Goal: Transaction & Acquisition: Purchase product/service

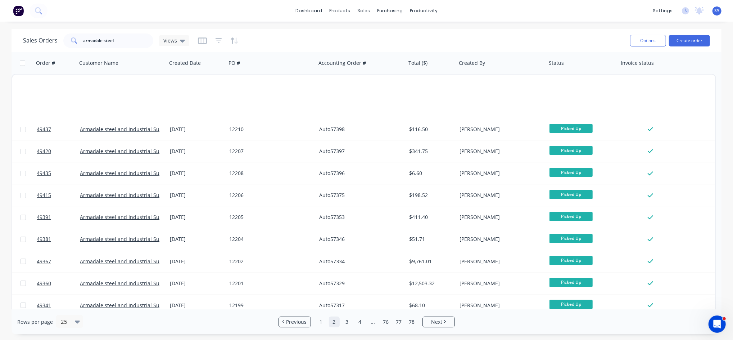
scroll to position [314, 0]
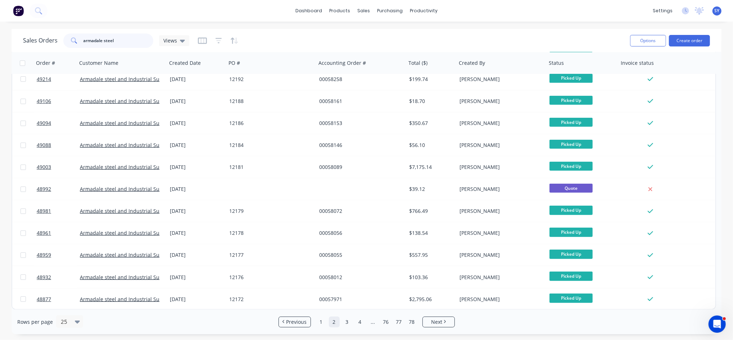
click at [120, 41] on input "armadale steel" at bounding box center [118, 40] width 70 height 14
drag, startPoint x: 123, startPoint y: 42, endPoint x: 21, endPoint y: 31, distance: 102.9
click at [21, 31] on div "Sales Orders armadale steel Views Options Create order" at bounding box center [367, 40] width 710 height 23
type input "12258"
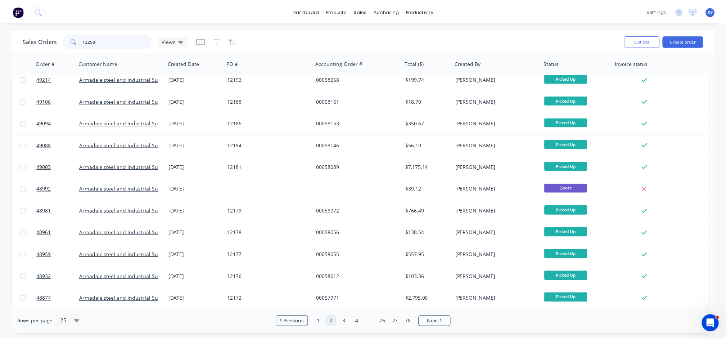
scroll to position [0, 0]
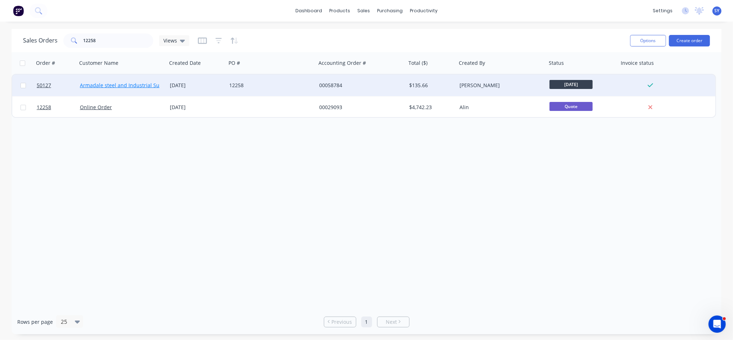
click at [142, 83] on link "Armadale steel and Industrial Supplies" at bounding box center [127, 85] width 94 height 7
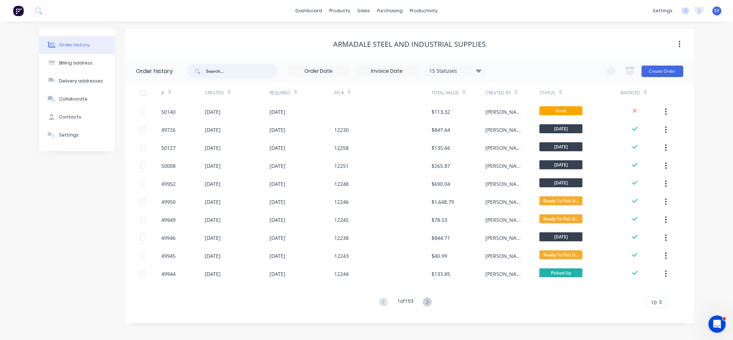
click at [231, 71] on input "text" at bounding box center [241, 71] width 71 height 14
type input "12257"
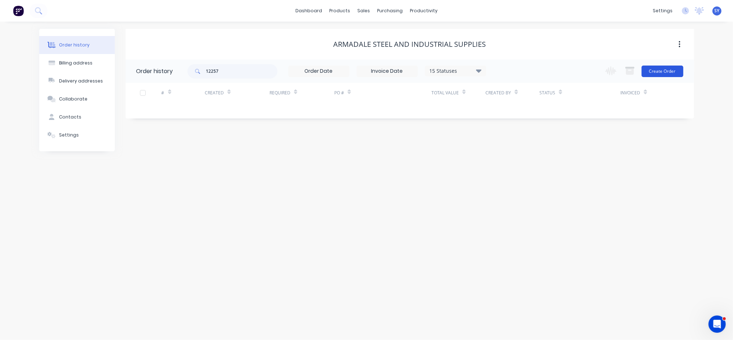
click at [655, 70] on button "Create Order" at bounding box center [663, 72] width 42 height 12
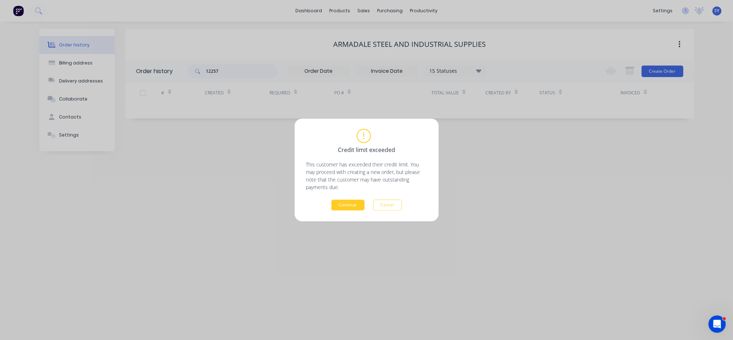
click at [352, 206] on button "Continue" at bounding box center [347, 205] width 33 height 11
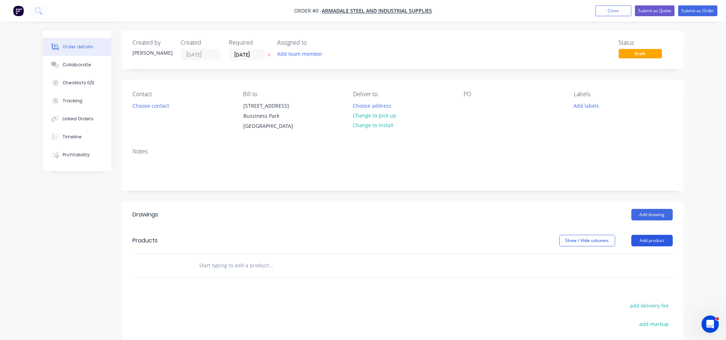
click at [658, 237] on button "Add product" at bounding box center [651, 241] width 41 height 12
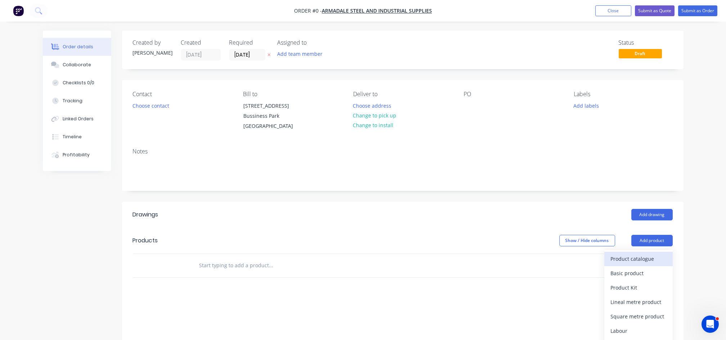
click at [626, 261] on div "Product catalogue" at bounding box center [638, 258] width 55 height 10
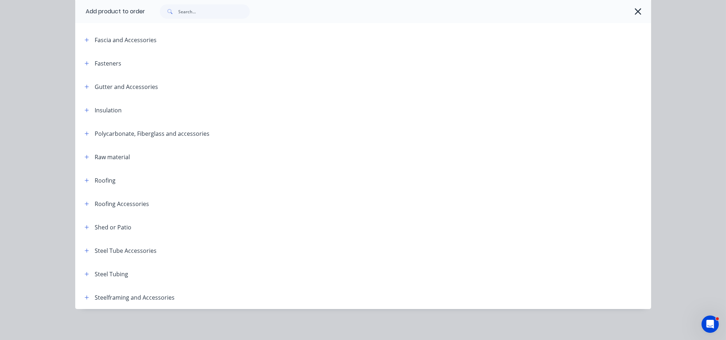
scroll to position [215, 0]
drag, startPoint x: 82, startPoint y: 205, endPoint x: 245, endPoint y: 230, distance: 165.4
click at [245, 229] on div "Miscellaneous Aluminium Slat Fence Aluminium Slat Fence Accessories Building Ma…" at bounding box center [363, 74] width 576 height 468
click at [85, 180] on icon "button" at bounding box center [87, 179] width 4 height 5
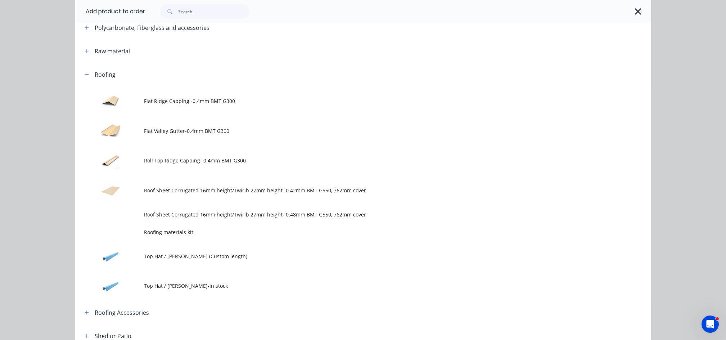
scroll to position [359, 0]
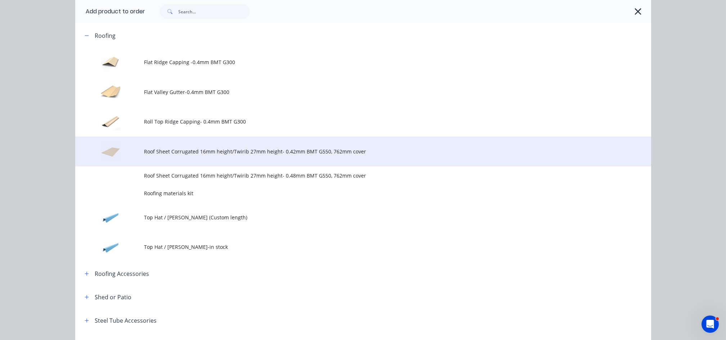
click at [215, 156] on td "Roof Sheet Corrugated 16mm height/Twirib 27mm height- 0.42mm BMT G550, 762mm co…" at bounding box center [397, 151] width 507 height 30
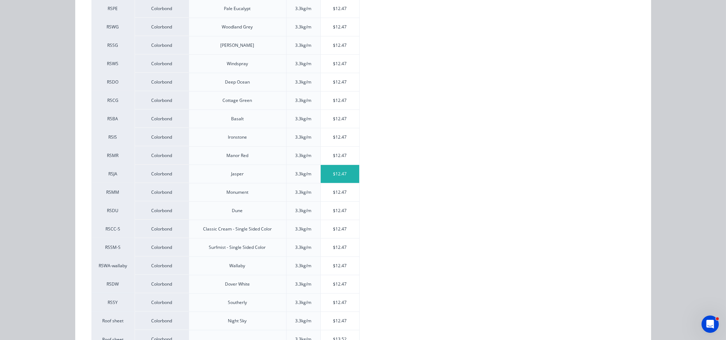
scroll to position [192, 0]
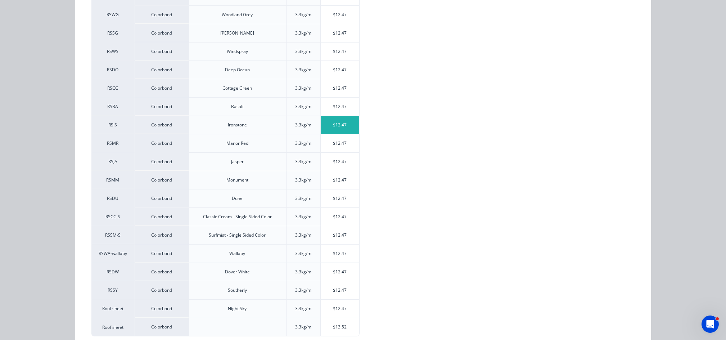
click at [335, 126] on div "$12.47" at bounding box center [340, 125] width 39 height 18
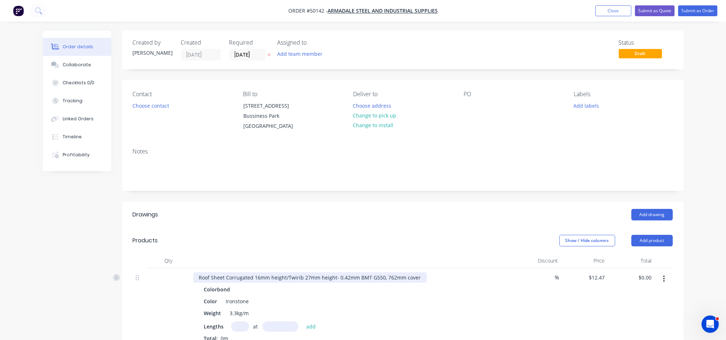
click at [288, 278] on div "Roof Sheet Corrugated 16mm height/Twirib 27mm height- 0.42mm BMT G550, 762mm co…" at bounding box center [310, 277] width 234 height 10
drag, startPoint x: 287, startPoint y: 278, endPoint x: 226, endPoint y: 280, distance: 60.5
click at [226, 280] on div "Roof Sheet Corrugated 16mm height/Twirib 27mm height- 0.42mm BMT G550, 762mm co…" at bounding box center [310, 277] width 234 height 10
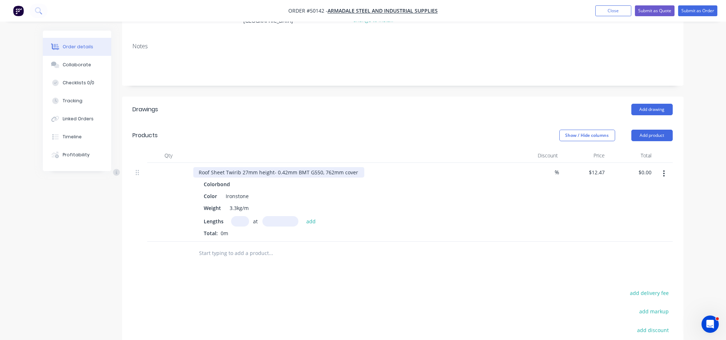
scroll to position [144, 0]
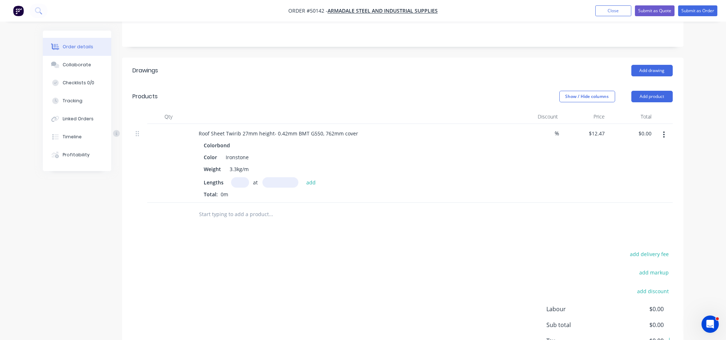
click at [234, 180] on input "text" at bounding box center [240, 182] width 18 height 10
type input "14"
click at [272, 181] on input "text" at bounding box center [280, 182] width 36 height 10
type input "1530"
click at [303, 177] on button "add" at bounding box center [311, 182] width 17 height 10
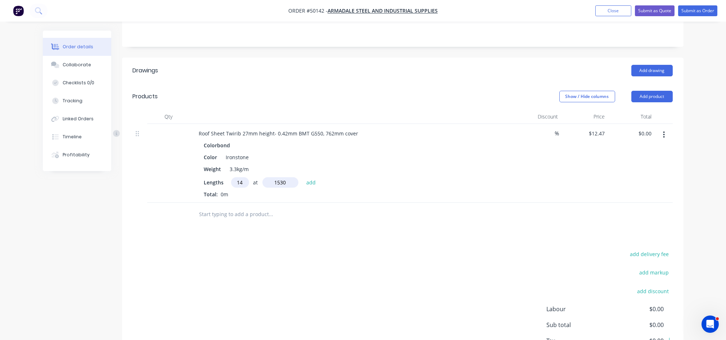
type input "$267.11"
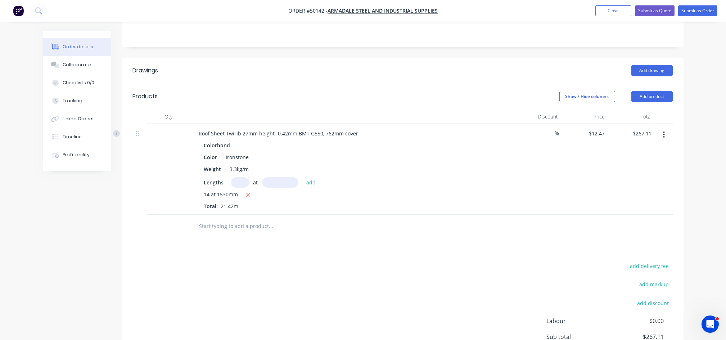
click at [237, 181] on input "text" at bounding box center [240, 182] width 18 height 10
type input "6"
click at [269, 179] on input "text" at bounding box center [280, 182] width 36 height 10
type input "1600"
click at [303, 177] on button "add" at bounding box center [311, 182] width 17 height 10
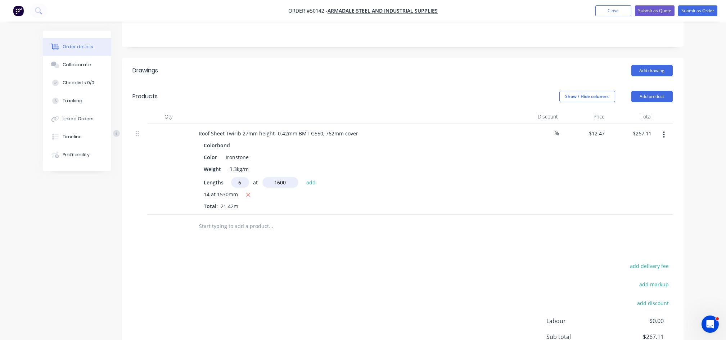
type input "$386.82"
click at [239, 182] on input "text" at bounding box center [240, 182] width 18 height 10
type input "5"
click at [273, 183] on input "text" at bounding box center [280, 182] width 36 height 10
type input "750"
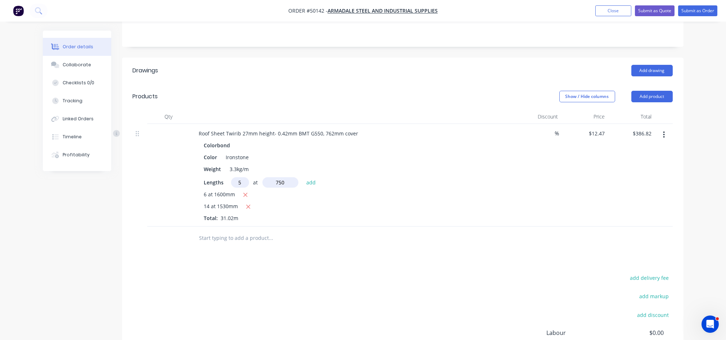
click at [303, 177] on button "add" at bounding box center [311, 182] width 17 height 10
type input "$433.58"
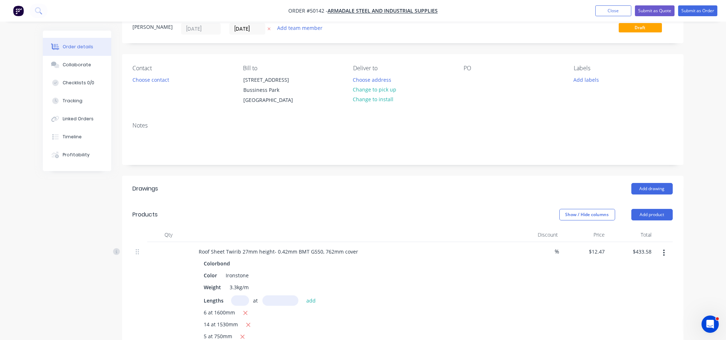
scroll to position [0, 0]
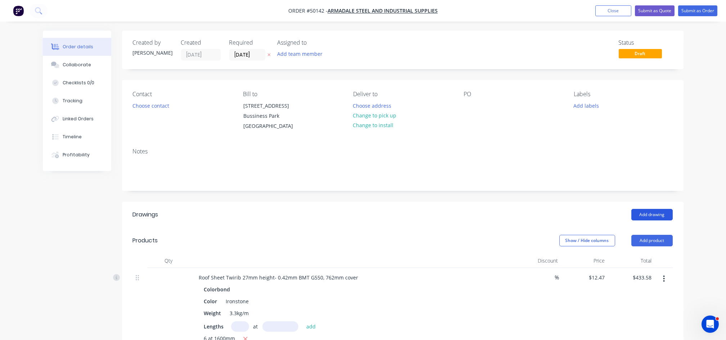
click at [648, 216] on button "Add drawing" at bounding box center [651, 215] width 41 height 12
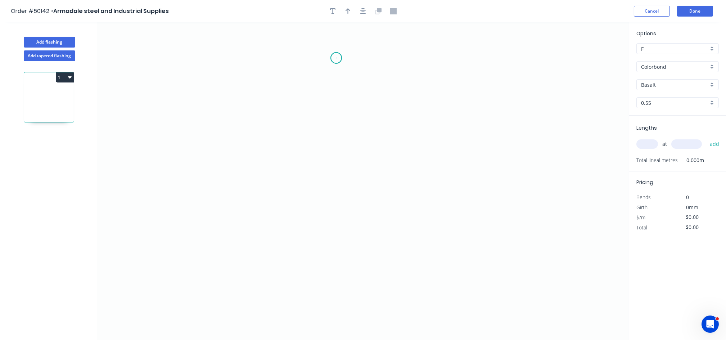
click at [336, 58] on icon "0" at bounding box center [363, 180] width 532 height 317
click at [324, 72] on icon "0" at bounding box center [363, 180] width 532 height 317
click at [326, 189] on icon "0 ?" at bounding box center [363, 180] width 532 height 317
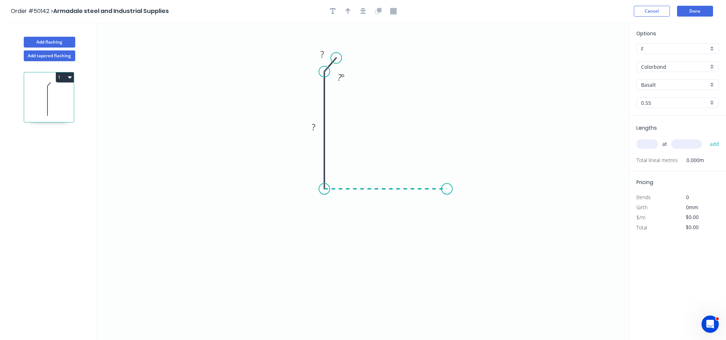
click at [447, 189] on icon "0 ? ? ? º" at bounding box center [363, 180] width 532 height 317
click at [455, 176] on icon at bounding box center [451, 181] width 8 height 13
click at [321, 49] on tspan "?" at bounding box center [322, 54] width 4 height 12
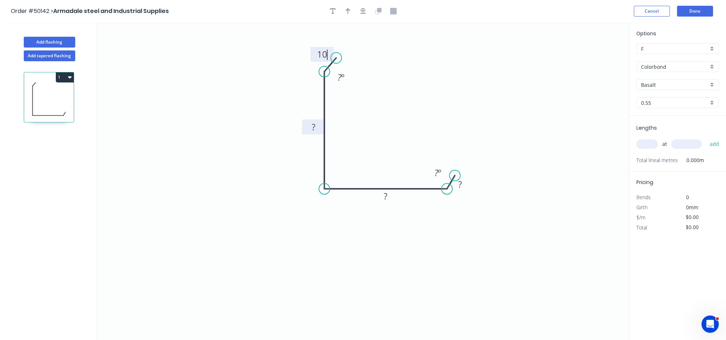
click at [317, 125] on rect at bounding box center [313, 127] width 14 height 10
click at [380, 194] on rect at bounding box center [385, 196] width 14 height 10
click at [457, 181] on rect at bounding box center [460, 185] width 14 height 10
click at [458, 179] on circle at bounding box center [457, 177] width 11 height 11
type input "$5.95"
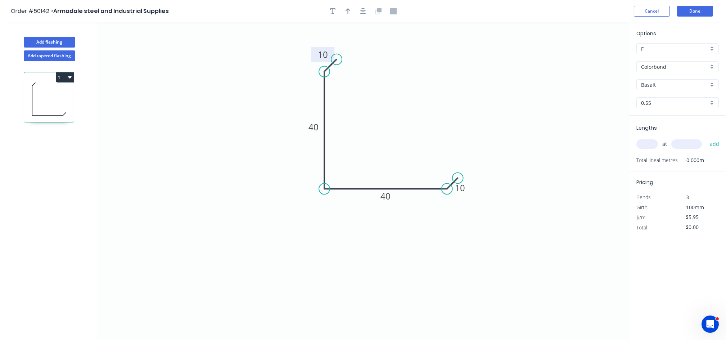
click at [337, 60] on circle at bounding box center [336, 59] width 11 height 11
click at [709, 68] on div "Colorbond" at bounding box center [677, 66] width 82 height 11
click at [658, 94] on div "Zincalume" at bounding box center [678, 93] width 82 height 13
type input "Zincalume"
type input "Zinc"
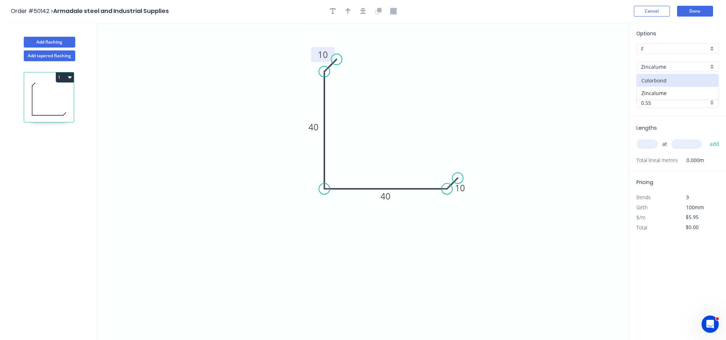
type input "$5.43"
click at [643, 145] on input "text" at bounding box center [647, 143] width 22 height 9
type input "1"
click at [685, 148] on input "text" at bounding box center [686, 143] width 31 height 9
type input "4000"
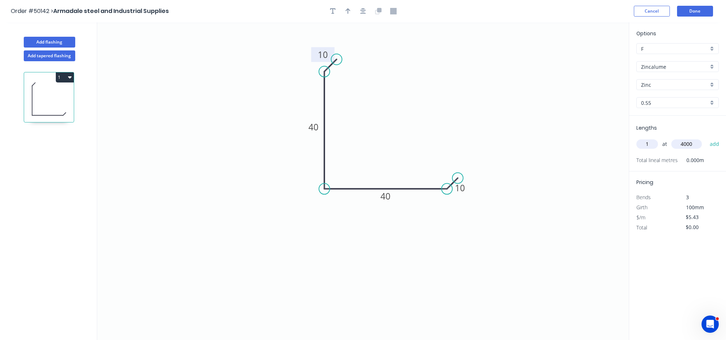
click at [706, 138] on button "add" at bounding box center [714, 144] width 17 height 12
type input "$21.72"
click at [696, 10] on button "Done" at bounding box center [695, 11] width 36 height 11
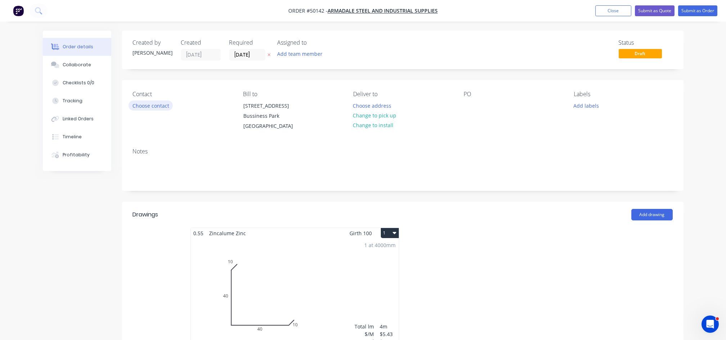
click at [167, 107] on button "Choose contact" at bounding box center [150, 105] width 44 height 10
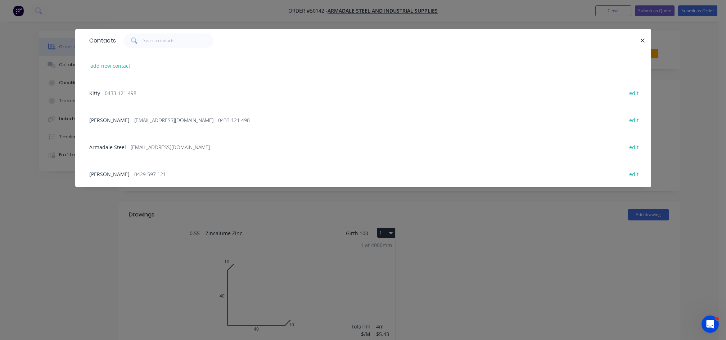
click at [131, 118] on span "- [EMAIL_ADDRESS][DOMAIN_NAME] - 0433 121 498" at bounding box center [190, 120] width 119 height 7
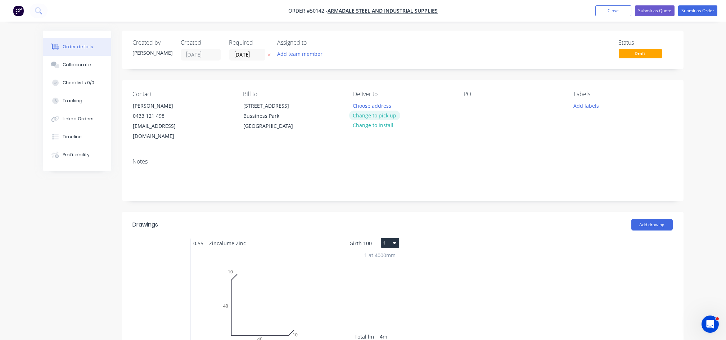
click at [391, 117] on button "Change to pick up" at bounding box center [374, 115] width 51 height 10
click at [470, 108] on div at bounding box center [470, 105] width 12 height 10
click at [258, 54] on input "[DATE]" at bounding box center [247, 54] width 35 height 11
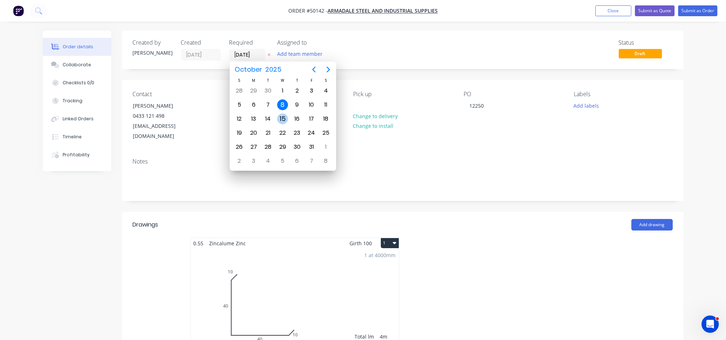
click at [285, 117] on div "15" at bounding box center [282, 118] width 11 height 11
type input "[DATE]"
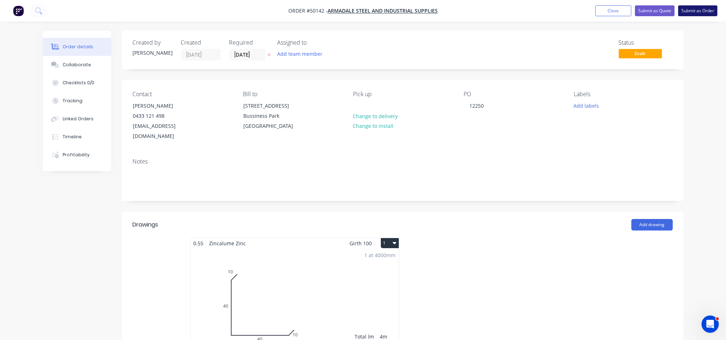
click at [695, 12] on button "Submit as Order" at bounding box center [697, 10] width 39 height 11
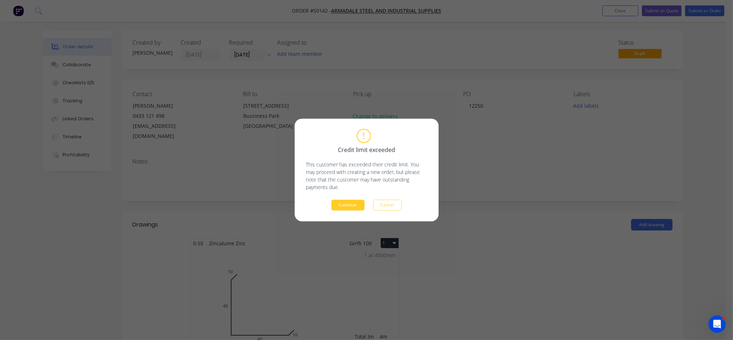
click at [337, 206] on button "Continue" at bounding box center [347, 205] width 33 height 11
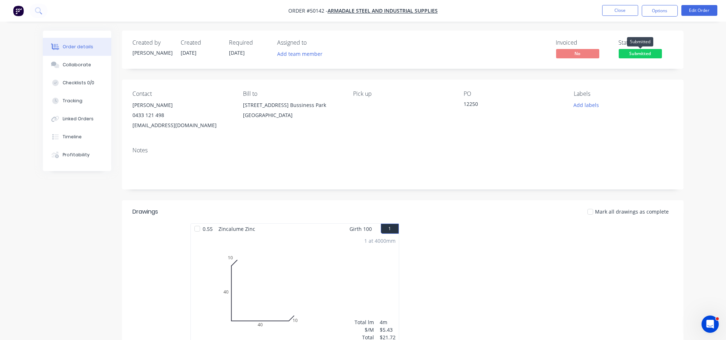
click at [644, 54] on span "Submitted" at bounding box center [640, 53] width 43 height 9
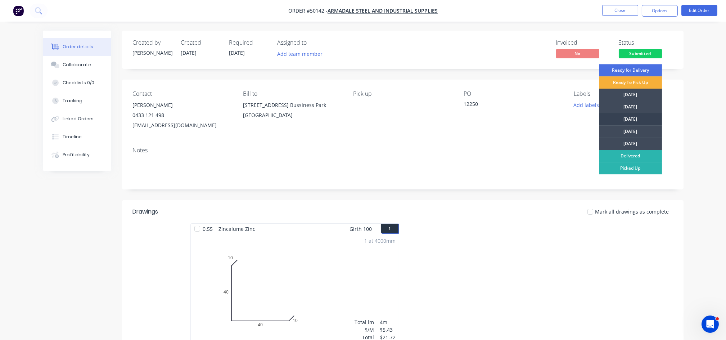
click at [634, 121] on div "[DATE]" at bounding box center [630, 119] width 63 height 12
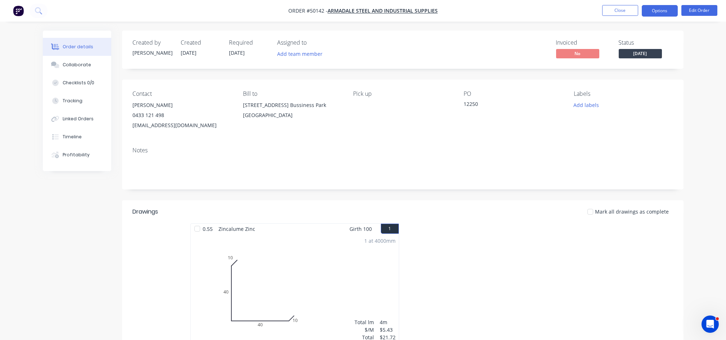
click at [655, 10] on button "Options" at bounding box center [660, 11] width 36 height 12
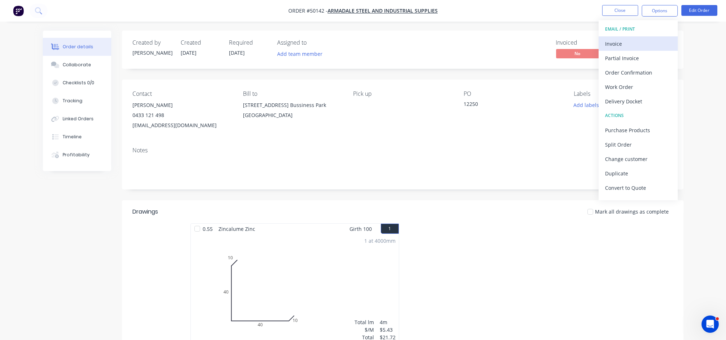
click at [626, 44] on div "Invoice" at bounding box center [638, 44] width 66 height 10
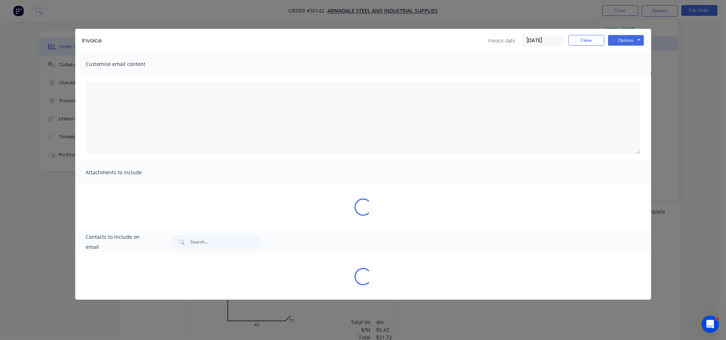
type textarea "A PDF copy of the order has been attached to this email. To view your order onl…"
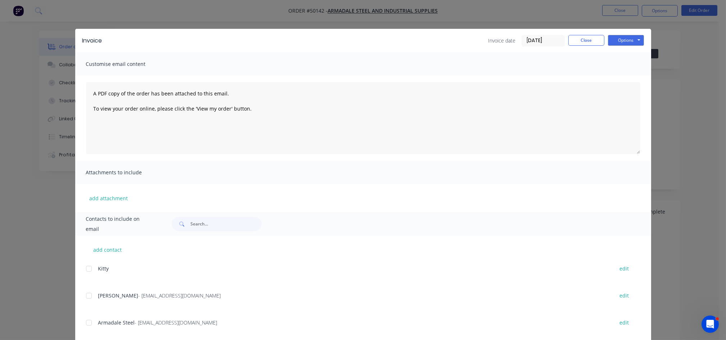
click at [83, 295] on div at bounding box center [89, 295] width 14 height 14
click at [632, 40] on button "Options" at bounding box center [626, 40] width 36 height 11
click at [622, 77] on button "Email" at bounding box center [631, 77] width 46 height 12
click at [583, 43] on button "Close" at bounding box center [586, 40] width 36 height 11
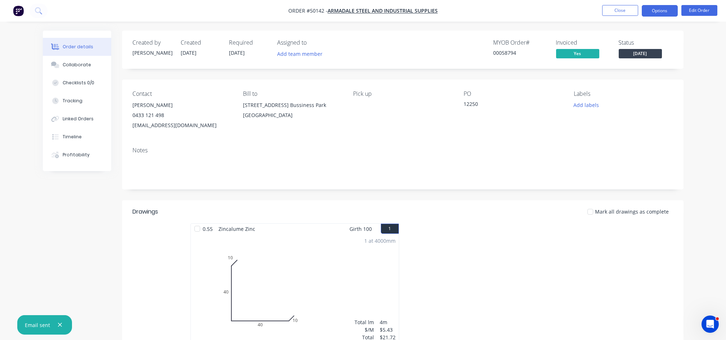
click at [658, 12] on button "Options" at bounding box center [660, 11] width 36 height 12
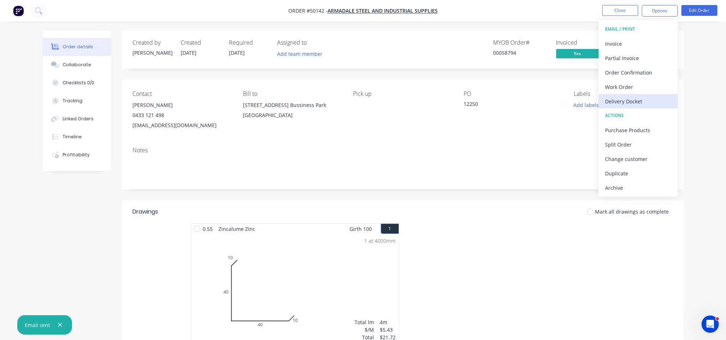
click at [633, 101] on div "Delivery Docket" at bounding box center [638, 101] width 66 height 10
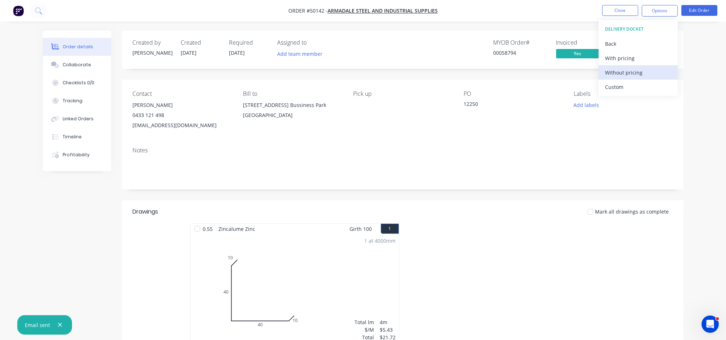
click at [610, 77] on div "Without pricing" at bounding box center [638, 72] width 66 height 10
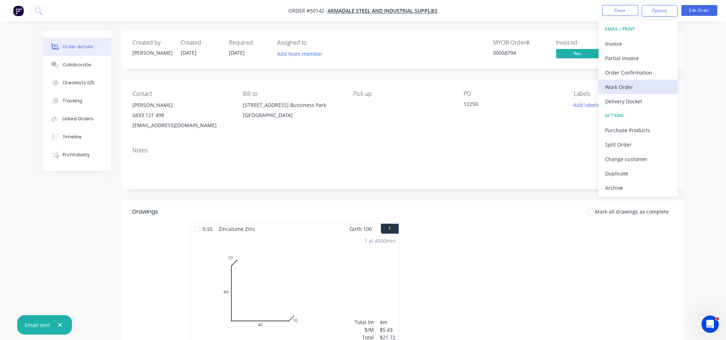
click at [625, 84] on div "Work Order" at bounding box center [638, 87] width 66 height 10
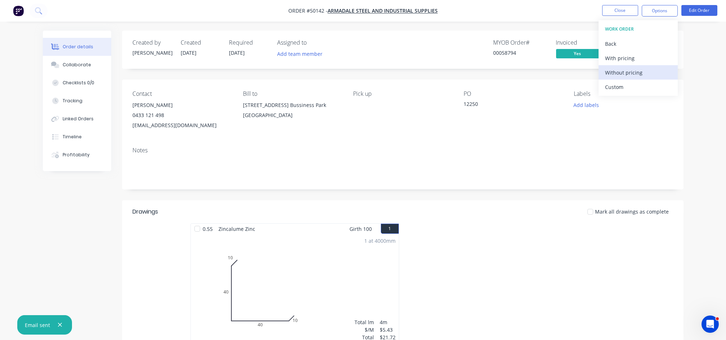
click at [631, 74] on div "Without pricing" at bounding box center [638, 72] width 66 height 10
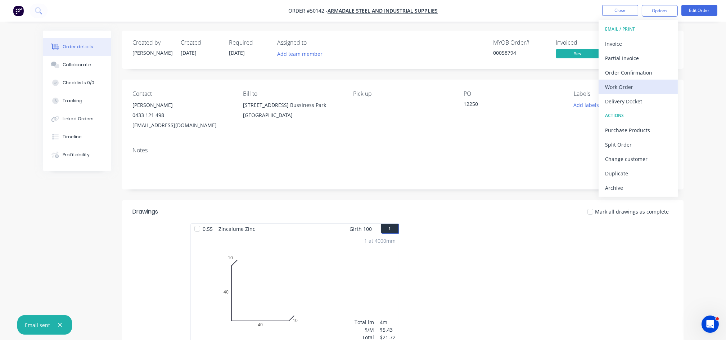
click at [622, 86] on div "Work Order" at bounding box center [638, 87] width 66 height 10
click at [618, 87] on div "Custom" at bounding box center [638, 87] width 66 height 10
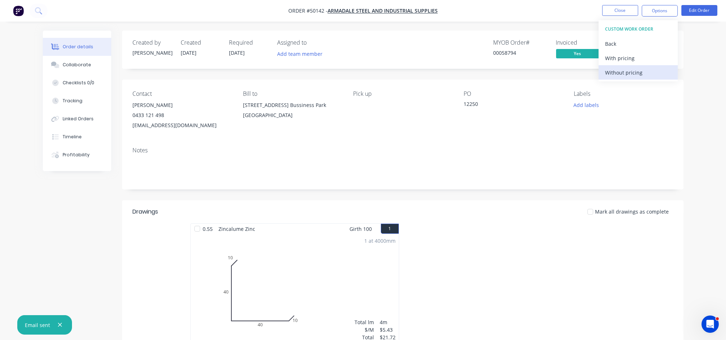
click at [624, 76] on div "Without pricing" at bounding box center [638, 72] width 66 height 10
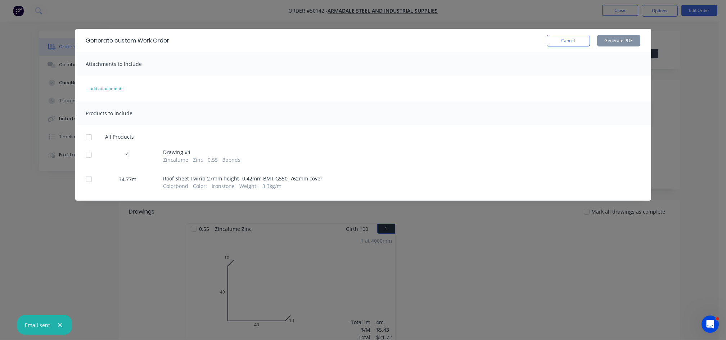
click at [88, 155] on div at bounding box center [89, 155] width 14 height 14
click at [613, 38] on button "Generate PDF" at bounding box center [618, 41] width 43 height 12
click at [584, 42] on button "Cancel" at bounding box center [568, 41] width 43 height 12
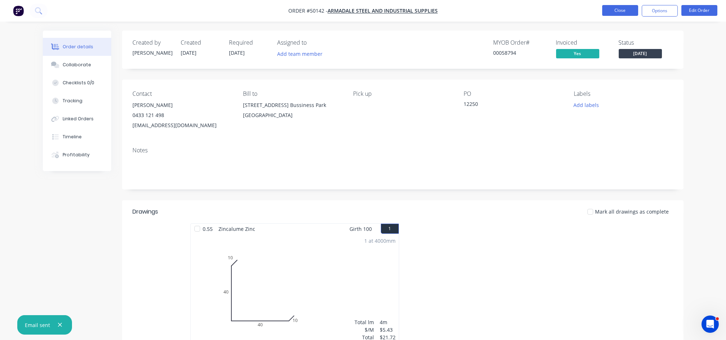
click at [620, 9] on button "Close" at bounding box center [620, 10] width 36 height 11
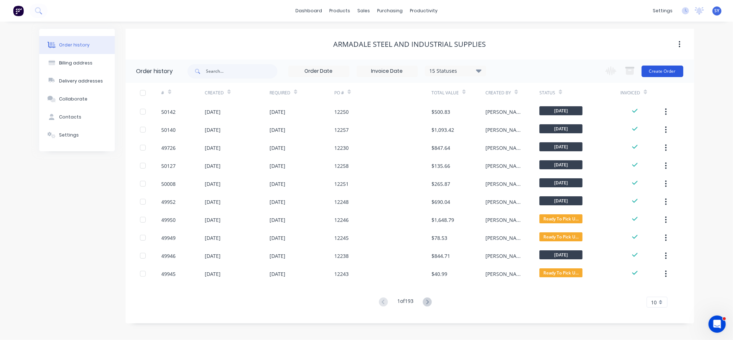
click at [657, 68] on button "Create Order" at bounding box center [663, 72] width 42 height 12
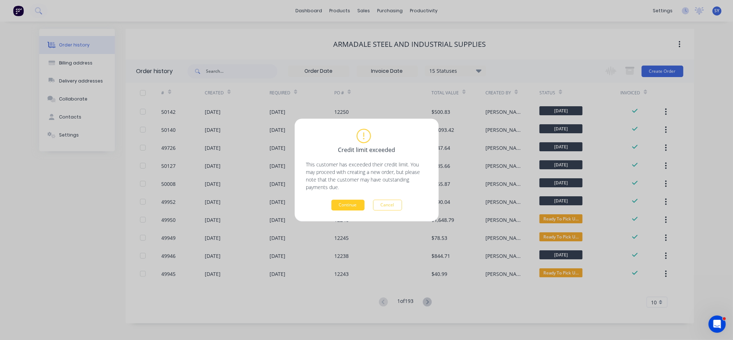
click at [353, 204] on button "Continue" at bounding box center [347, 205] width 33 height 11
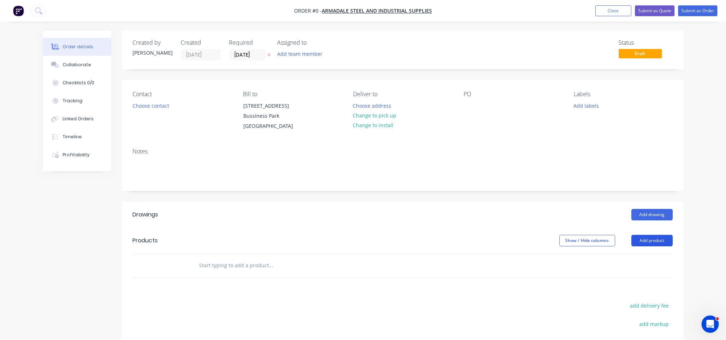
click at [650, 243] on button "Add product" at bounding box center [651, 241] width 41 height 12
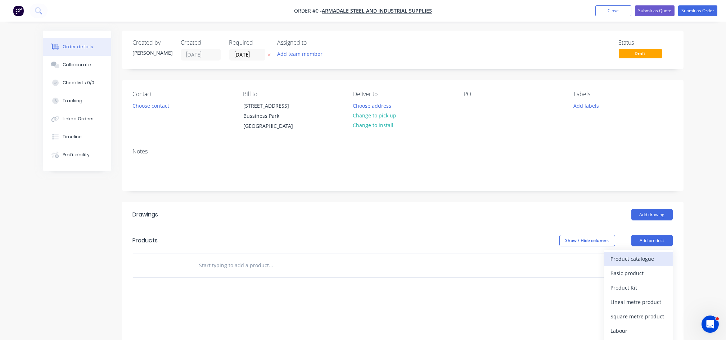
click at [621, 261] on div "Product catalogue" at bounding box center [638, 258] width 55 height 10
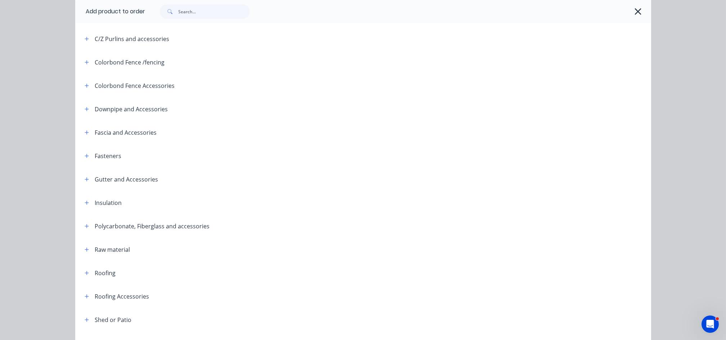
scroll to position [144, 0]
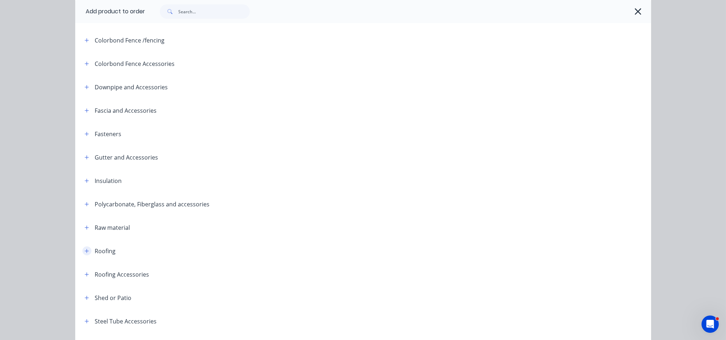
click at [82, 253] on button "button" at bounding box center [86, 250] width 9 height 9
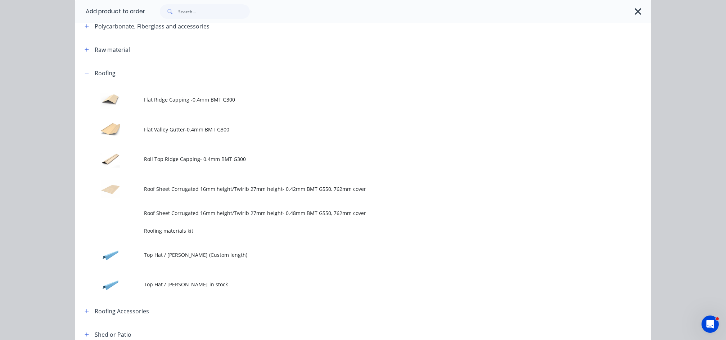
scroll to position [336, 0]
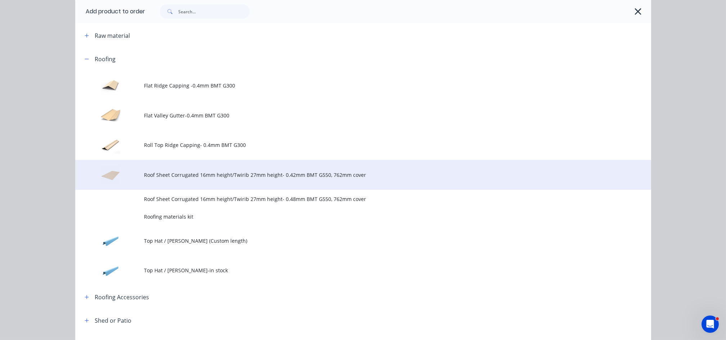
click at [244, 176] on span "Roof Sheet Corrugated 16mm height/Twirib 27mm height- 0.42mm BMT G550, 762mm co…" at bounding box center [346, 175] width 405 height 8
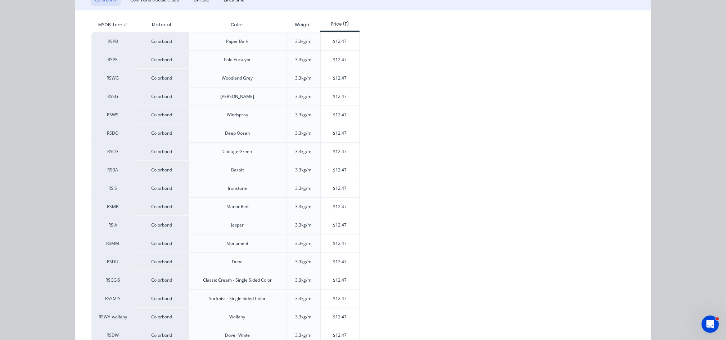
scroll to position [144, 0]
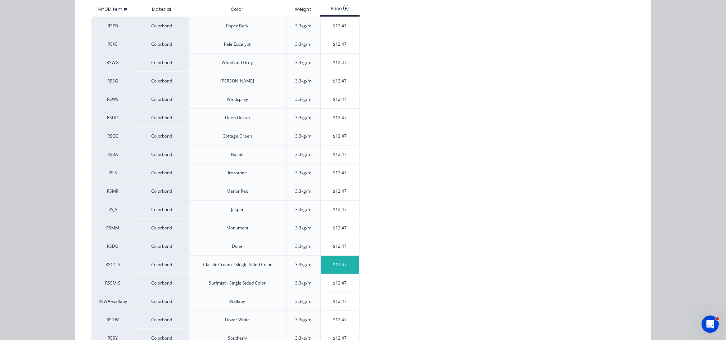
click at [339, 263] on div "$12.47" at bounding box center [340, 265] width 39 height 18
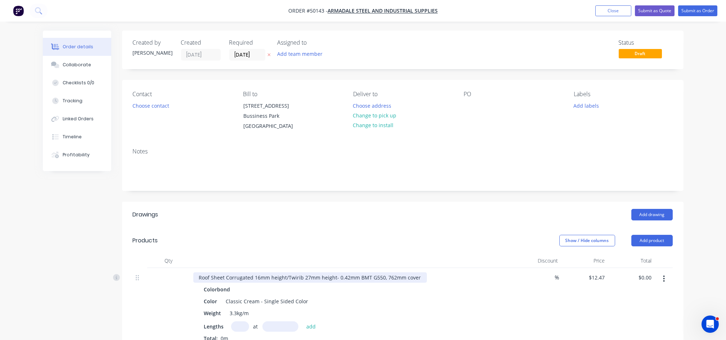
click at [287, 281] on div "Roof Sheet Corrugated 16mm height/Twirib 27mm height- 0.42mm BMT G550, 762mm co…" at bounding box center [310, 277] width 234 height 10
drag, startPoint x: 286, startPoint y: 276, endPoint x: 226, endPoint y: 273, distance: 59.8
click at [226, 273] on div "Roof Sheet Corrugated 16mm height/Twirib 27mm height- 0.42mm BMT G550, 762mm co…" at bounding box center [310, 277] width 234 height 10
click at [287, 289] on div "Colorbond" at bounding box center [352, 289] width 297 height 10
drag, startPoint x: 284, startPoint y: 275, endPoint x: 333, endPoint y: 275, distance: 49.0
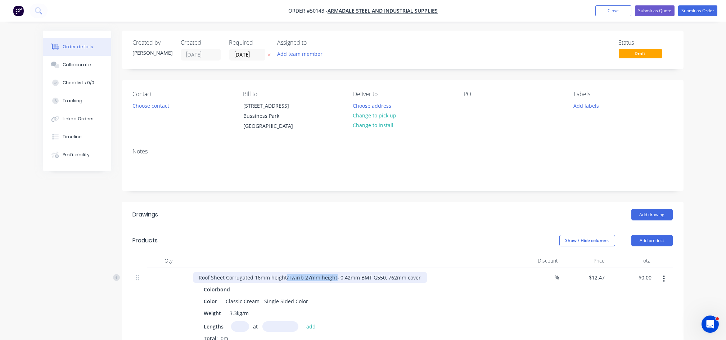
click at [333, 275] on div "Roof Sheet Corrugated 16mm height/Twirib 27mm height- 0.42mm BMT G550, 762mm co…" at bounding box center [310, 277] width 234 height 10
click at [240, 327] on input "text" at bounding box center [240, 326] width 18 height 10
type input "14"
click at [274, 327] on input "text" at bounding box center [280, 326] width 36 height 10
type input "3270"
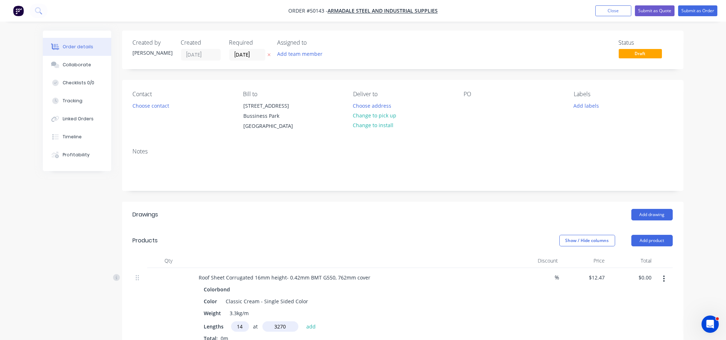
click at [303, 321] on button "add" at bounding box center [311, 326] width 17 height 10
type input "$570.88"
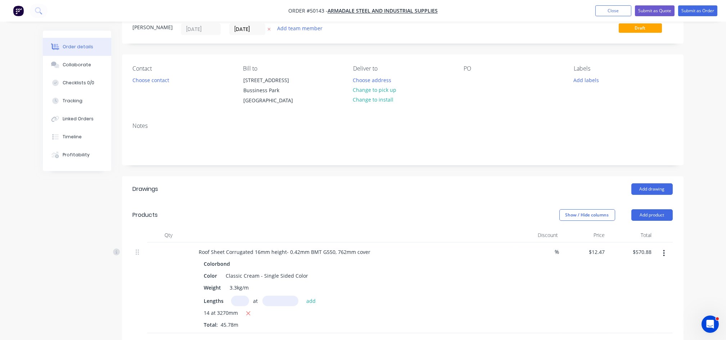
scroll to position [144, 0]
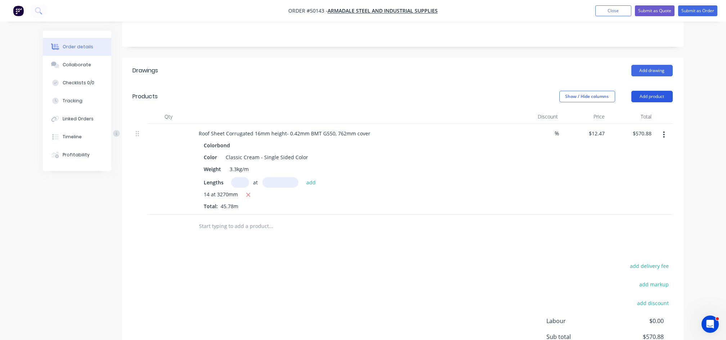
click at [649, 97] on button "Add product" at bounding box center [651, 97] width 41 height 12
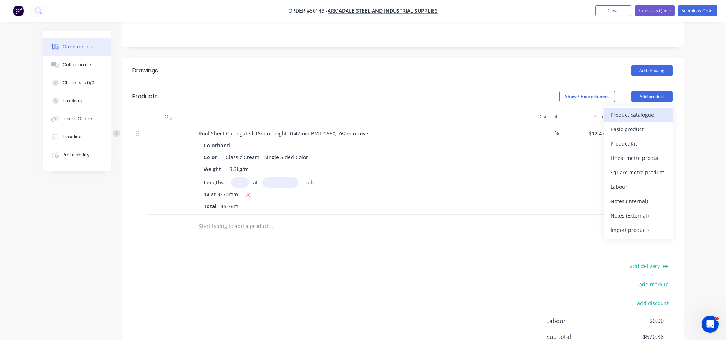
click at [619, 112] on div "Product catalogue" at bounding box center [638, 114] width 55 height 10
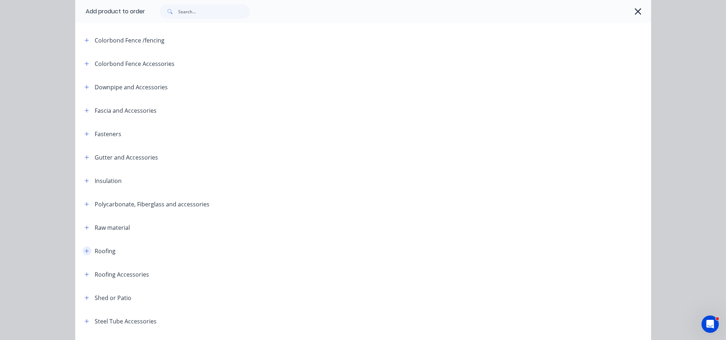
click at [85, 252] on icon "button" at bounding box center [87, 250] width 4 height 5
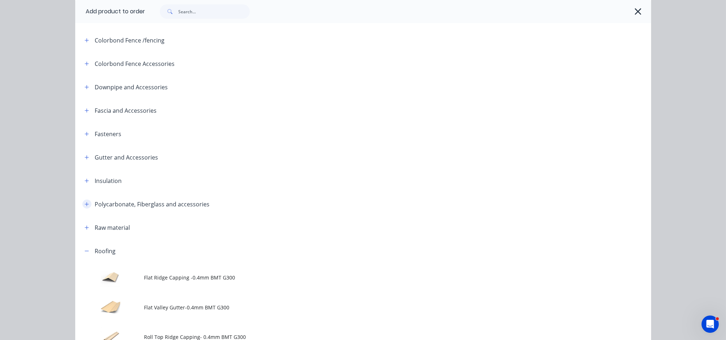
click at [82, 206] on button "button" at bounding box center [86, 203] width 9 height 9
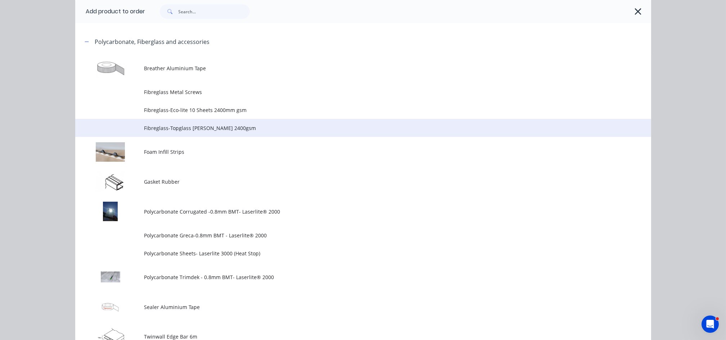
scroll to position [336, 0]
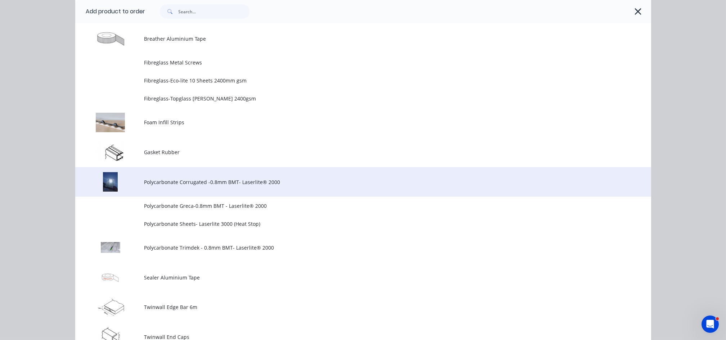
click at [216, 184] on span "Polycarbonate Corrugated -0.8mm BMT- Laserlite® 2000" at bounding box center [346, 182] width 405 height 8
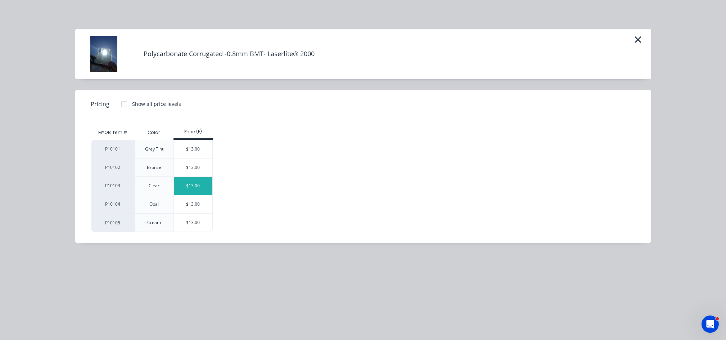
click at [187, 188] on div "$13.00" at bounding box center [193, 186] width 39 height 18
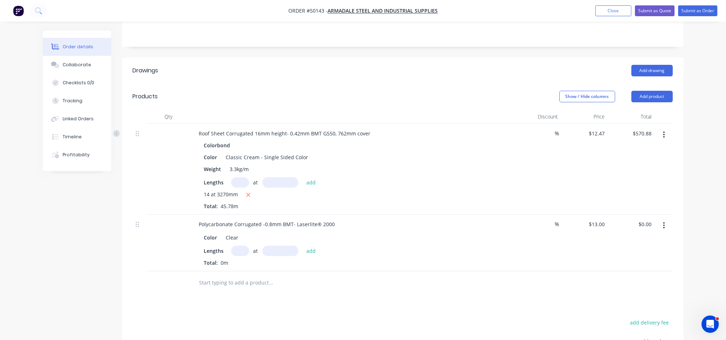
click at [236, 256] on input "text" at bounding box center [240, 250] width 18 height 10
type input "13"
click at [293, 250] on input "text" at bounding box center [280, 250] width 36 height 10
type input "3000"
click at [303, 245] on button "add" at bounding box center [311, 250] width 17 height 10
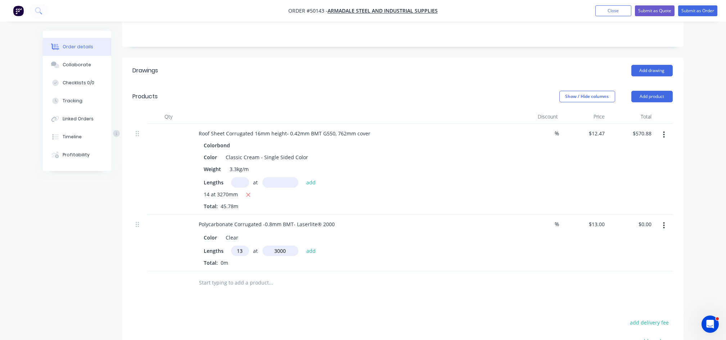
type input "$507.00"
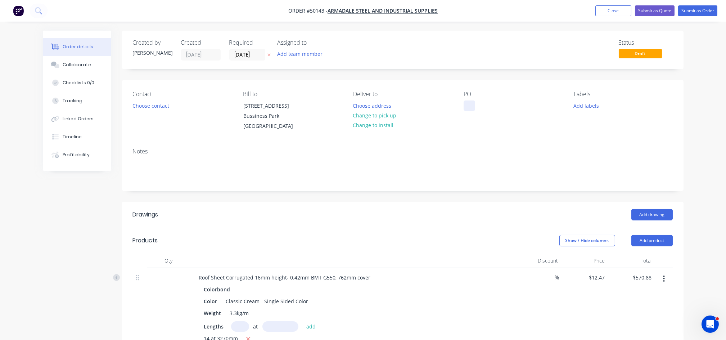
click at [468, 104] on div at bounding box center [470, 105] width 12 height 10
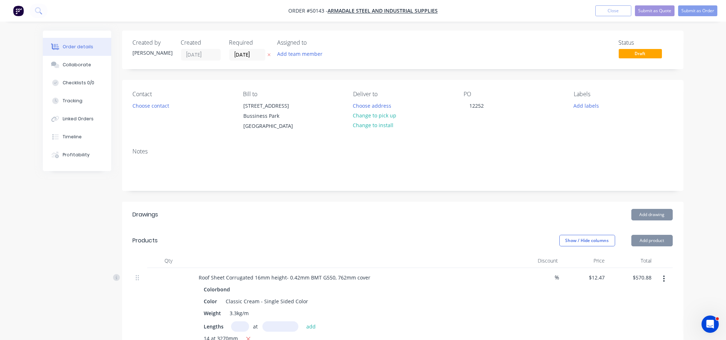
click at [465, 149] on div "Notes" at bounding box center [403, 151] width 540 height 7
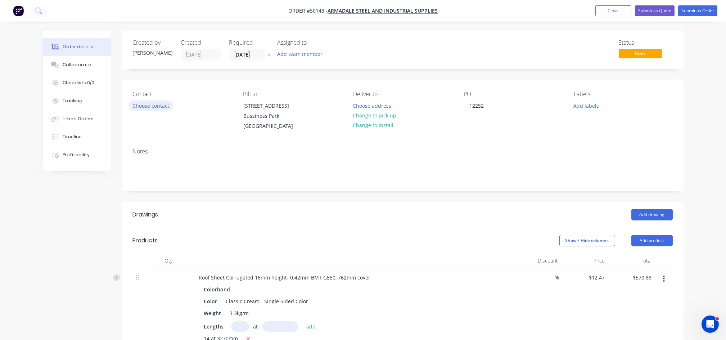
click at [134, 104] on button "Choose contact" at bounding box center [150, 105] width 44 height 10
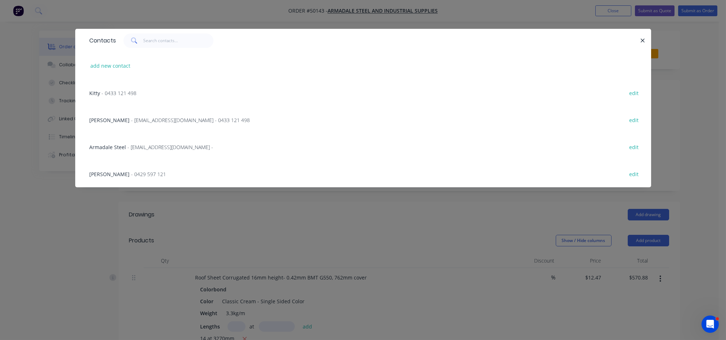
click at [131, 120] on span "- [EMAIL_ADDRESS][DOMAIN_NAME] - 0433 121 498" at bounding box center [190, 120] width 119 height 7
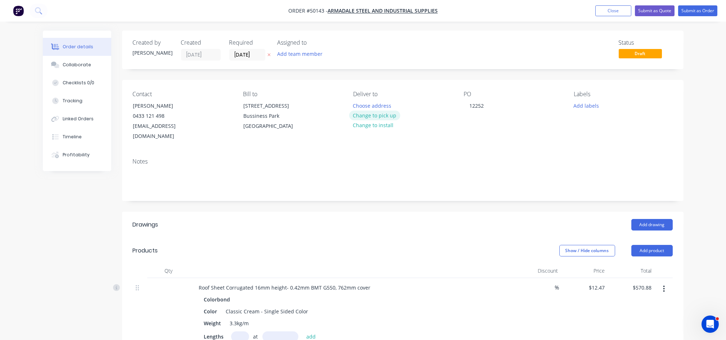
click at [375, 116] on button "Change to pick up" at bounding box center [374, 115] width 51 height 10
click at [239, 53] on input "[DATE]" at bounding box center [247, 54] width 35 height 11
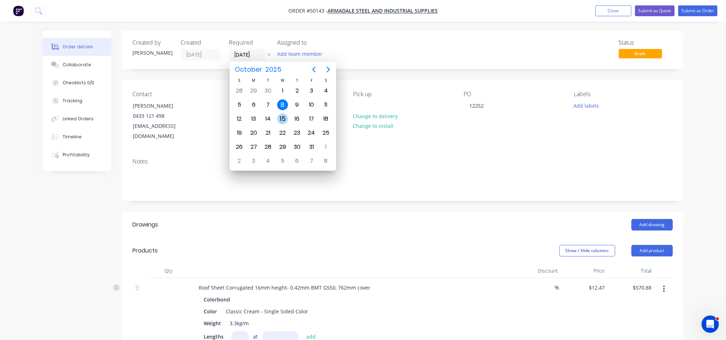
click at [283, 116] on div "15" at bounding box center [282, 118] width 11 height 11
type input "[DATE]"
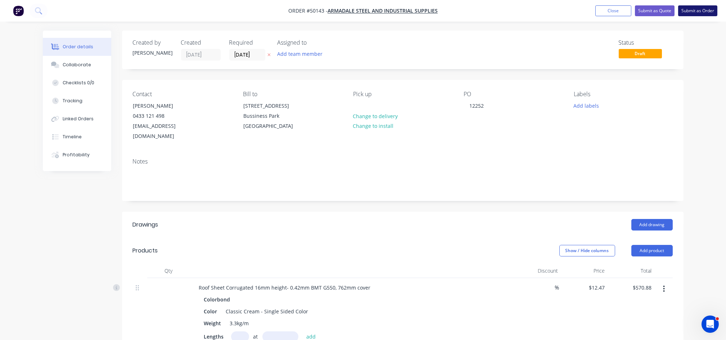
click at [688, 11] on button "Submit as Order" at bounding box center [697, 10] width 39 height 11
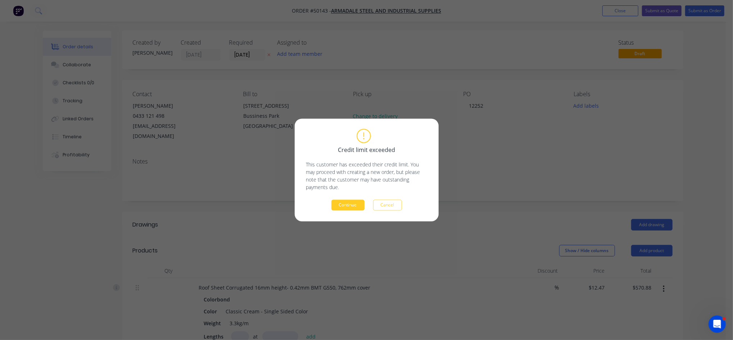
click at [356, 206] on button "Continue" at bounding box center [347, 205] width 33 height 11
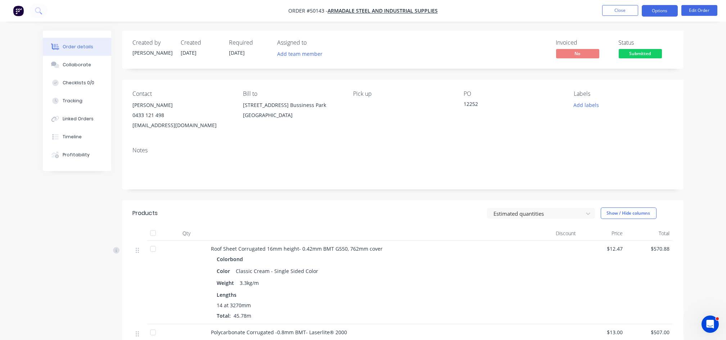
click at [658, 8] on button "Options" at bounding box center [660, 11] width 36 height 12
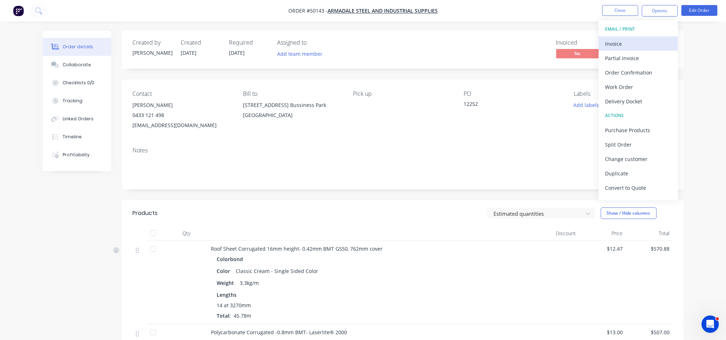
click at [628, 40] on div "Invoice" at bounding box center [638, 44] width 66 height 10
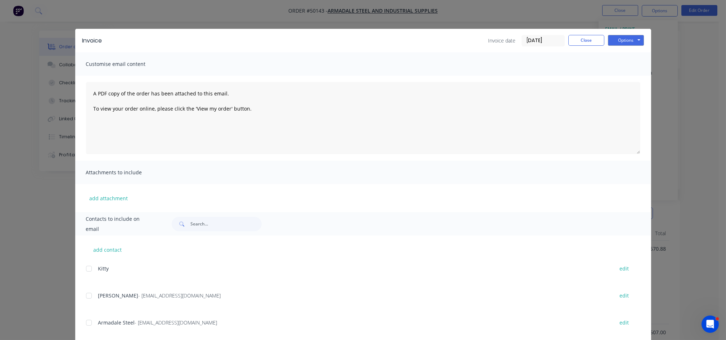
click at [85, 296] on div at bounding box center [89, 295] width 14 height 14
click at [613, 40] on button "Options" at bounding box center [626, 40] width 36 height 11
click at [622, 76] on button "Email" at bounding box center [631, 77] width 46 height 12
click at [575, 37] on button "Close" at bounding box center [586, 40] width 36 height 11
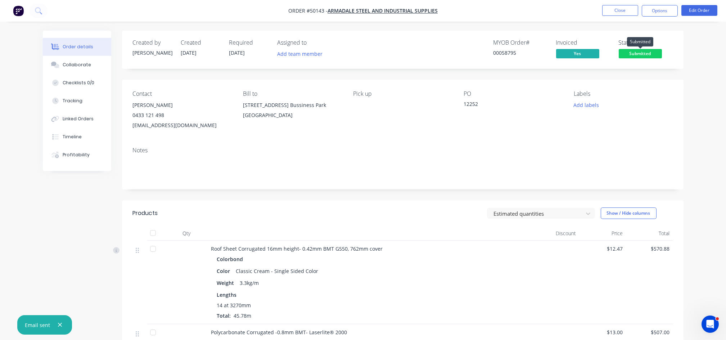
click at [635, 58] on span "Submitted" at bounding box center [640, 53] width 43 height 9
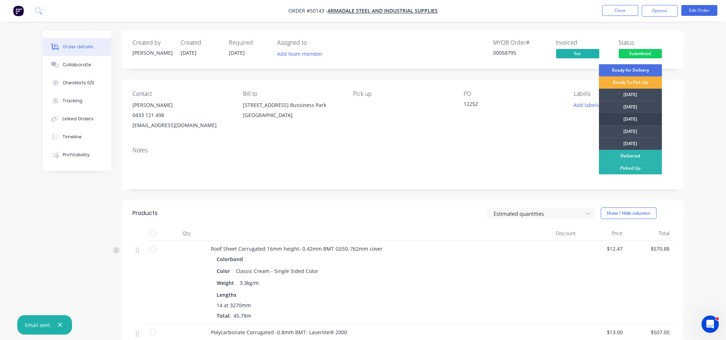
click at [621, 120] on div "[DATE]" at bounding box center [630, 119] width 63 height 12
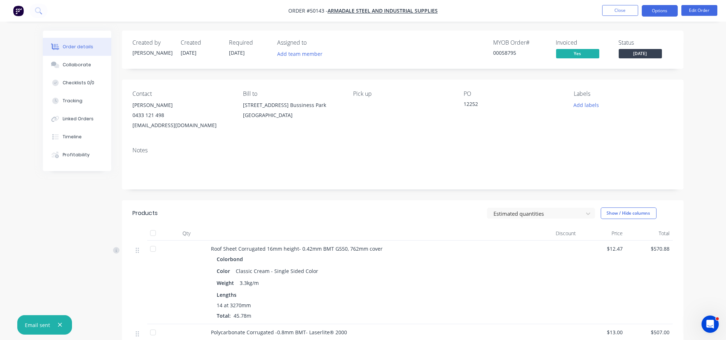
click at [655, 10] on button "Options" at bounding box center [660, 11] width 36 height 12
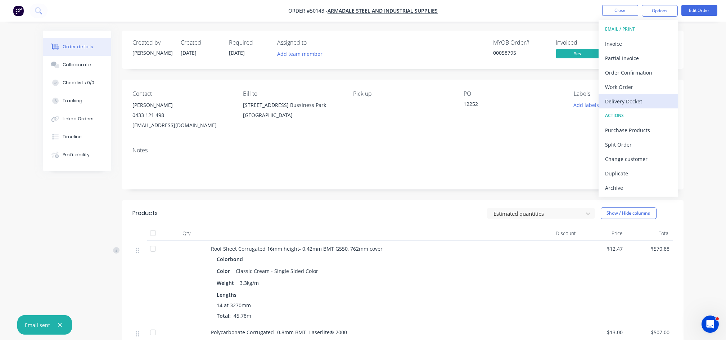
click at [615, 102] on div "Delivery Docket" at bounding box center [638, 101] width 66 height 10
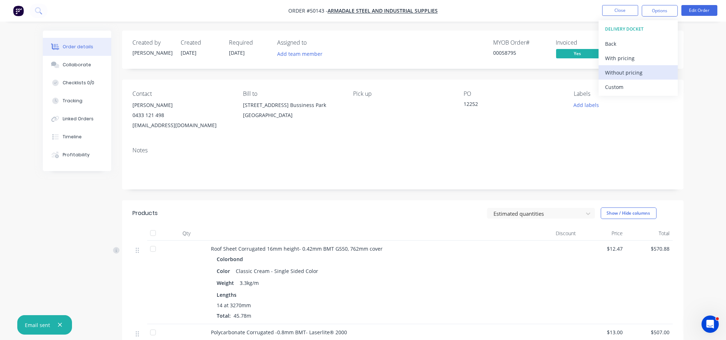
click at [614, 72] on div "Without pricing" at bounding box center [638, 72] width 66 height 10
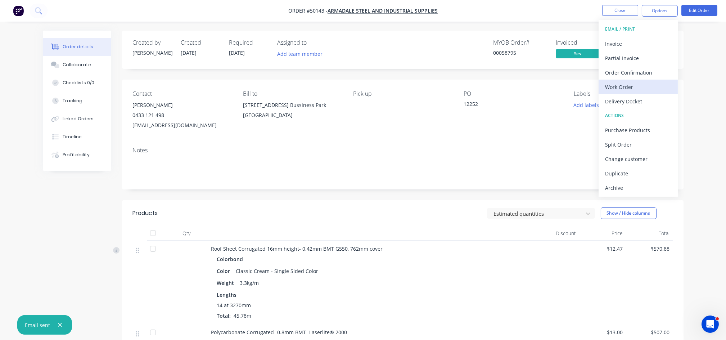
click at [626, 85] on div "Work Order" at bounding box center [638, 87] width 66 height 10
click at [617, 85] on div "Custom" at bounding box center [638, 87] width 66 height 10
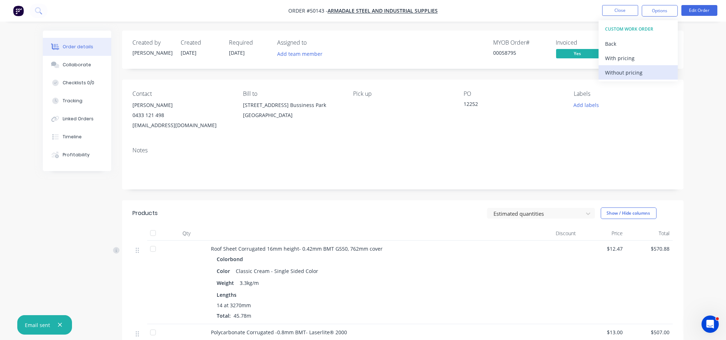
click at [614, 69] on div "Without pricing" at bounding box center [638, 72] width 66 height 10
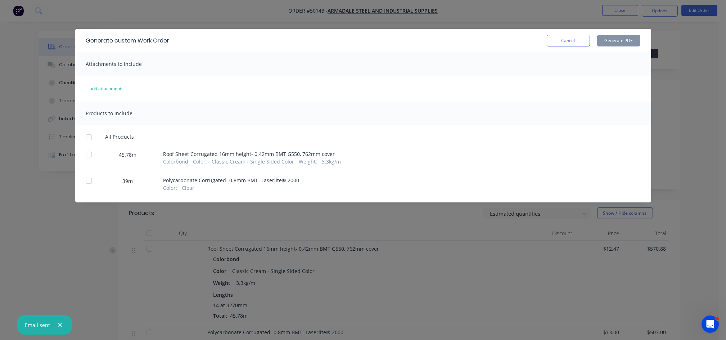
click at [87, 156] on div at bounding box center [89, 154] width 14 height 14
click at [614, 39] on button "Generate PDF" at bounding box center [618, 41] width 43 height 12
click at [565, 39] on button "Cancel" at bounding box center [568, 41] width 43 height 12
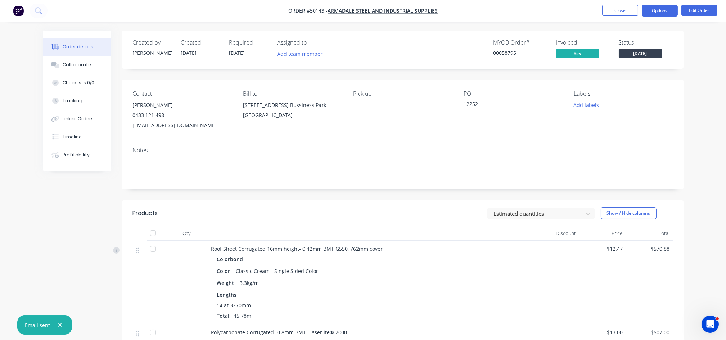
click at [664, 10] on button "Options" at bounding box center [660, 11] width 36 height 12
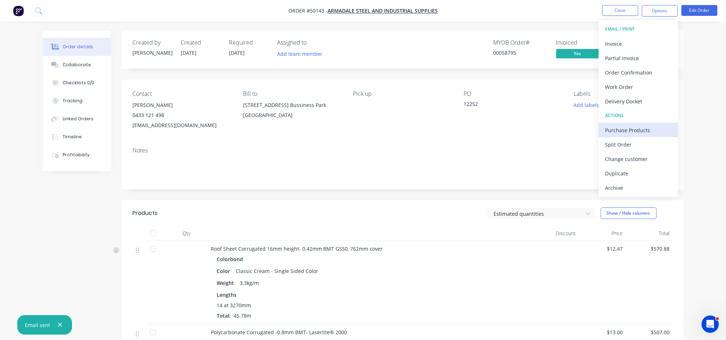
click at [622, 131] on div "Purchase Products" at bounding box center [638, 130] width 66 height 10
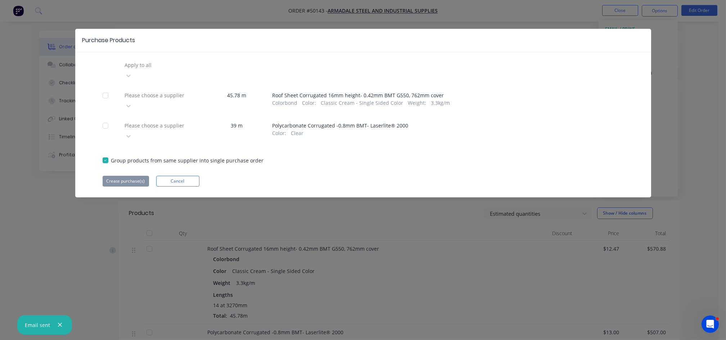
click at [104, 118] on div at bounding box center [105, 125] width 14 height 14
click at [132, 132] on icon at bounding box center [128, 135] width 7 height 7
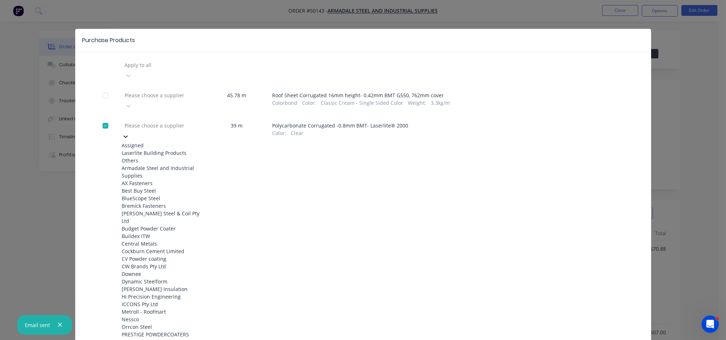
click at [156, 149] on div "Laserlite Building Products" at bounding box center [161, 153] width 79 height 8
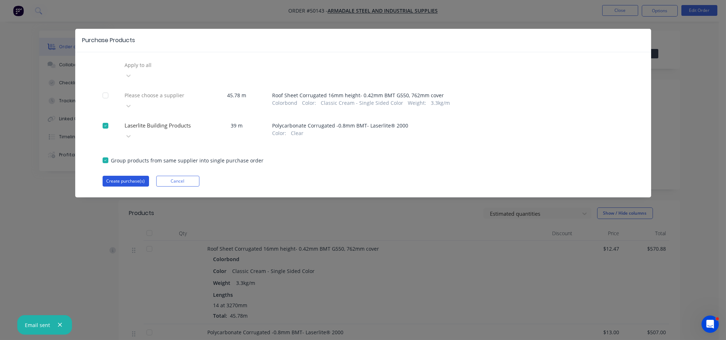
click at [129, 176] on button "Create purchase(s)" at bounding box center [126, 181] width 46 height 11
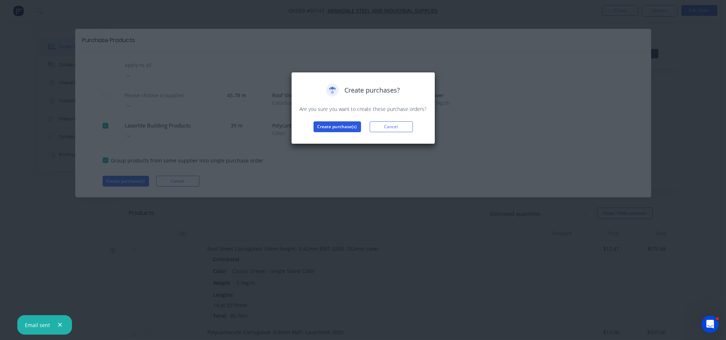
click at [335, 128] on button "Create purchase(s)" at bounding box center [337, 126] width 48 height 11
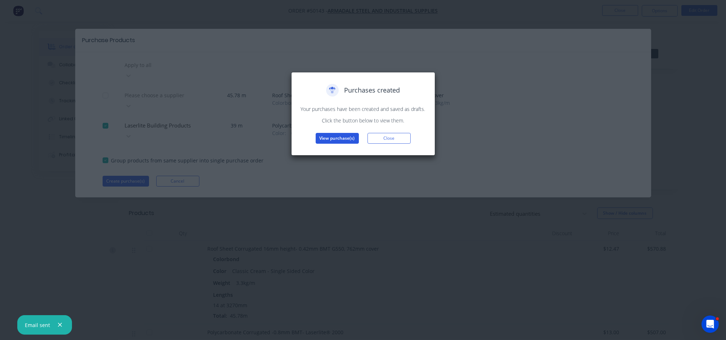
click at [348, 140] on button "View purchase(s)" at bounding box center [337, 138] width 43 height 11
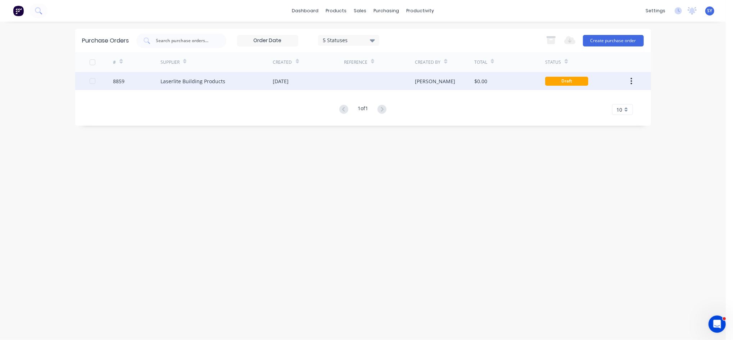
click at [415, 82] on div "[PERSON_NAME]" at bounding box center [435, 81] width 40 height 8
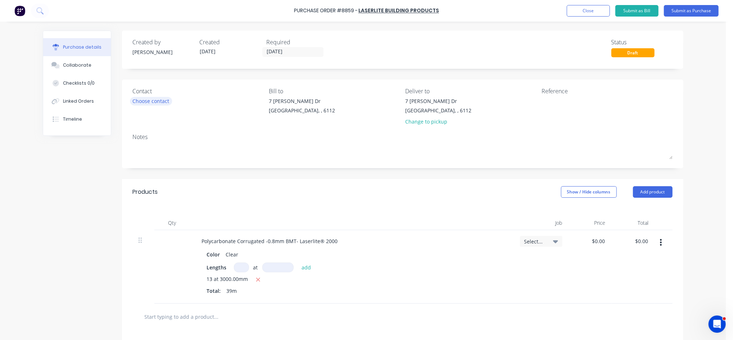
click at [145, 101] on div "Choose contact" at bounding box center [151, 101] width 37 height 8
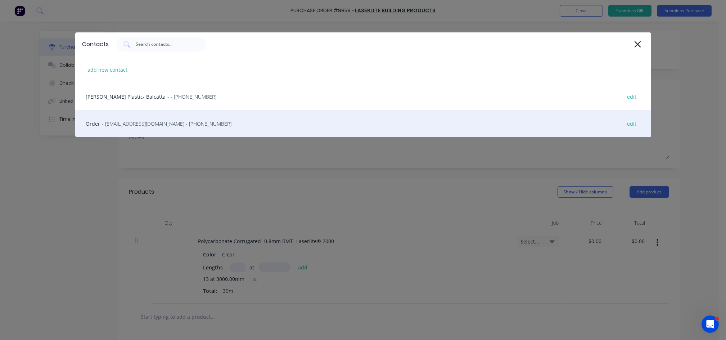
click at [130, 127] on span "- [EMAIL_ADDRESS][DOMAIN_NAME] - [PHONE_NUMBER]" at bounding box center [167, 124] width 130 height 8
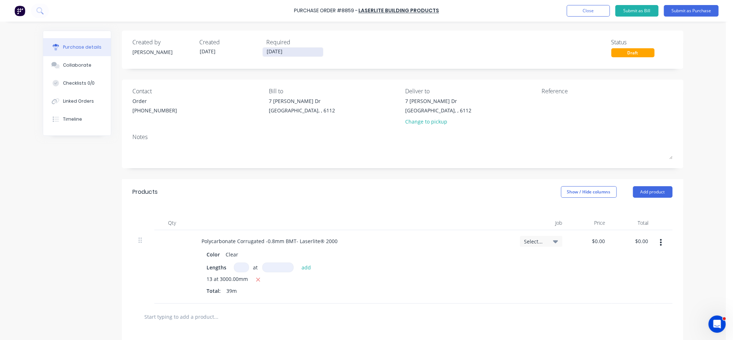
click at [276, 47] on label "[DATE]" at bounding box center [292, 52] width 61 height 10
click at [276, 48] on input "[DATE]" at bounding box center [293, 52] width 60 height 9
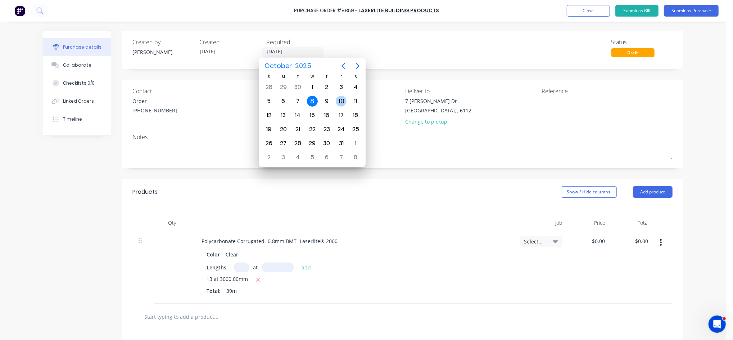
click at [345, 105] on div "10" at bounding box center [341, 101] width 14 height 14
type input "[DATE]"
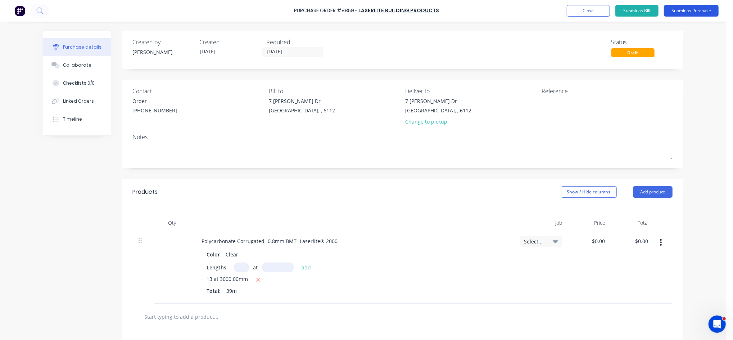
click at [691, 9] on button "Submit as Purchase" at bounding box center [691, 11] width 55 height 12
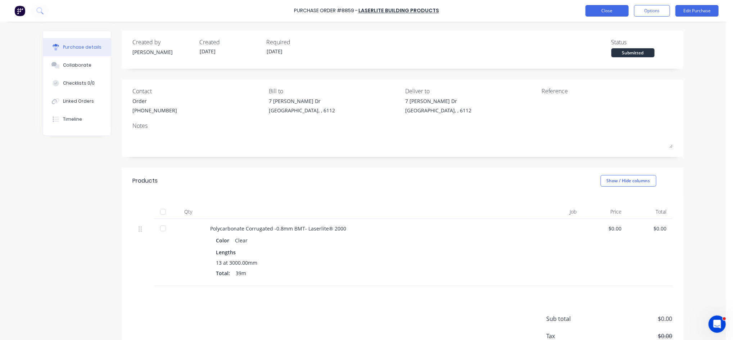
click at [599, 13] on button "Close" at bounding box center [607, 11] width 43 height 12
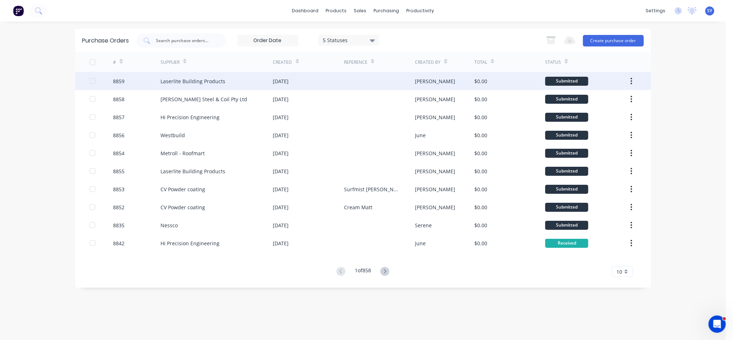
click at [249, 85] on div "Laserlite Building Products" at bounding box center [217, 81] width 113 height 18
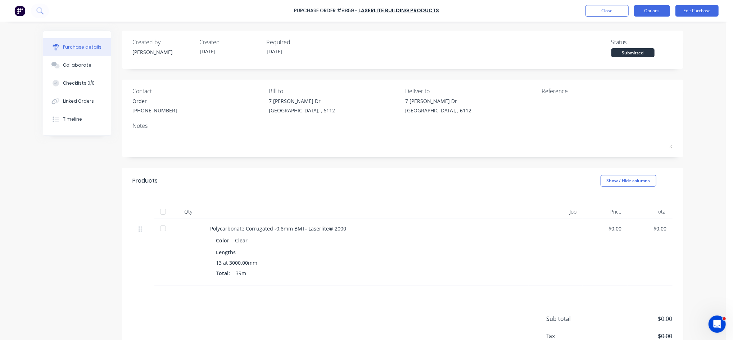
click at [654, 12] on button "Options" at bounding box center [652, 11] width 36 height 12
click at [626, 30] on div "Print / Email" at bounding box center [635, 29] width 55 height 10
click at [621, 57] on div "Without pricing" at bounding box center [635, 58] width 55 height 10
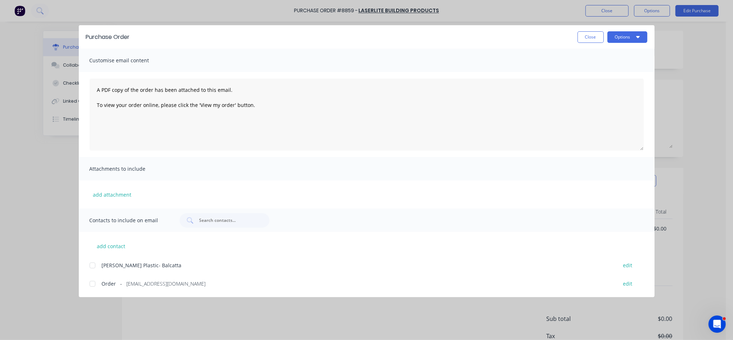
click at [91, 282] on div at bounding box center [92, 283] width 14 height 14
click at [620, 39] on button "Options" at bounding box center [628, 37] width 40 height 12
click at [594, 83] on div "Email" at bounding box center [613, 84] width 55 height 10
click at [584, 37] on button "Close" at bounding box center [591, 37] width 26 height 12
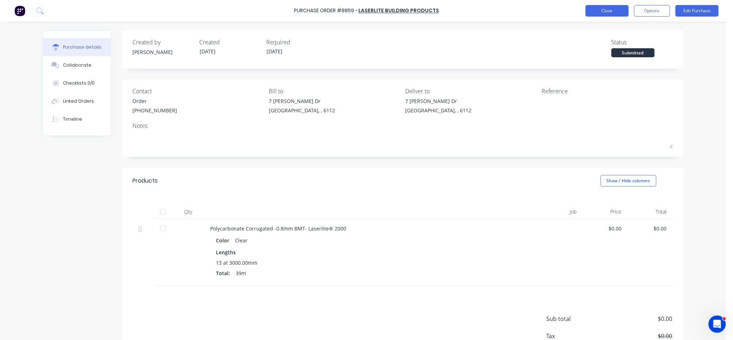
click at [615, 10] on button "Close" at bounding box center [607, 11] width 43 height 12
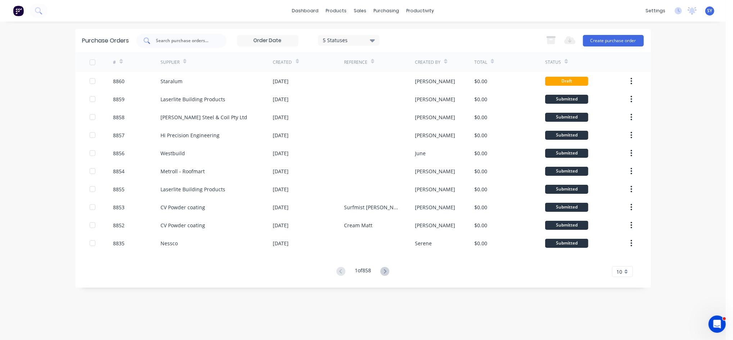
click at [191, 40] on input "text" at bounding box center [185, 40] width 60 height 7
type input "12256"
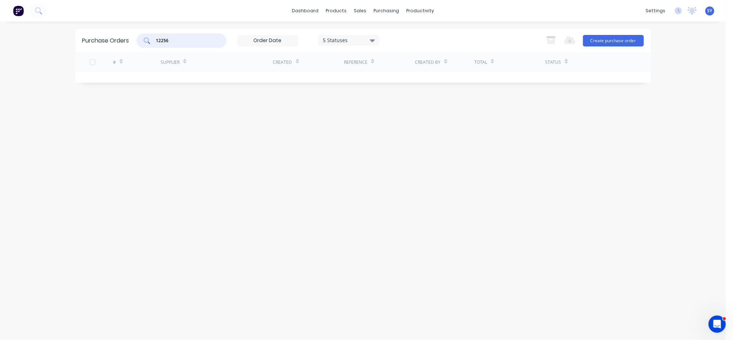
click at [186, 42] on input "12256" at bounding box center [185, 40] width 60 height 7
click at [194, 44] on input "12256" at bounding box center [185, 40] width 60 height 7
click at [592, 40] on button "Create purchase order" at bounding box center [613, 41] width 61 height 12
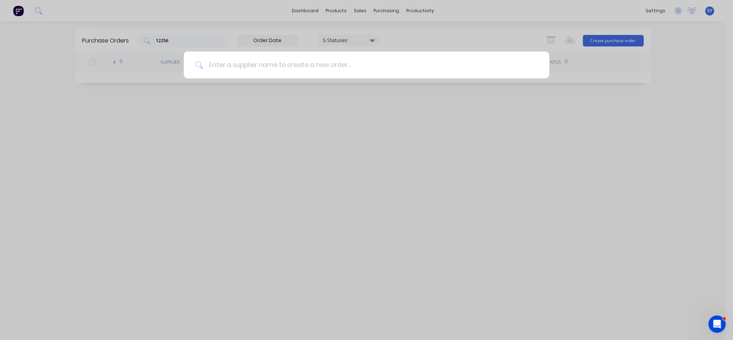
click at [292, 64] on input at bounding box center [370, 64] width 335 height 27
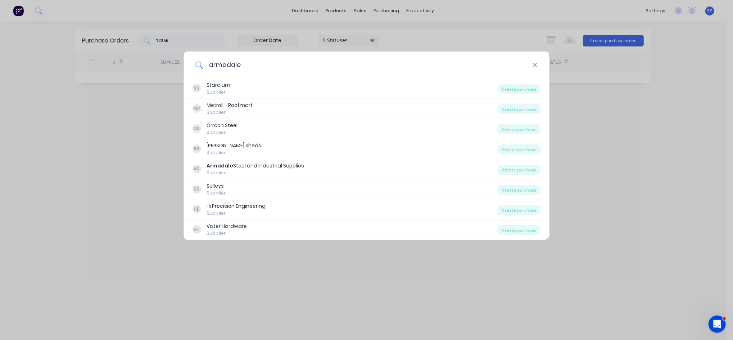
type input "armadale"
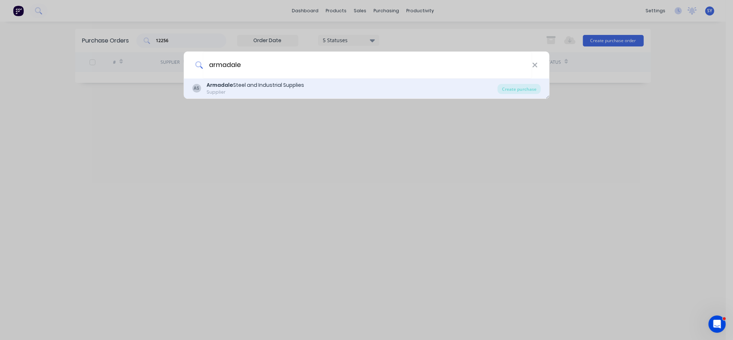
click at [240, 89] on div "Supplier" at bounding box center [256, 92] width 98 height 6
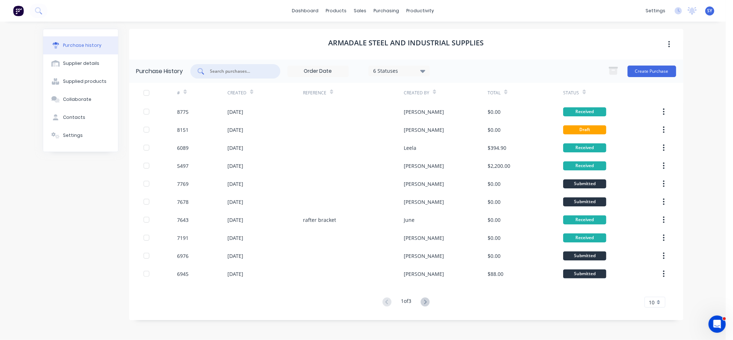
click at [220, 69] on input "text" at bounding box center [239, 71] width 60 height 7
type input "12256"
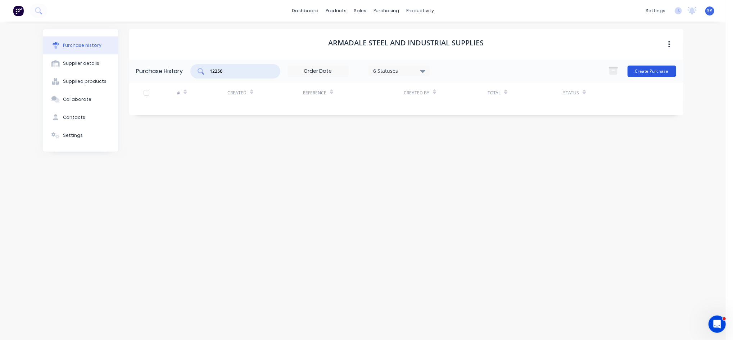
click at [644, 72] on button "Create Purchase" at bounding box center [652, 72] width 49 height 12
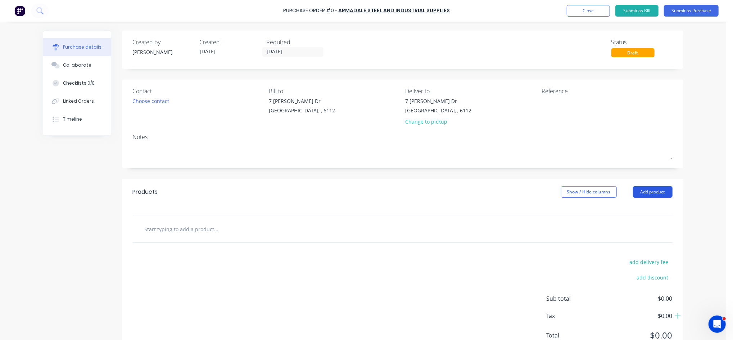
click at [647, 195] on button "Add product" at bounding box center [653, 192] width 40 height 12
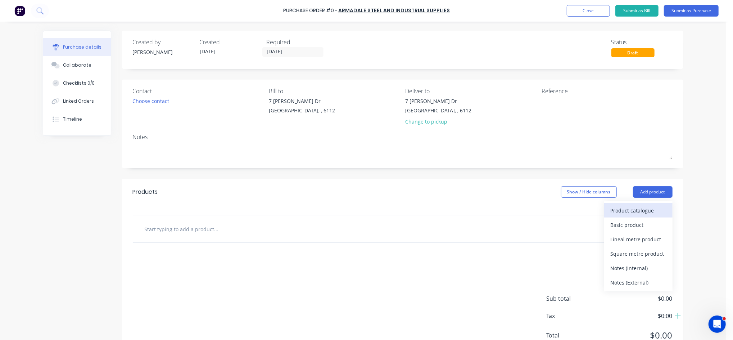
click at [621, 217] on button "Product catalogue" at bounding box center [638, 210] width 68 height 14
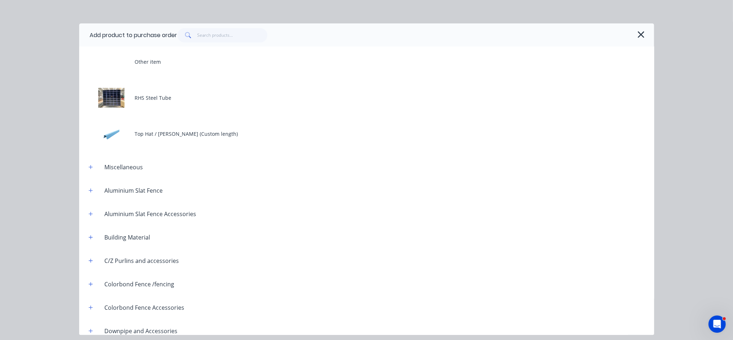
scroll to position [144, 0]
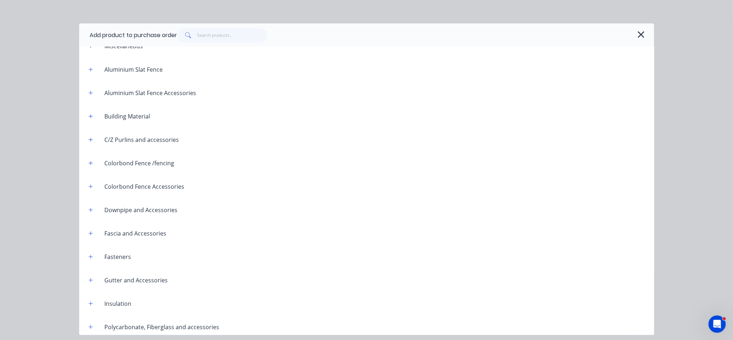
click at [96, 140] on div "C/Z Purlins and accessories" at bounding box center [134, 139] width 102 height 9
click at [93, 140] on icon "button" at bounding box center [91, 139] width 4 height 5
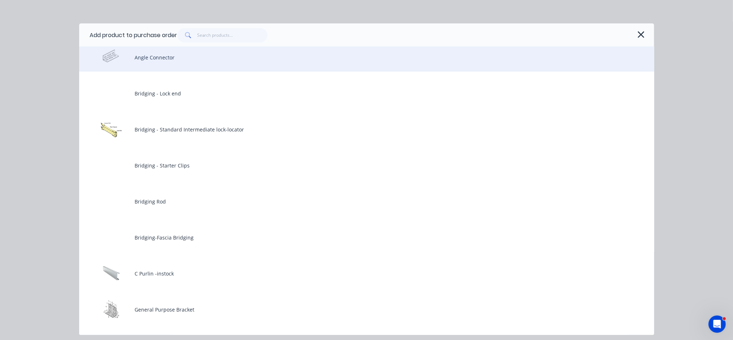
scroll to position [288, 0]
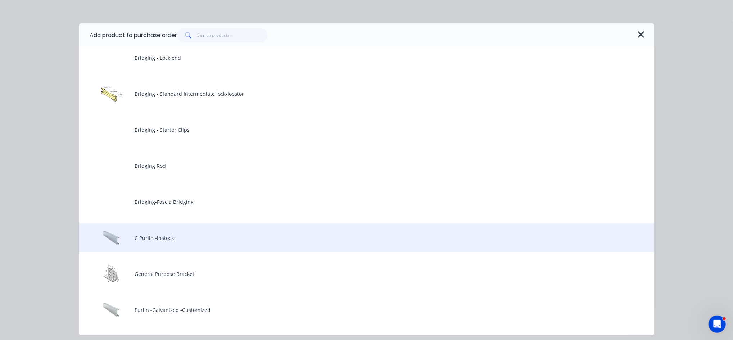
click at [165, 242] on div "C Purlin -instock" at bounding box center [366, 237] width 575 height 29
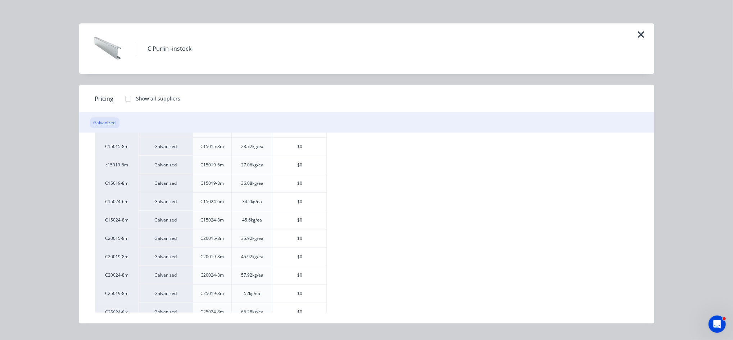
scroll to position [197, 0]
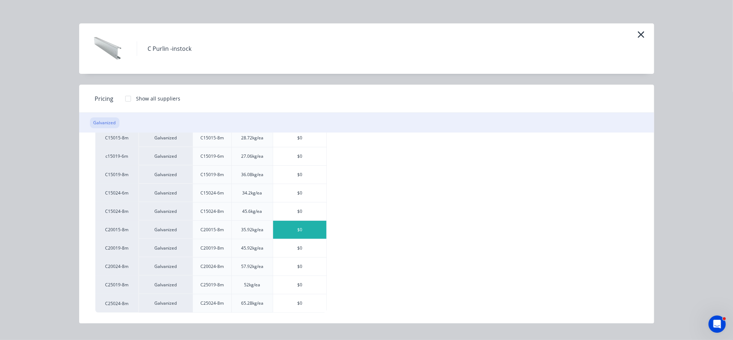
click at [303, 234] on div "$0" at bounding box center [299, 230] width 53 height 18
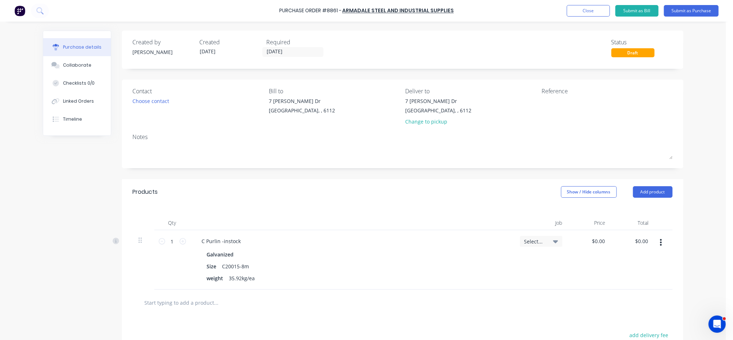
click at [656, 244] on button "button" at bounding box center [661, 242] width 17 height 13
click at [620, 302] on button "Delete" at bounding box center [639, 304] width 61 height 14
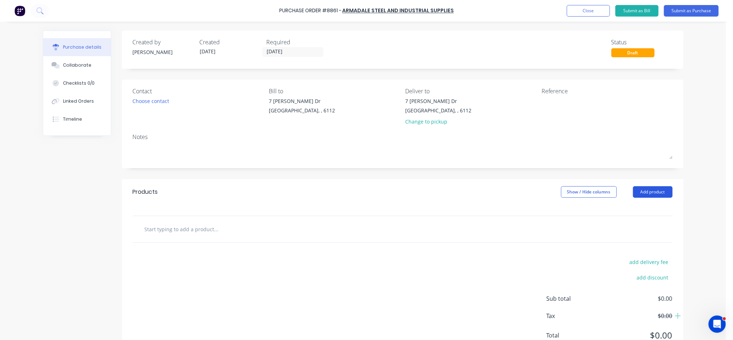
click at [649, 196] on button "Add product" at bounding box center [653, 192] width 40 height 12
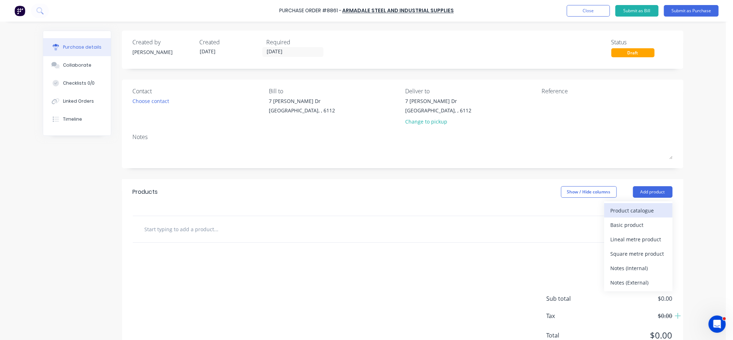
click at [614, 208] on div "Product catalogue" at bounding box center [638, 210] width 55 height 10
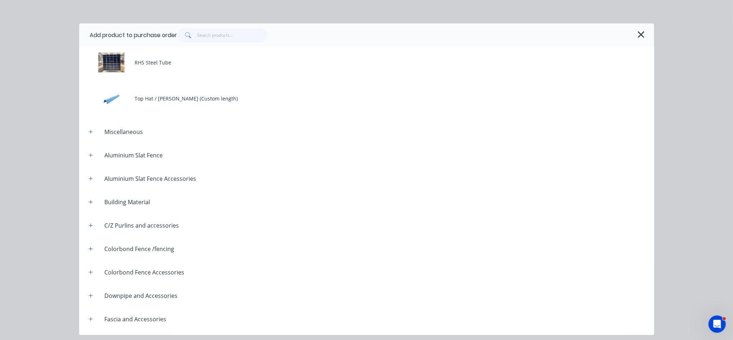
scroll to position [96, 0]
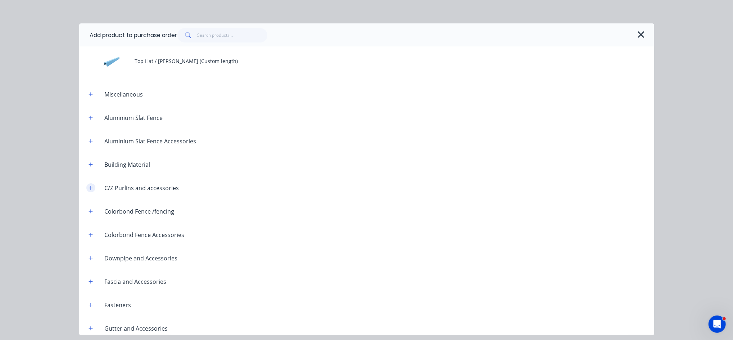
click at [91, 188] on icon "button" at bounding box center [91, 187] width 4 height 5
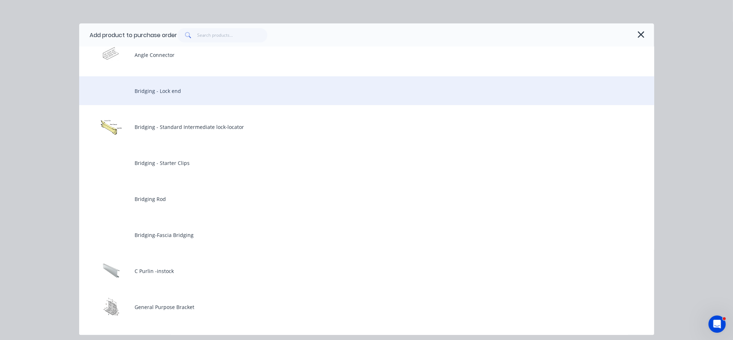
scroll to position [288, 0]
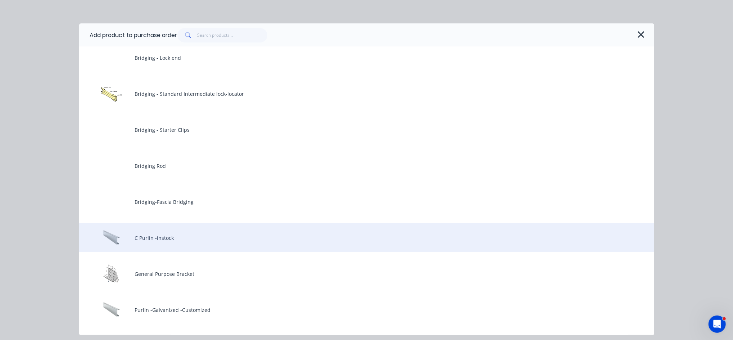
click at [185, 239] on div "C Purlin -instock" at bounding box center [366, 237] width 575 height 29
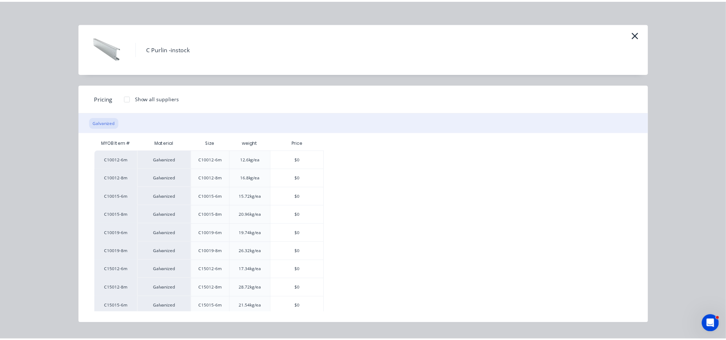
scroll to position [0, 0]
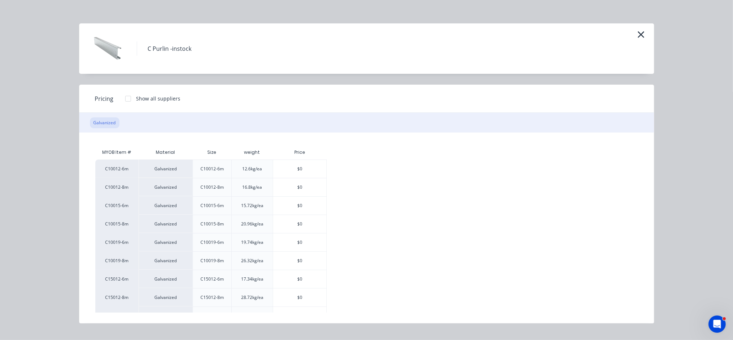
click at [128, 97] on div at bounding box center [128, 98] width 14 height 14
click at [645, 38] on button "button" at bounding box center [642, 35] width 12 height 12
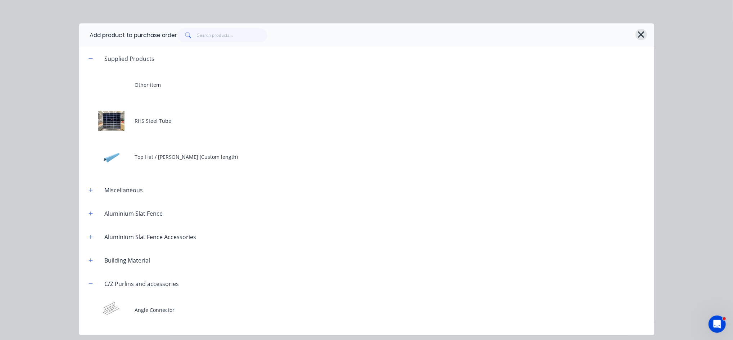
click at [637, 32] on icon "button" at bounding box center [641, 35] width 8 height 10
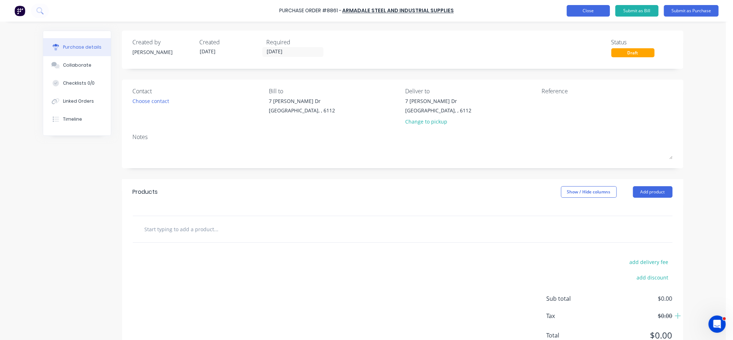
click at [592, 10] on button "Close" at bounding box center [588, 11] width 43 height 12
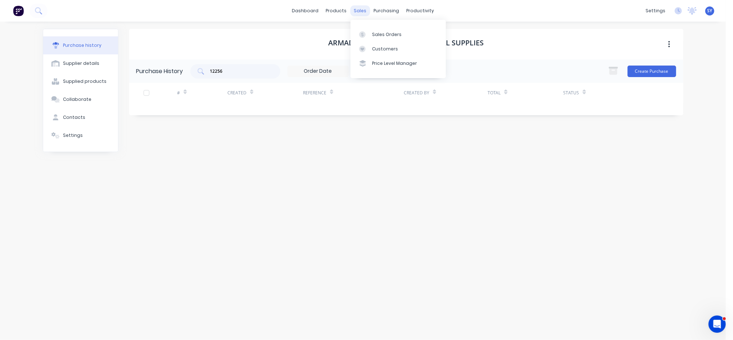
drag, startPoint x: 364, startPoint y: 12, endPoint x: 366, endPoint y: 16, distance: 4.5
click at [364, 12] on div "sales" at bounding box center [360, 10] width 20 height 11
click at [378, 35] on div "Sales Orders" at bounding box center [387, 34] width 30 height 6
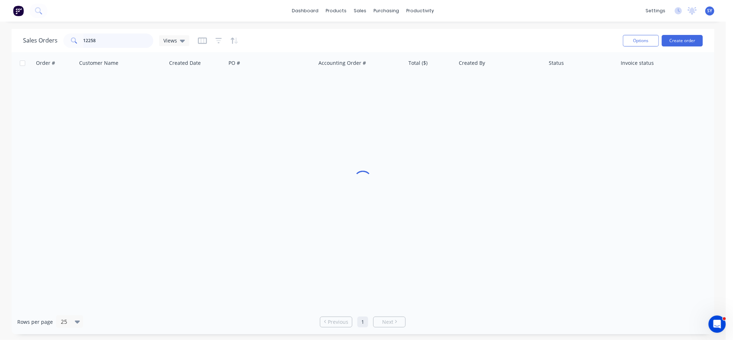
click at [114, 41] on input "12258" at bounding box center [118, 40] width 70 height 14
click at [363, 8] on div "sales" at bounding box center [360, 10] width 20 height 11
click at [371, 33] on link "Sales Orders" at bounding box center [398, 34] width 95 height 14
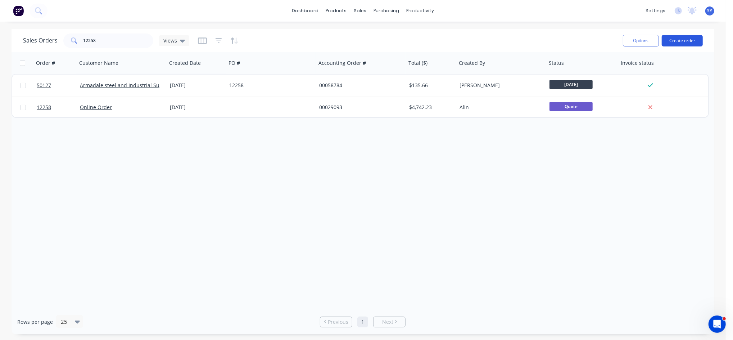
click at [701, 39] on button "Create order" at bounding box center [682, 41] width 41 height 12
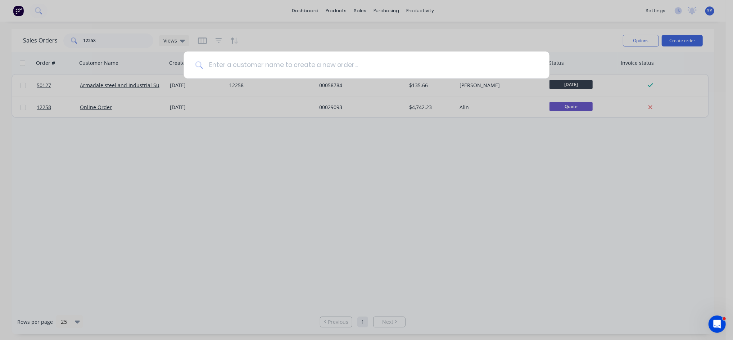
click at [355, 65] on input at bounding box center [370, 64] width 335 height 27
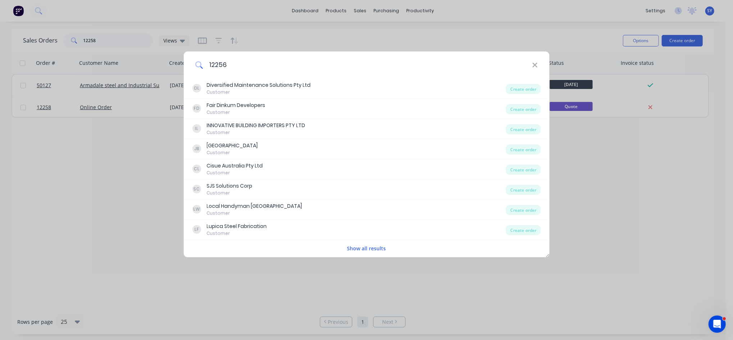
type input "12256"
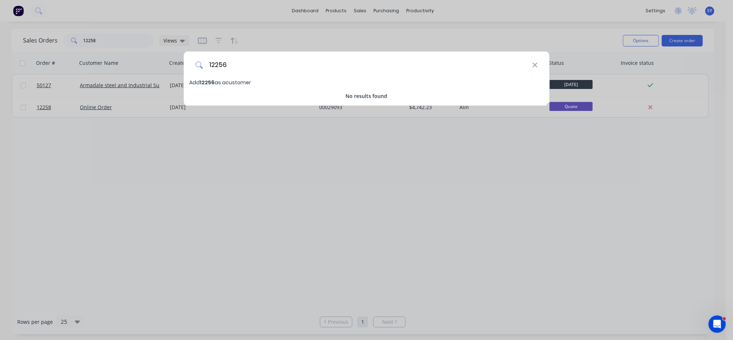
click at [228, 177] on div "12256 Add 12256 as a customer No results found" at bounding box center [366, 170] width 733 height 340
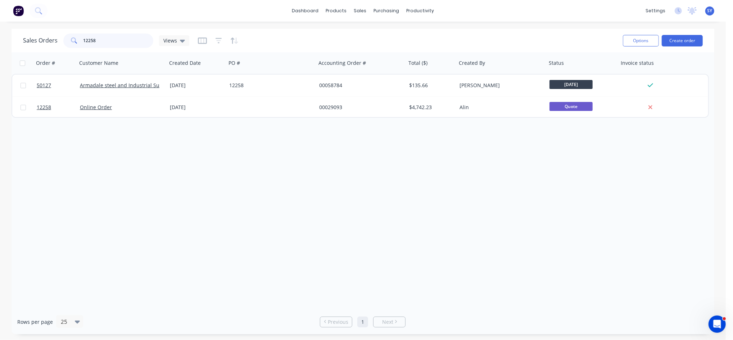
click at [108, 42] on input "12258" at bounding box center [118, 40] width 70 height 14
drag, startPoint x: 108, startPoint y: 42, endPoint x: 70, endPoint y: 42, distance: 38.2
click at [70, 42] on div "12258" at bounding box center [108, 40] width 90 height 14
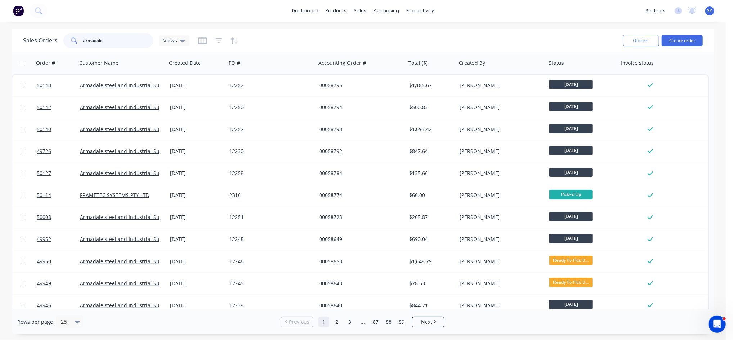
drag, startPoint x: 134, startPoint y: 41, endPoint x: 64, endPoint y: 41, distance: 69.8
click at [64, 41] on div "armadale" at bounding box center [108, 40] width 90 height 14
type input "12256"
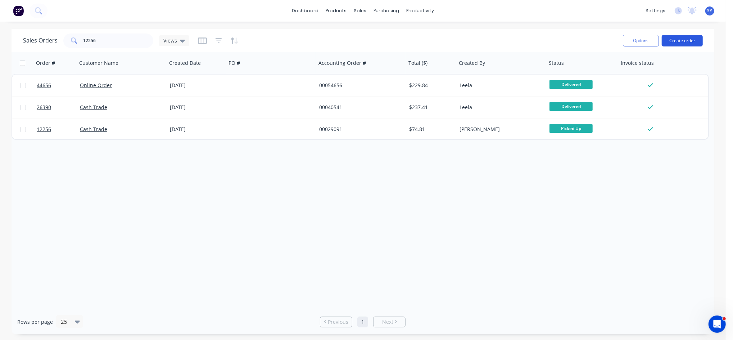
click at [691, 41] on button "Create order" at bounding box center [682, 41] width 41 height 12
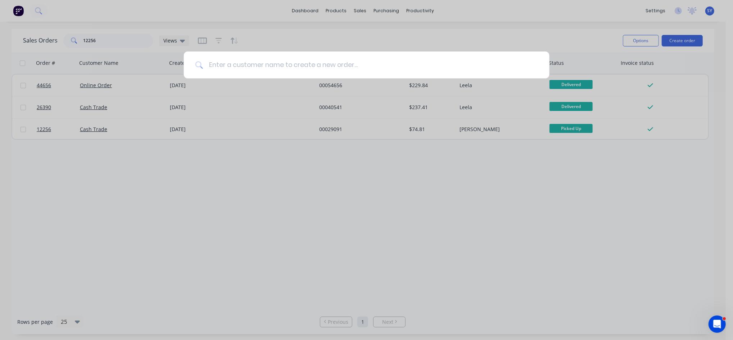
click at [245, 67] on input at bounding box center [370, 64] width 335 height 27
type input "armad"
click at [240, 87] on div "armad" at bounding box center [366, 170] width 733 height 340
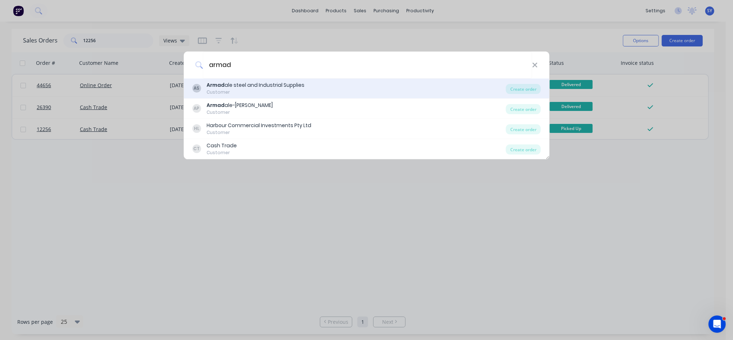
click at [243, 83] on div "Armad ale steel and Industrial Supplies" at bounding box center [256, 85] width 98 height 8
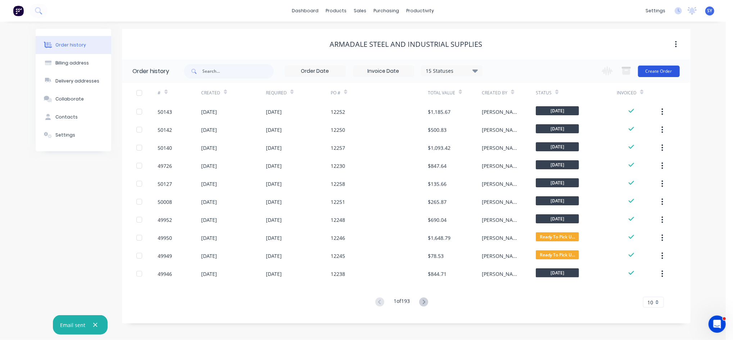
click at [651, 73] on button "Create Order" at bounding box center [659, 72] width 42 height 12
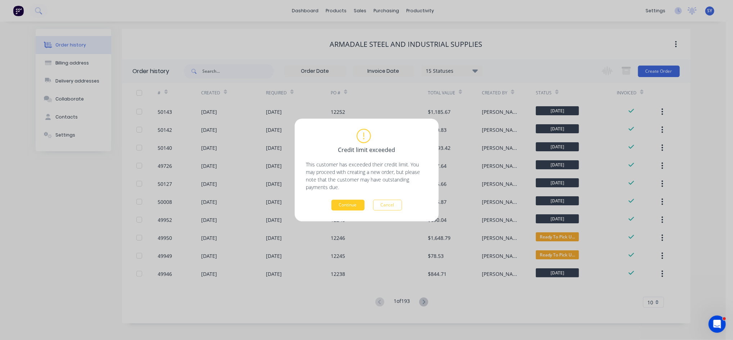
click at [353, 206] on button "Continue" at bounding box center [347, 205] width 33 height 11
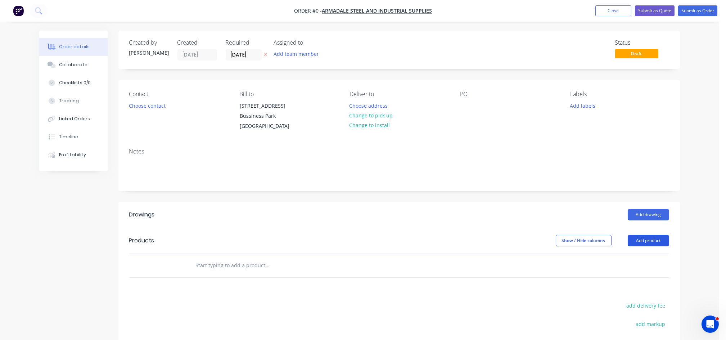
click at [645, 238] on button "Add product" at bounding box center [648, 241] width 41 height 12
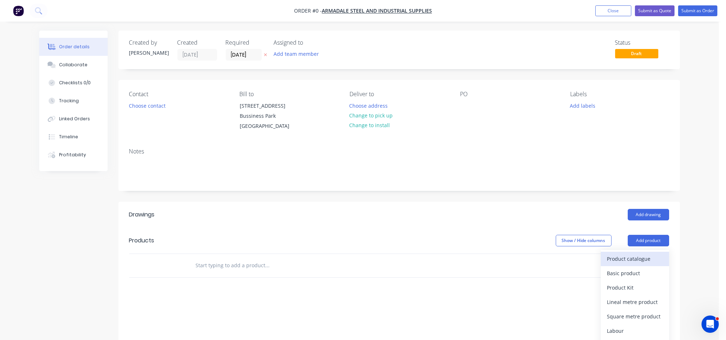
click at [615, 257] on div "Product catalogue" at bounding box center [634, 258] width 55 height 10
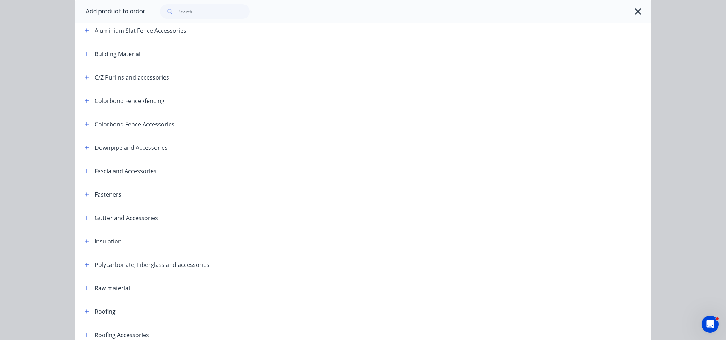
scroll to position [48, 0]
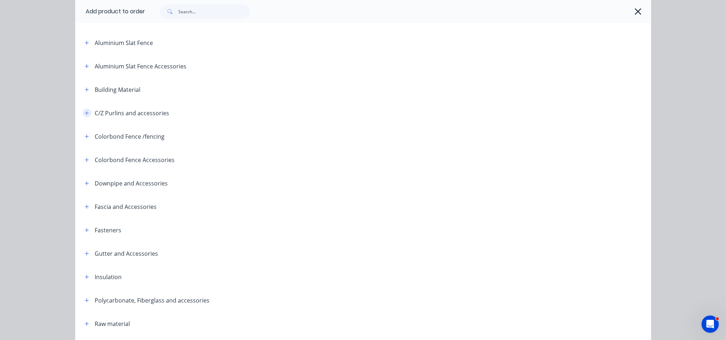
click at [85, 113] on icon "button" at bounding box center [87, 112] width 4 height 5
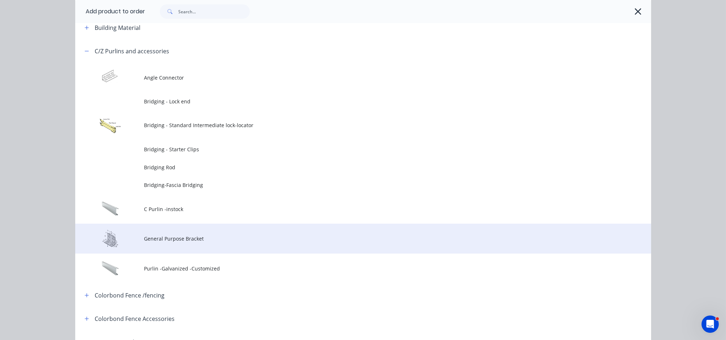
scroll to position [144, 0]
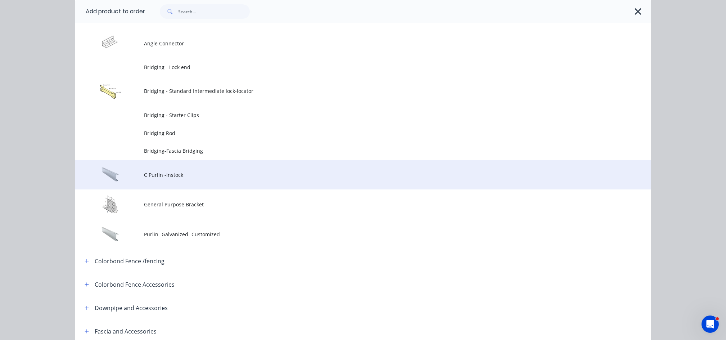
click at [191, 174] on span "C Purlin -instock" at bounding box center [346, 175] width 405 height 8
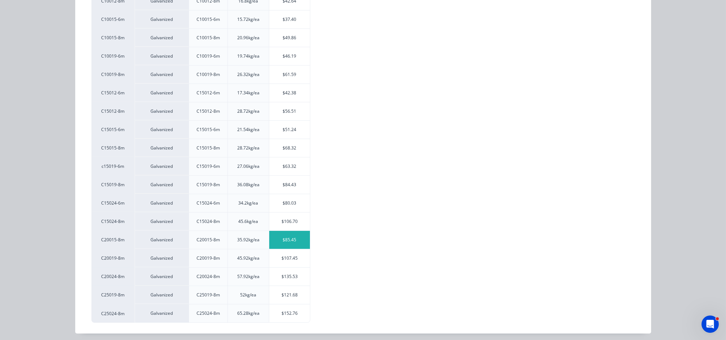
scroll to position [191, 0]
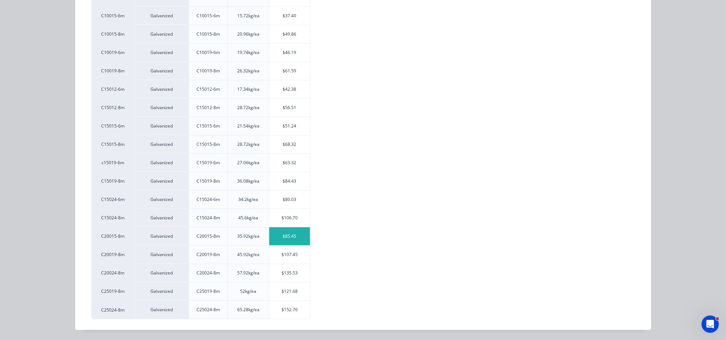
click at [294, 240] on div "$85.45" at bounding box center [289, 236] width 41 height 18
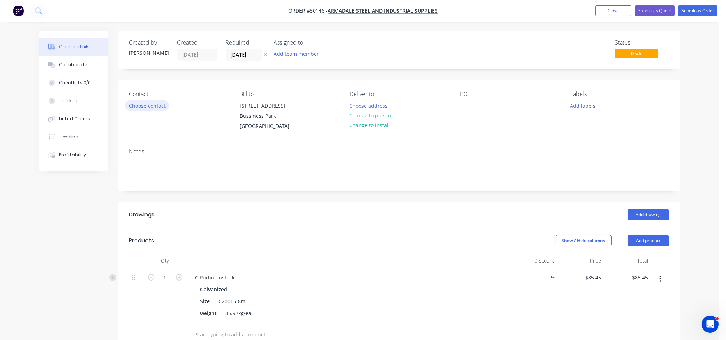
click at [150, 109] on button "Choose contact" at bounding box center [147, 105] width 44 height 10
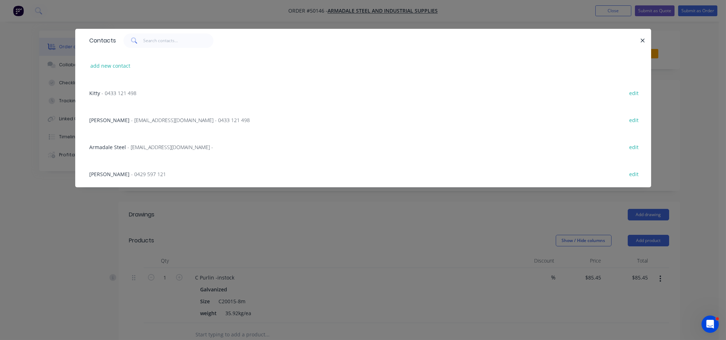
click at [123, 123] on div "[PERSON_NAME] - [EMAIL_ADDRESS][DOMAIN_NAME] - 0433 121 498" at bounding box center [170, 120] width 161 height 8
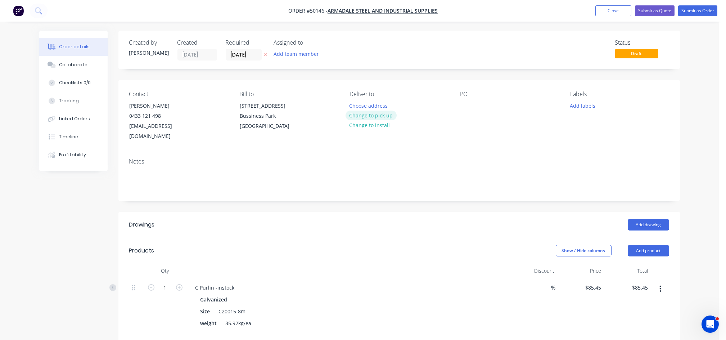
click at [380, 118] on button "Change to pick up" at bounding box center [371, 115] width 51 height 10
click at [653, 13] on button "Submit as Quote" at bounding box center [655, 10] width 40 height 11
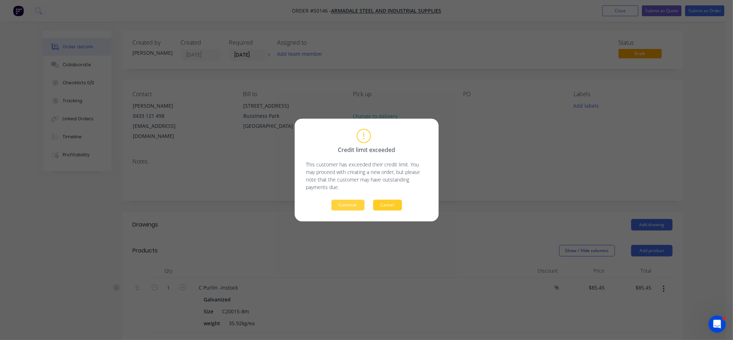
click at [383, 204] on button "Cancel" at bounding box center [387, 205] width 29 height 11
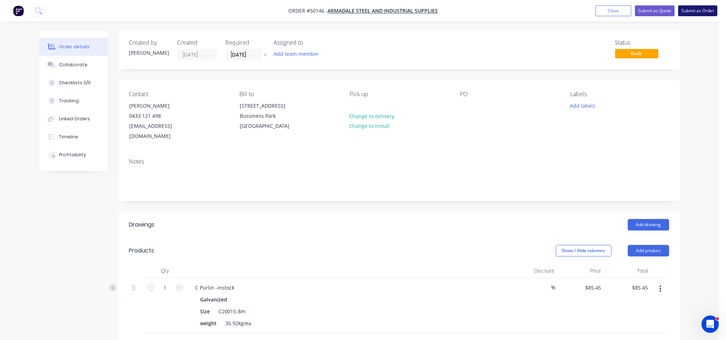
click at [691, 8] on button "Submit as Order" at bounding box center [697, 10] width 39 height 11
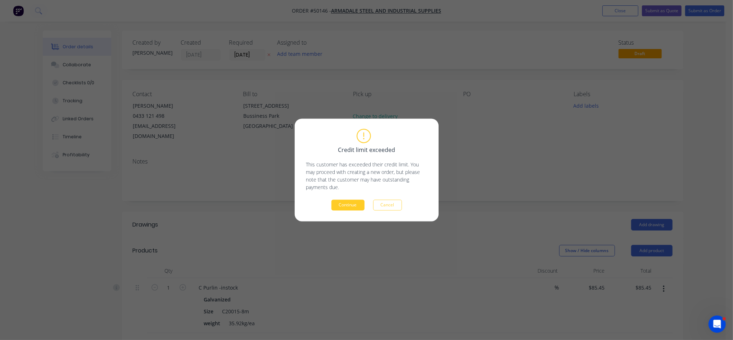
click at [353, 205] on button "Continue" at bounding box center [347, 205] width 33 height 11
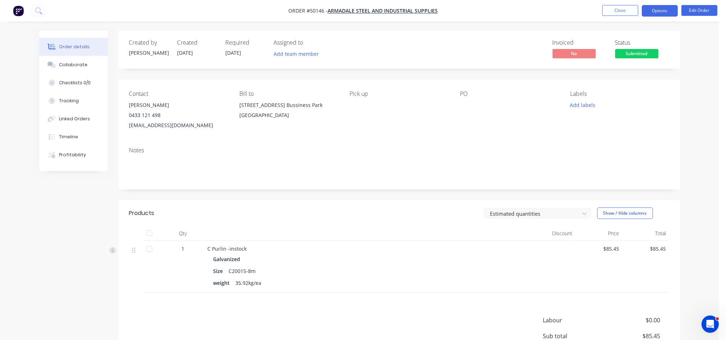
click at [651, 7] on button "Options" at bounding box center [660, 11] width 36 height 12
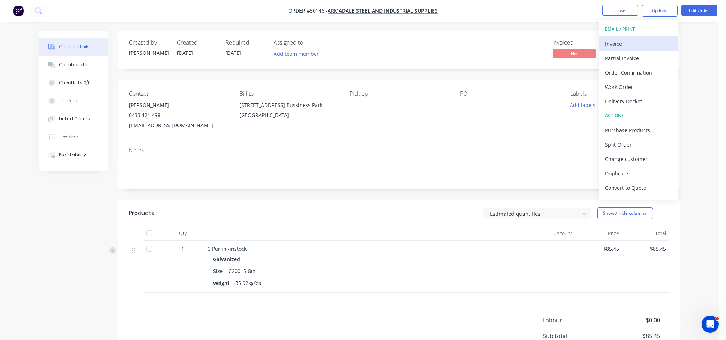
click at [613, 47] on div "Invoice" at bounding box center [638, 44] width 66 height 10
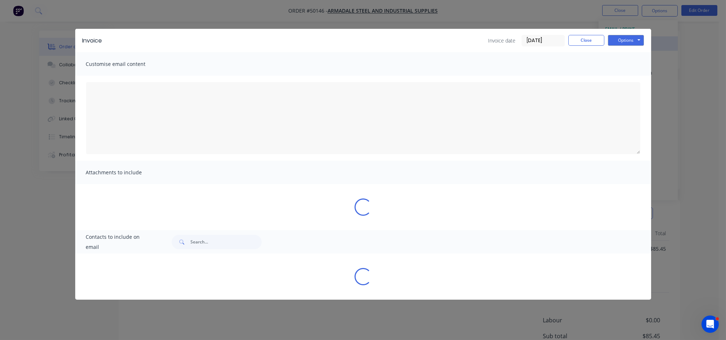
type textarea "A PDF copy of the order has been attached to this email. To view your order onl…"
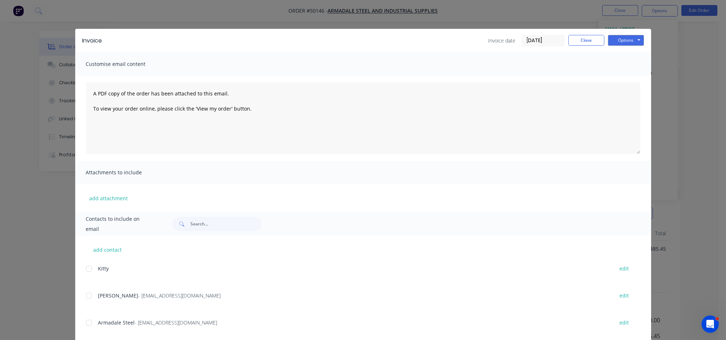
click at [87, 296] on div at bounding box center [89, 295] width 14 height 14
click at [615, 41] on button "Options" at bounding box center [626, 40] width 36 height 11
click at [618, 77] on button "Email" at bounding box center [631, 77] width 46 height 12
click at [580, 45] on button "Close" at bounding box center [586, 40] width 36 height 11
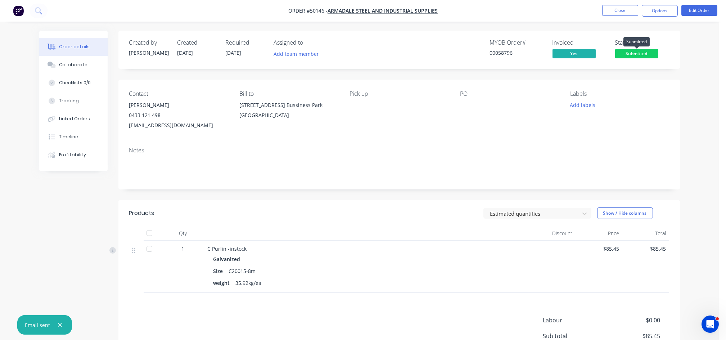
click at [637, 55] on span "Submitted" at bounding box center [636, 53] width 43 height 9
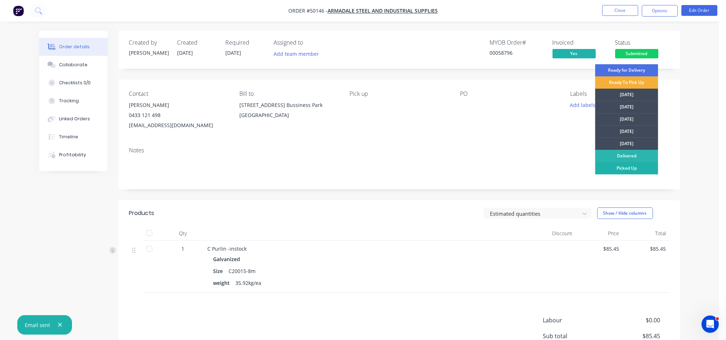
click at [620, 165] on div "Picked Up" at bounding box center [626, 168] width 63 height 12
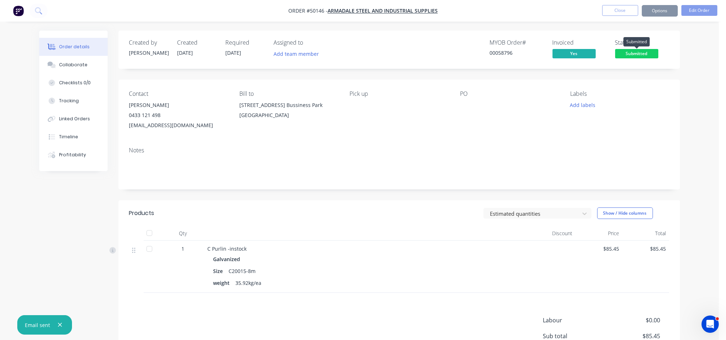
click at [637, 52] on span "Submitted" at bounding box center [636, 53] width 43 height 9
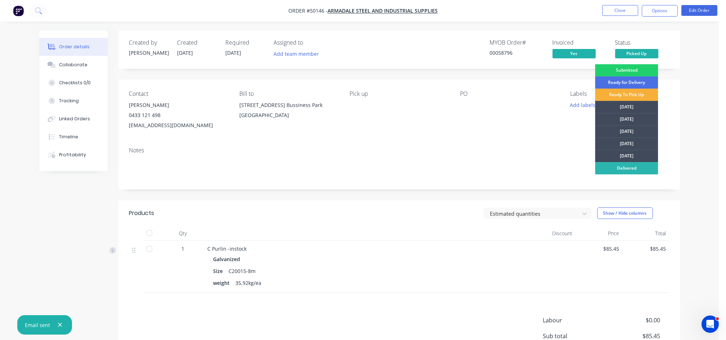
click at [677, 96] on div "Contact [PERSON_NAME] [PHONE_NUMBER] [EMAIL_ADDRESS][DOMAIN_NAME] Bill to [STRE…" at bounding box center [398, 111] width 561 height 62
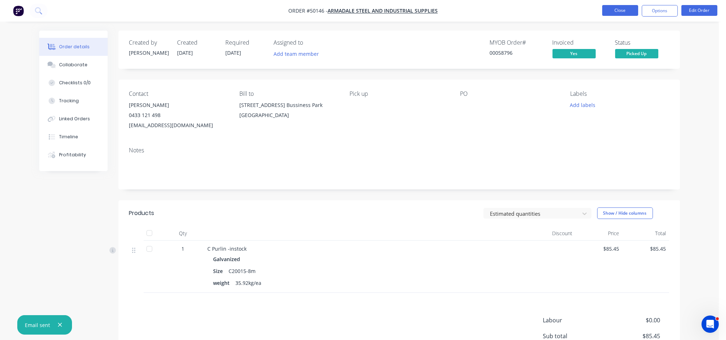
drag, startPoint x: 677, startPoint y: 96, endPoint x: 622, endPoint y: 10, distance: 102.2
click at [622, 10] on button "Close" at bounding box center [620, 10] width 36 height 11
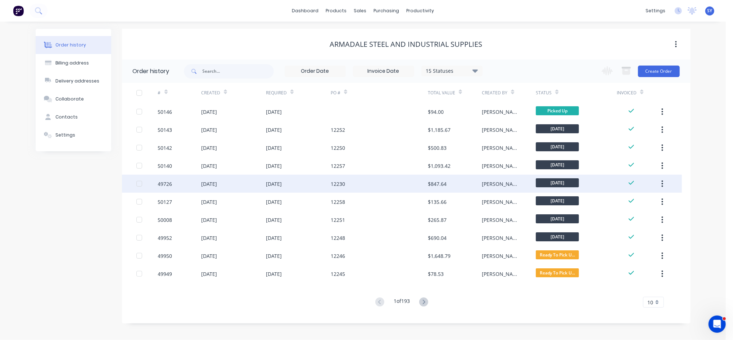
click at [411, 180] on div "12230" at bounding box center [379, 184] width 97 height 18
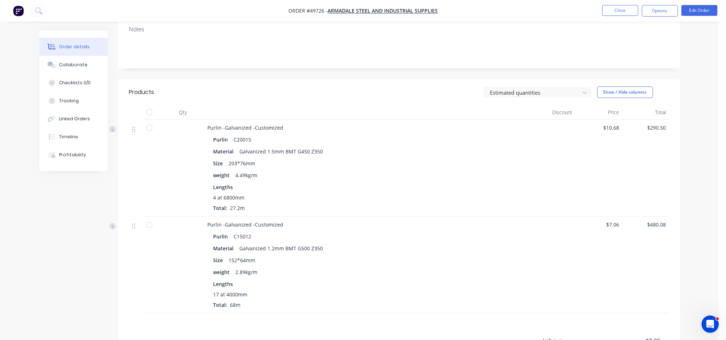
scroll to position [144, 0]
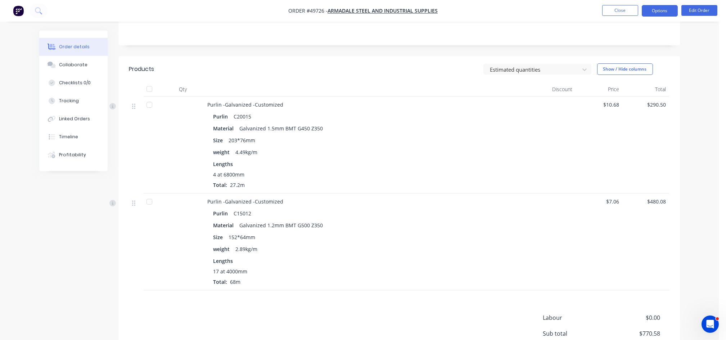
click at [664, 13] on button "Options" at bounding box center [660, 11] width 36 height 12
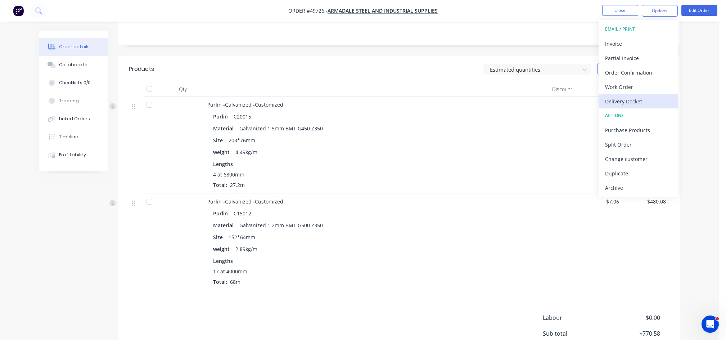
click at [622, 104] on div "Delivery Docket" at bounding box center [638, 101] width 66 height 10
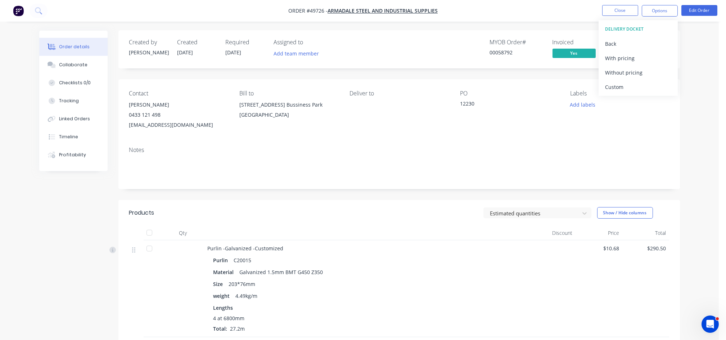
scroll to position [0, 0]
click at [629, 12] on button "Close" at bounding box center [620, 10] width 36 height 11
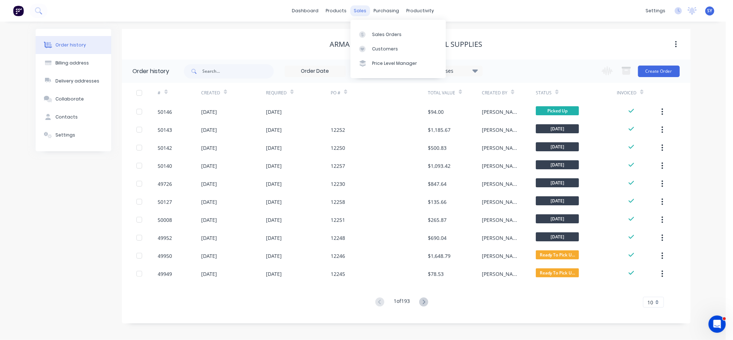
click at [362, 13] on div "sales" at bounding box center [360, 10] width 20 height 11
click at [376, 34] on div "Sales Orders" at bounding box center [387, 34] width 30 height 6
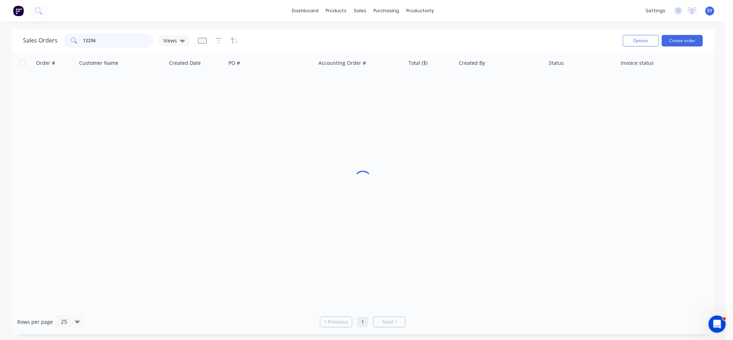
click at [120, 45] on input "12256" at bounding box center [118, 40] width 70 height 14
type input "1"
type input "12243"
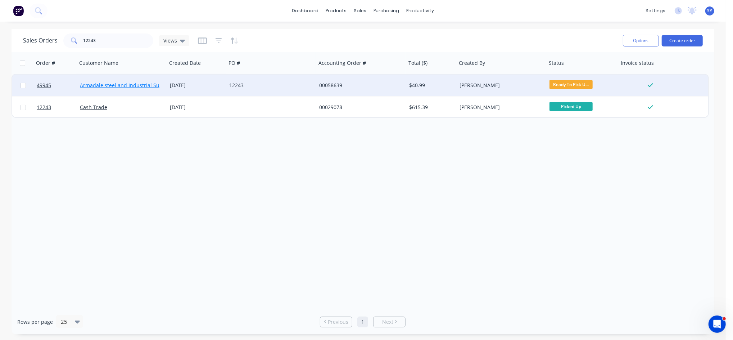
click at [159, 82] on link "Armadale steel and Industrial Supplies" at bounding box center [127, 85] width 94 height 7
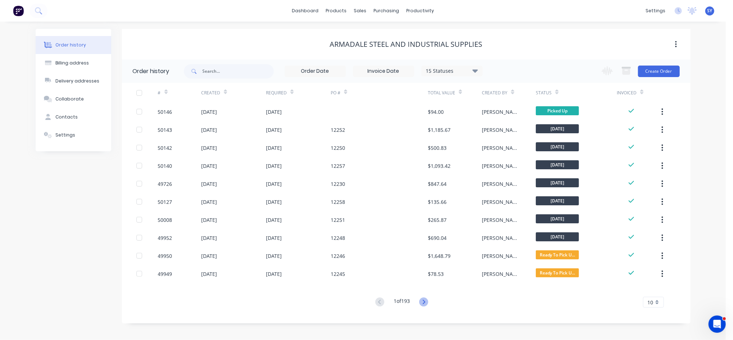
click at [423, 301] on icon at bounding box center [423, 301] width 9 height 9
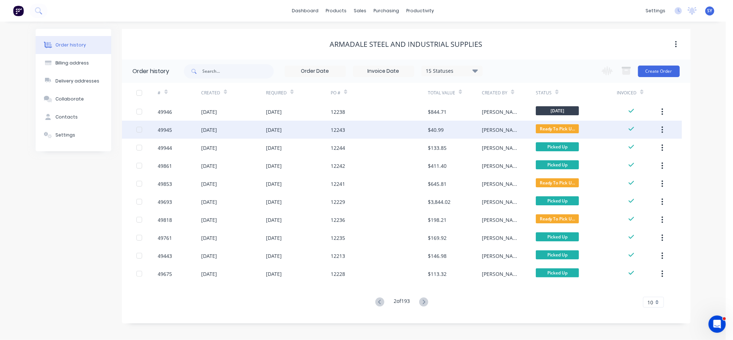
click at [351, 128] on div "12243" at bounding box center [379, 130] width 97 height 18
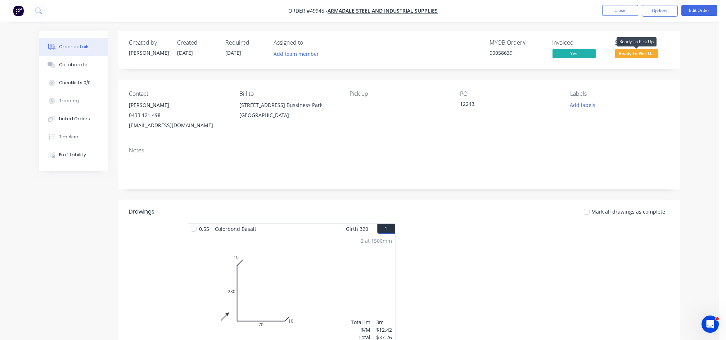
click at [650, 55] on span "Ready To Pick U..." at bounding box center [636, 53] width 43 height 9
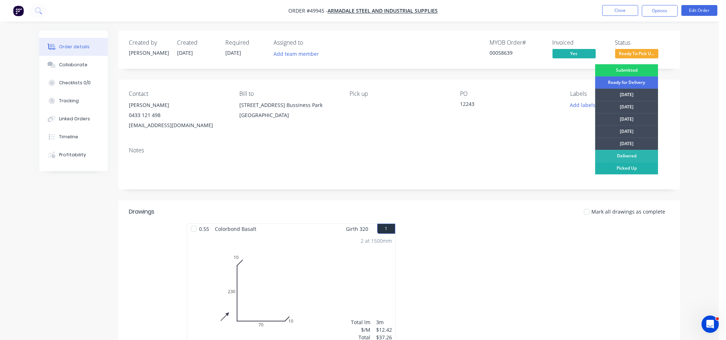
click at [617, 169] on div "Picked Up" at bounding box center [626, 168] width 63 height 12
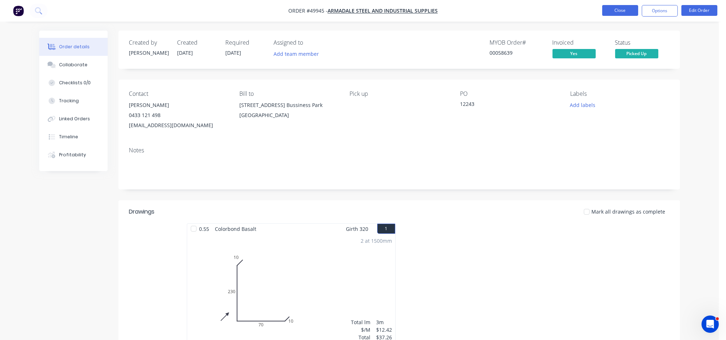
click at [621, 13] on button "Close" at bounding box center [620, 10] width 36 height 11
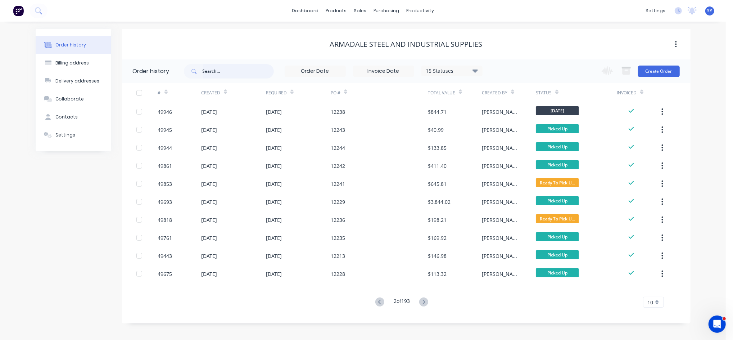
click at [245, 65] on input "text" at bounding box center [238, 71] width 71 height 14
type input "12245"
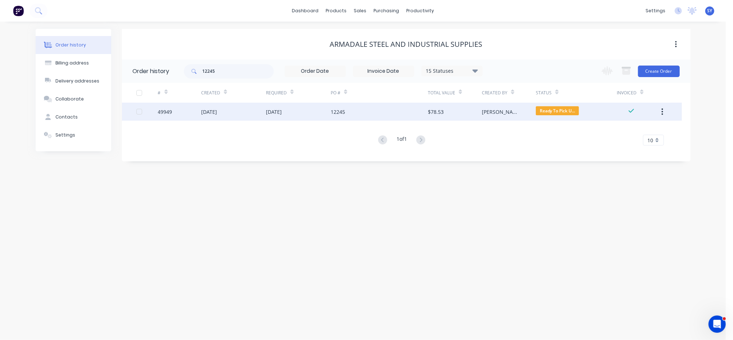
click at [294, 117] on div "[DATE]" at bounding box center [298, 112] width 65 height 18
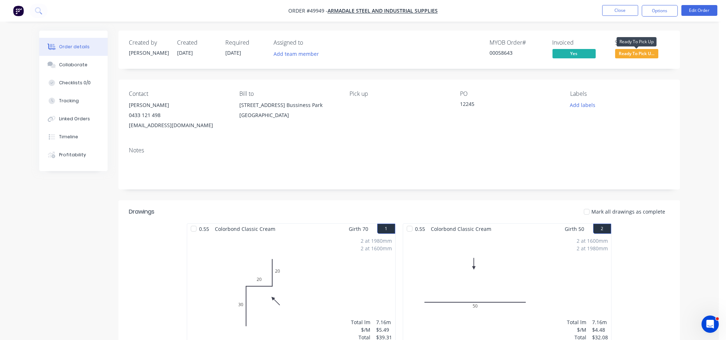
click at [629, 52] on span "Ready To Pick U..." at bounding box center [636, 53] width 43 height 9
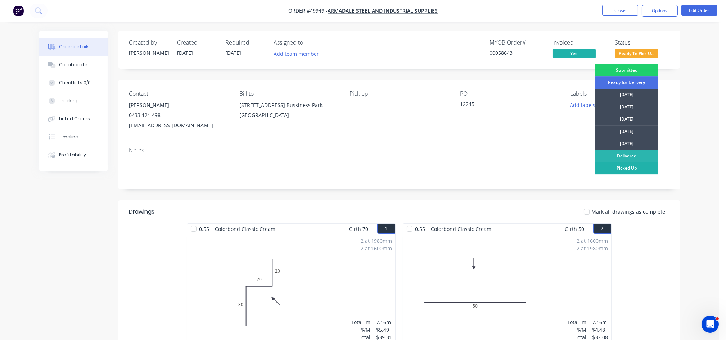
click at [615, 168] on div "Picked Up" at bounding box center [626, 168] width 63 height 12
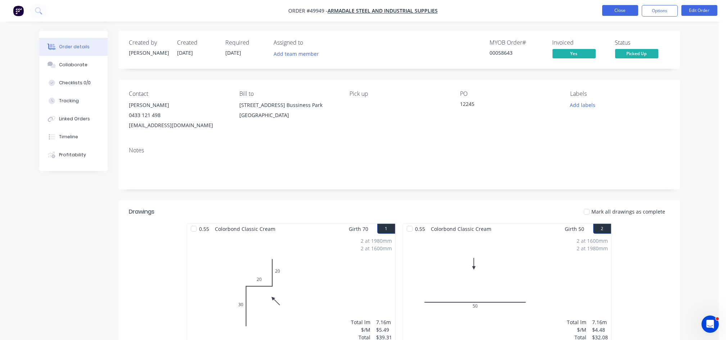
click at [622, 13] on button "Close" at bounding box center [620, 10] width 36 height 11
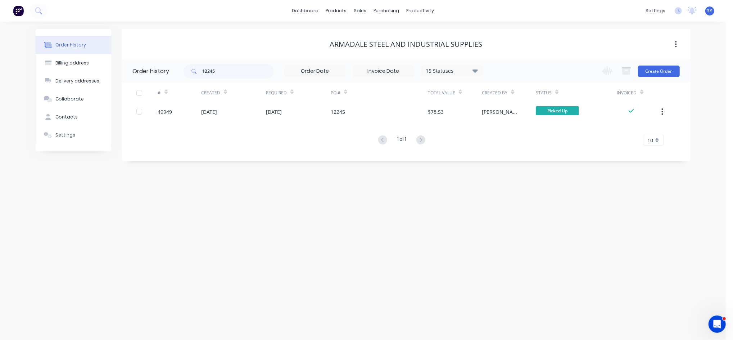
click at [210, 92] on div "Created" at bounding box center [210, 93] width 19 height 6
click at [222, 70] on input "12245" at bounding box center [238, 71] width 71 height 14
type input "12226"
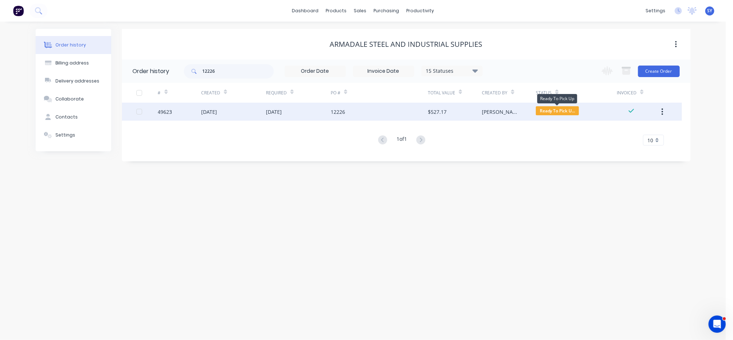
click at [556, 112] on span "Ready To Pick U..." at bounding box center [557, 110] width 43 height 9
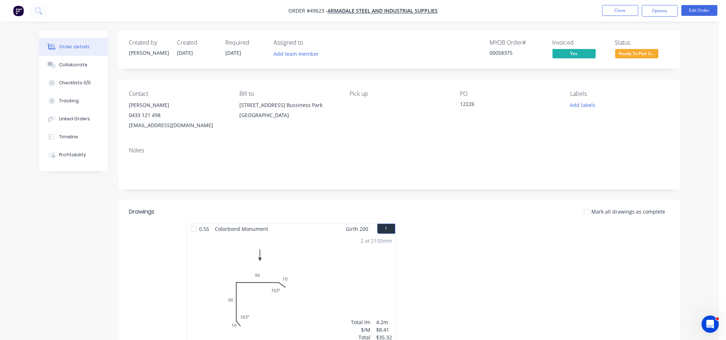
click at [635, 55] on span "Ready To Pick U..." at bounding box center [636, 53] width 43 height 9
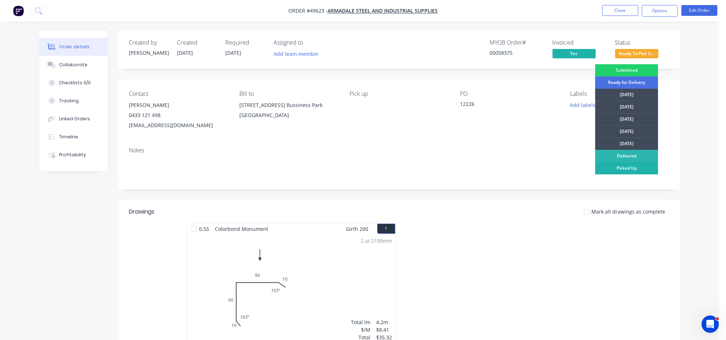
click at [615, 171] on div "Picked Up" at bounding box center [626, 168] width 63 height 12
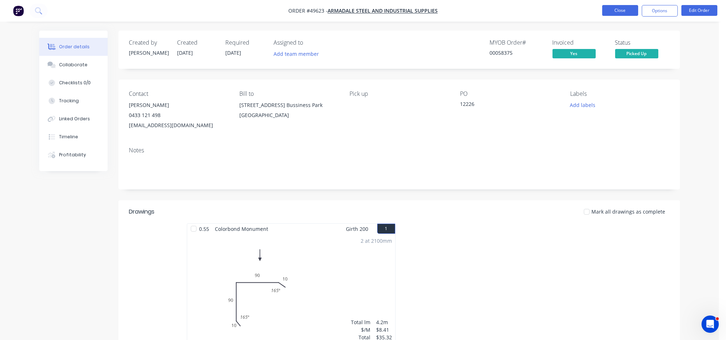
click at [623, 13] on button "Close" at bounding box center [620, 10] width 36 height 11
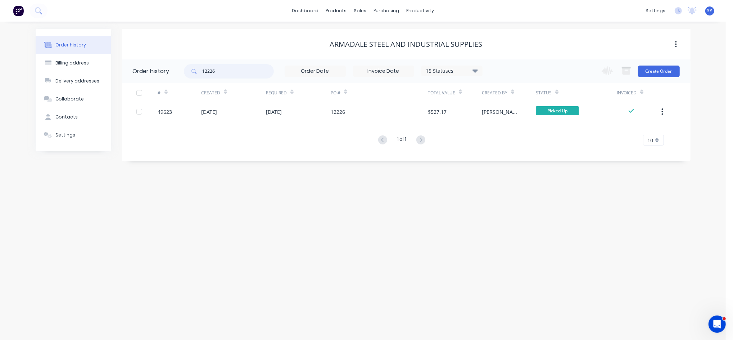
click at [231, 73] on input "12226" at bounding box center [238, 71] width 71 height 14
type input "12241"
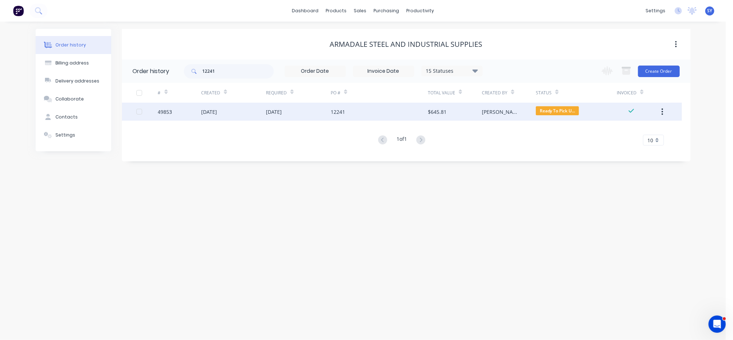
click at [423, 114] on div "12241" at bounding box center [379, 112] width 97 height 18
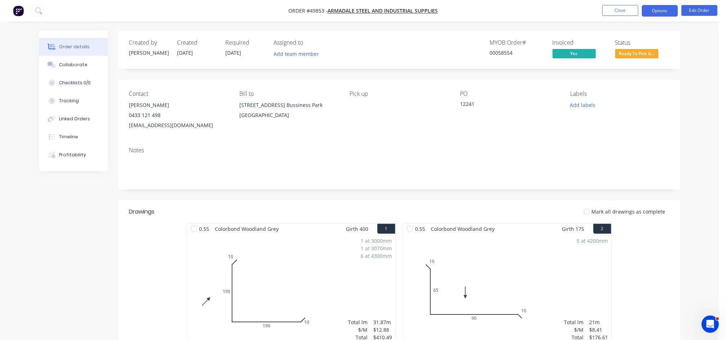
click at [663, 10] on button "Options" at bounding box center [660, 11] width 36 height 12
click at [709, 56] on div "Order details Collaborate Checklists 0/0 Tracking Linked Orders Timeline Profit…" at bounding box center [359, 232] width 719 height 464
click at [641, 55] on span "Ready To Pick U..." at bounding box center [636, 53] width 43 height 9
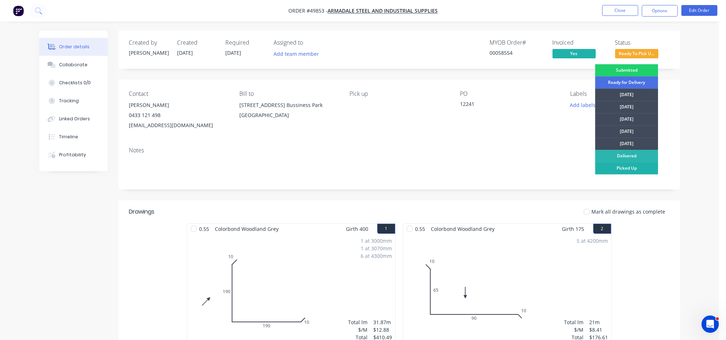
click at [631, 167] on div "Picked Up" at bounding box center [626, 168] width 63 height 12
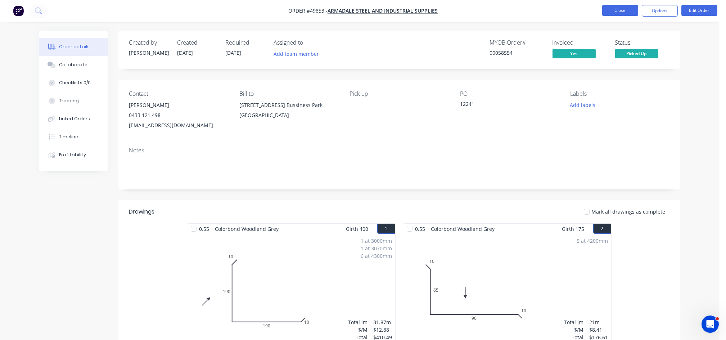
click at [618, 9] on button "Close" at bounding box center [620, 10] width 36 height 11
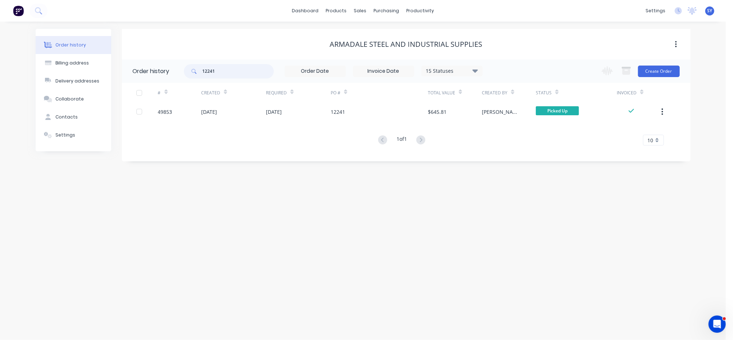
click at [220, 72] on input "12241" at bounding box center [238, 71] width 71 height 14
type input "12251"
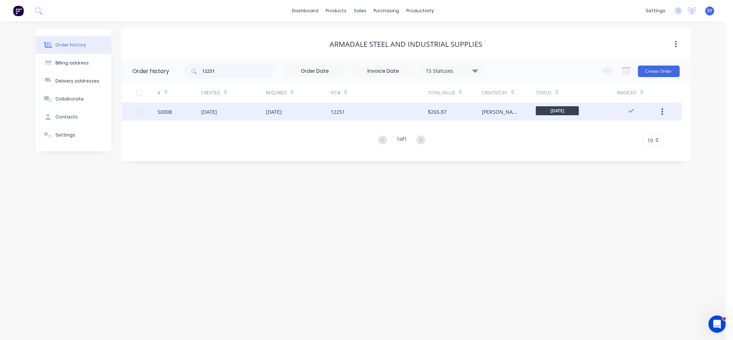
click at [221, 118] on div "[DATE]" at bounding box center [233, 112] width 65 height 18
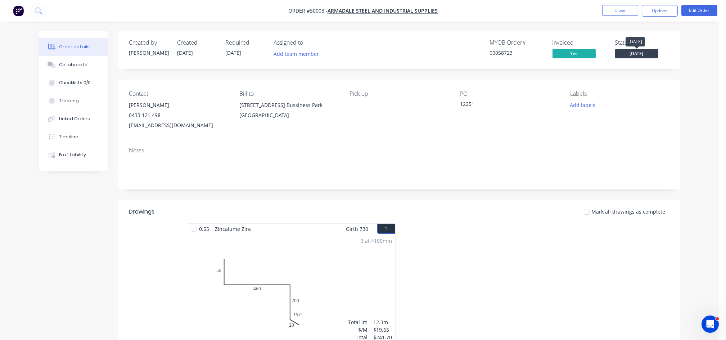
click at [630, 52] on span "[DATE]" at bounding box center [636, 53] width 43 height 9
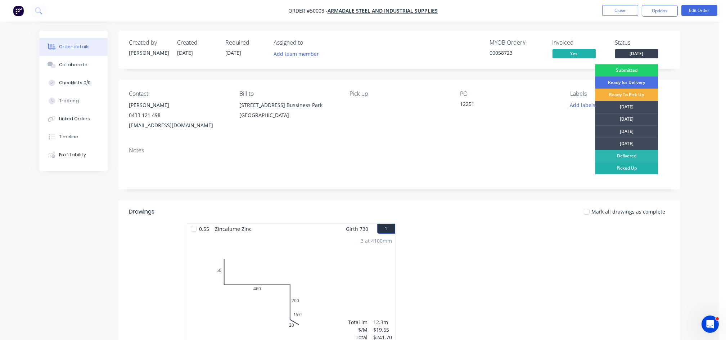
click at [626, 167] on div "Picked Up" at bounding box center [626, 168] width 63 height 12
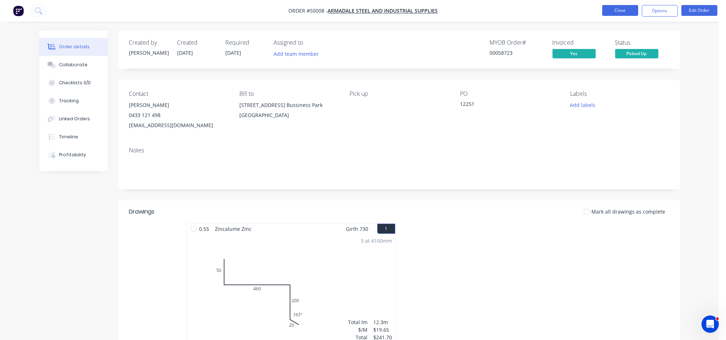
click at [625, 7] on button "Close" at bounding box center [620, 10] width 36 height 11
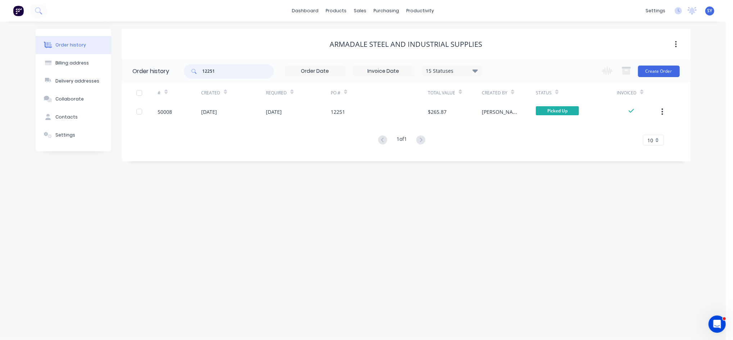
click at [235, 70] on input "12251" at bounding box center [238, 71] width 71 height 14
type input "12256"
drag, startPoint x: 240, startPoint y: 71, endPoint x: 182, endPoint y: 72, distance: 57.6
click at [182, 72] on header "Order history 12256 15 Statuses Invoice Status Invoiced Not Invoiced Partial Or…" at bounding box center [406, 70] width 569 height 23
type input "12256"
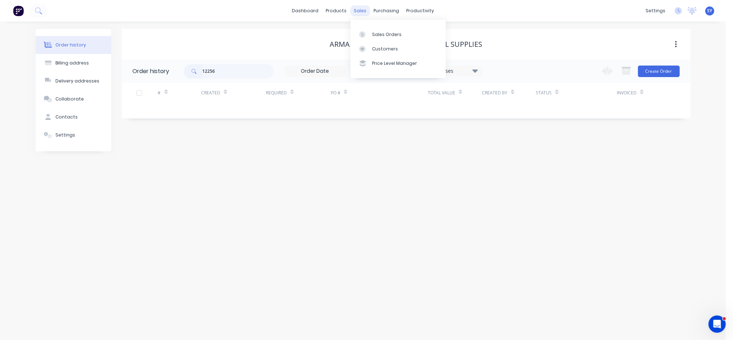
click at [358, 13] on div "sales" at bounding box center [360, 10] width 20 height 11
click at [381, 31] on div "Sales Orders" at bounding box center [387, 34] width 30 height 6
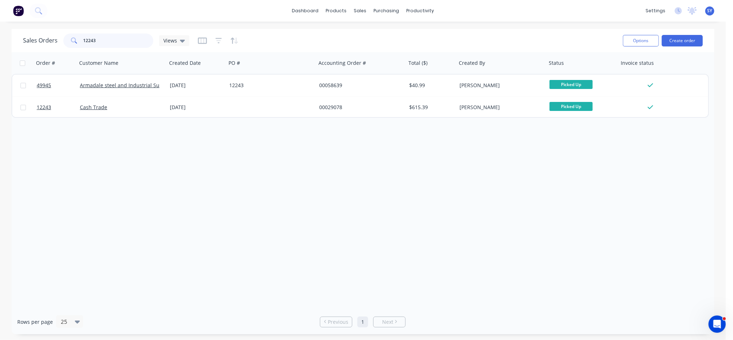
click at [113, 40] on input "12243" at bounding box center [118, 40] width 70 height 14
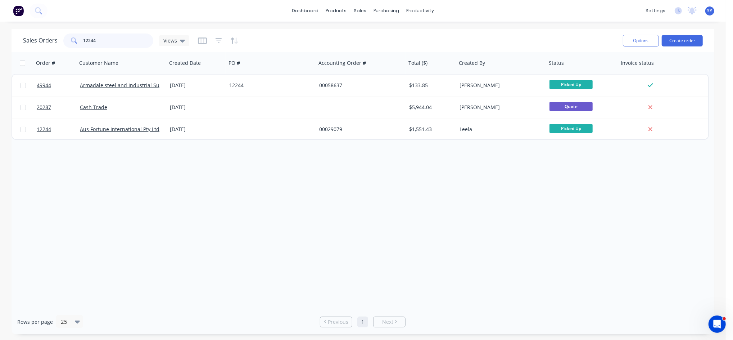
click at [108, 42] on input "12244" at bounding box center [118, 40] width 70 height 14
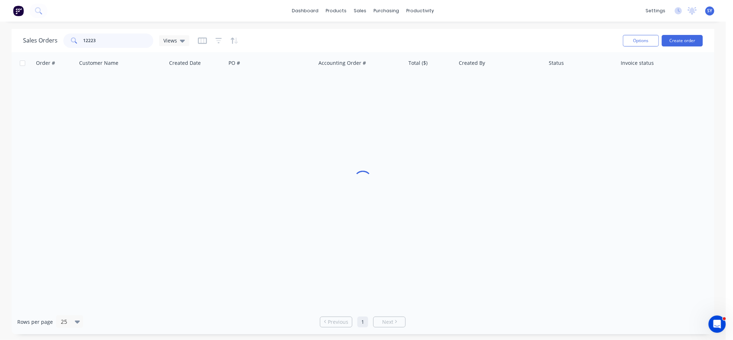
type input "12223"
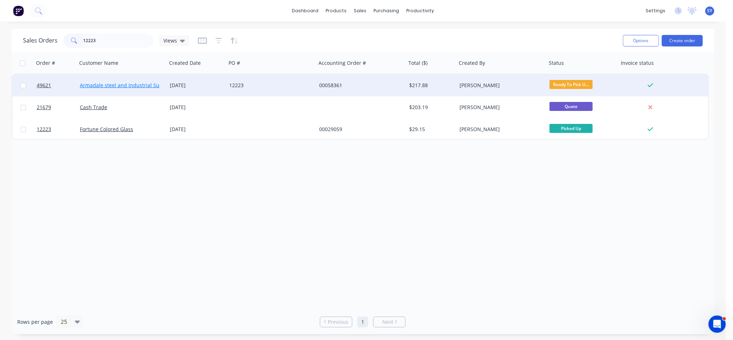
click at [135, 88] on link "Armadale steel and Industrial Supplies" at bounding box center [127, 85] width 94 height 7
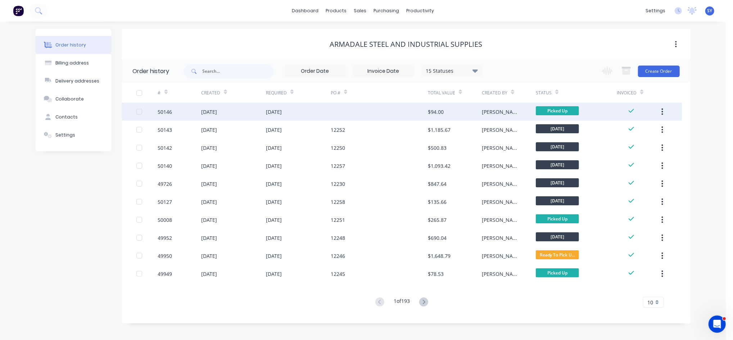
click at [425, 114] on div at bounding box center [379, 112] width 97 height 18
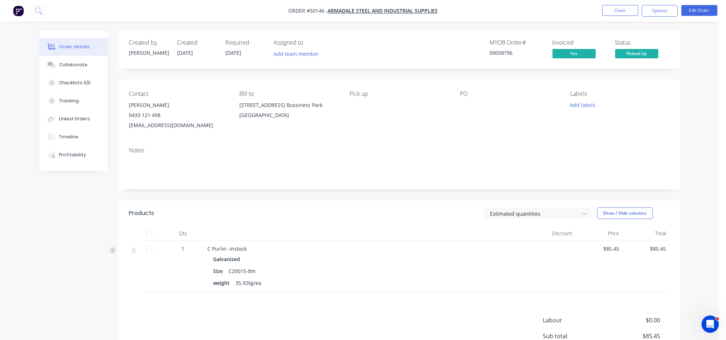
click at [462, 107] on div at bounding box center [505, 105] width 90 height 10
click at [697, 11] on button "Edit Order" at bounding box center [699, 10] width 36 height 11
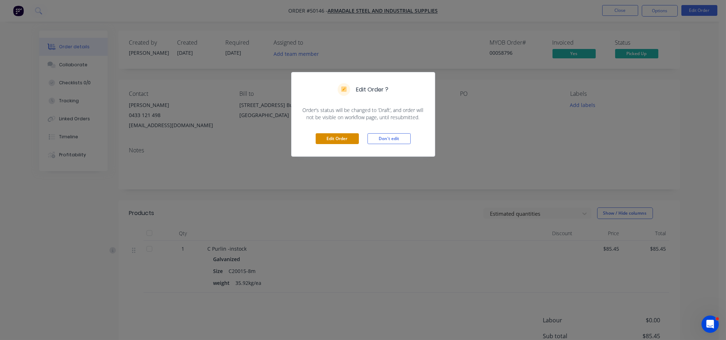
click at [333, 135] on button "Edit Order" at bounding box center [337, 138] width 43 height 11
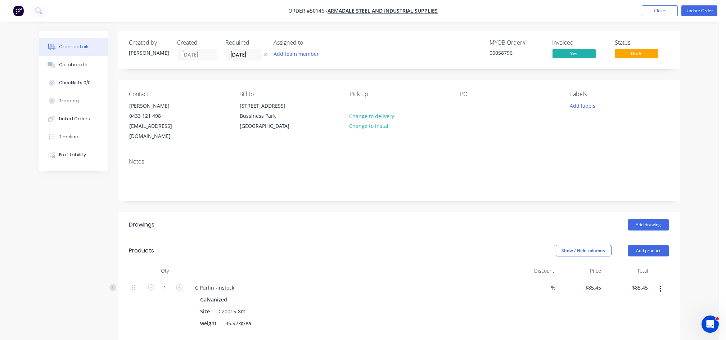
click at [459, 108] on div "Contact [PERSON_NAME] [PHONE_NUMBER] [EMAIL_ADDRESS][DOMAIN_NAME] Bill to [STRE…" at bounding box center [398, 116] width 561 height 72
click at [461, 103] on div at bounding box center [466, 105] width 12 height 10
click at [696, 10] on button "Update Order" at bounding box center [699, 10] width 36 height 11
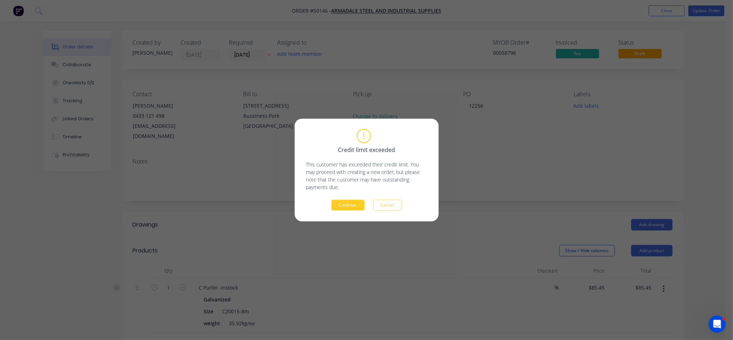
click at [351, 206] on button "Continue" at bounding box center [347, 205] width 33 height 11
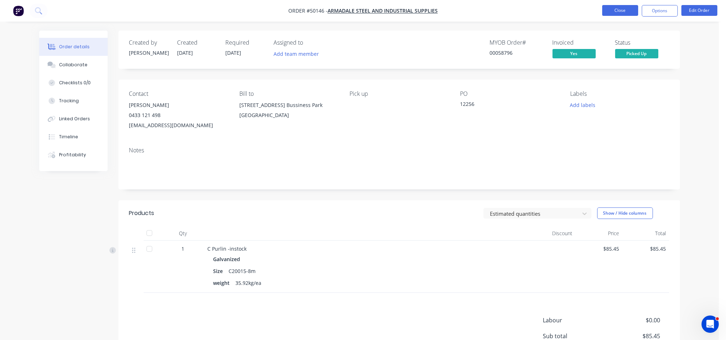
click at [631, 10] on button "Close" at bounding box center [620, 10] width 36 height 11
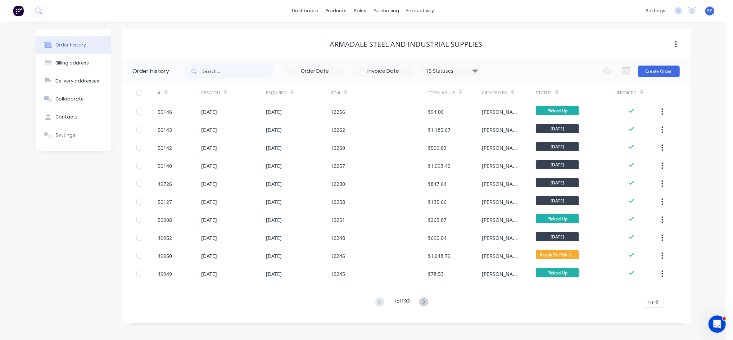
click at [231, 61] on div "15 Statuses Invoice Status Invoiced Not Invoiced Partial Order Status All Archi…" at bounding box center [333, 70] width 299 height 23
click at [221, 77] on input "text" at bounding box center [238, 71] width 71 height 14
type input "12223"
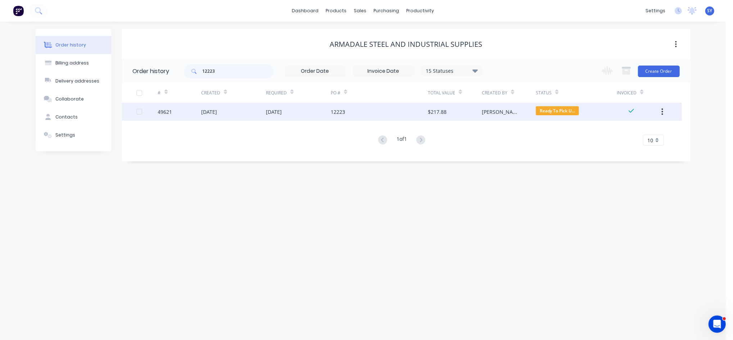
click at [331, 116] on div "12223" at bounding box center [379, 112] width 97 height 18
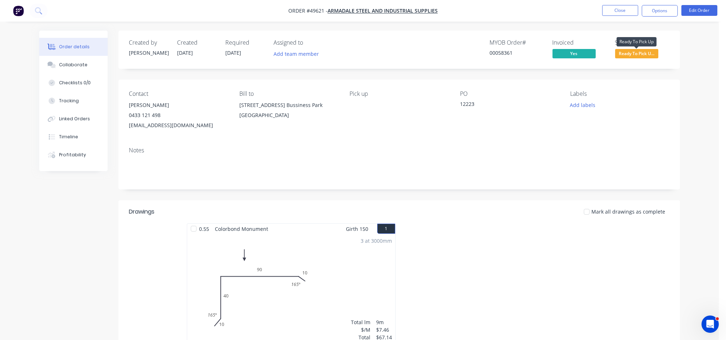
click at [644, 54] on span "Ready To Pick U..." at bounding box center [636, 53] width 43 height 9
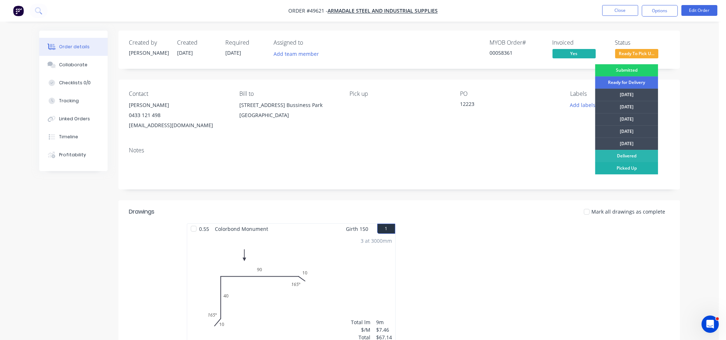
click at [615, 170] on div "Picked Up" at bounding box center [626, 168] width 63 height 12
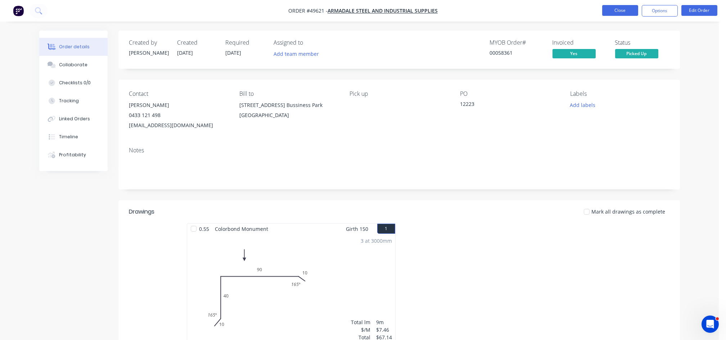
click at [615, 11] on button "Close" at bounding box center [620, 10] width 36 height 11
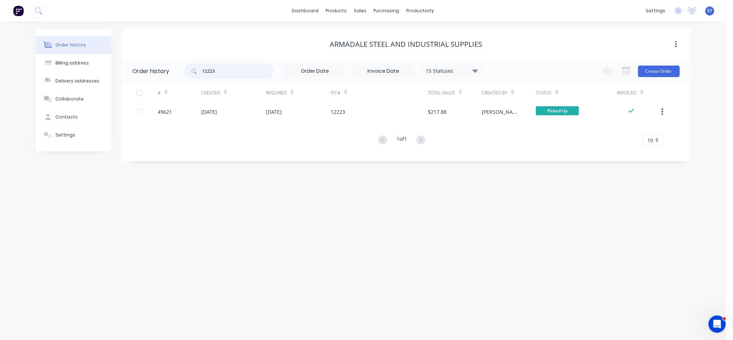
drag, startPoint x: 238, startPoint y: 71, endPoint x: 142, endPoint y: 66, distance: 95.5
click at [142, 66] on header "Order history 12223 15 Statuses Invoice Status Invoiced Not Invoiced Partial Or…" at bounding box center [406, 70] width 569 height 23
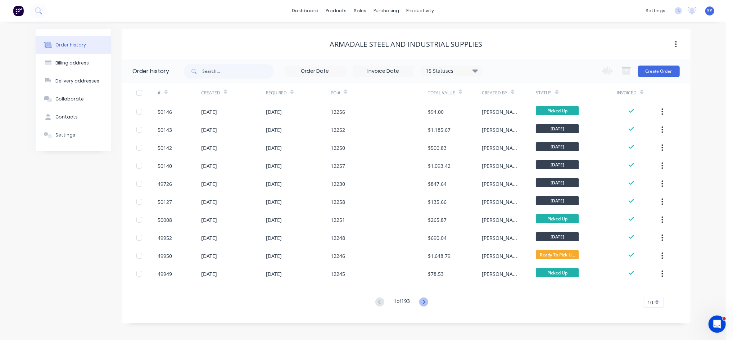
click at [428, 301] on icon at bounding box center [423, 301] width 9 height 9
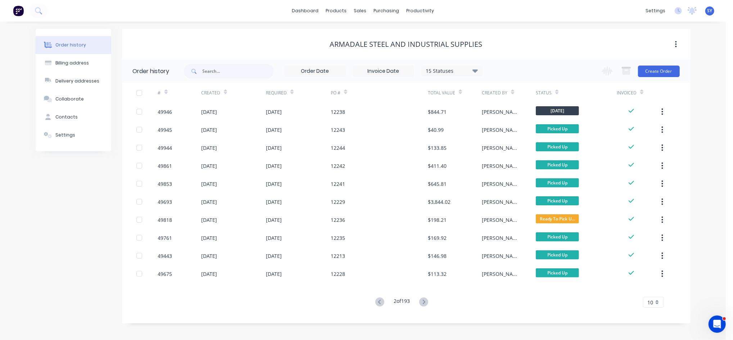
click at [428, 301] on icon at bounding box center [423, 301] width 9 height 9
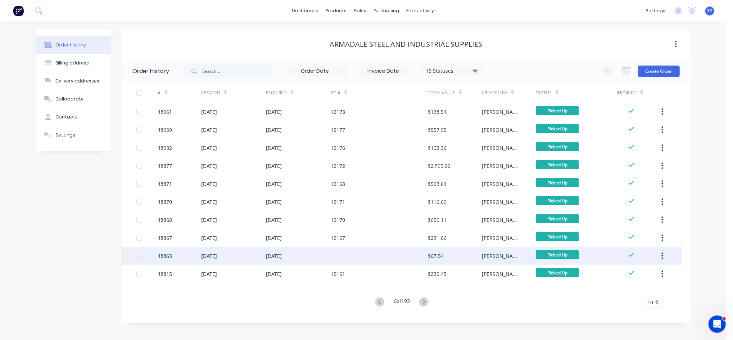
click at [267, 256] on div "[DATE]" at bounding box center [274, 256] width 16 height 8
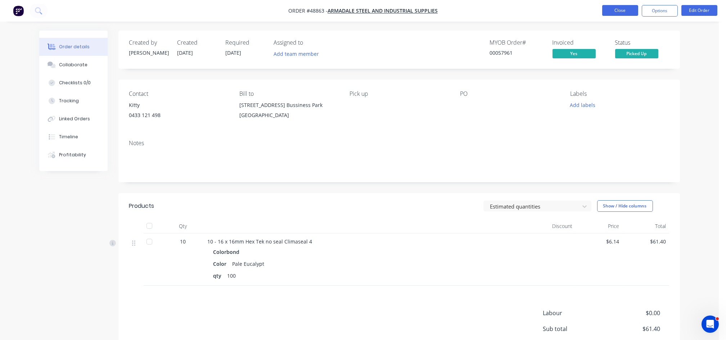
click at [619, 13] on button "Close" at bounding box center [620, 10] width 36 height 11
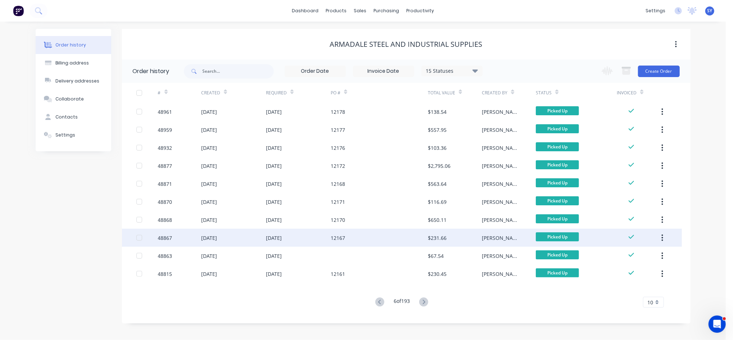
click at [298, 234] on div "[DATE]" at bounding box center [298, 238] width 65 height 18
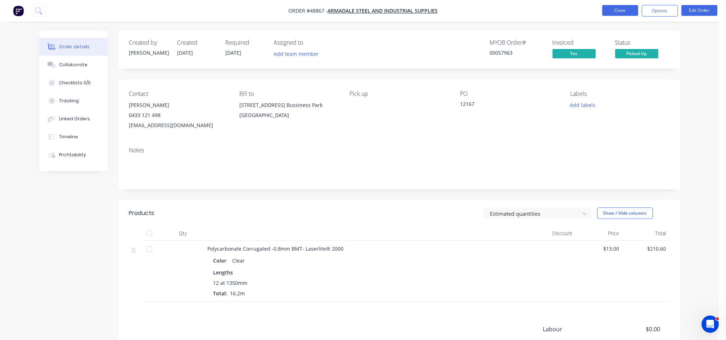
click at [631, 11] on button "Close" at bounding box center [620, 10] width 36 height 11
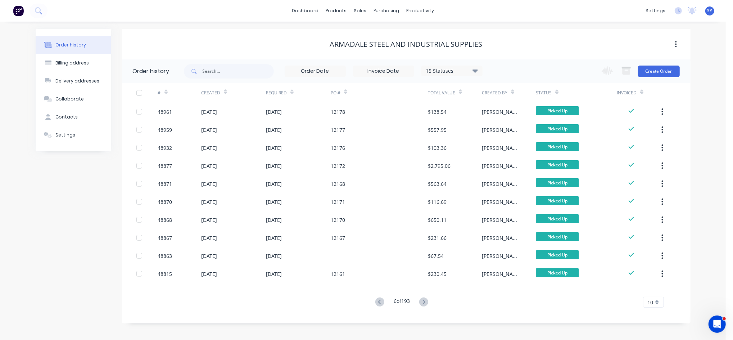
click at [275, 302] on div "6 of 193 10 5 10 15 20 25 30 35" at bounding box center [402, 302] width 560 height 10
click at [426, 301] on icon at bounding box center [423, 301] width 9 height 9
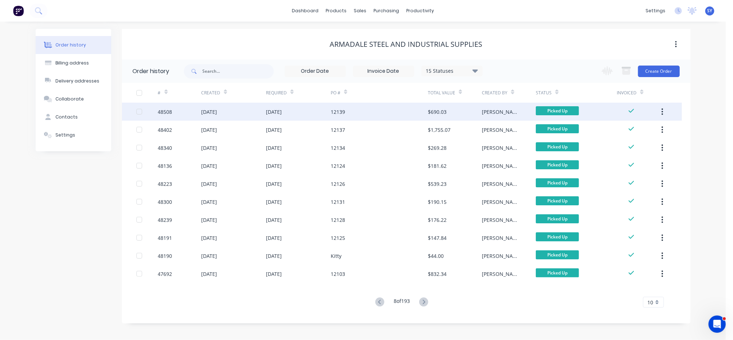
click at [282, 112] on div "[DATE]" at bounding box center [274, 112] width 16 height 8
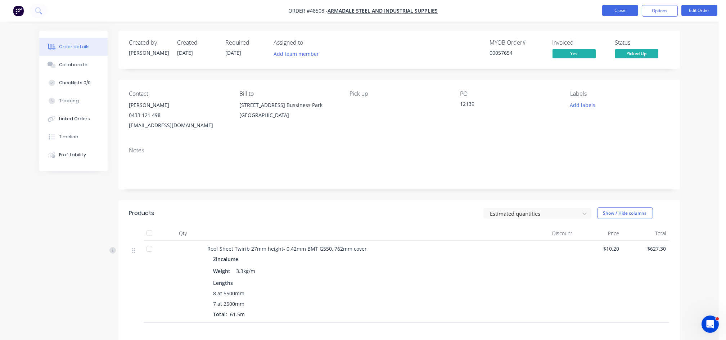
click at [608, 10] on button "Close" at bounding box center [620, 10] width 36 height 11
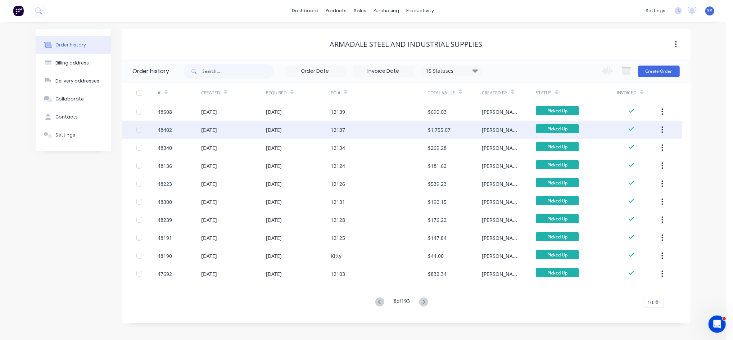
click at [341, 126] on div "12137" at bounding box center [338, 130] width 14 height 8
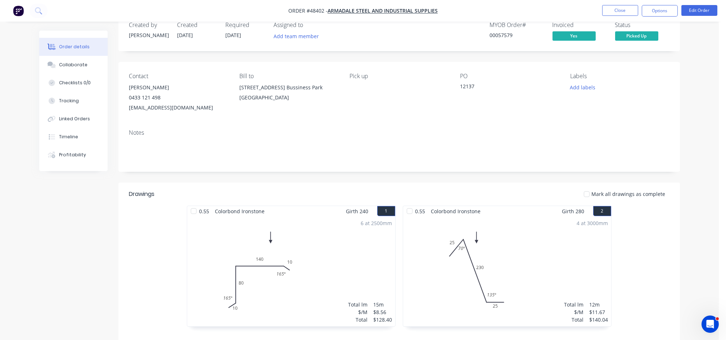
scroll to position [14, 0]
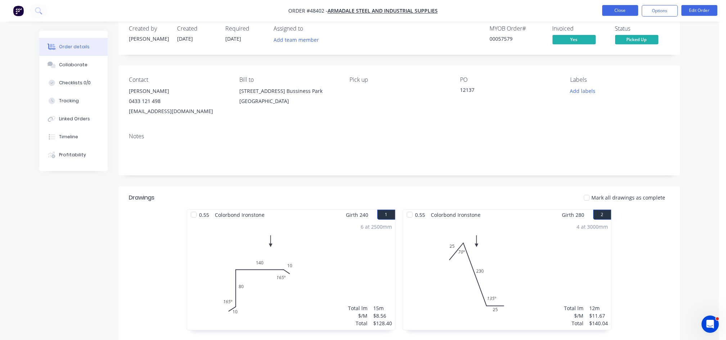
click at [625, 9] on button "Close" at bounding box center [620, 10] width 36 height 11
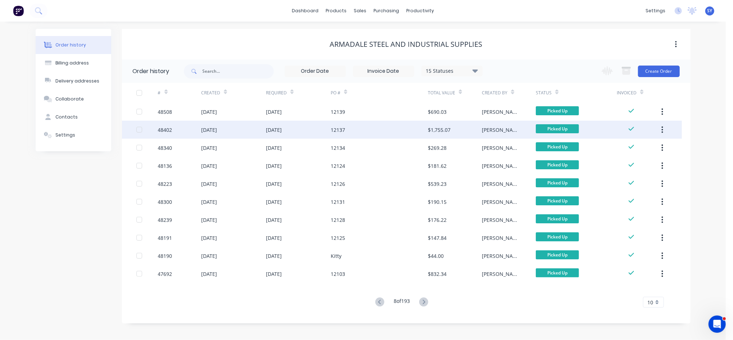
click at [397, 136] on div "12137" at bounding box center [379, 130] width 97 height 18
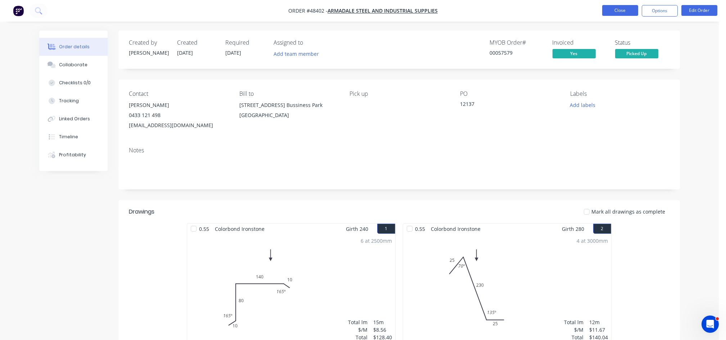
click at [621, 12] on button "Close" at bounding box center [620, 10] width 36 height 11
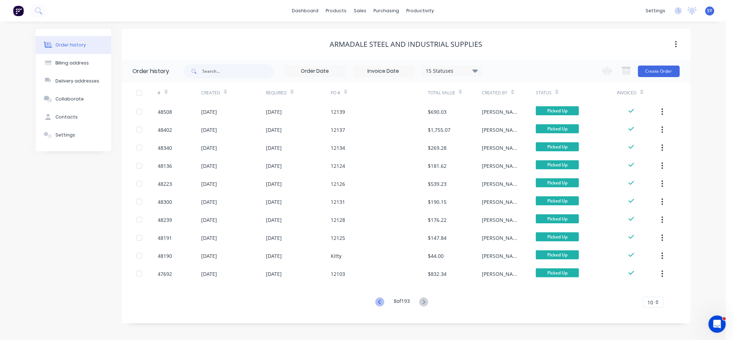
click at [378, 302] on icon at bounding box center [379, 301] width 9 height 9
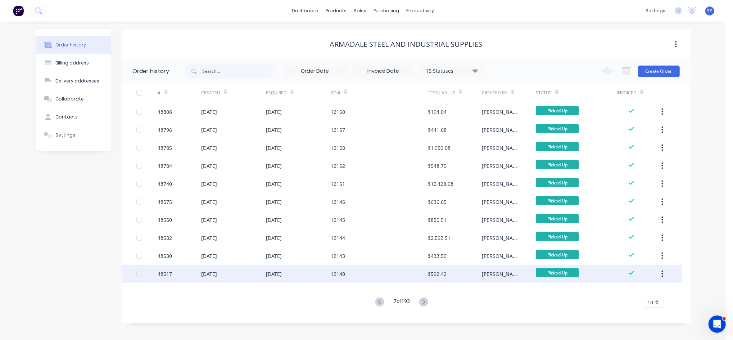
click at [282, 275] on div "[DATE]" at bounding box center [274, 274] width 16 height 8
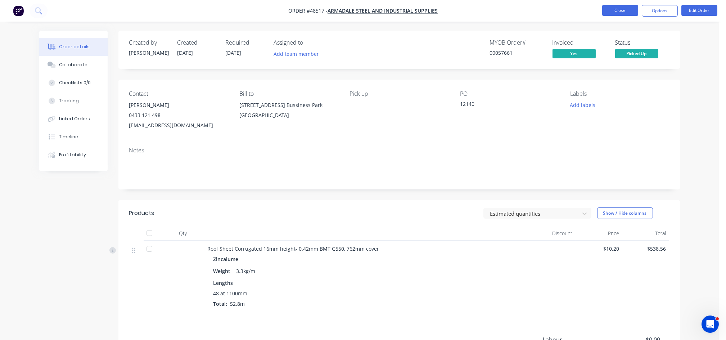
click at [617, 9] on button "Close" at bounding box center [620, 10] width 36 height 11
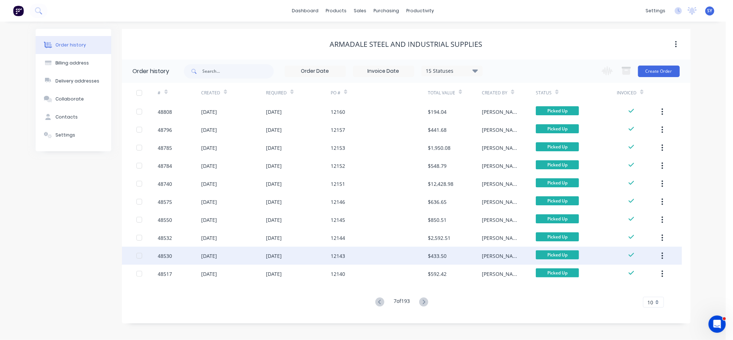
click at [329, 263] on div "[DATE]" at bounding box center [298, 256] width 65 height 18
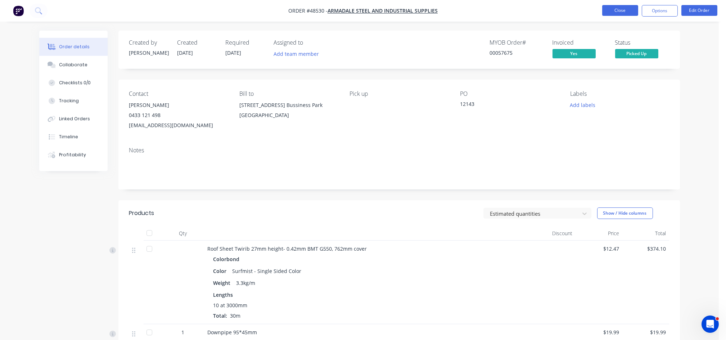
click at [630, 10] on button "Close" at bounding box center [620, 10] width 36 height 11
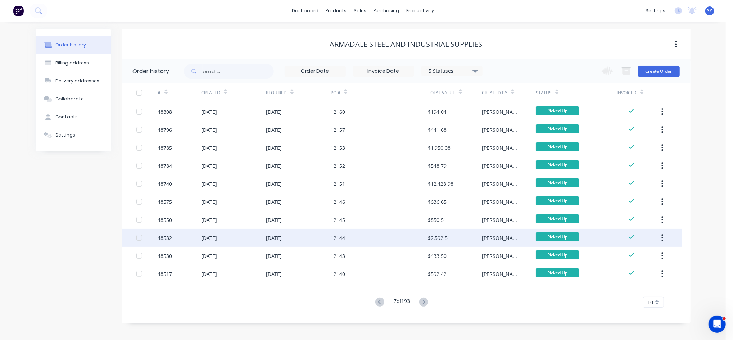
click at [298, 244] on div "[DATE]" at bounding box center [298, 238] width 65 height 18
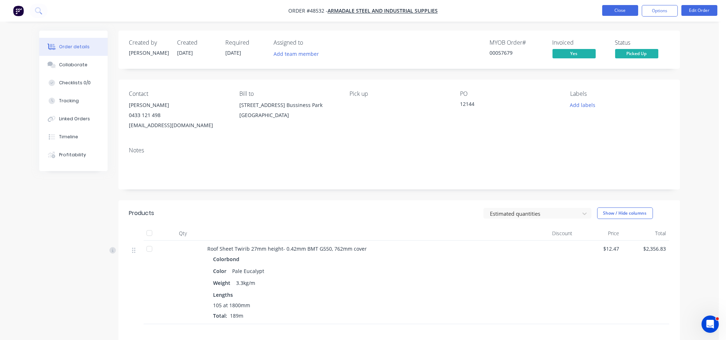
click at [621, 8] on button "Close" at bounding box center [620, 10] width 36 height 11
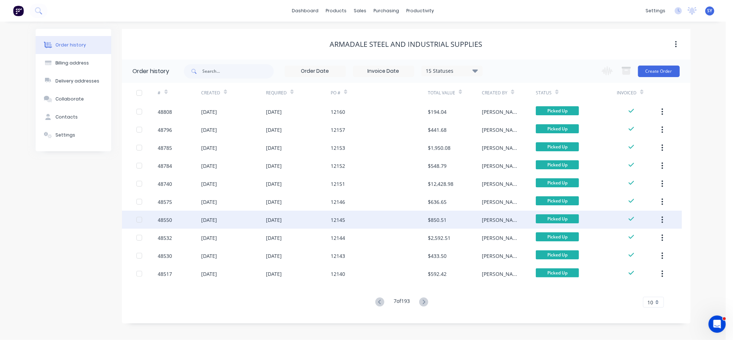
click at [286, 226] on div "[DATE]" at bounding box center [298, 220] width 65 height 18
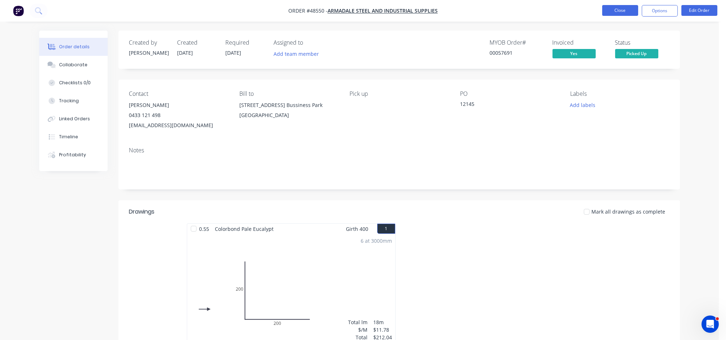
click at [617, 12] on button "Close" at bounding box center [620, 10] width 36 height 11
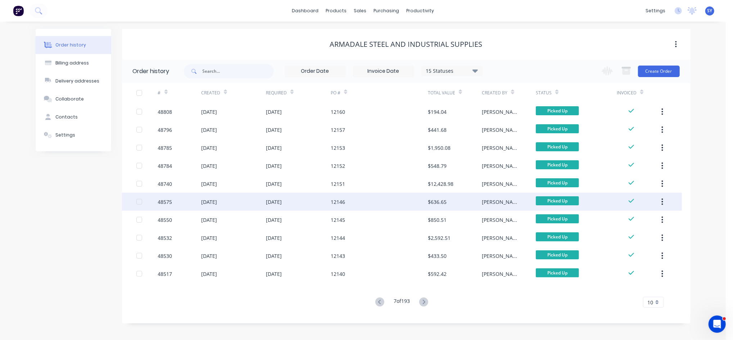
click at [273, 203] on div "[DATE]" at bounding box center [274, 202] width 16 height 8
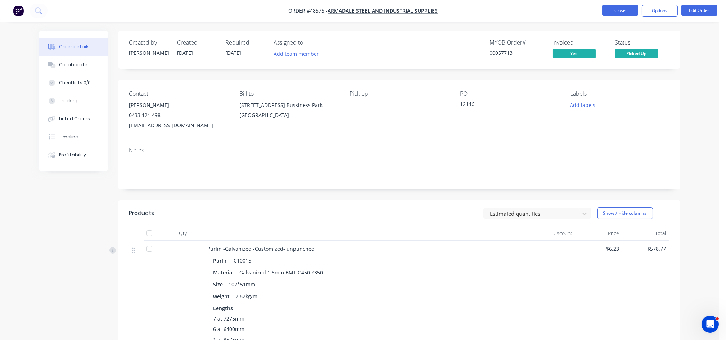
click at [622, 9] on button "Close" at bounding box center [620, 10] width 36 height 11
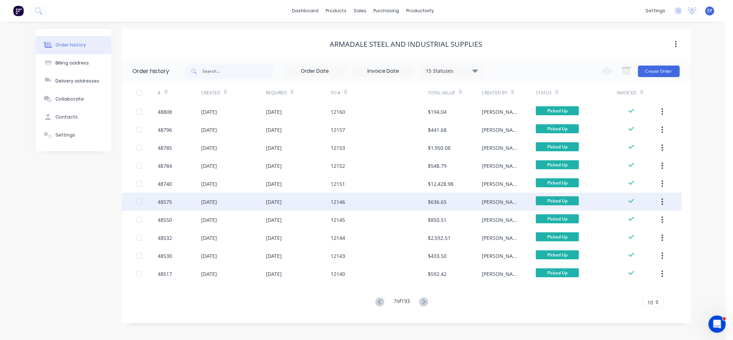
click at [237, 196] on div "[DATE]" at bounding box center [233, 202] width 65 height 18
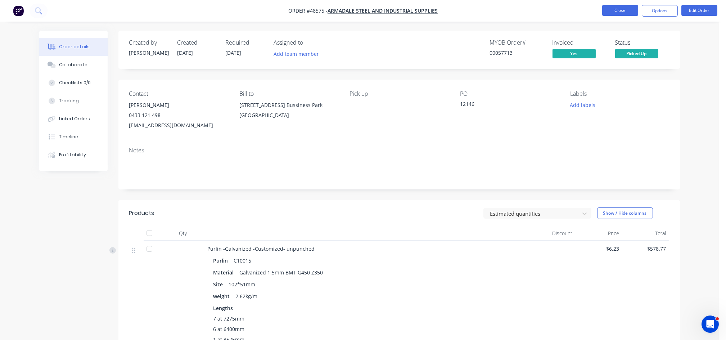
click at [628, 9] on button "Close" at bounding box center [620, 10] width 36 height 11
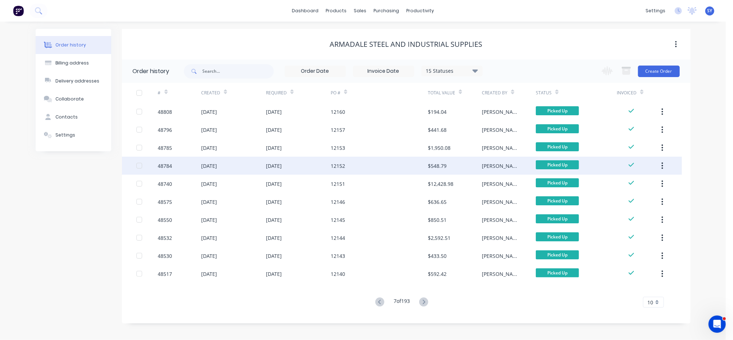
click at [308, 171] on div "[DATE]" at bounding box center [298, 166] width 65 height 18
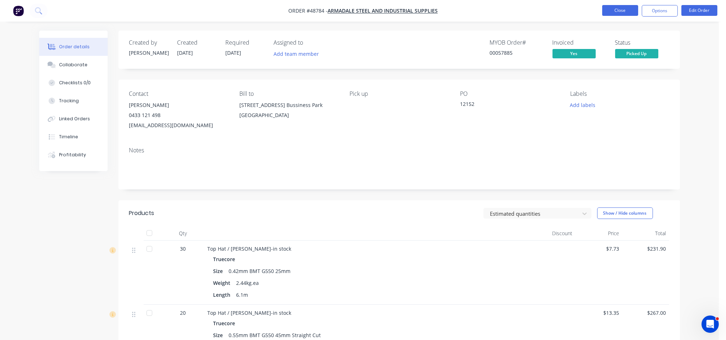
click at [622, 8] on button "Close" at bounding box center [620, 10] width 36 height 11
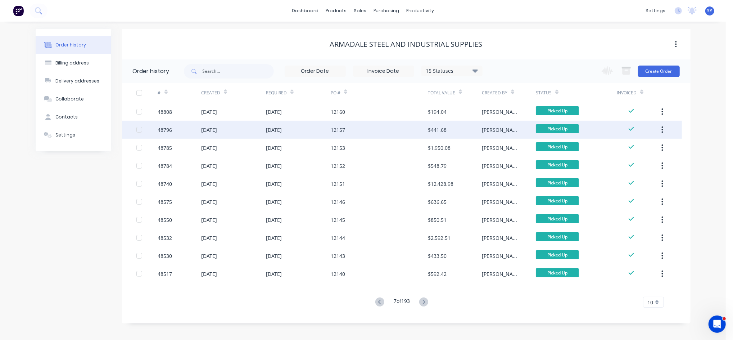
click at [282, 132] on div "[DATE]" at bounding box center [274, 130] width 16 height 8
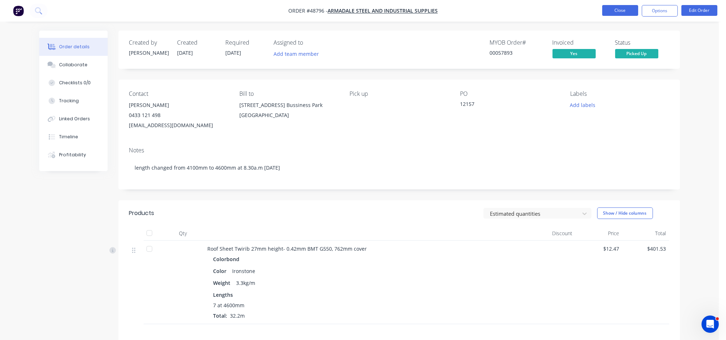
click at [624, 12] on button "Close" at bounding box center [620, 10] width 36 height 11
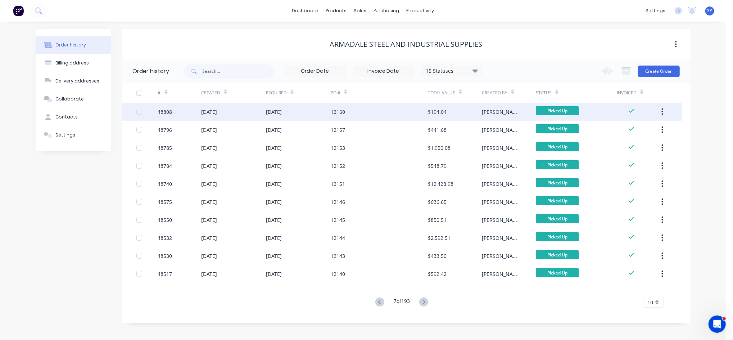
click at [240, 114] on div "[DATE]" at bounding box center [233, 112] width 65 height 18
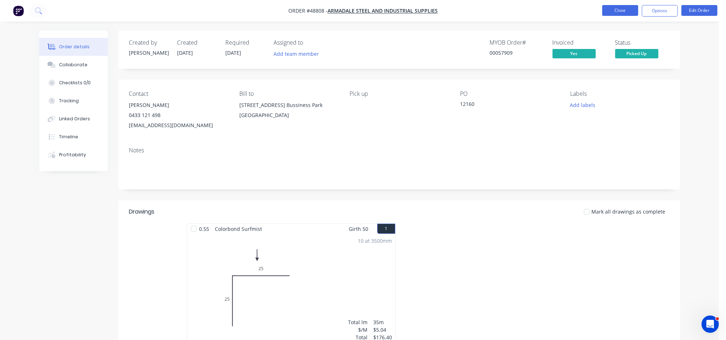
click at [616, 12] on button "Close" at bounding box center [620, 10] width 36 height 11
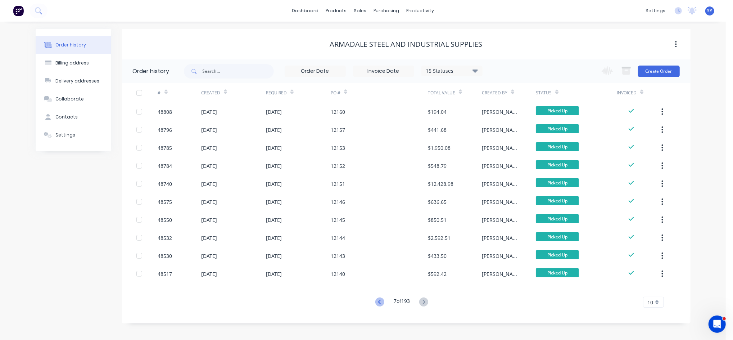
click at [377, 303] on icon at bounding box center [379, 301] width 9 height 9
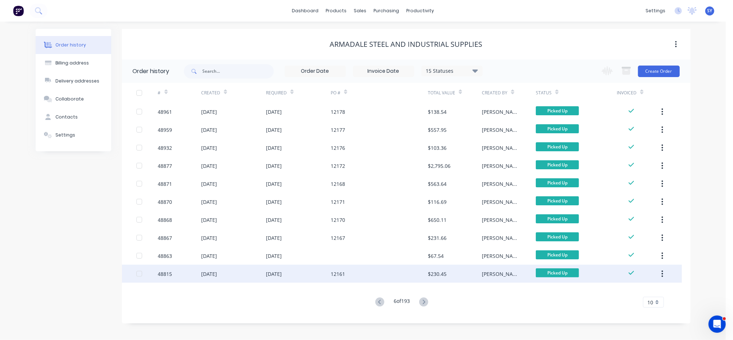
click at [310, 279] on div "[DATE]" at bounding box center [298, 274] width 65 height 18
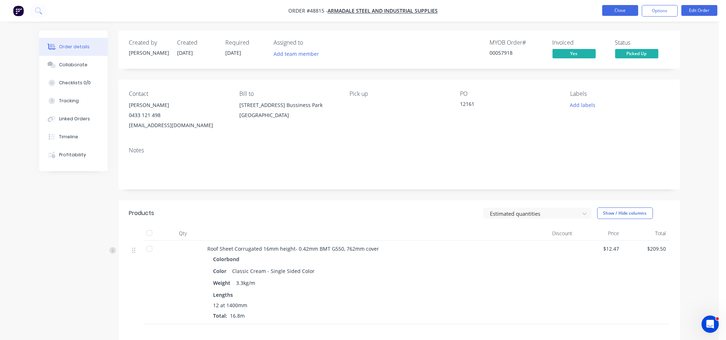
click at [628, 12] on button "Close" at bounding box center [620, 10] width 36 height 11
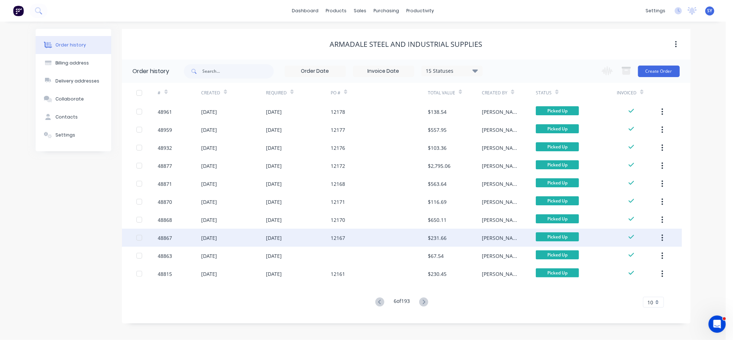
click at [339, 240] on div "12167" at bounding box center [338, 238] width 14 height 8
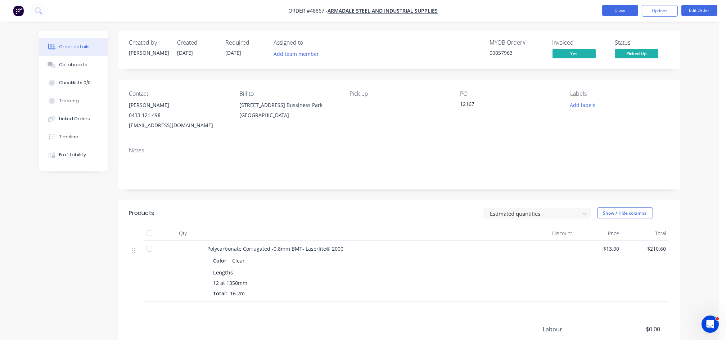
click at [609, 12] on button "Close" at bounding box center [620, 10] width 36 height 11
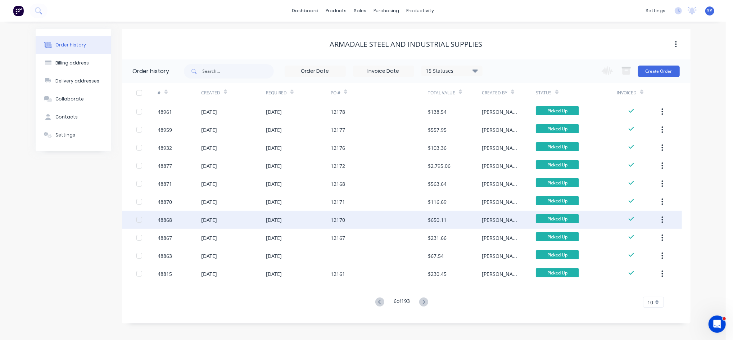
click at [258, 219] on div "[DATE]" at bounding box center [233, 220] width 65 height 18
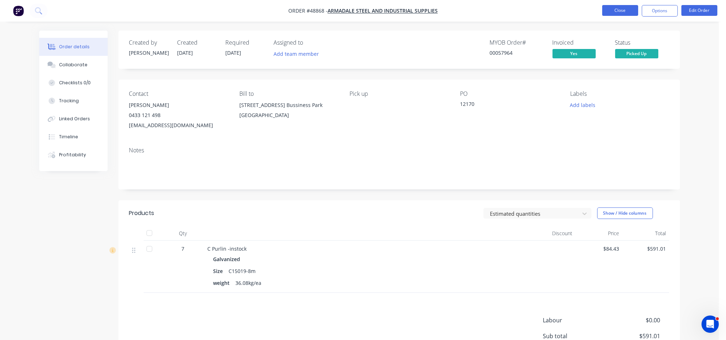
click at [628, 13] on button "Close" at bounding box center [620, 10] width 36 height 11
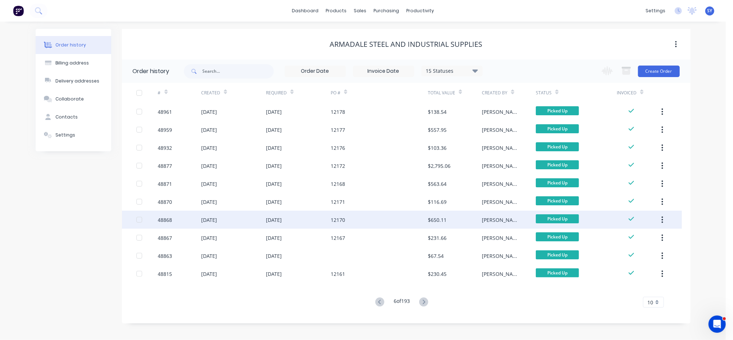
click at [217, 221] on div "[DATE]" at bounding box center [209, 220] width 16 height 8
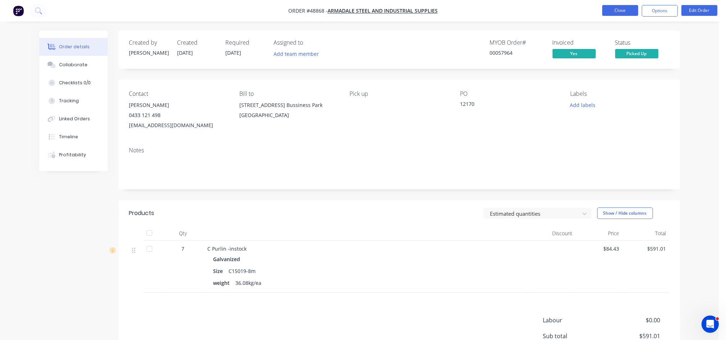
click at [629, 13] on button "Close" at bounding box center [620, 10] width 36 height 11
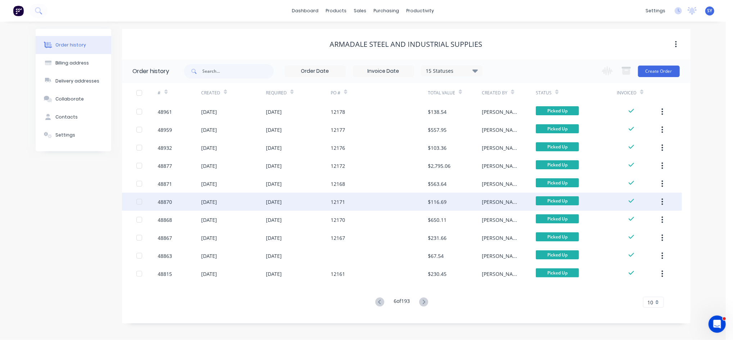
click at [217, 199] on div "[DATE]" at bounding box center [209, 202] width 16 height 8
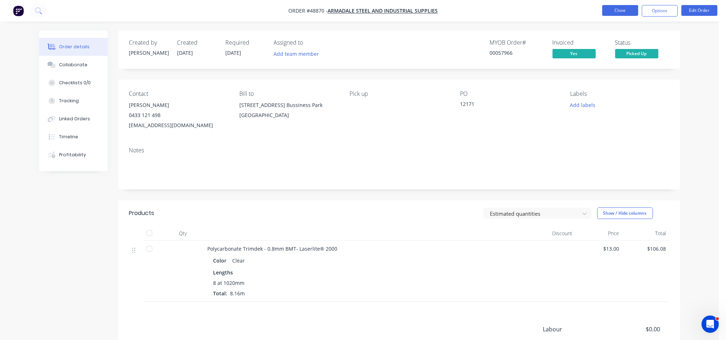
click at [614, 9] on button "Close" at bounding box center [620, 10] width 36 height 11
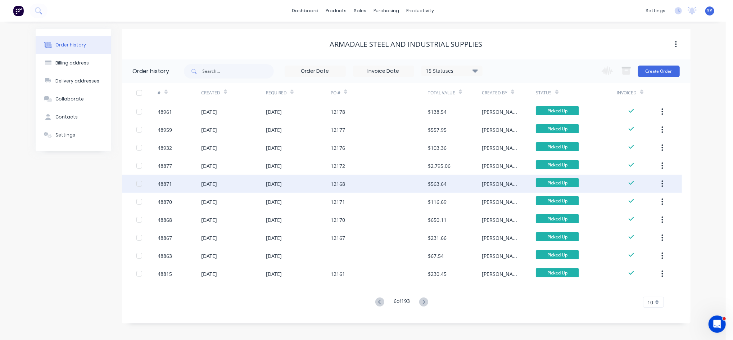
click at [221, 179] on div "[DATE]" at bounding box center [233, 184] width 65 height 18
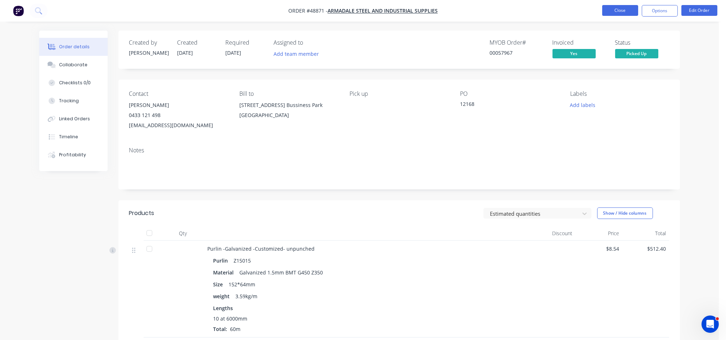
click at [615, 11] on button "Close" at bounding box center [620, 10] width 36 height 11
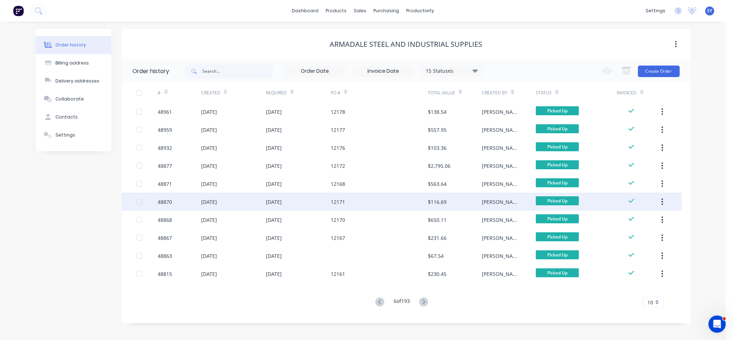
click at [272, 199] on div "[DATE]" at bounding box center [274, 202] width 16 height 8
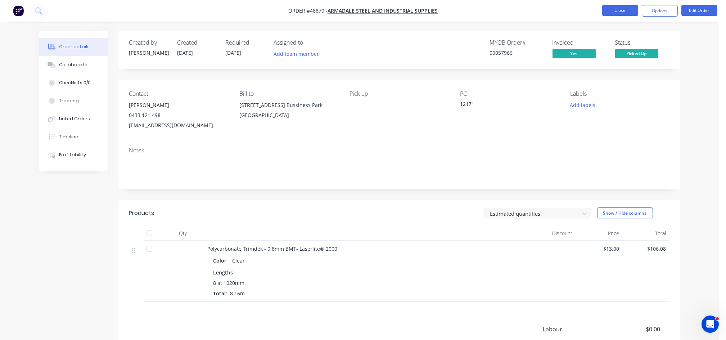
click at [623, 12] on button "Close" at bounding box center [620, 10] width 36 height 11
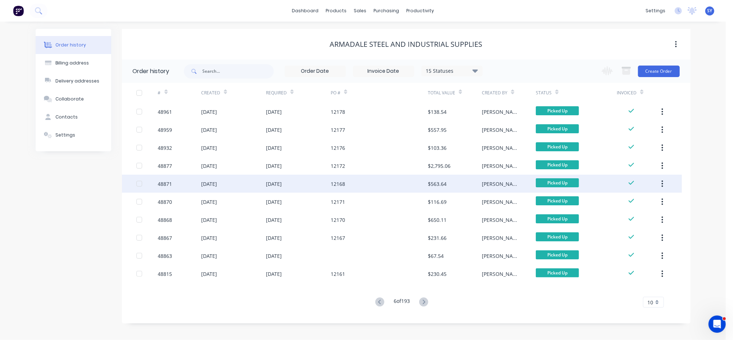
click at [295, 180] on div "[DATE]" at bounding box center [298, 184] width 65 height 18
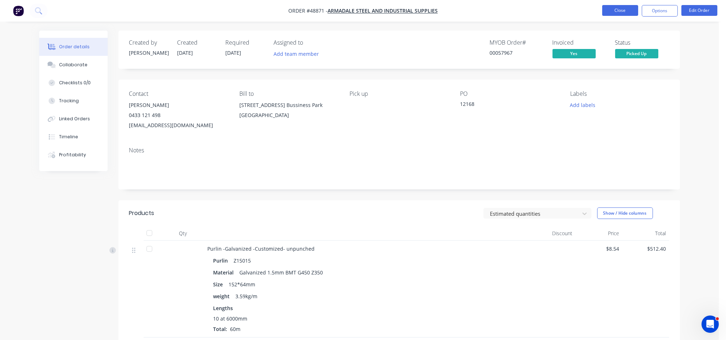
click at [618, 8] on button "Close" at bounding box center [620, 10] width 36 height 11
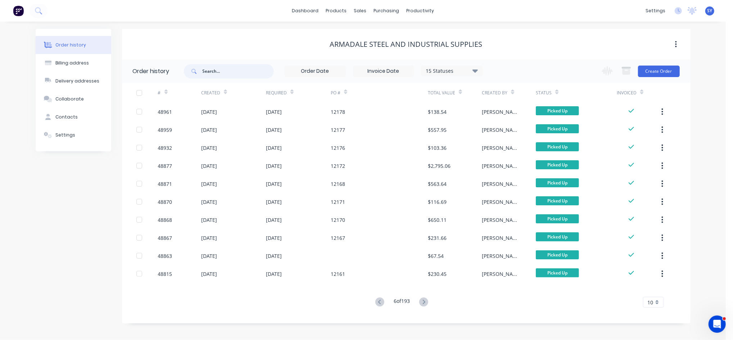
click at [228, 71] on input "text" at bounding box center [238, 71] width 71 height 14
type input "12230"
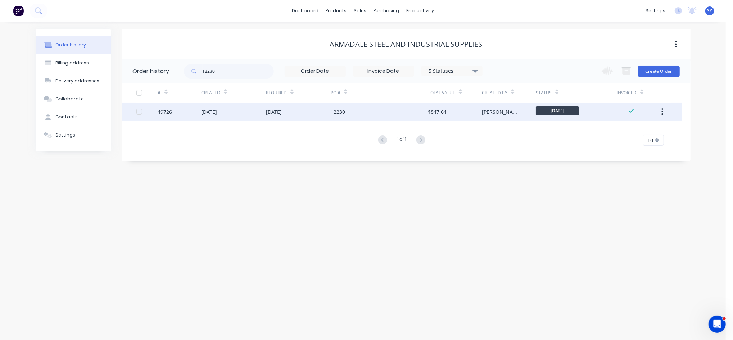
click at [312, 114] on div "[DATE]" at bounding box center [298, 112] width 65 height 18
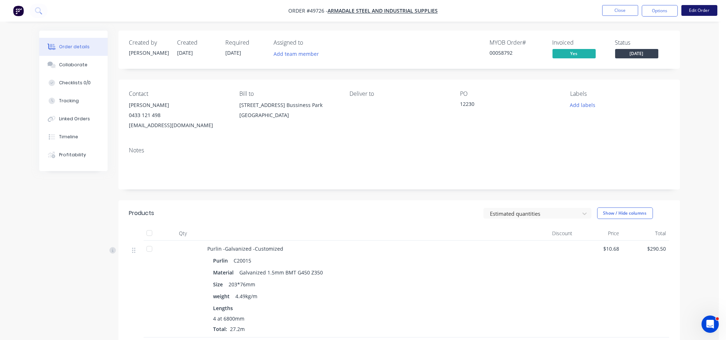
click at [701, 12] on button "Edit Order" at bounding box center [699, 10] width 36 height 11
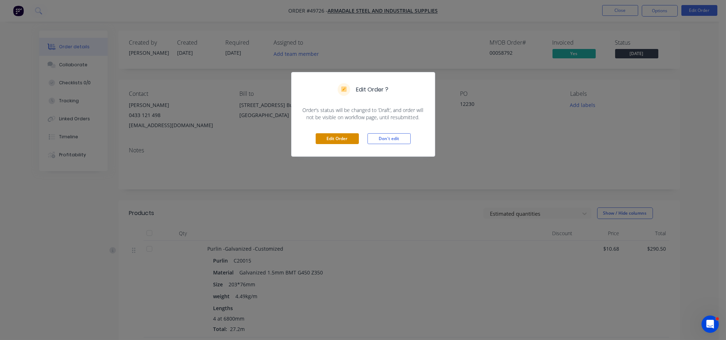
click at [340, 140] on button "Edit Order" at bounding box center [337, 138] width 43 height 11
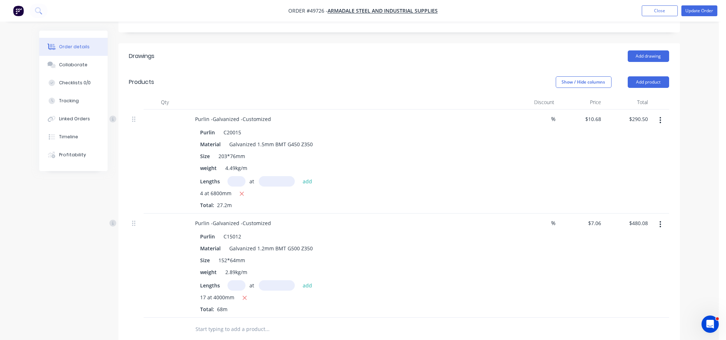
scroll to position [144, 0]
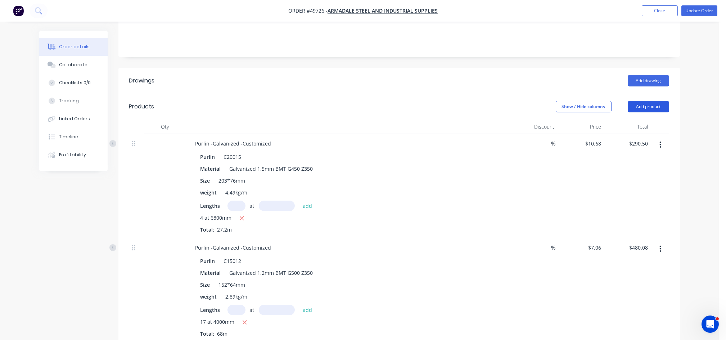
click at [646, 101] on button "Add product" at bounding box center [648, 107] width 41 height 12
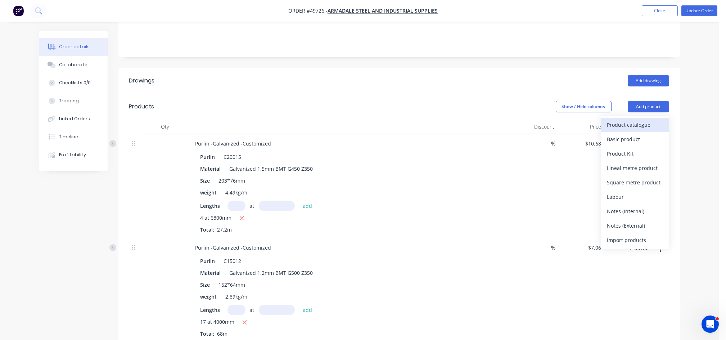
click at [631, 119] on div "Product catalogue" at bounding box center [634, 124] width 55 height 10
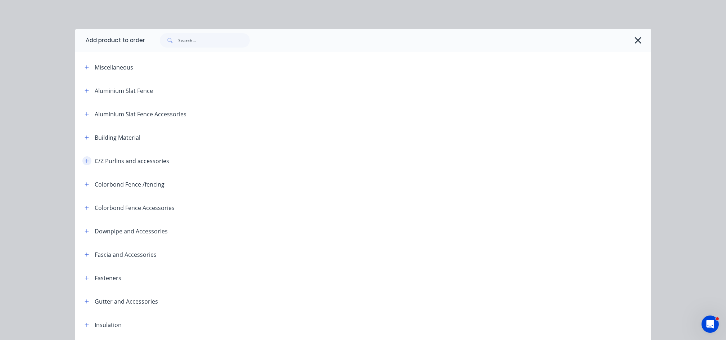
click at [85, 162] on icon "button" at bounding box center [87, 160] width 4 height 5
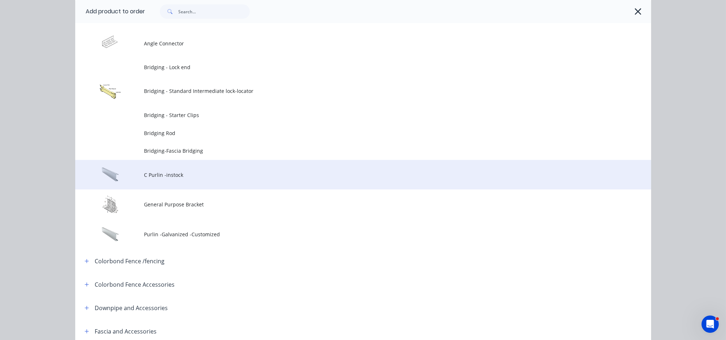
click at [173, 176] on span "C Purlin -instock" at bounding box center [346, 175] width 405 height 8
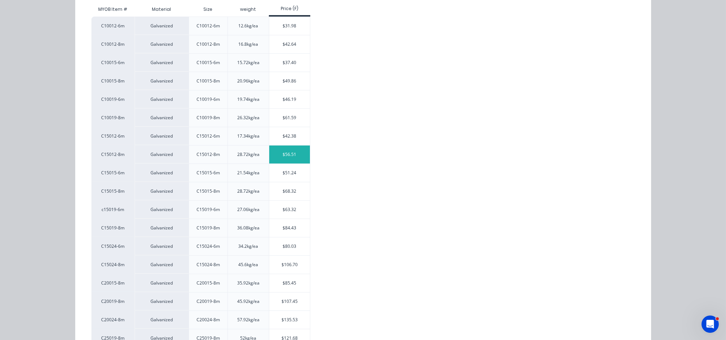
click at [281, 154] on div "$56.51" at bounding box center [289, 154] width 41 height 18
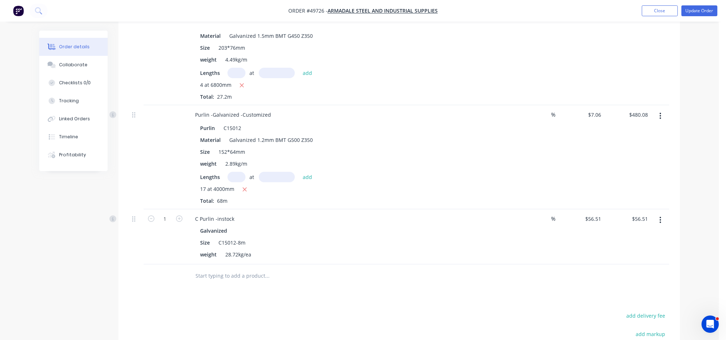
scroll to position [288, 0]
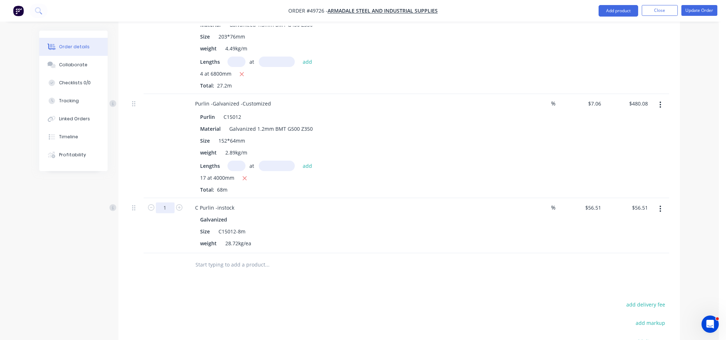
click at [164, 202] on input "1" at bounding box center [165, 207] width 19 height 11
type input "9"
type input "$508.59"
click at [413, 268] on div "Drawings Add drawing Products Show / Hide columns Add product Qty Discount Pric…" at bounding box center [398, 179] width 561 height 510
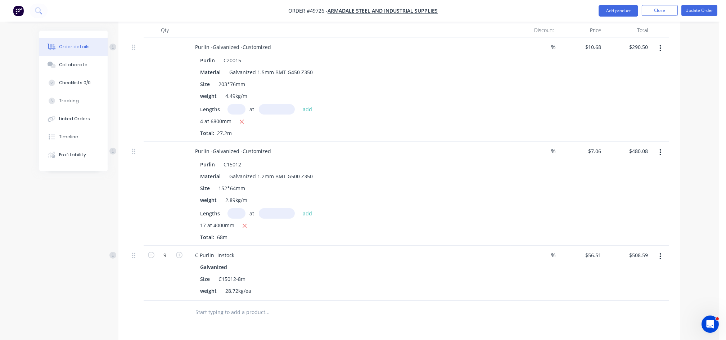
scroll to position [240, 0]
click at [661, 146] on button "button" at bounding box center [660, 152] width 17 height 13
click at [621, 210] on div "Delete" at bounding box center [634, 215] width 55 height 10
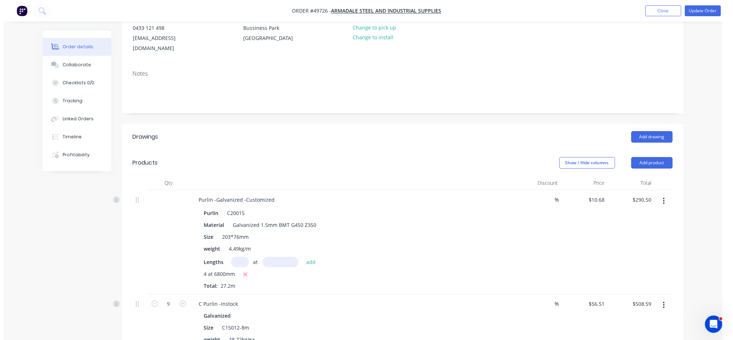
scroll to position [48, 0]
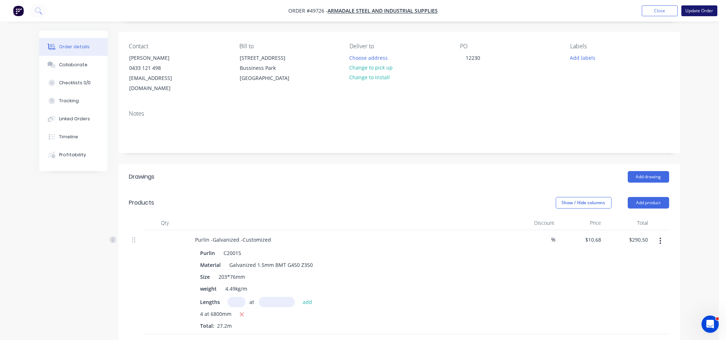
click at [701, 13] on button "Update Order" at bounding box center [699, 10] width 36 height 11
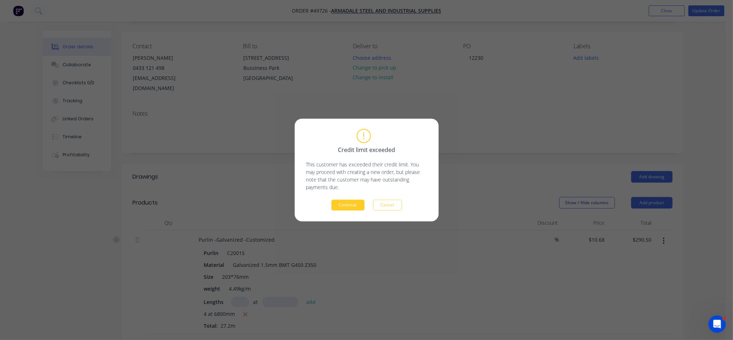
click at [346, 206] on button "Continue" at bounding box center [347, 205] width 33 height 11
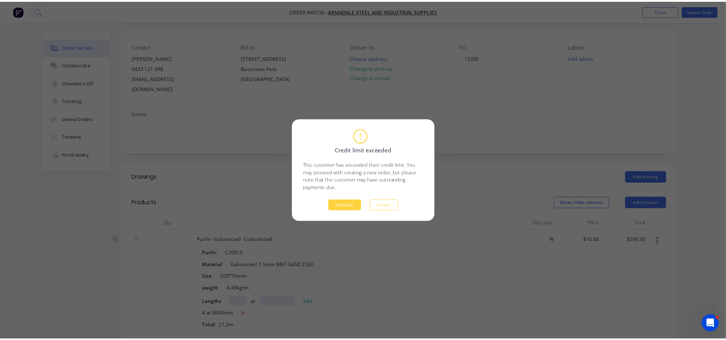
scroll to position [0, 0]
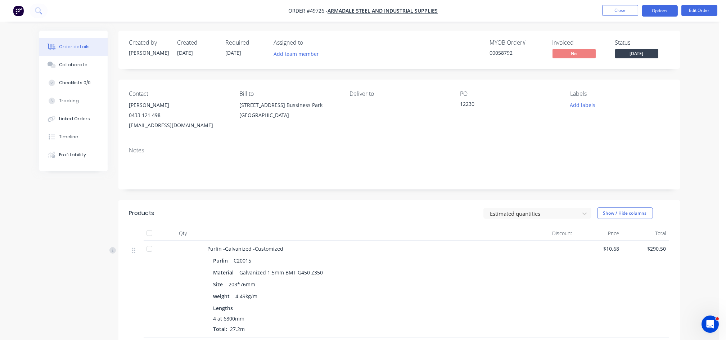
click at [659, 10] on button "Options" at bounding box center [660, 11] width 36 height 12
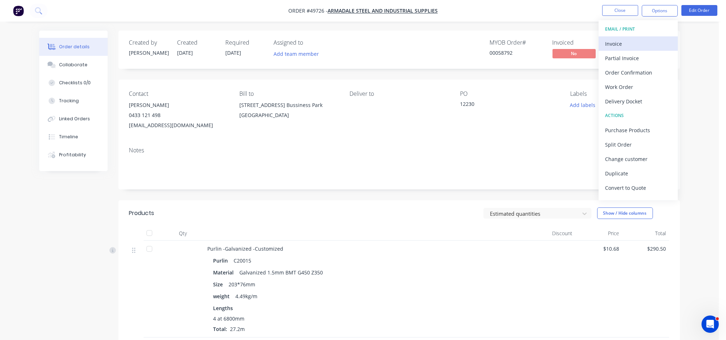
click at [631, 47] on div "Invoice" at bounding box center [638, 44] width 66 height 10
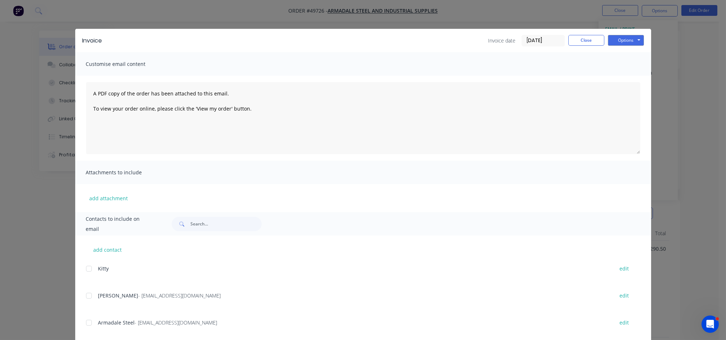
click at [87, 295] on div at bounding box center [89, 295] width 14 height 14
click at [631, 39] on button "Options" at bounding box center [626, 40] width 36 height 11
click at [620, 78] on button "Email" at bounding box center [631, 77] width 46 height 12
click at [597, 47] on div "Invoice Invoice date [DATE] Close Options Preview Print Email" at bounding box center [363, 40] width 576 height 23
click at [587, 41] on button "Close" at bounding box center [586, 40] width 36 height 11
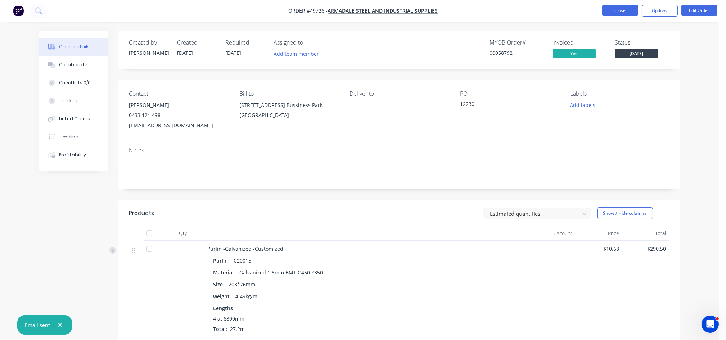
click at [621, 13] on button "Close" at bounding box center [620, 10] width 36 height 11
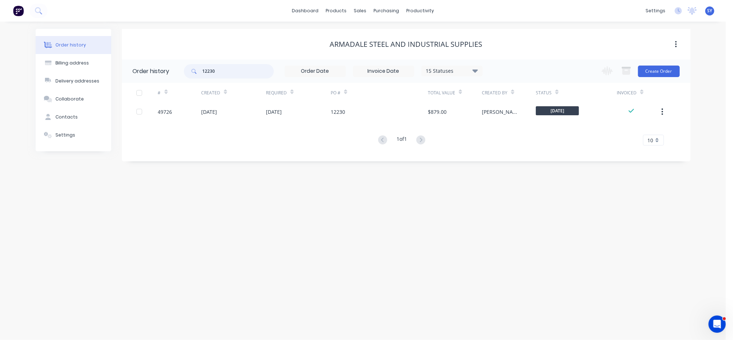
click at [255, 71] on input "12230" at bounding box center [238, 71] width 71 height 14
drag, startPoint x: 255, startPoint y: 71, endPoint x: 181, endPoint y: 72, distance: 73.8
click at [181, 72] on header "Order history 12230 15 Statuses Invoice Status Invoiced Not Invoiced Partial Or…" at bounding box center [406, 70] width 569 height 23
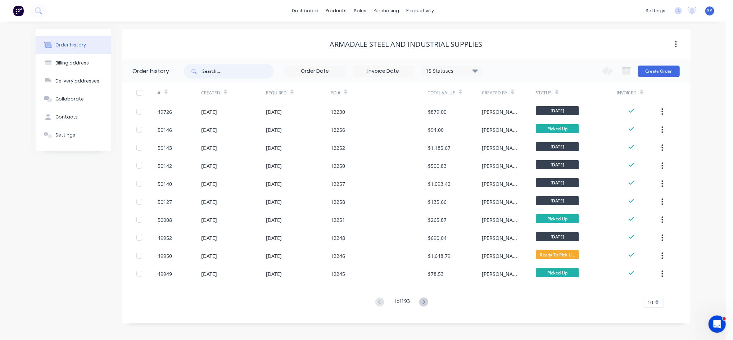
click at [243, 73] on input "text" at bounding box center [238, 71] width 71 height 14
type input "armadale steel"
click at [425, 303] on icon at bounding box center [423, 301] width 9 height 9
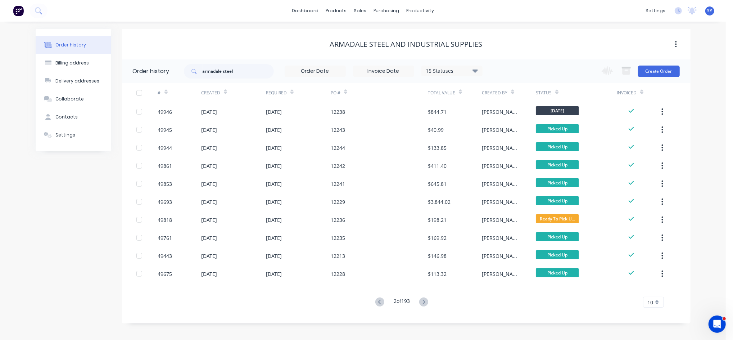
click at [425, 303] on icon at bounding box center [423, 301] width 9 height 9
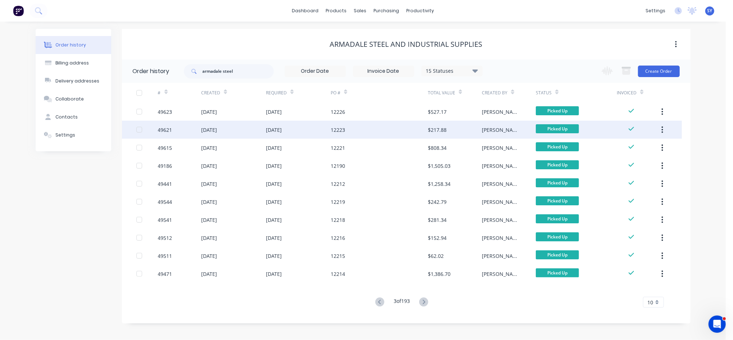
click at [313, 127] on div "[DATE]" at bounding box center [298, 130] width 65 height 18
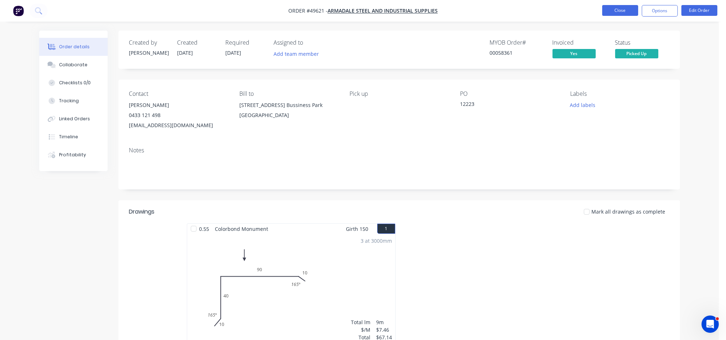
click at [619, 13] on button "Close" at bounding box center [620, 10] width 36 height 11
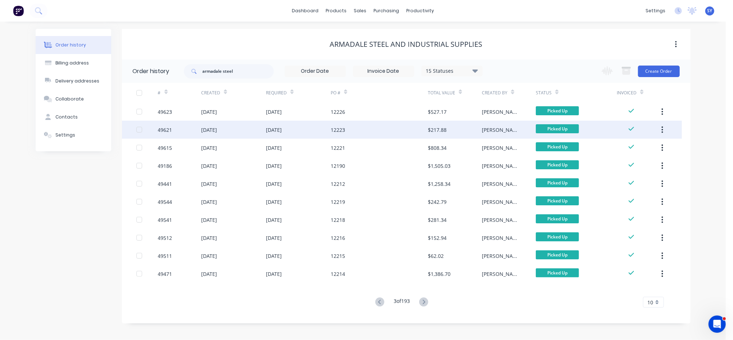
click at [270, 135] on div "[DATE]" at bounding box center [298, 130] width 65 height 18
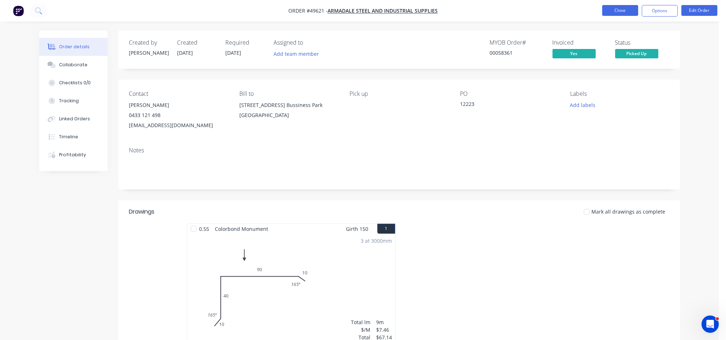
click at [620, 12] on button "Close" at bounding box center [620, 10] width 36 height 11
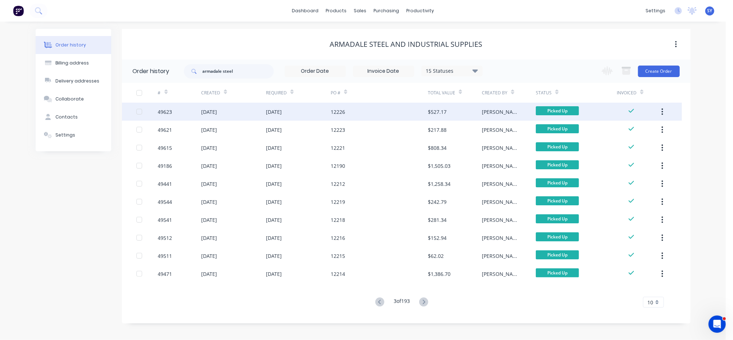
click at [244, 111] on div "[DATE]" at bounding box center [233, 112] width 65 height 18
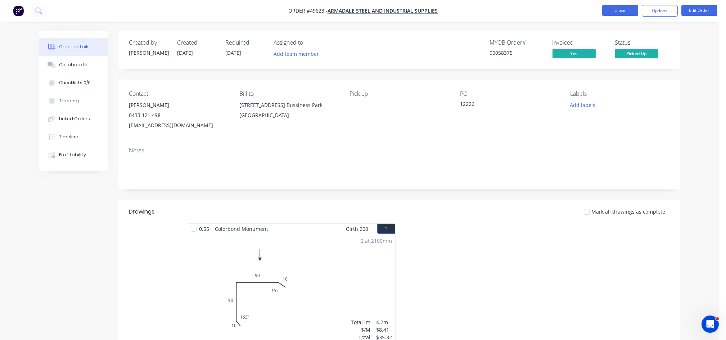
click at [617, 7] on button "Close" at bounding box center [620, 10] width 36 height 11
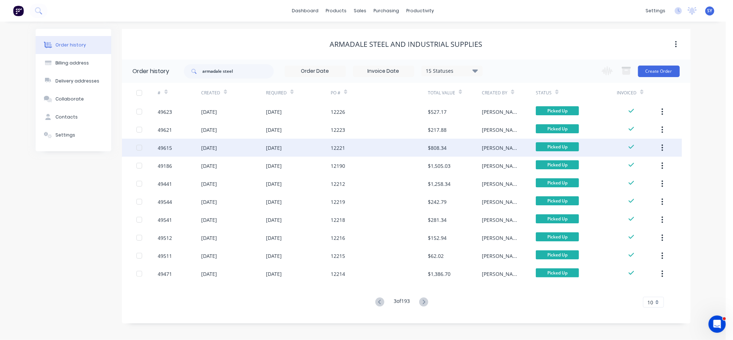
click at [230, 151] on div "[DATE]" at bounding box center [233, 148] width 65 height 18
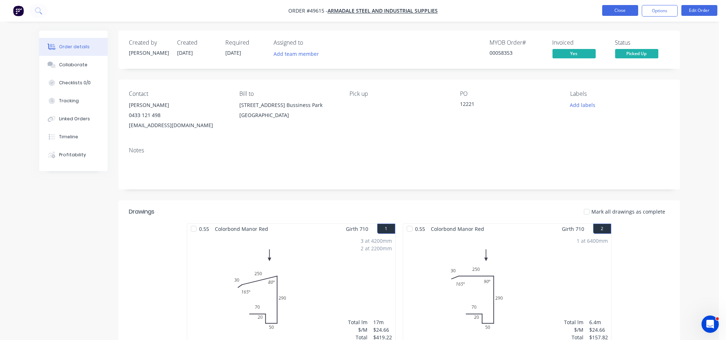
click at [615, 9] on button "Close" at bounding box center [620, 10] width 36 height 11
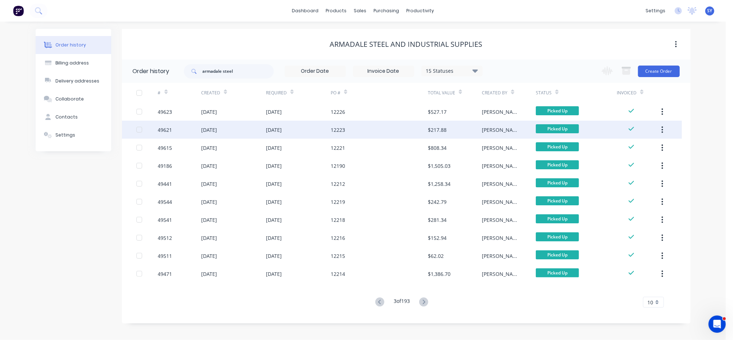
click at [227, 135] on div "[DATE]" at bounding box center [233, 130] width 65 height 18
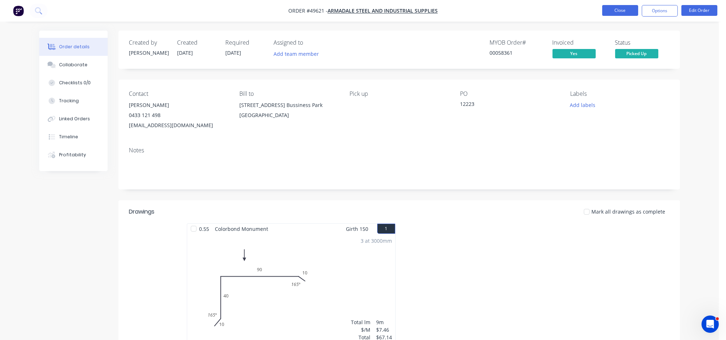
click at [626, 8] on button "Close" at bounding box center [620, 10] width 36 height 11
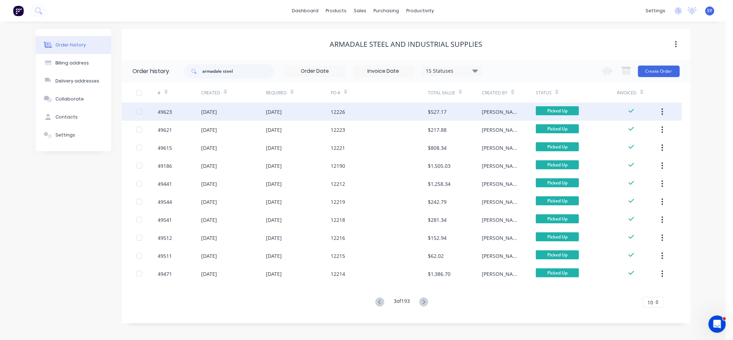
click at [217, 114] on div "[DATE]" at bounding box center [209, 112] width 16 height 8
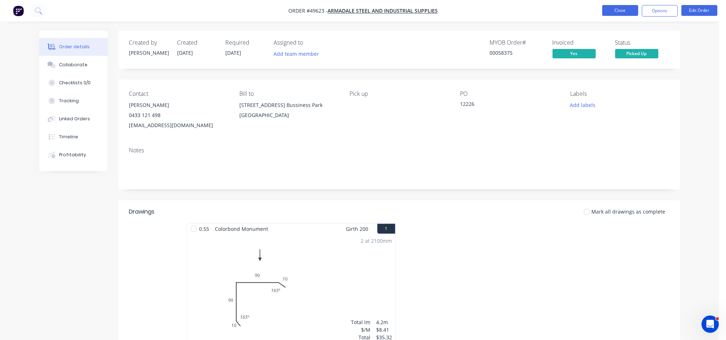
click at [635, 12] on button "Close" at bounding box center [620, 10] width 36 height 11
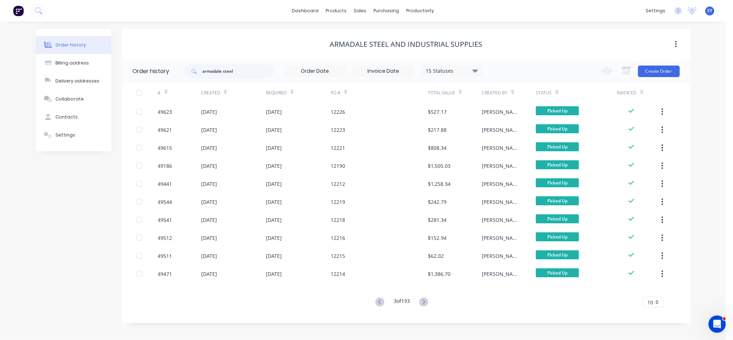
click at [374, 304] on button at bounding box center [379, 302] width 13 height 10
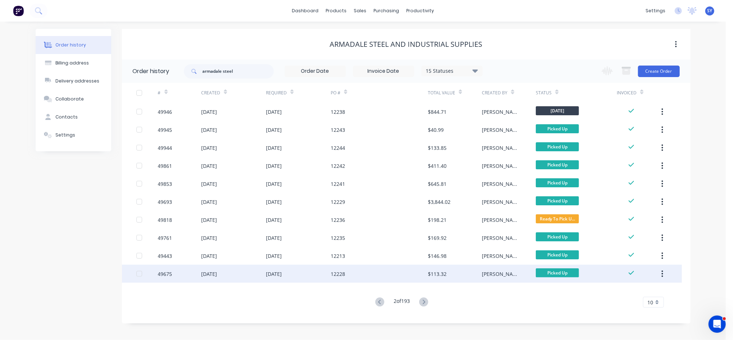
click at [264, 274] on div "[DATE]" at bounding box center [233, 274] width 65 height 18
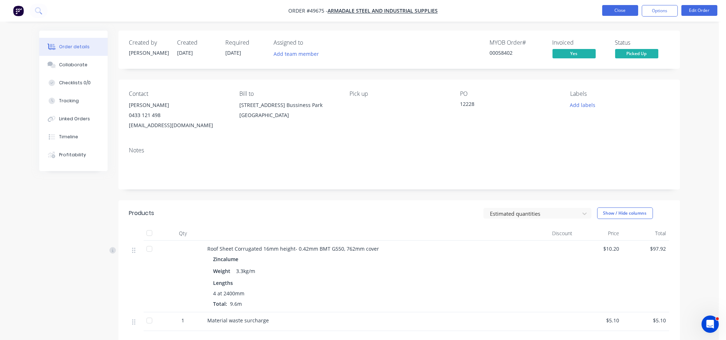
click at [615, 12] on button "Close" at bounding box center [620, 10] width 36 height 11
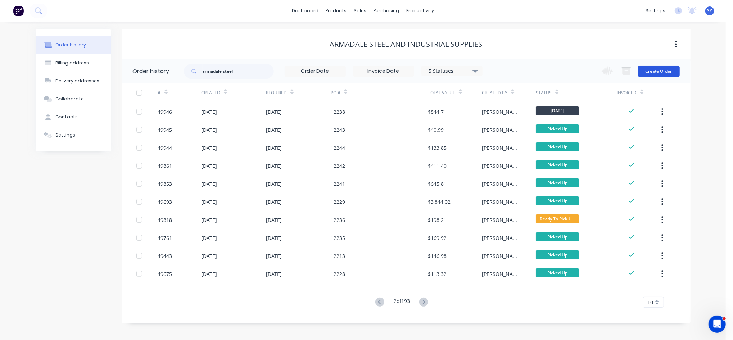
click at [657, 72] on button "Create Order" at bounding box center [659, 72] width 42 height 12
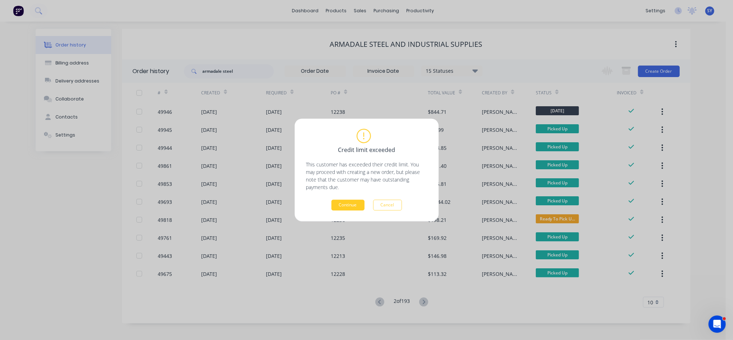
click at [351, 205] on button "Continue" at bounding box center [347, 205] width 33 height 11
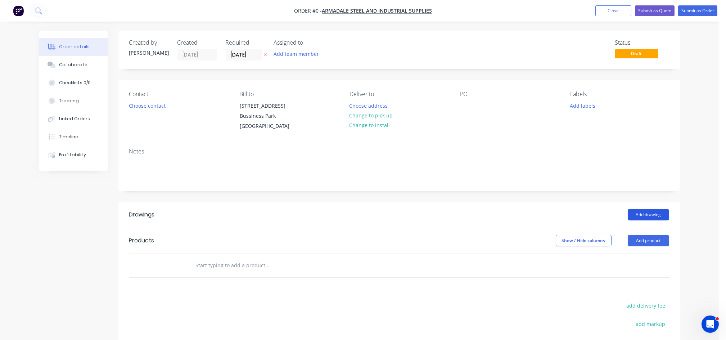
click at [652, 216] on button "Add drawing" at bounding box center [648, 215] width 41 height 12
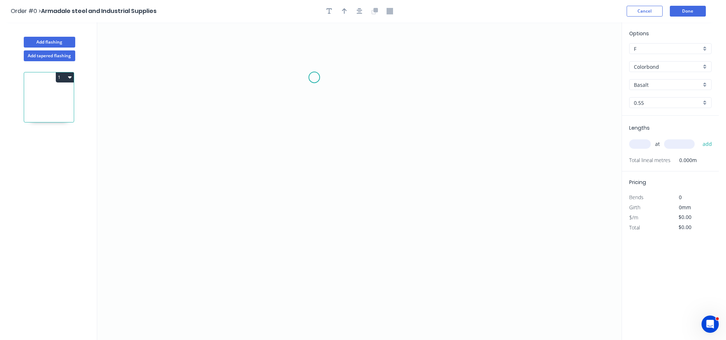
click at [331, 77] on icon "0" at bounding box center [359, 180] width 524 height 317
click at [346, 77] on icon "0" at bounding box center [359, 180] width 524 height 317
click at [346, 77] on circle at bounding box center [346, 77] width 11 height 11
click at [348, 187] on icon "0 ?" at bounding box center [359, 180] width 524 height 317
click at [288, 187] on icon "0 ? ?" at bounding box center [359, 180] width 524 height 317
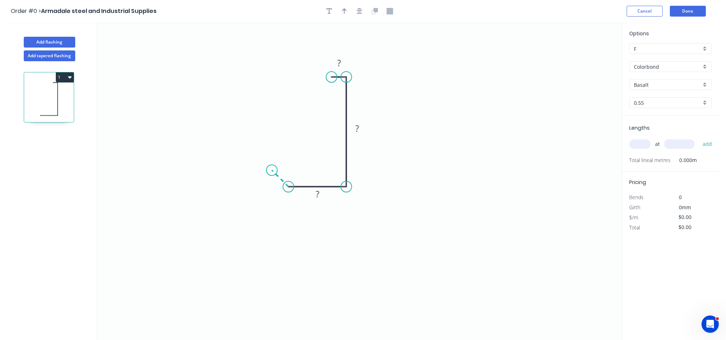
click at [272, 168] on icon "0 ? ? ?" at bounding box center [359, 180] width 524 height 317
click at [337, 65] on tspan "?" at bounding box center [339, 63] width 4 height 12
click at [341, 63] on rect at bounding box center [339, 63] width 14 height 10
click at [339, 62] on tspan "?" at bounding box center [339, 63] width 4 height 12
click at [358, 131] on tspan "?" at bounding box center [357, 128] width 4 height 12
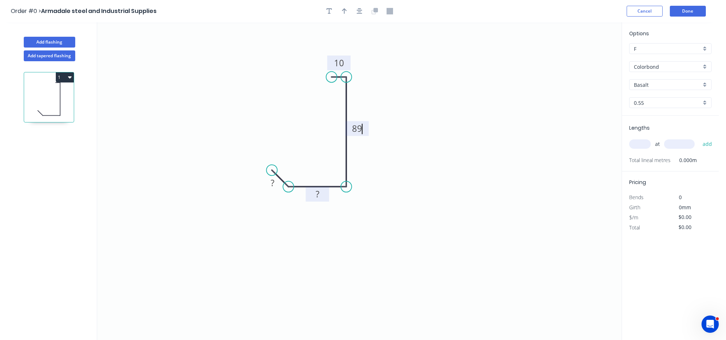
click at [314, 193] on rect at bounding box center [317, 194] width 14 height 10
click at [266, 180] on rect at bounding box center [272, 183] width 14 height 10
drag, startPoint x: 273, startPoint y: 170, endPoint x: 270, endPoint y: 174, distance: 5.4
click at [270, 174] on circle at bounding box center [270, 172] width 11 height 11
type input "$8.41"
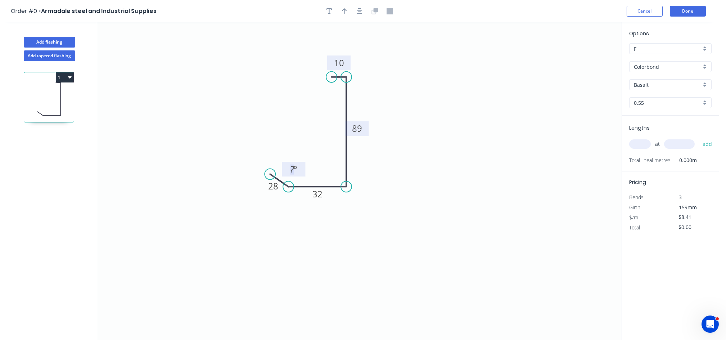
click at [288, 171] on rect at bounding box center [293, 169] width 14 height 10
click at [346, 10] on icon "button" at bounding box center [344, 11] width 5 height 6
drag, startPoint x: 586, startPoint y: 59, endPoint x: 389, endPoint y: 151, distance: 217.0
click at [389, 151] on icon at bounding box center [389, 142] width 6 height 23
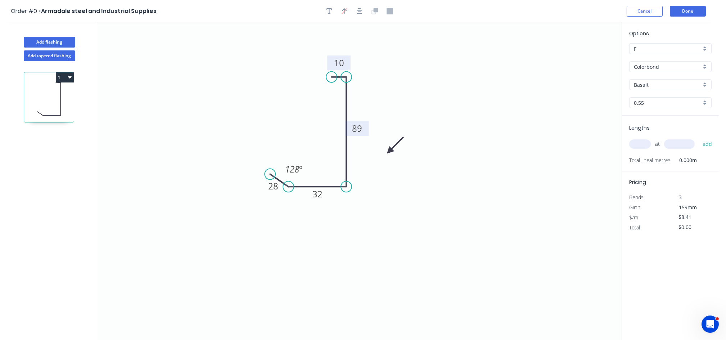
click at [389, 151] on icon at bounding box center [395, 145] width 21 height 21
drag, startPoint x: 389, startPoint y: 151, endPoint x: 364, endPoint y: 157, distance: 26.1
click at [364, 157] on icon at bounding box center [372, 156] width 23 height 6
click at [665, 82] on input "Basalt" at bounding box center [667, 85] width 67 height 8
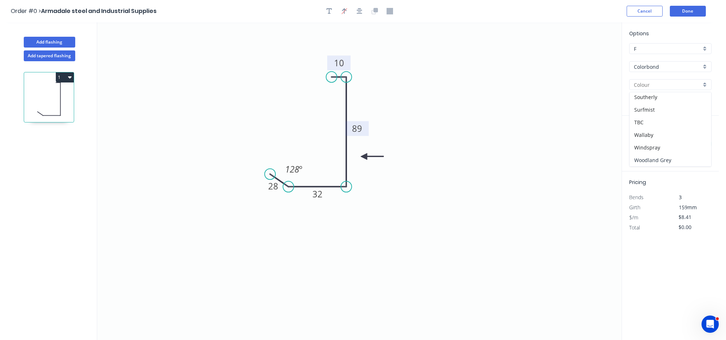
click at [684, 163] on div "Woodland Grey" at bounding box center [670, 160] width 82 height 13
type input "Woodland Grey"
click at [635, 144] on input "text" at bounding box center [640, 143] width 22 height 9
type input "3"
click at [676, 147] on input "text" at bounding box center [679, 143] width 31 height 9
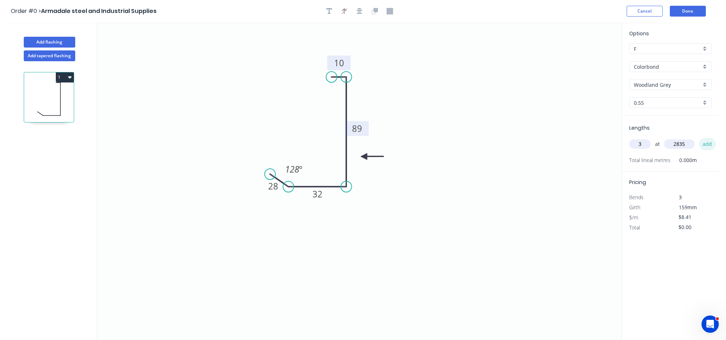
type input "2835"
click at [706, 144] on button "add" at bounding box center [707, 144] width 17 height 12
type input "$71.53"
click at [683, 12] on button "Done" at bounding box center [688, 11] width 36 height 11
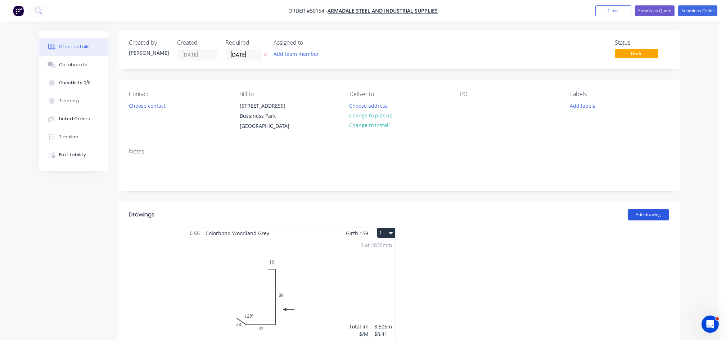
click at [647, 215] on button "Add drawing" at bounding box center [648, 215] width 41 height 12
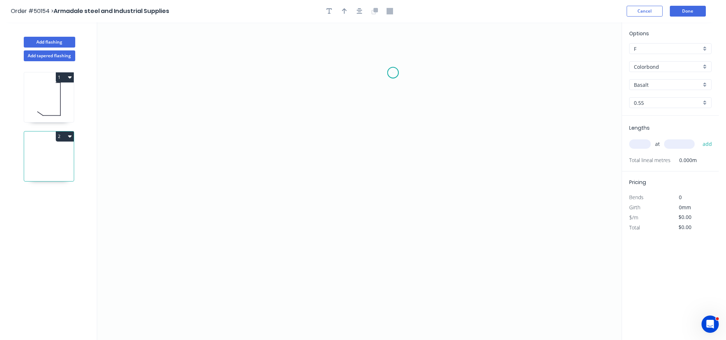
click at [393, 73] on icon "0" at bounding box center [359, 180] width 524 height 317
click at [376, 72] on icon "0" at bounding box center [359, 180] width 524 height 317
click at [376, 209] on icon "0 ?" at bounding box center [359, 180] width 524 height 317
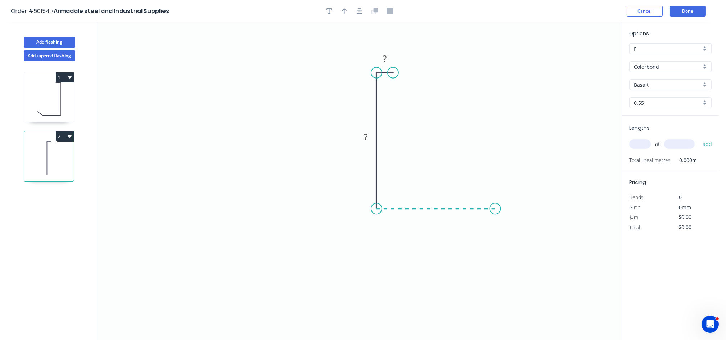
click at [495, 204] on icon "0 ? ?" at bounding box center [359, 180] width 524 height 317
click at [505, 196] on icon "0 ? ? ?" at bounding box center [359, 180] width 524 height 317
click at [385, 59] on tspan "?" at bounding box center [385, 59] width 4 height 12
click at [363, 133] on rect at bounding box center [365, 138] width 14 height 10
click at [436, 217] on tspan "?" at bounding box center [436, 216] width 4 height 12
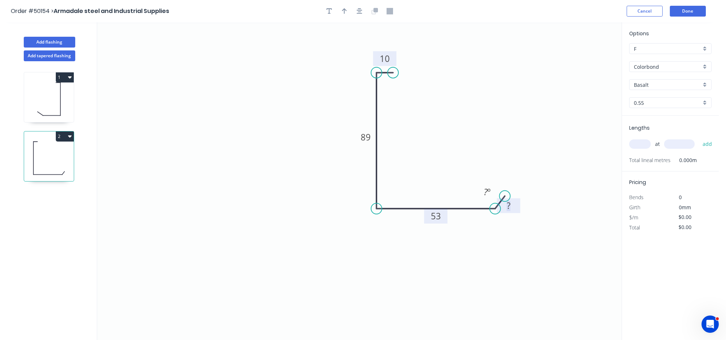
click at [507, 204] on tspan "?" at bounding box center [509, 205] width 4 height 12
click at [487, 192] on tspan "º" at bounding box center [488, 192] width 3 height 12
click at [655, 83] on input "Basalt" at bounding box center [667, 85] width 67 height 8
click at [672, 162] on div "Woodland Grey" at bounding box center [670, 160] width 82 height 13
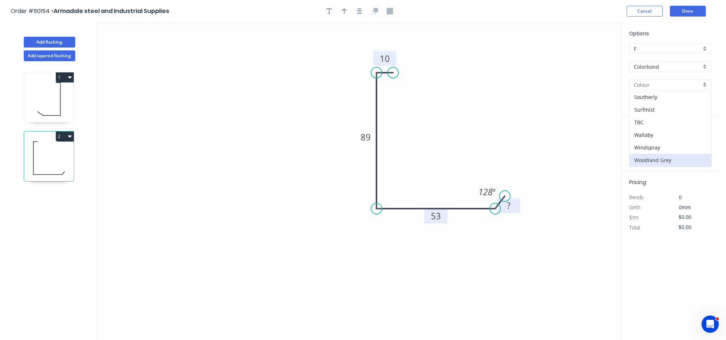
type input "Woodland Grey"
click at [642, 145] on input "text" at bounding box center [640, 143] width 22 height 9
type input "2"
click at [674, 144] on input "text" at bounding box center [679, 143] width 31 height 9
type input "2835"
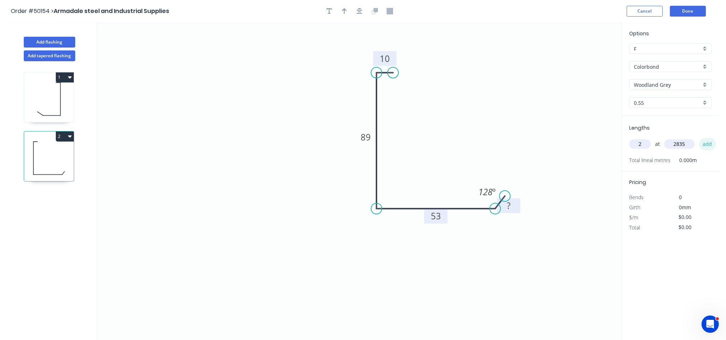
click at [708, 145] on button "add" at bounding box center [707, 144] width 17 height 12
click at [680, 10] on button "Done" at bounding box center [688, 11] width 36 height 11
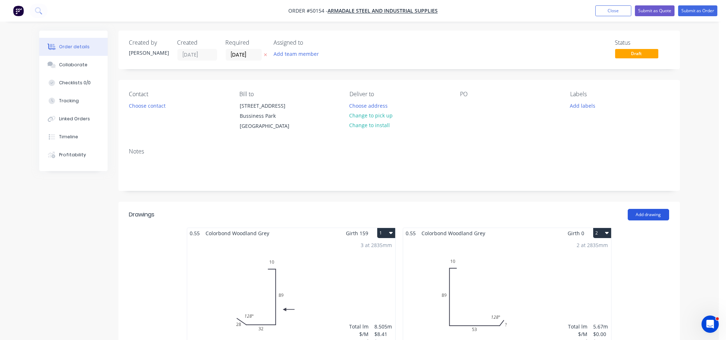
click at [648, 217] on button "Add drawing" at bounding box center [648, 215] width 41 height 12
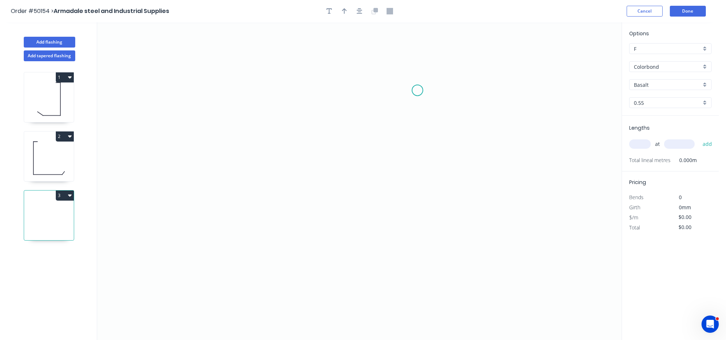
click at [417, 90] on icon "0" at bounding box center [359, 180] width 524 height 317
click at [424, 220] on icon "0" at bounding box center [359, 180] width 524 height 317
click at [395, 221] on icon "0 ?" at bounding box center [359, 180] width 524 height 317
click at [427, 147] on tspan "?" at bounding box center [428, 151] width 4 height 12
click at [405, 231] on tspan "?" at bounding box center [407, 227] width 4 height 12
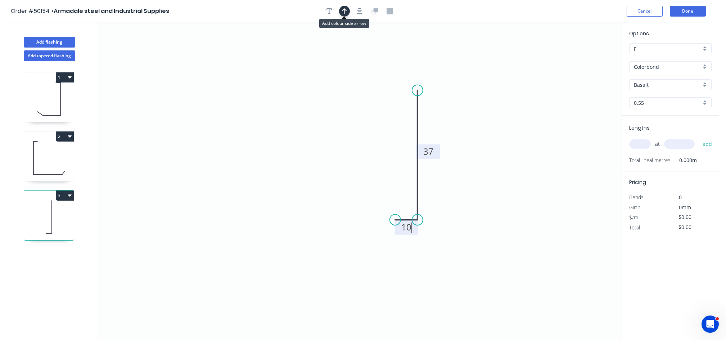
click at [346, 12] on icon "button" at bounding box center [344, 11] width 5 height 6
type input "$5.04"
drag, startPoint x: 584, startPoint y: 56, endPoint x: 460, endPoint y: 161, distance: 162.9
click at [460, 161] on icon at bounding box center [460, 150] width 6 height 23
click at [460, 161] on icon at bounding box center [459, 152] width 6 height 23
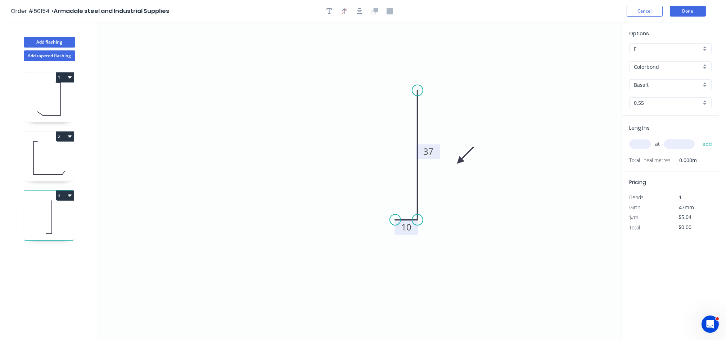
click at [460, 161] on icon at bounding box center [465, 155] width 21 height 21
drag, startPoint x: 460, startPoint y: 161, endPoint x: 439, endPoint y: 182, distance: 29.8
click at [439, 182] on icon at bounding box center [449, 183] width 21 height 21
click at [664, 84] on input "Basalt" at bounding box center [667, 85] width 67 height 8
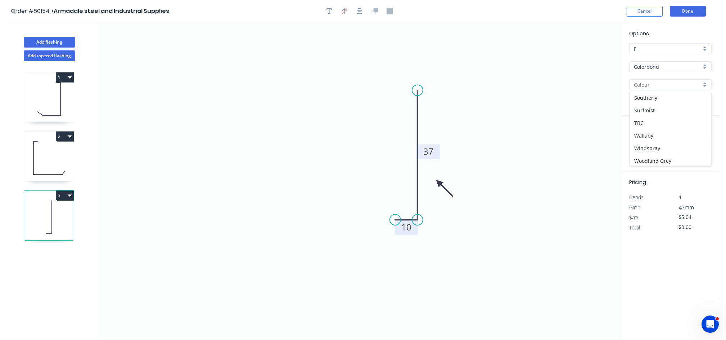
scroll to position [204, 0]
click at [661, 160] on div "Woodland Grey" at bounding box center [670, 160] width 82 height 13
type input "Woodland Grey"
click at [638, 142] on input "text" at bounding box center [640, 143] width 22 height 9
type input "1"
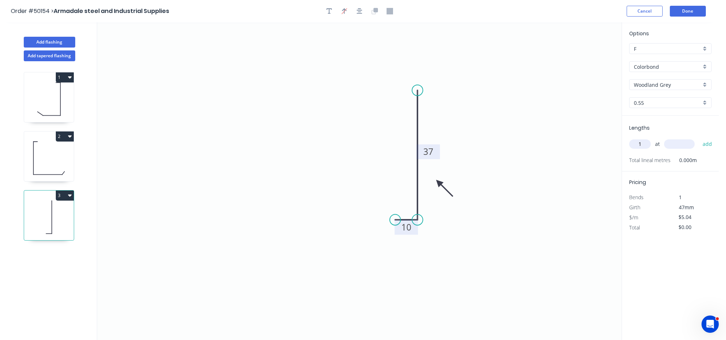
click at [680, 143] on input "text" at bounding box center [679, 143] width 31 height 9
type input "2835"
click at [709, 146] on button "add" at bounding box center [707, 144] width 17 height 12
type input "$14.29"
click at [687, 14] on button "Done" at bounding box center [688, 11] width 36 height 11
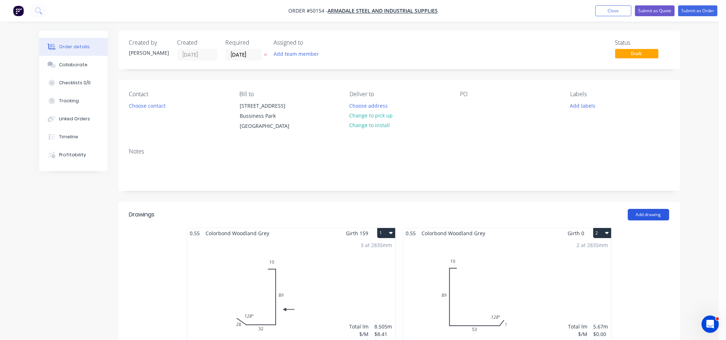
click at [646, 217] on button "Add drawing" at bounding box center [648, 215] width 41 height 12
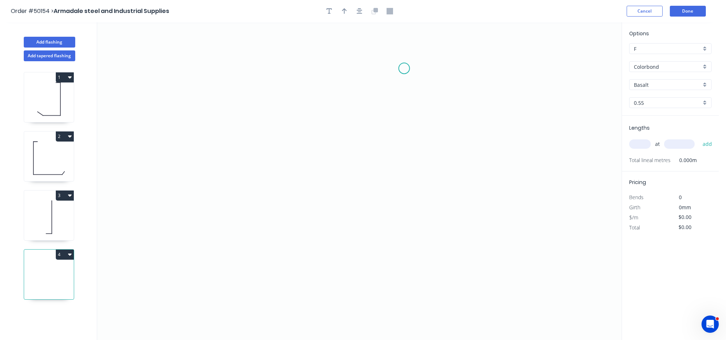
click at [404, 68] on icon "0" at bounding box center [359, 180] width 524 height 317
click at [386, 69] on icon "0" at bounding box center [359, 180] width 524 height 317
click at [385, 231] on icon "0 ?" at bounding box center [359, 180] width 524 height 317
click at [407, 231] on icon "0 ? ?" at bounding box center [359, 180] width 524 height 317
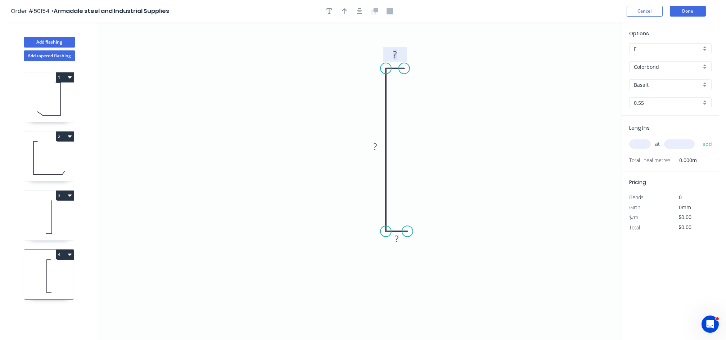
click at [393, 55] on tspan "?" at bounding box center [395, 54] width 4 height 12
click at [375, 147] on tspan "?" at bounding box center [375, 146] width 4 height 12
click at [402, 240] on rect at bounding box center [396, 239] width 14 height 10
click at [344, 14] on icon "button" at bounding box center [344, 11] width 5 height 6
type input "$5.49"
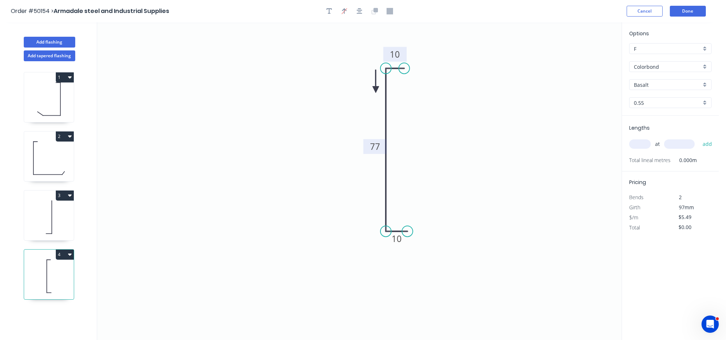
drag, startPoint x: 583, startPoint y: 56, endPoint x: 366, endPoint y: 93, distance: 220.9
click at [373, 93] on icon at bounding box center [376, 81] width 6 height 23
click at [366, 93] on icon at bounding box center [365, 84] width 6 height 23
click at [366, 93] on icon at bounding box center [371, 86] width 21 height 21
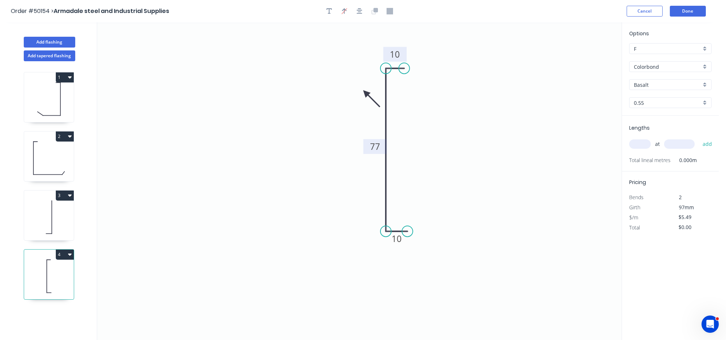
click at [366, 93] on icon at bounding box center [371, 98] width 21 height 21
click at [366, 93] on icon at bounding box center [365, 101] width 6 height 23
drag, startPoint x: 366, startPoint y: 93, endPoint x: 376, endPoint y: 105, distance: 16.1
click at [376, 105] on icon at bounding box center [367, 105] width 23 height 6
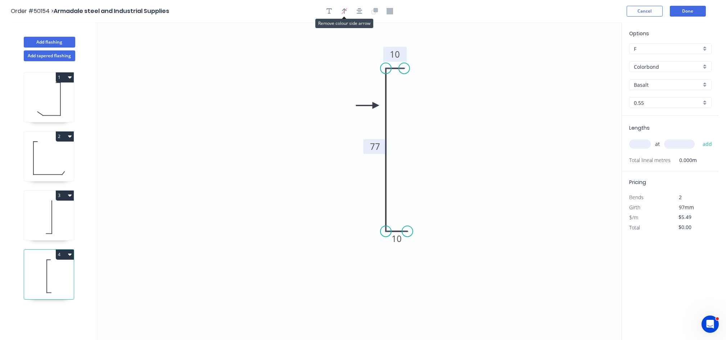
click at [693, 89] on div "Basalt" at bounding box center [670, 84] width 82 height 11
click at [681, 164] on div "Woodland Grey" at bounding box center [670, 160] width 82 height 13
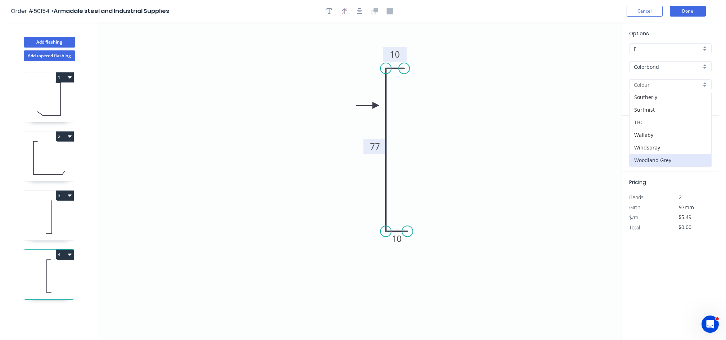
type input "Woodland Grey"
click at [640, 148] on input "text" at bounding box center [640, 143] width 22 height 9
type input "1"
click at [672, 145] on input "text" at bounding box center [679, 143] width 31 height 9
type input "2835"
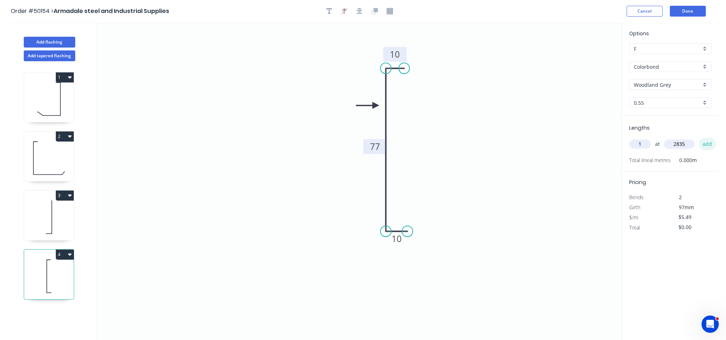
click at [708, 144] on button "add" at bounding box center [707, 144] width 17 height 12
type input "$15.56"
click at [680, 13] on button "Done" at bounding box center [688, 11] width 36 height 11
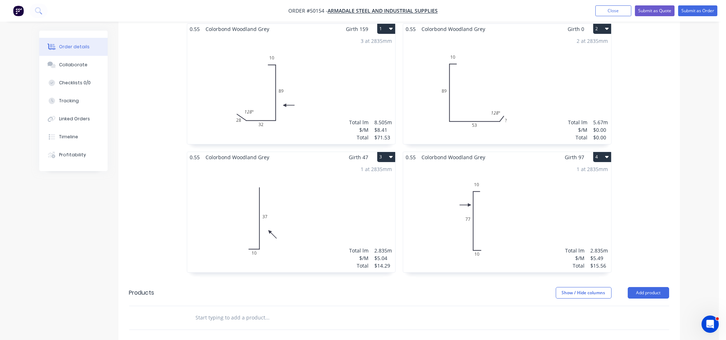
scroll to position [240, 0]
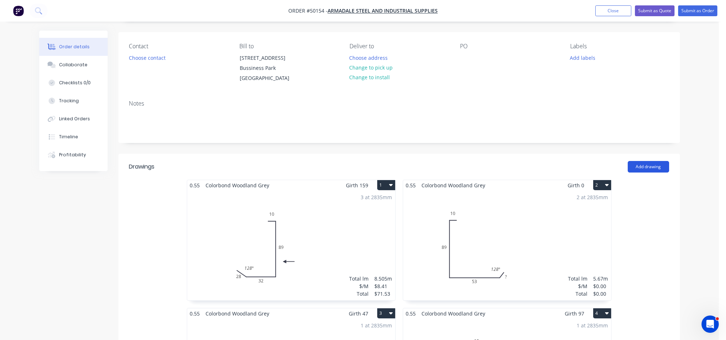
click at [648, 168] on button "Add drawing" at bounding box center [648, 167] width 41 height 12
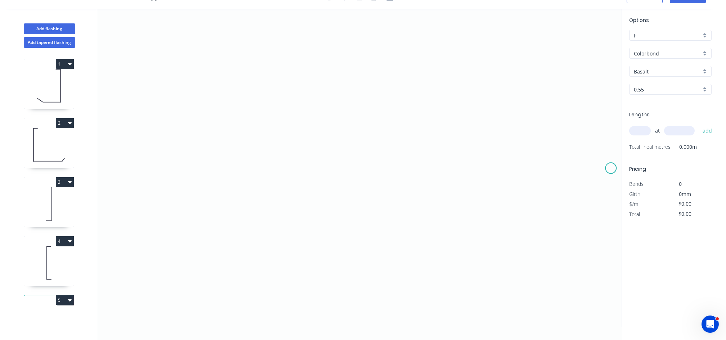
scroll to position [13, 0]
click at [366, 92] on icon "0" at bounding box center [359, 167] width 524 height 317
click at [383, 92] on icon "0" at bounding box center [359, 167] width 524 height 317
click at [387, 196] on icon "0 ?" at bounding box center [359, 167] width 524 height 317
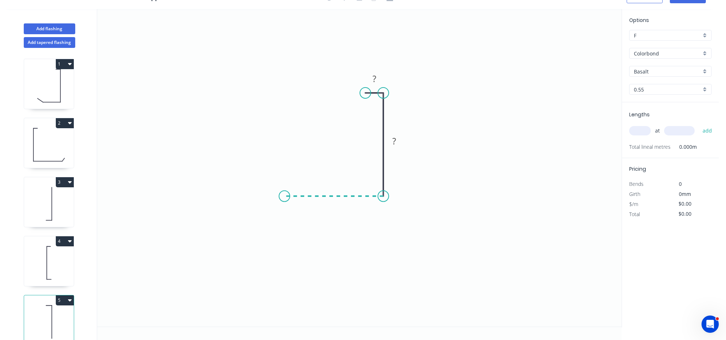
click at [284, 198] on icon "0 ? ?" at bounding box center [359, 167] width 524 height 317
click at [372, 81] on rect at bounding box center [374, 79] width 14 height 10
click at [391, 134] on icon "0 ? ? 10" at bounding box center [359, 167] width 524 height 317
click at [394, 138] on tspan "?" at bounding box center [394, 141] width 4 height 12
click at [337, 203] on rect at bounding box center [334, 204] width 14 height 10
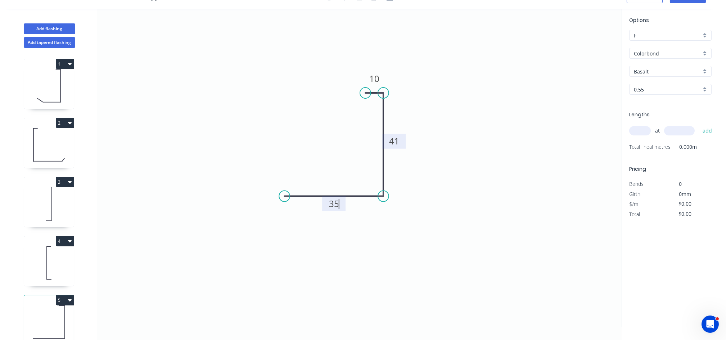
click at [649, 68] on input "Basalt" at bounding box center [667, 72] width 67 height 8
type input "$5.49"
click at [672, 146] on div "Woodland Grey" at bounding box center [670, 146] width 82 height 13
type input "Woodland Grey"
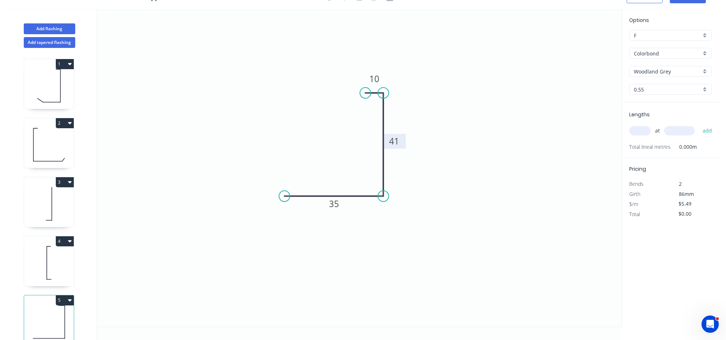
click at [641, 127] on input "text" at bounding box center [640, 130] width 22 height 9
type input "1"
click at [680, 132] on input "text" at bounding box center [679, 130] width 31 height 9
type input "2835"
click at [709, 128] on button "add" at bounding box center [707, 131] width 17 height 12
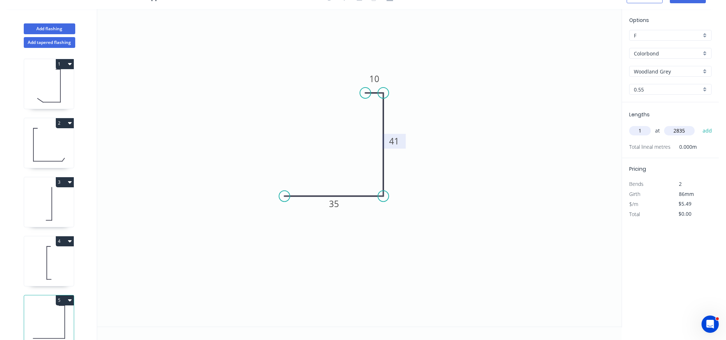
type input "$15.56"
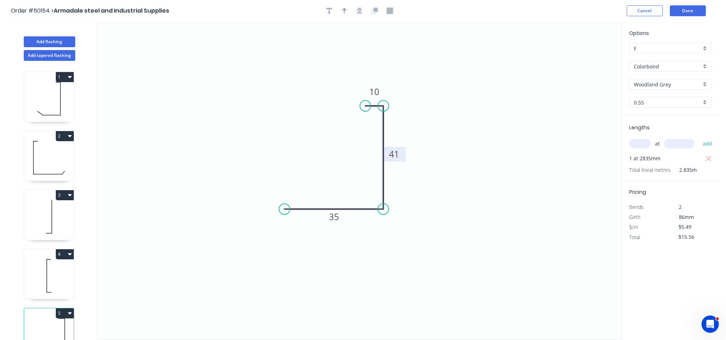
scroll to position [0, 0]
click at [690, 9] on button "Done" at bounding box center [688, 11] width 36 height 11
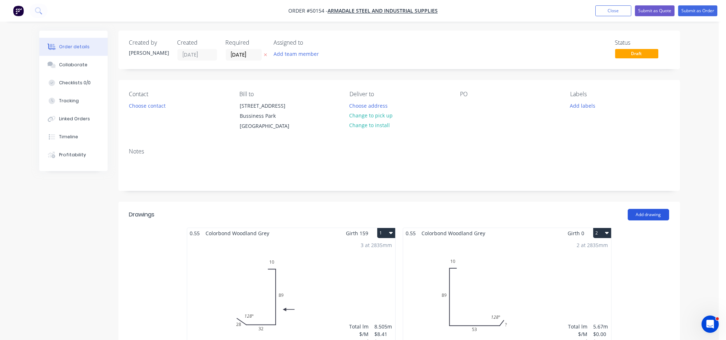
click at [644, 215] on button "Add drawing" at bounding box center [648, 215] width 41 height 12
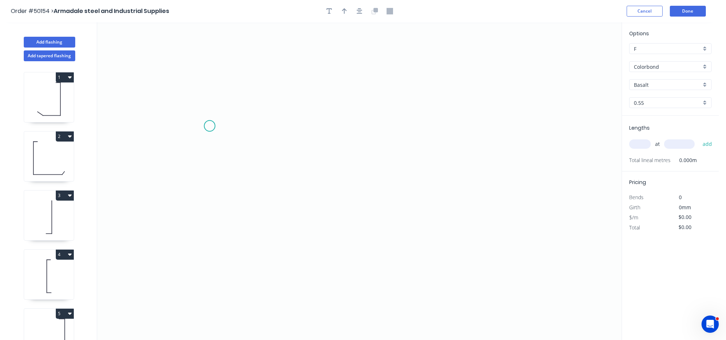
click at [209, 126] on icon "0" at bounding box center [359, 180] width 524 height 317
click at [209, 146] on icon "0" at bounding box center [359, 180] width 524 height 317
click at [523, 150] on icon "0 ?" at bounding box center [359, 180] width 524 height 317
click at [523, 128] on icon "0 ? ?" at bounding box center [359, 180] width 524 height 317
click at [204, 136] on rect at bounding box center [199, 133] width 14 height 10
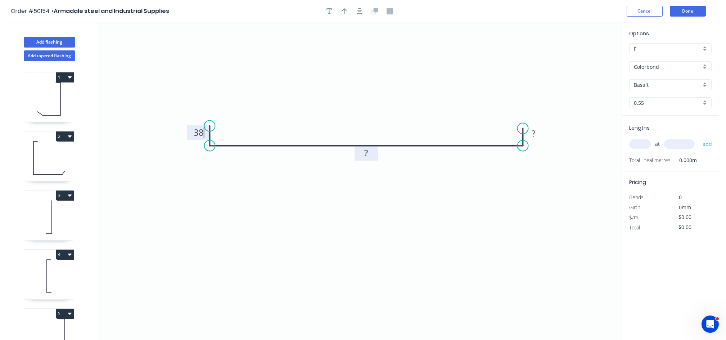
click at [364, 155] on rect at bounding box center [366, 153] width 14 height 10
click at [537, 136] on rect at bounding box center [533, 134] width 14 height 10
click at [342, 10] on icon "button" at bounding box center [344, 11] width 5 height 6
type input "$27.96"
drag, startPoint x: 586, startPoint y: 57, endPoint x: 393, endPoint y: 213, distance: 248.4
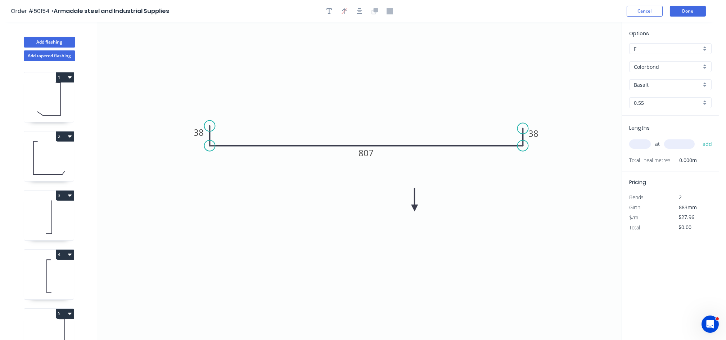
click at [411, 211] on icon at bounding box center [414, 199] width 6 height 23
click at [395, 208] on icon "0 38 807 38" at bounding box center [359, 180] width 524 height 317
click at [391, 211] on icon at bounding box center [393, 204] width 6 height 23
click at [391, 211] on icon "0 38 807 38" at bounding box center [359, 180] width 524 height 317
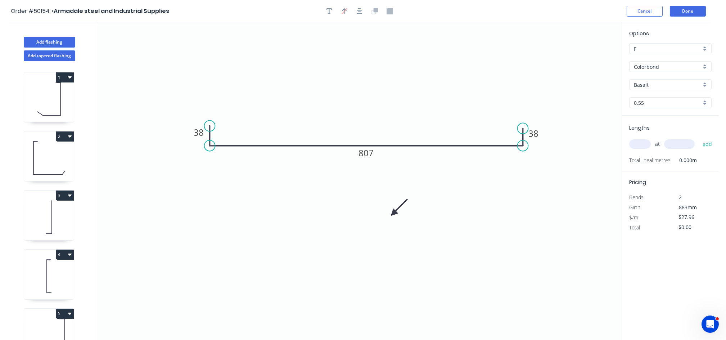
click at [391, 211] on icon "0 38 807 38" at bounding box center [359, 180] width 524 height 317
click at [393, 214] on icon at bounding box center [399, 207] width 21 height 21
click at [393, 212] on icon at bounding box center [401, 213] width 23 height 6
click at [393, 212] on icon at bounding box center [399, 219] width 21 height 21
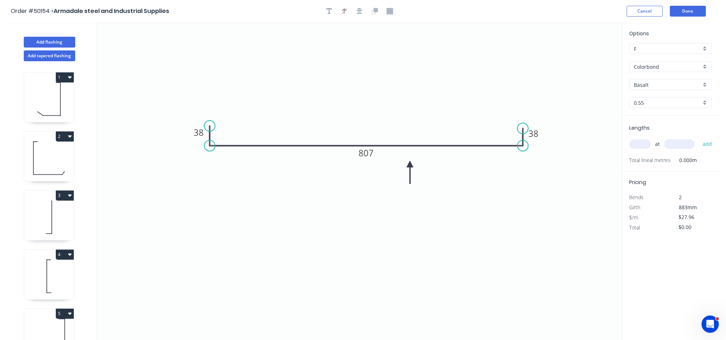
drag, startPoint x: 393, startPoint y: 212, endPoint x: 410, endPoint y: 164, distance: 50.6
click at [410, 164] on icon at bounding box center [410, 172] width 6 height 23
click at [654, 84] on input "Basalt" at bounding box center [667, 85] width 67 height 8
click at [665, 161] on div "Woodland Grey" at bounding box center [670, 160] width 82 height 13
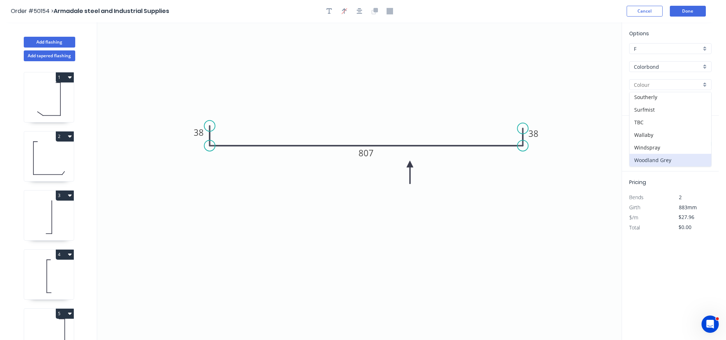
type input "Woodland Grey"
click at [641, 142] on input "text" at bounding box center [640, 143] width 22 height 9
type input "2"
click at [666, 144] on input "text" at bounding box center [679, 143] width 31 height 9
type input "21978"
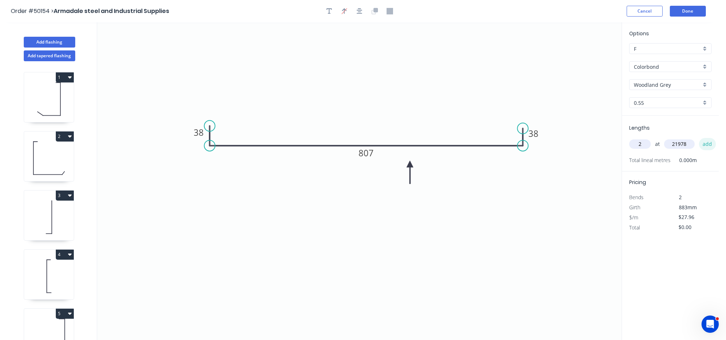
click at [707, 146] on button "add" at bounding box center [707, 144] width 17 height 12
type input "$1,229.01"
click at [682, 10] on button "Done" at bounding box center [688, 11] width 36 height 11
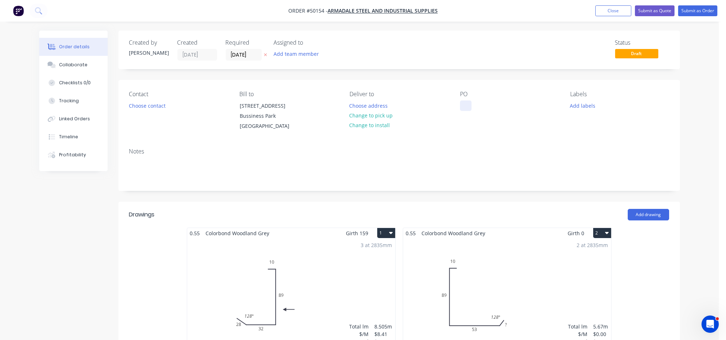
click at [466, 107] on div at bounding box center [466, 105] width 12 height 10
click at [140, 105] on button "Choose contact" at bounding box center [147, 105] width 44 height 10
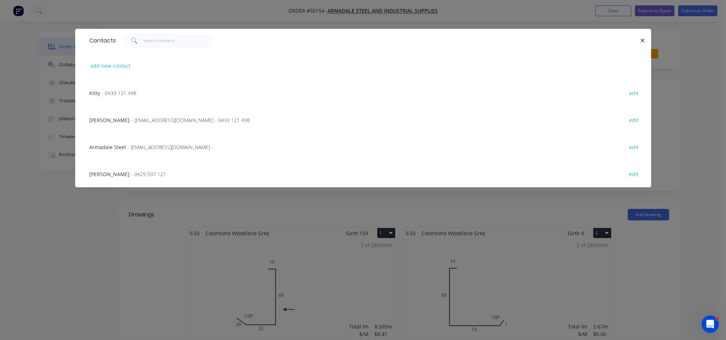
click at [117, 123] on div "[PERSON_NAME] - [EMAIL_ADDRESS][DOMAIN_NAME] - 0433 121 498" at bounding box center [170, 120] width 161 height 8
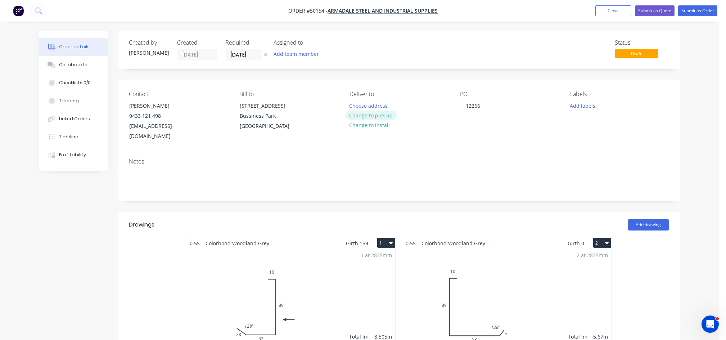
click at [373, 117] on button "Change to pick up" at bounding box center [371, 115] width 51 height 10
click at [239, 53] on input "[DATE]" at bounding box center [243, 54] width 35 height 11
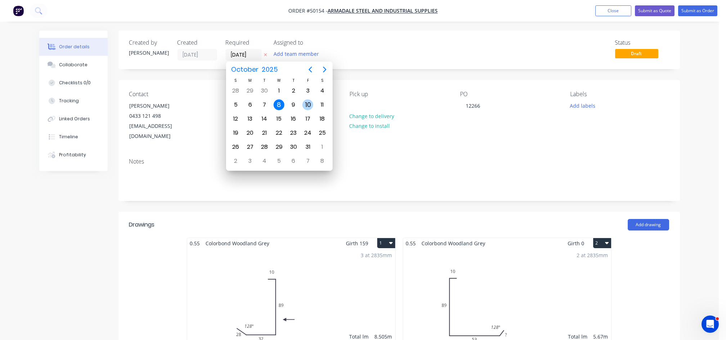
click at [307, 107] on div "10" at bounding box center [307, 104] width 11 height 11
type input "[DATE]"
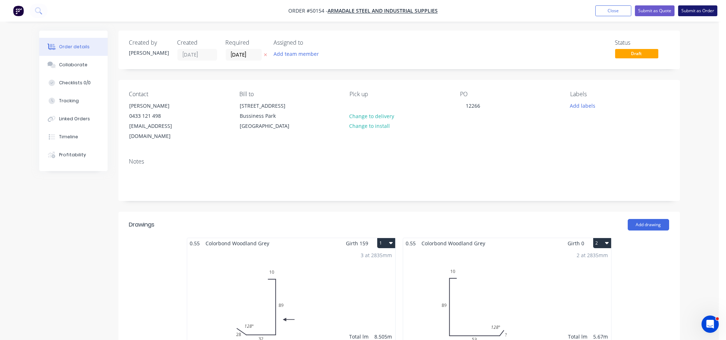
click at [695, 10] on button "Submit as Order" at bounding box center [697, 10] width 39 height 11
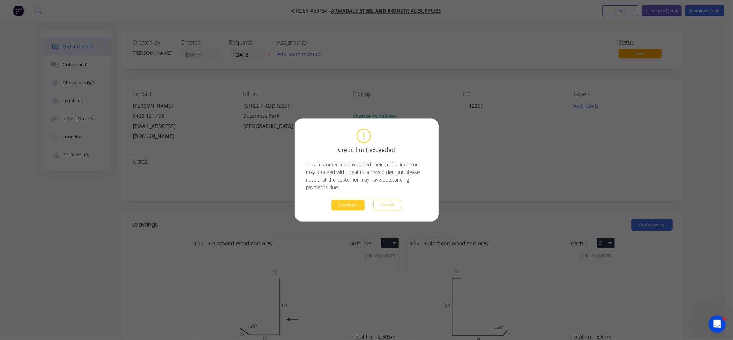
click at [342, 205] on button "Continue" at bounding box center [347, 205] width 33 height 11
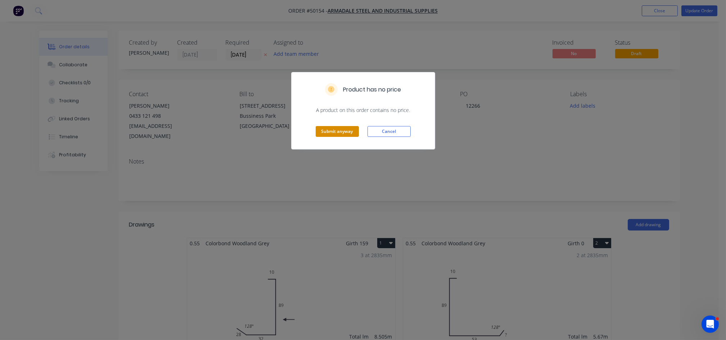
click at [349, 135] on button "Submit anyway" at bounding box center [337, 131] width 43 height 11
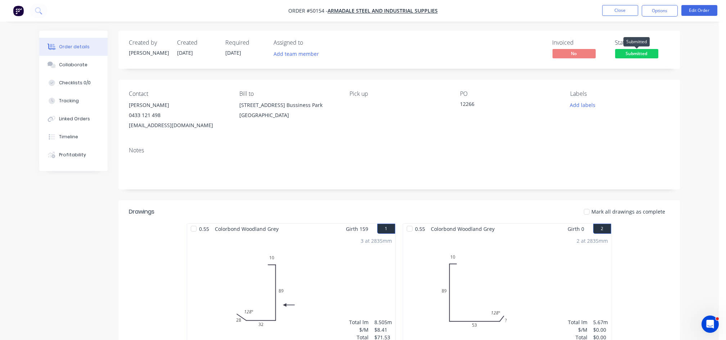
click at [636, 53] on span "Submitted" at bounding box center [636, 53] width 43 height 9
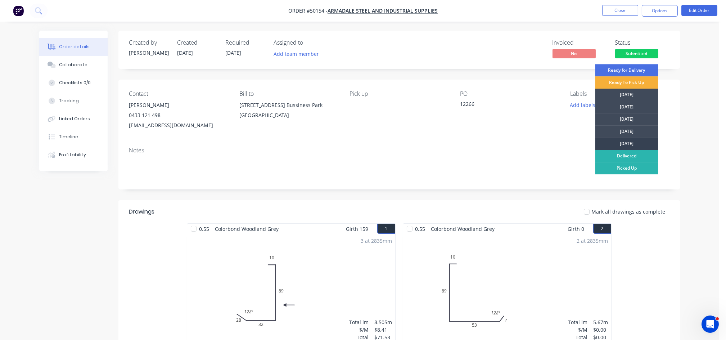
click at [628, 145] on div "[DATE]" at bounding box center [626, 143] width 63 height 12
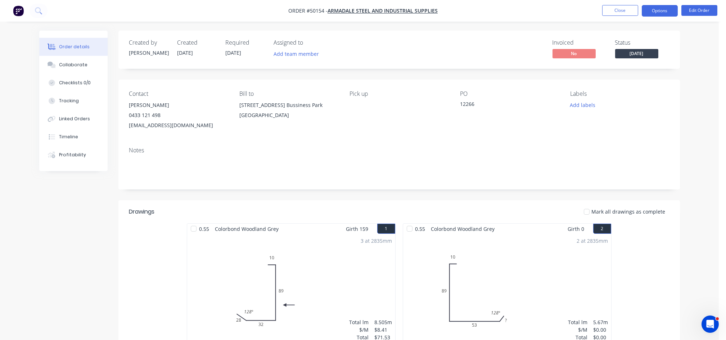
click at [653, 13] on button "Options" at bounding box center [660, 11] width 36 height 12
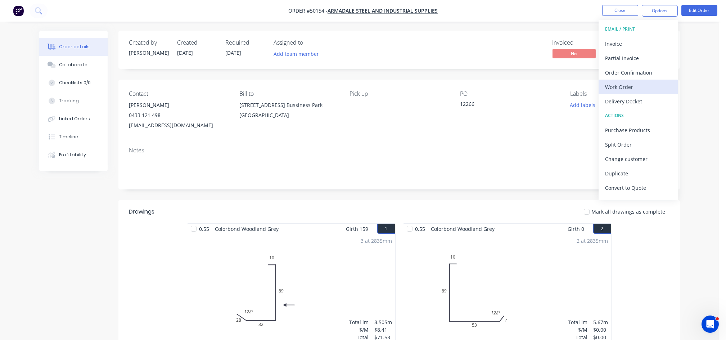
click at [618, 87] on div "Work Order" at bounding box center [638, 87] width 66 height 10
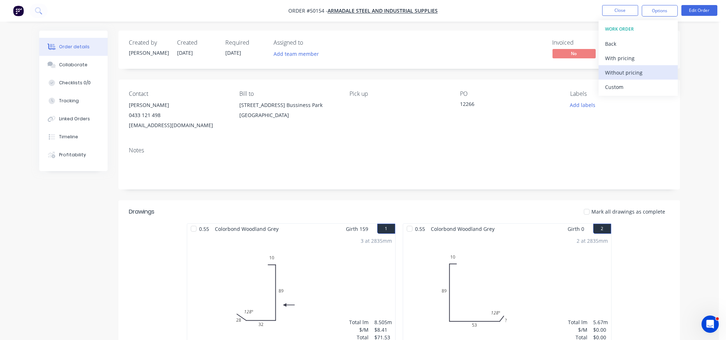
click at [621, 73] on div "Without pricing" at bounding box center [638, 72] width 66 height 10
click at [548, 261] on div "2 at 2835mm Total lm $/M Total 5.67m $0.00 $0.00" at bounding box center [507, 289] width 208 height 110
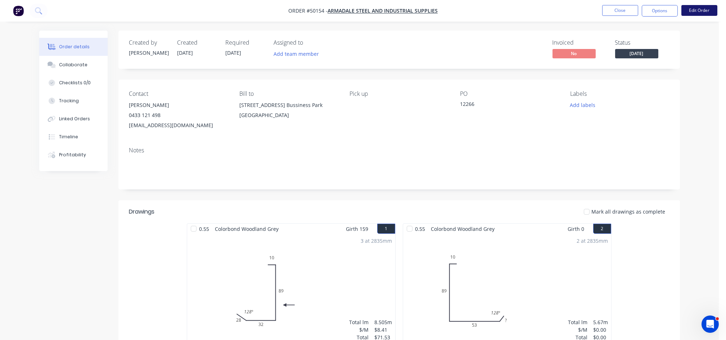
click at [700, 10] on button "Edit Order" at bounding box center [699, 10] width 36 height 11
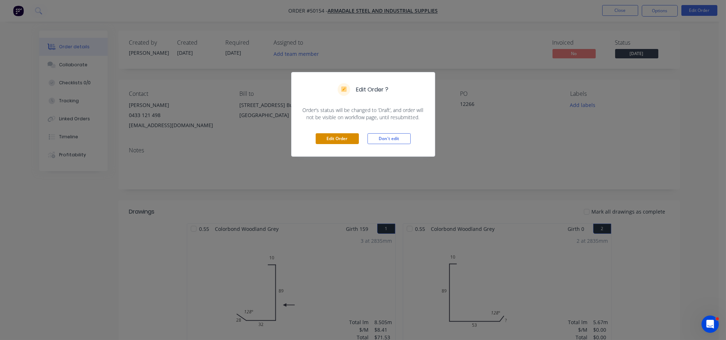
click at [354, 139] on button "Edit Order" at bounding box center [337, 138] width 43 height 11
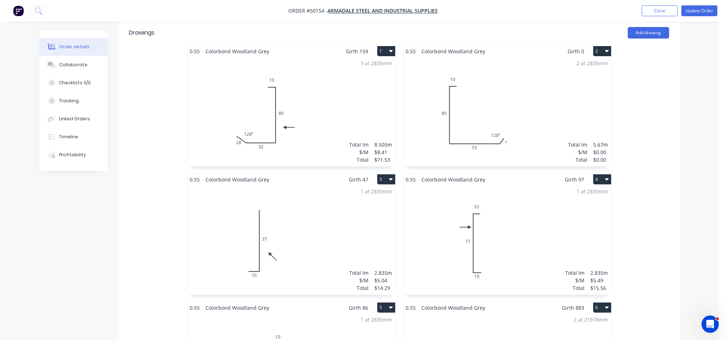
click at [517, 134] on div "2 at 2835mm Total lm $/M Total 5.67m $0.00 $0.00" at bounding box center [507, 112] width 208 height 110
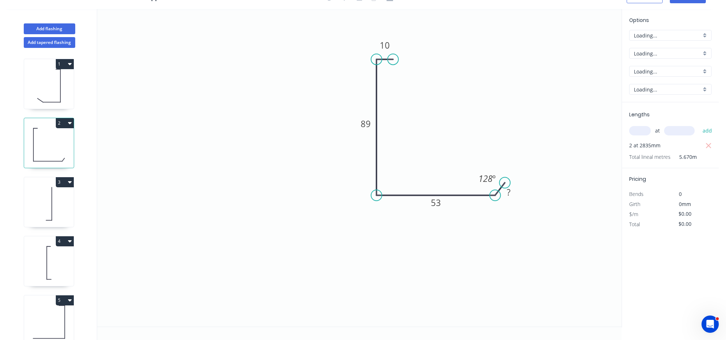
scroll to position [13, 0]
click at [507, 191] on tspan "?" at bounding box center [509, 192] width 4 height 12
click at [522, 247] on icon "0 10 89 53 28 128 º" at bounding box center [359, 167] width 524 height 317
type input "$8.41"
type input "$47.68"
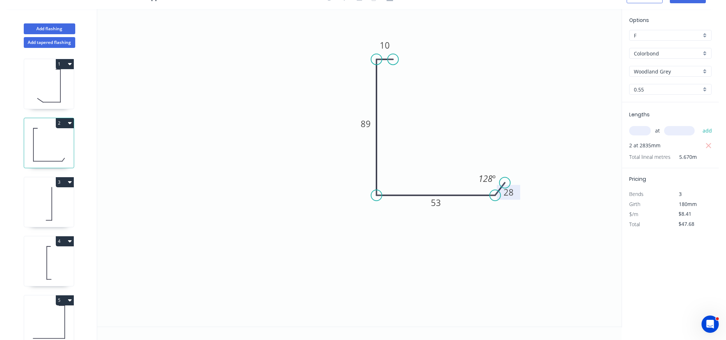
scroll to position [0, 0]
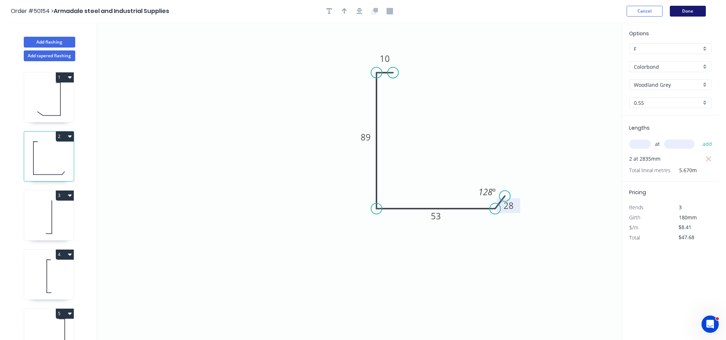
click at [682, 11] on button "Done" at bounding box center [688, 11] width 36 height 11
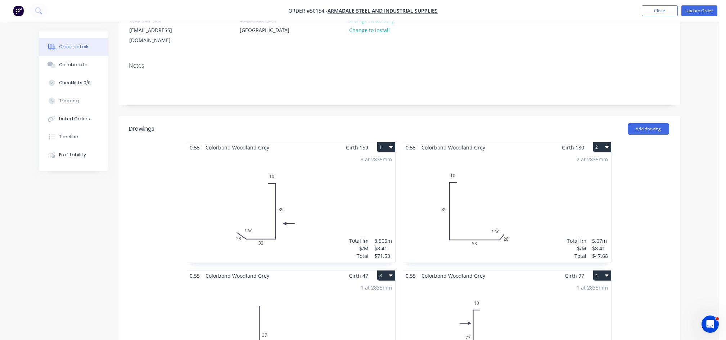
click at [476, 189] on div "2 at 2835mm Total lm $/M Total 5.67m $8.41 $47.68" at bounding box center [507, 208] width 208 height 110
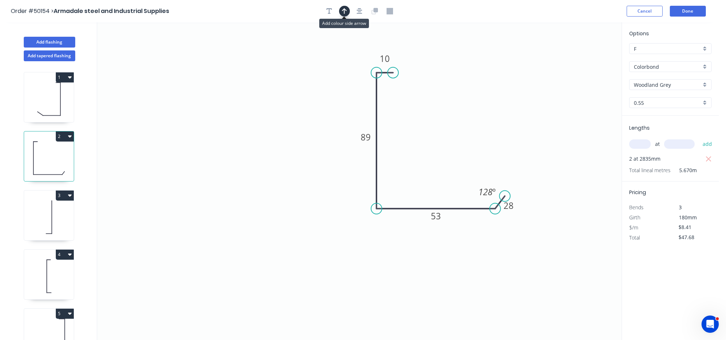
click at [347, 12] on icon "button" at bounding box center [344, 11] width 5 height 6
drag, startPoint x: 586, startPoint y: 55, endPoint x: 318, endPoint y: 92, distance: 270.0
click at [318, 92] on icon at bounding box center [318, 84] width 6 height 23
click at [318, 93] on icon at bounding box center [318, 84] width 6 height 23
click at [318, 93] on icon at bounding box center [323, 86] width 21 height 21
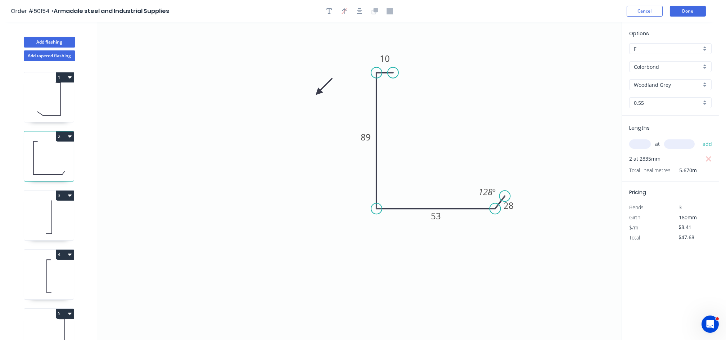
click at [318, 93] on icon at bounding box center [323, 86] width 21 height 21
click at [318, 93] on icon at bounding box center [323, 98] width 21 height 21
drag, startPoint x: 318, startPoint y: 93, endPoint x: 348, endPoint y: 133, distance: 50.2
click at [348, 133] on icon at bounding box center [341, 138] width 21 height 21
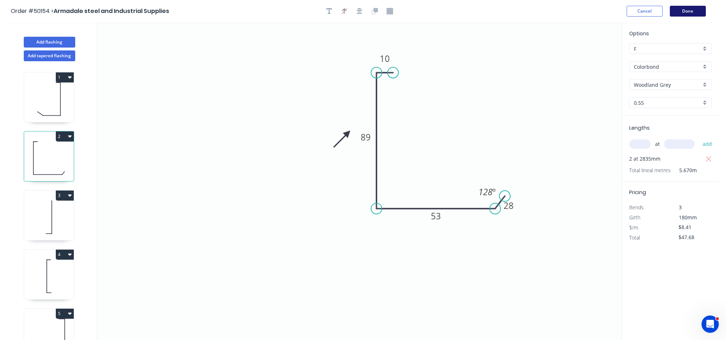
click at [700, 12] on button "Done" at bounding box center [688, 11] width 36 height 11
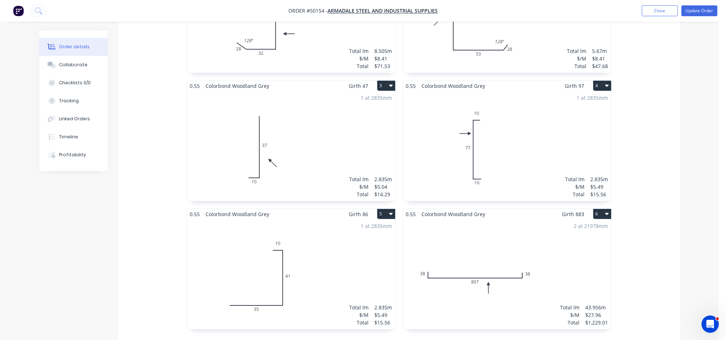
scroll to position [336, 0]
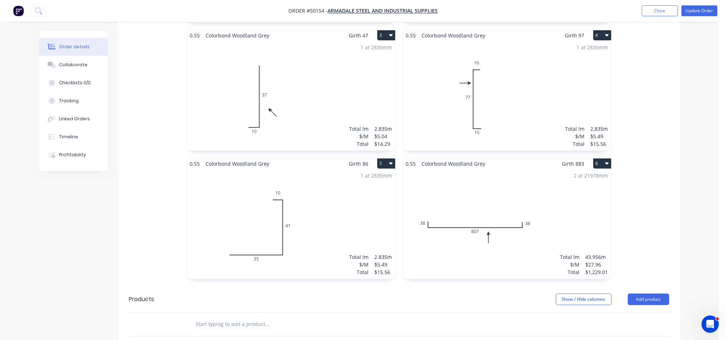
click at [330, 202] on div "1 at 2835mm Total lm $/M Total 2.835m $5.49 $15.56" at bounding box center [291, 224] width 208 height 110
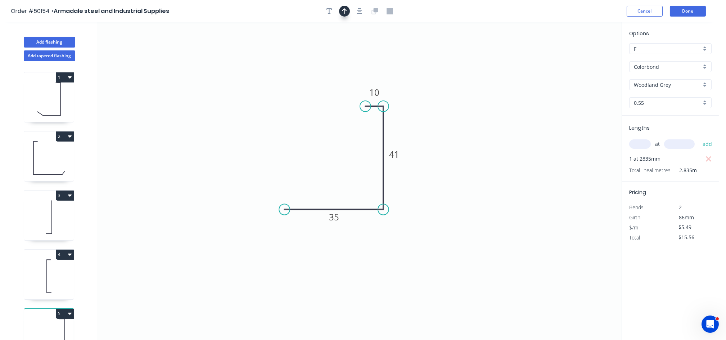
click at [347, 12] on button "button" at bounding box center [344, 11] width 11 height 11
drag, startPoint x: 586, startPoint y: 55, endPoint x: 462, endPoint y: 148, distance: 154.8
click at [462, 148] on icon at bounding box center [462, 139] width 6 height 23
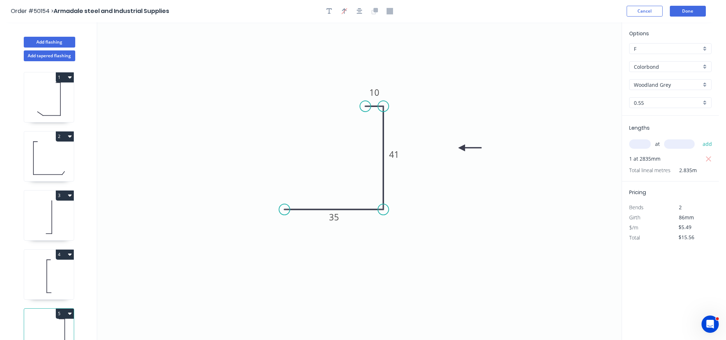
drag, startPoint x: 462, startPoint y: 152, endPoint x: 445, endPoint y: 171, distance: 25.5
click at [446, 171] on icon "0 35 41 10" at bounding box center [359, 180] width 524 height 317
drag, startPoint x: 463, startPoint y: 148, endPoint x: 451, endPoint y: 170, distance: 25.3
click at [451, 170] on icon at bounding box center [458, 169] width 23 height 6
click at [693, 14] on button "Done" at bounding box center [688, 11] width 36 height 11
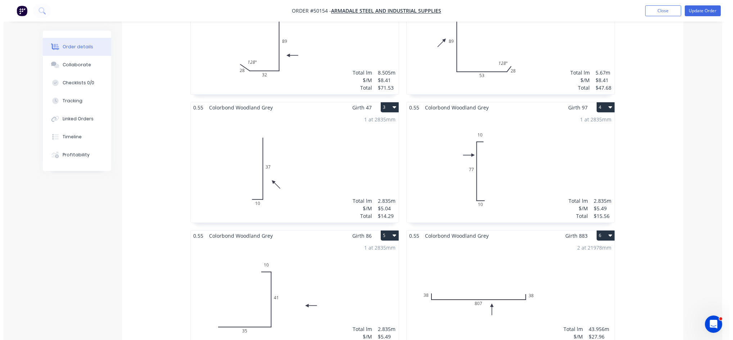
scroll to position [48, 0]
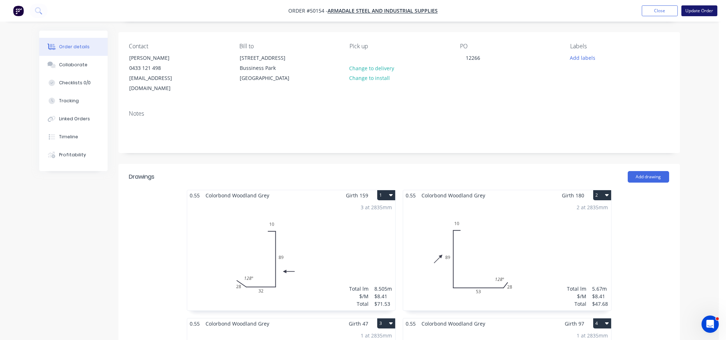
click at [712, 14] on button "Update Order" at bounding box center [699, 10] width 36 height 11
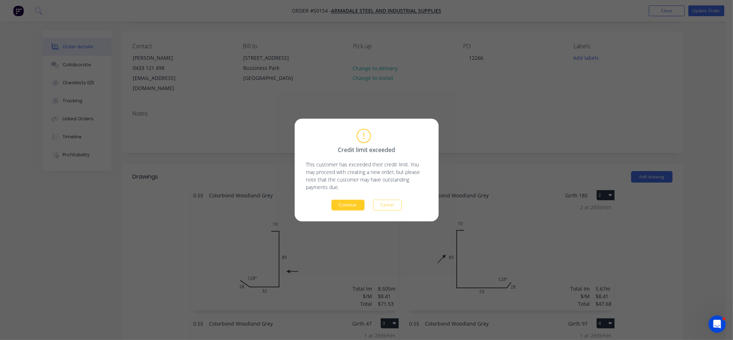
click at [339, 206] on button "Continue" at bounding box center [347, 205] width 33 height 11
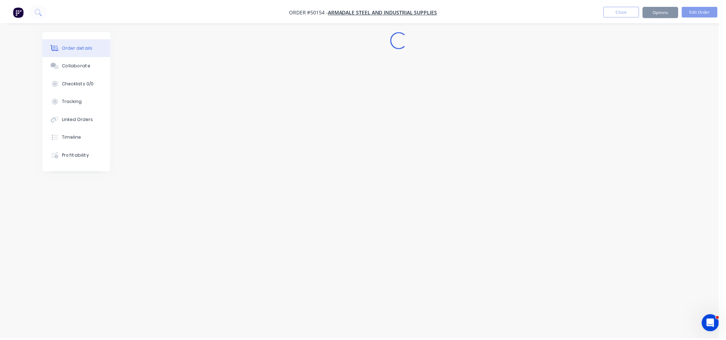
scroll to position [0, 0]
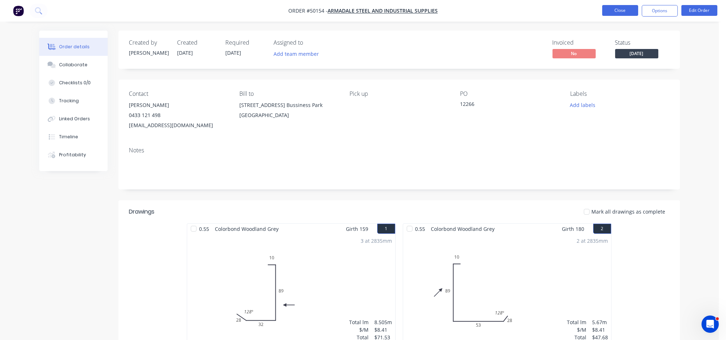
click at [615, 10] on button "Close" at bounding box center [620, 10] width 36 height 11
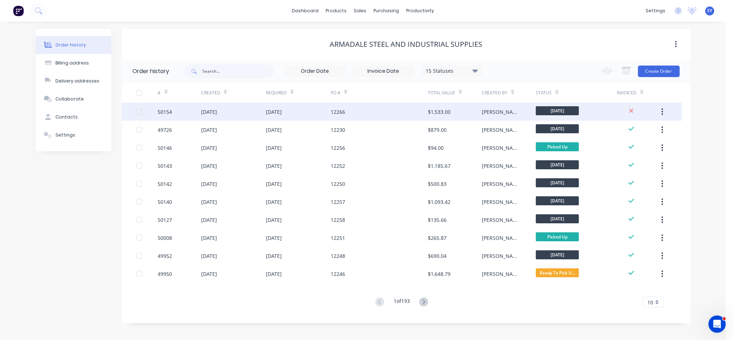
click at [498, 114] on div "[PERSON_NAME]" at bounding box center [509, 112] width 54 height 18
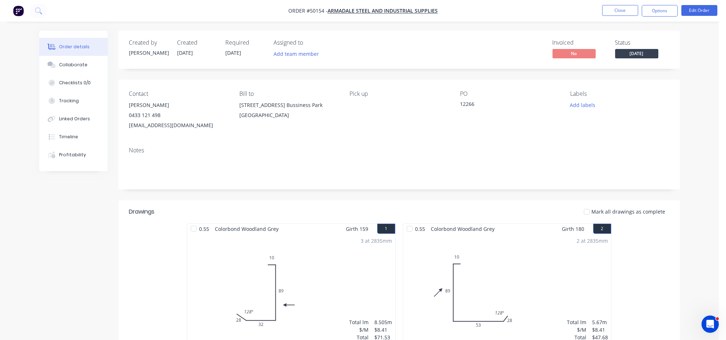
click at [661, 18] on nav "Order #50154 - Armadale steel and Industrial Supplies Close Options Edit Order" at bounding box center [363, 11] width 726 height 22
click at [663, 12] on button "Options" at bounding box center [660, 11] width 36 height 12
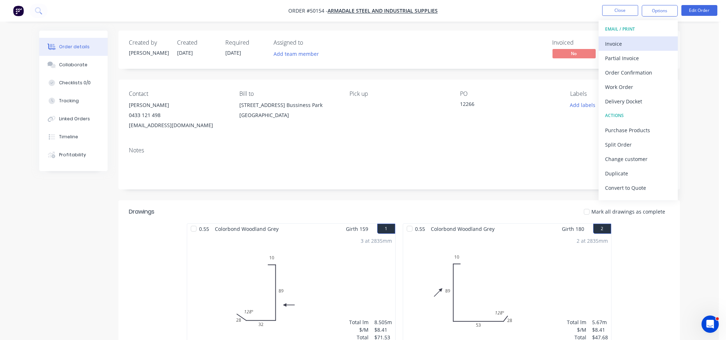
click at [637, 41] on div "Invoice" at bounding box center [638, 44] width 66 height 10
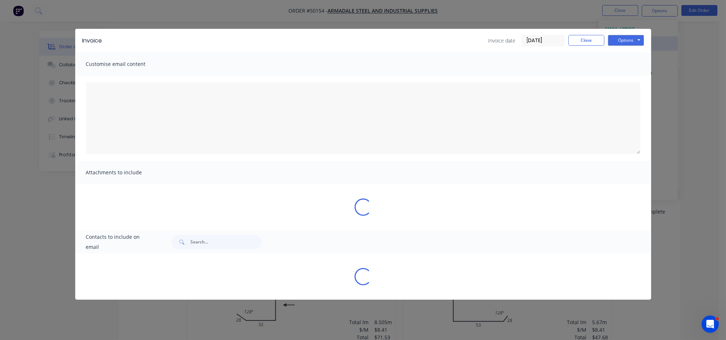
type textarea "A PDF copy of the order has been attached to this email. To view your order onl…"
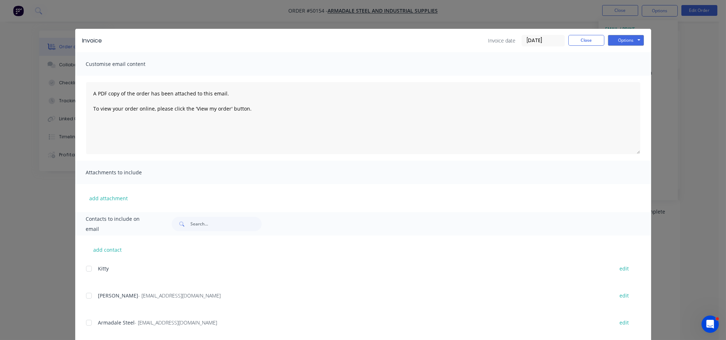
click at [83, 298] on div at bounding box center [89, 295] width 14 height 14
click at [611, 39] on button "Options" at bounding box center [626, 40] width 36 height 11
click at [623, 78] on button "Email" at bounding box center [631, 77] width 46 height 12
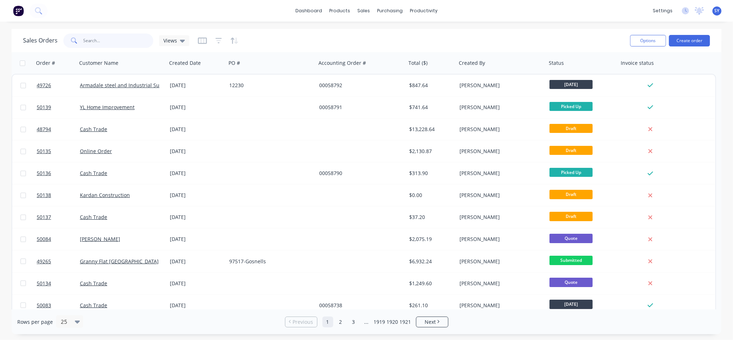
click at [111, 42] on input "text" at bounding box center [118, 40] width 70 height 14
type input "armadale steel"
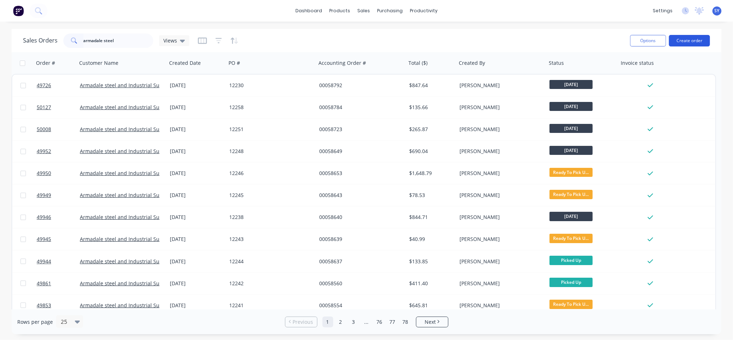
click at [684, 39] on button "Create order" at bounding box center [689, 41] width 41 height 12
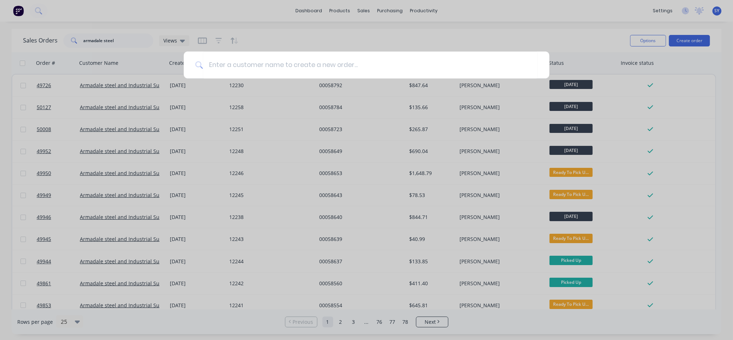
click at [689, 30] on div at bounding box center [366, 170] width 733 height 340
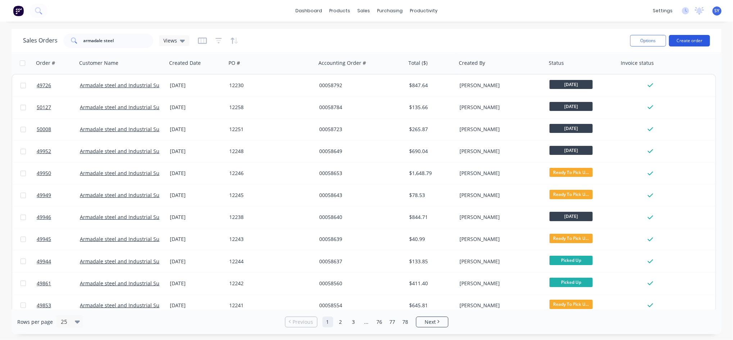
click at [703, 38] on button "Create order" at bounding box center [689, 41] width 41 height 12
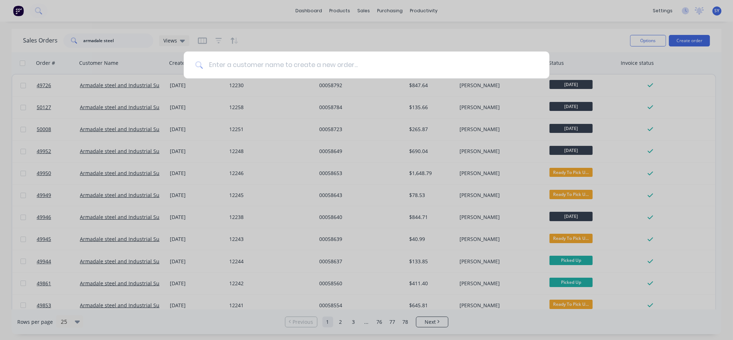
click at [244, 63] on input at bounding box center [370, 64] width 335 height 27
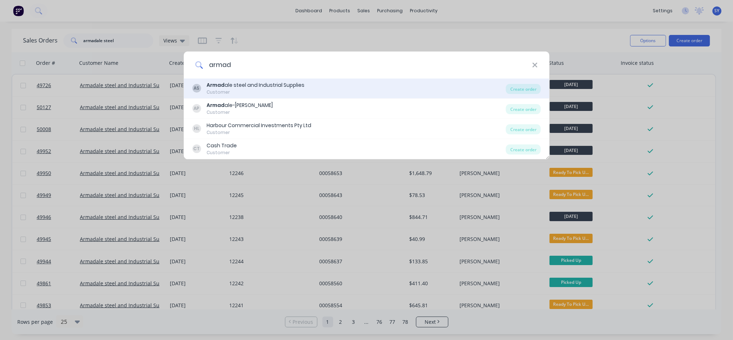
type input "armad"
click at [254, 94] on div "Customer" at bounding box center [256, 92] width 98 height 6
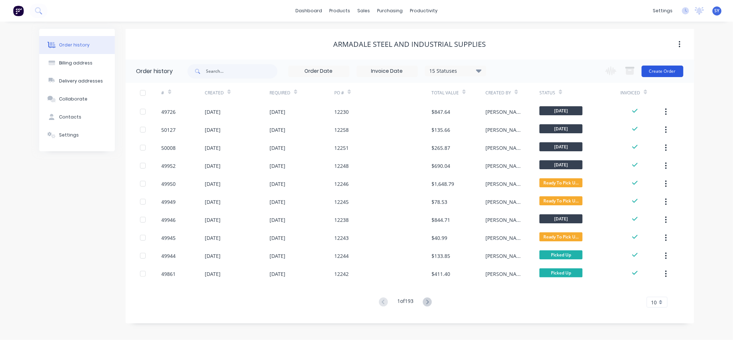
click at [656, 76] on button "Create Order" at bounding box center [663, 72] width 42 height 12
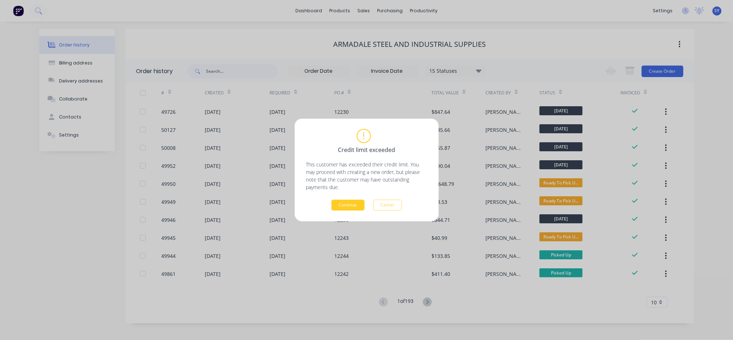
click at [352, 204] on button "Continue" at bounding box center [347, 205] width 33 height 11
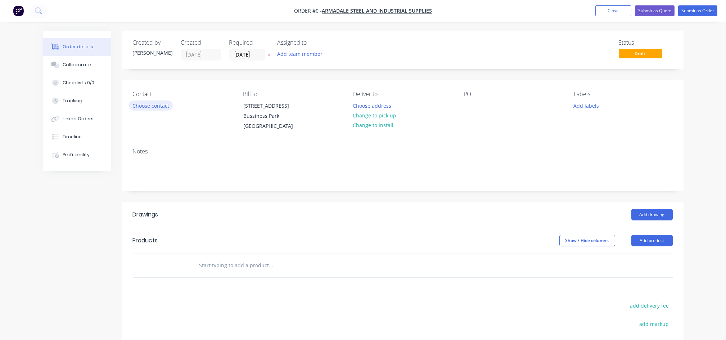
click at [162, 109] on button "Choose contact" at bounding box center [150, 105] width 44 height 10
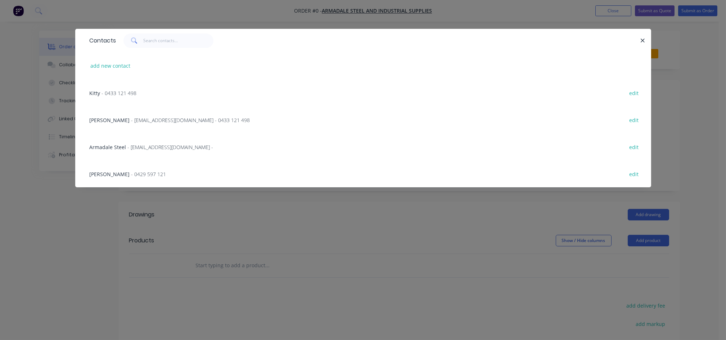
click at [131, 122] on span "- [EMAIL_ADDRESS][DOMAIN_NAME] - 0433 121 498" at bounding box center [190, 120] width 119 height 7
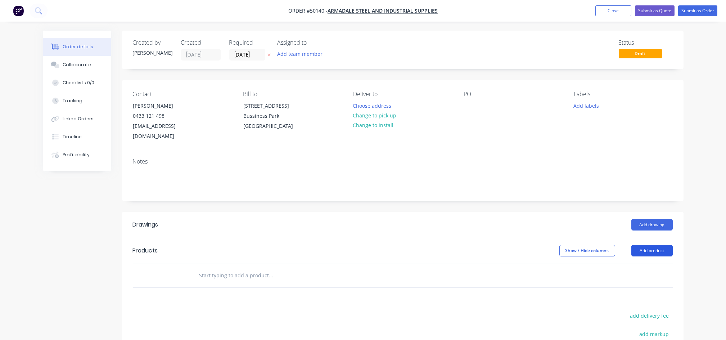
click at [654, 245] on button "Add product" at bounding box center [651, 251] width 41 height 12
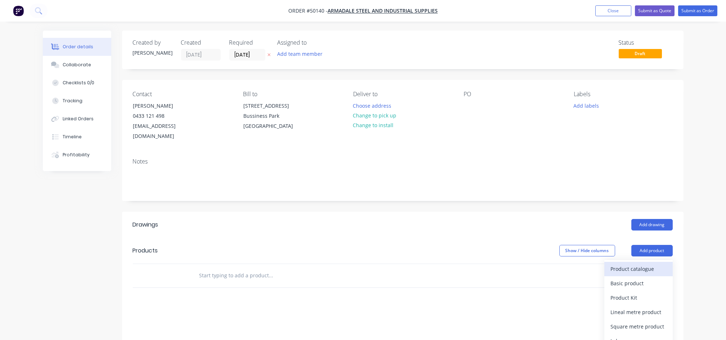
click at [639, 263] on div "Product catalogue" at bounding box center [638, 268] width 55 height 10
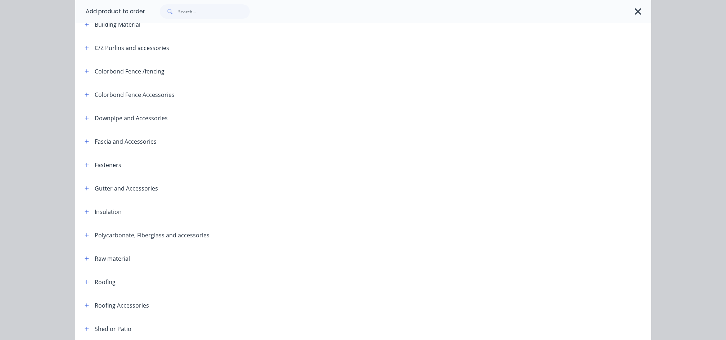
scroll to position [144, 0]
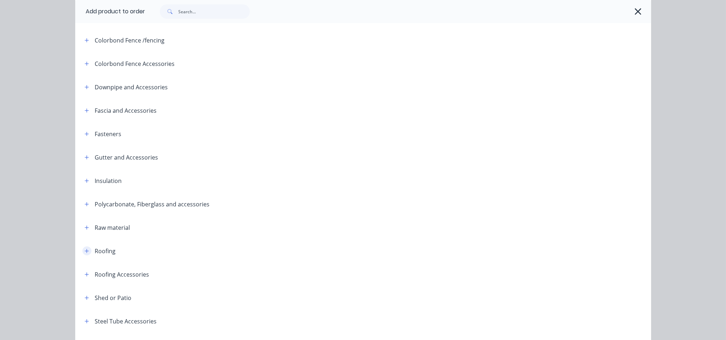
click at [85, 251] on icon "button" at bounding box center [87, 250] width 4 height 5
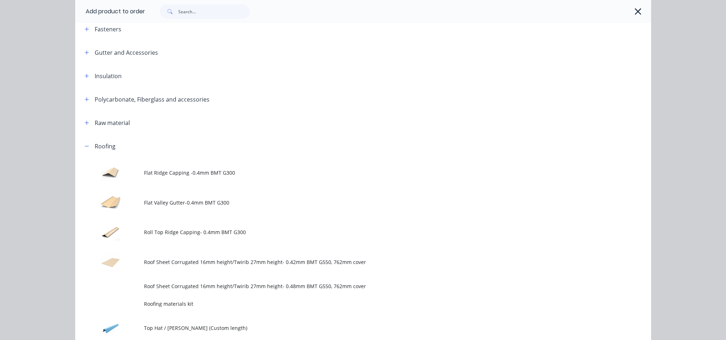
scroll to position [288, 0]
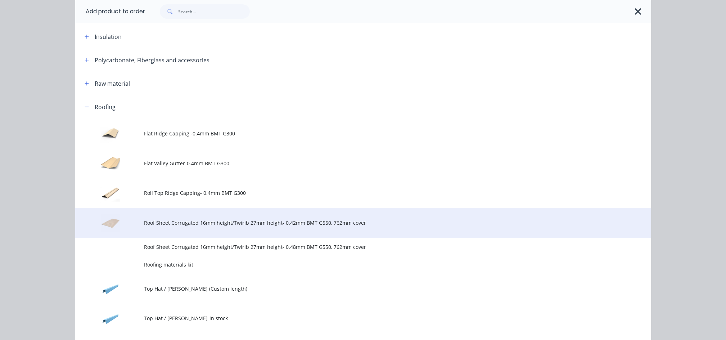
click at [205, 224] on span "Roof Sheet Corrugated 16mm height/Twirib 27mm height- 0.42mm BMT G550, 762mm co…" at bounding box center [346, 223] width 405 height 8
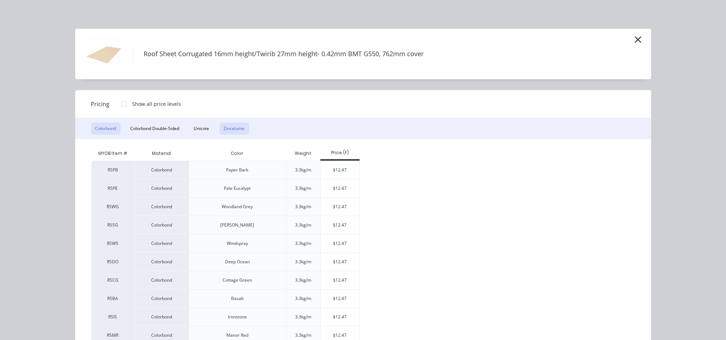
click at [234, 127] on button "Zincalume" at bounding box center [235, 128] width 30 height 12
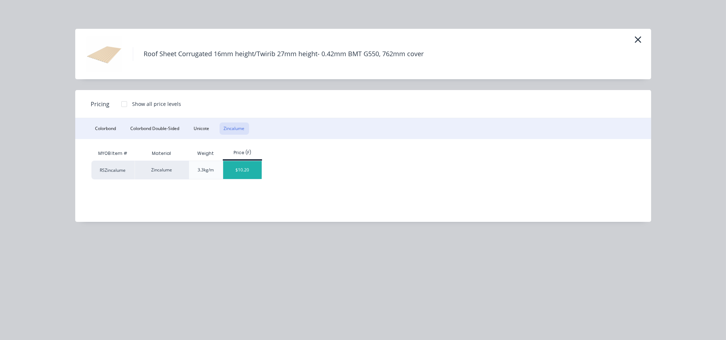
click at [246, 170] on div "$10.20" at bounding box center [242, 170] width 39 height 18
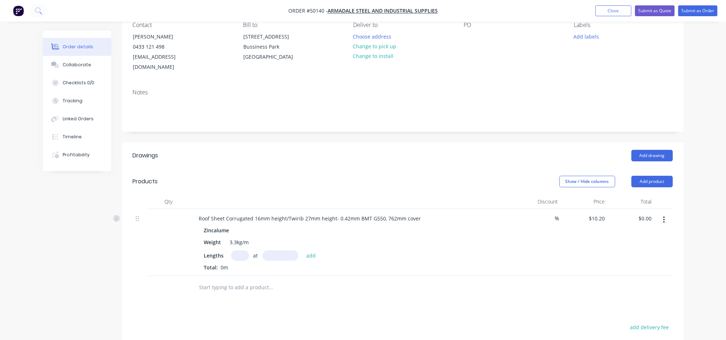
scroll to position [96, 0]
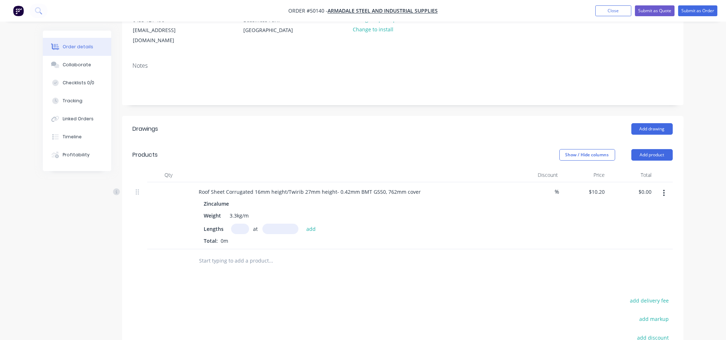
click at [235, 224] on input "text" at bounding box center [240, 229] width 18 height 10
type input "6"
click at [269, 224] on input "text" at bounding box center [280, 229] width 36 height 10
type input "1600"
click at [303, 224] on button "add" at bounding box center [311, 229] width 17 height 10
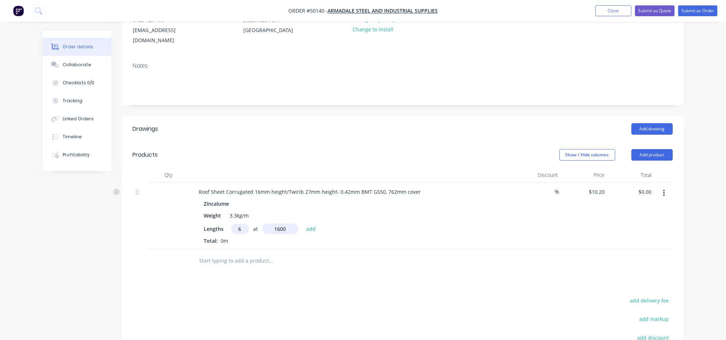
type input "$97.92"
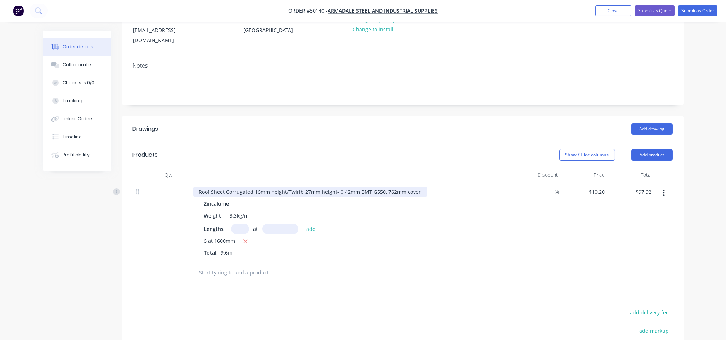
click at [285, 186] on div "Roof Sheet Corrugated 16mm height/Twirib 27mm height- 0.42mm BMT G550, 762mm co…" at bounding box center [310, 191] width 234 height 10
click at [643, 149] on button "Add product" at bounding box center [651, 155] width 41 height 12
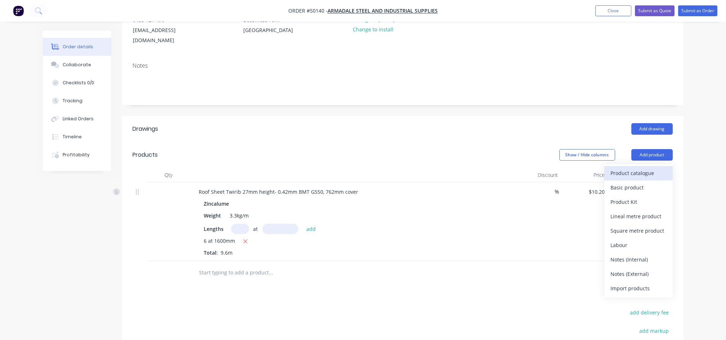
click at [636, 168] on div "Product catalogue" at bounding box center [638, 173] width 55 height 10
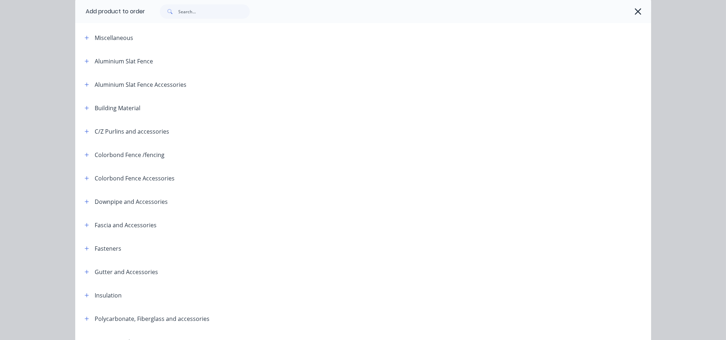
scroll to position [0, 0]
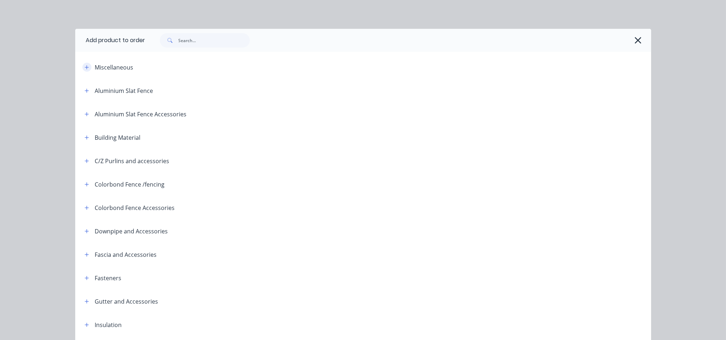
click at [85, 66] on icon "button" at bounding box center [87, 67] width 4 height 5
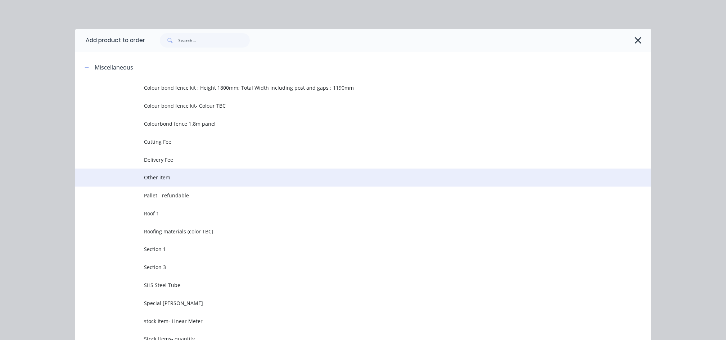
click at [165, 179] on span "Other item" at bounding box center [346, 177] width 405 height 8
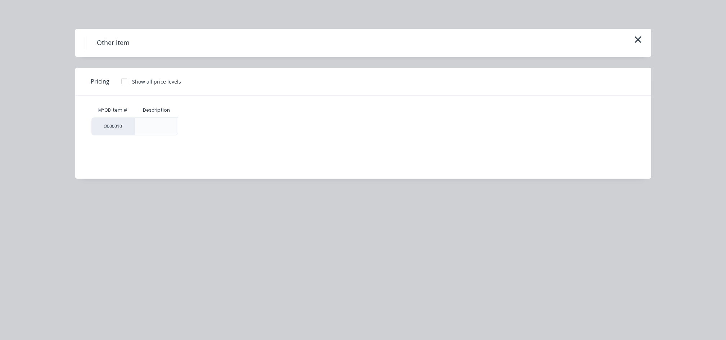
click at [125, 82] on div at bounding box center [124, 81] width 14 height 14
click at [197, 124] on div "$0.00" at bounding box center [198, 126] width 39 height 17
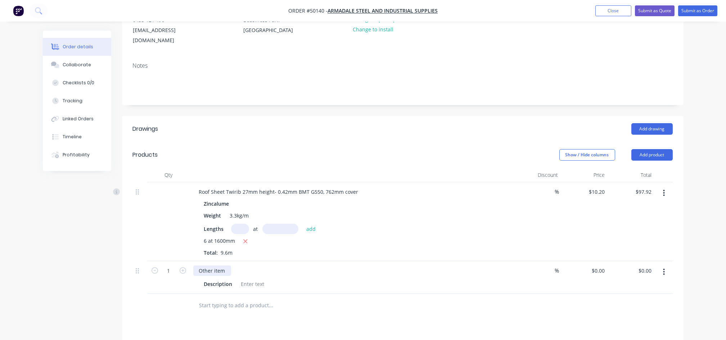
click at [226, 265] on div "Other item" at bounding box center [212, 270] width 38 height 10
drag, startPoint x: 226, startPoint y: 263, endPoint x: 191, endPoint y: 263, distance: 34.6
click at [191, 263] on div "Other item Description" at bounding box center [352, 277] width 324 height 33
click at [173, 265] on input "1" at bounding box center [168, 270] width 19 height 11
type input "0.5"
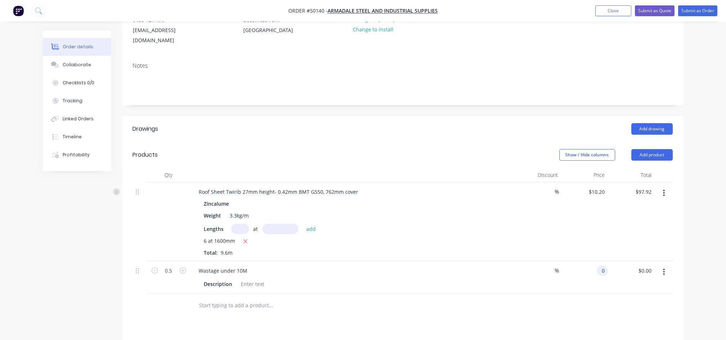
click at [606, 265] on input "0" at bounding box center [604, 270] width 8 height 10
type input "$10.20"
type input "$5.10"
click at [594, 274] on div "$10.20 10.2" at bounding box center [584, 277] width 47 height 33
click at [649, 123] on button "Add drawing" at bounding box center [651, 129] width 41 height 12
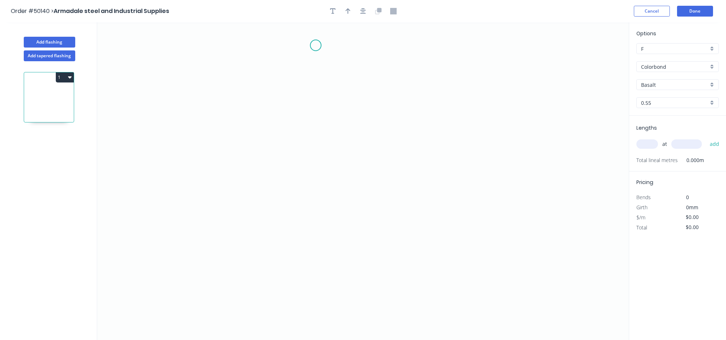
click at [316, 45] on icon "0" at bounding box center [363, 180] width 532 height 317
click at [301, 54] on icon "0" at bounding box center [363, 180] width 532 height 317
click at [299, 188] on icon "0 ?" at bounding box center [363, 180] width 532 height 317
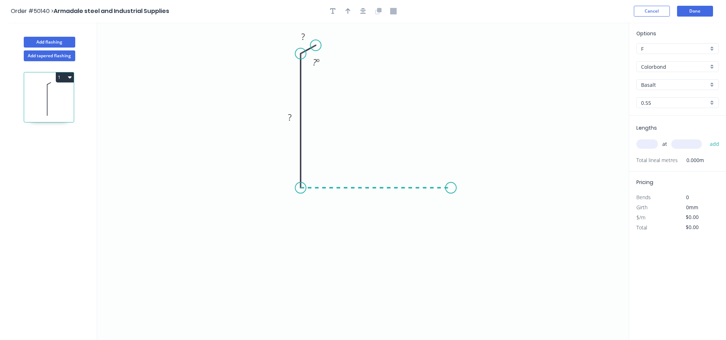
click at [451, 192] on icon "0 ? ? ? º" at bounding box center [363, 180] width 532 height 317
click at [463, 177] on icon "0 ? ? ? ? º" at bounding box center [363, 180] width 532 height 317
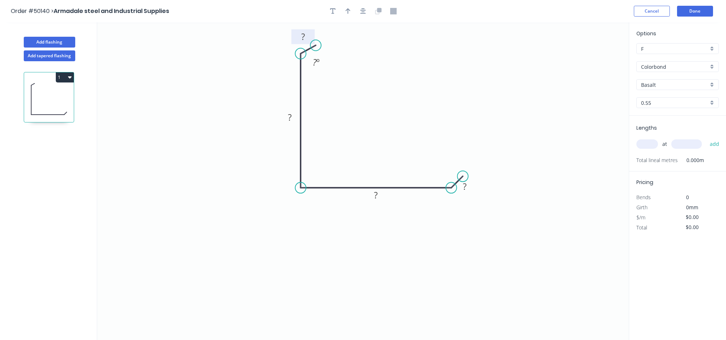
click at [312, 36] on rect at bounding box center [302, 36] width 23 height 15
click at [303, 35] on tspan "?" at bounding box center [303, 37] width 4 height 12
click at [291, 113] on tspan "?" at bounding box center [290, 117] width 4 height 12
click at [374, 191] on tspan "?" at bounding box center [376, 195] width 4 height 12
click at [465, 186] on tspan "?" at bounding box center [465, 186] width 4 height 12
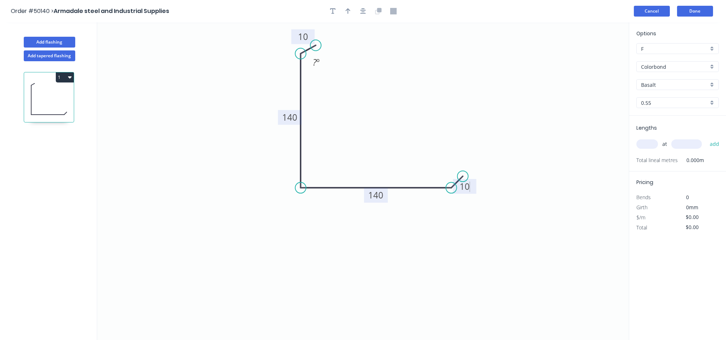
click at [643, 8] on button "Cancel" at bounding box center [652, 11] width 36 height 11
type input "$12.72"
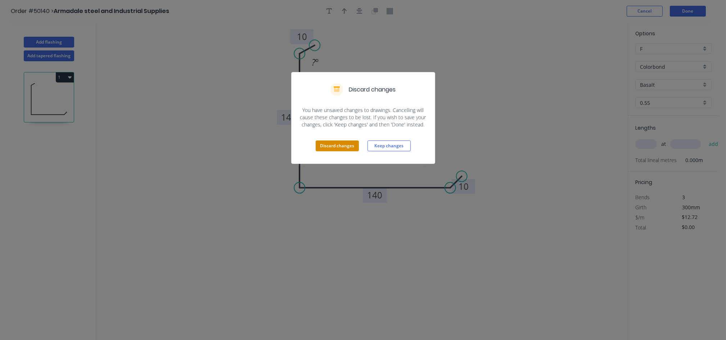
click at [325, 146] on button "Discard changes" at bounding box center [337, 145] width 43 height 11
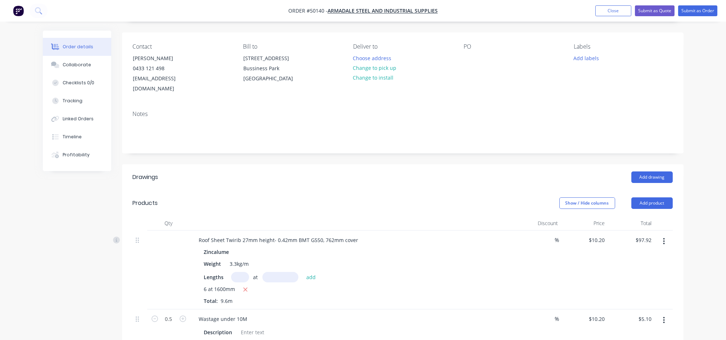
scroll to position [48, 0]
click at [664, 237] on icon "button" at bounding box center [664, 241] width 2 height 8
click at [617, 298] on div "Delete" at bounding box center [638, 303] width 55 height 10
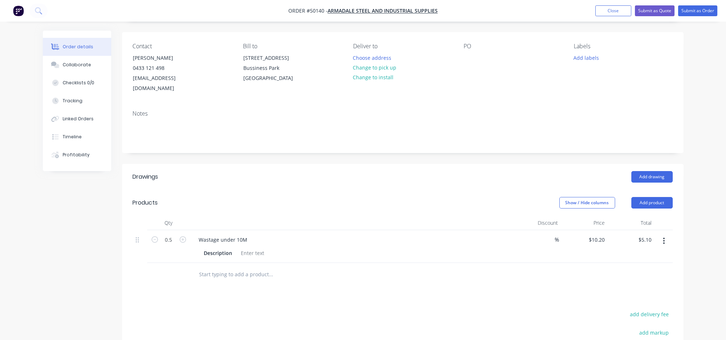
click at [667, 234] on button "button" at bounding box center [663, 240] width 17 height 13
click at [626, 298] on div "Delete" at bounding box center [638, 303] width 55 height 10
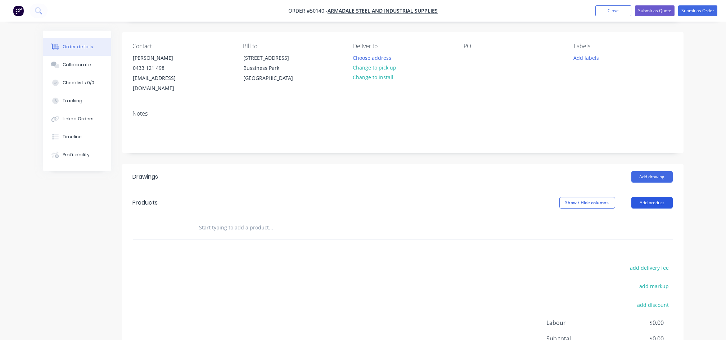
click at [660, 197] on button "Add product" at bounding box center [651, 203] width 41 height 12
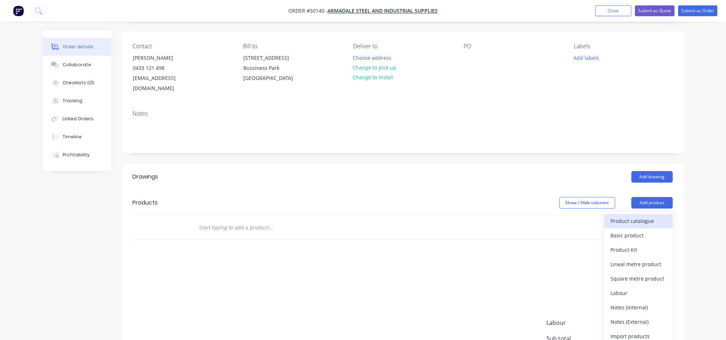
click at [619, 216] on div "Product catalogue" at bounding box center [638, 221] width 55 height 10
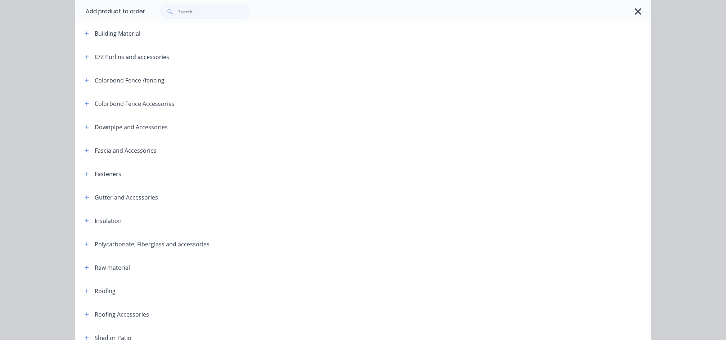
scroll to position [144, 0]
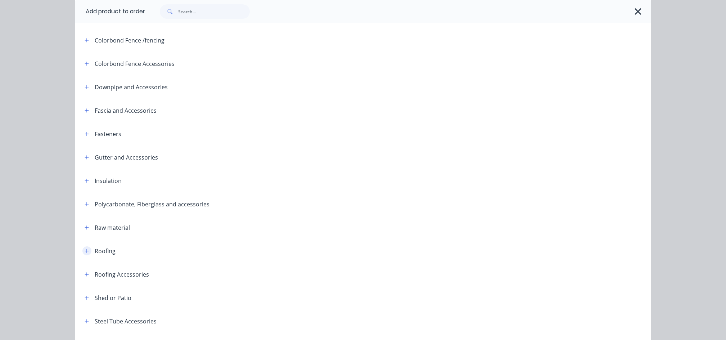
click at [82, 248] on button "button" at bounding box center [86, 250] width 9 height 9
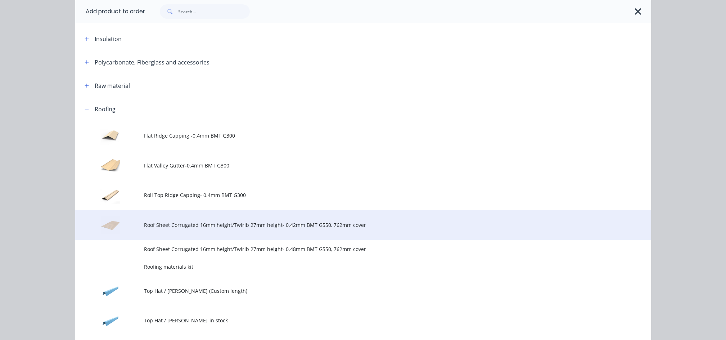
scroll to position [288, 0]
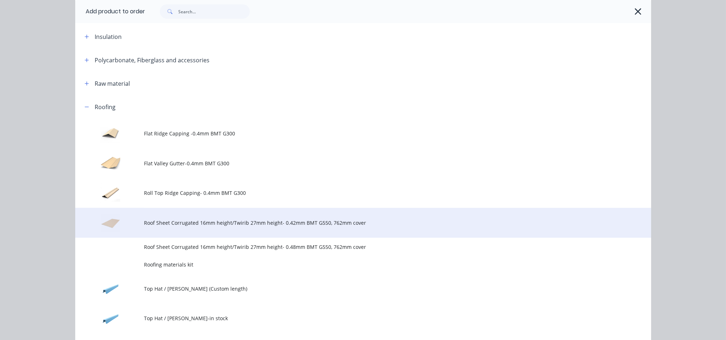
click at [191, 223] on span "Roof Sheet Corrugated 16mm height/Twirib 27mm height- 0.42mm BMT G550, 762mm co…" at bounding box center [346, 223] width 405 height 8
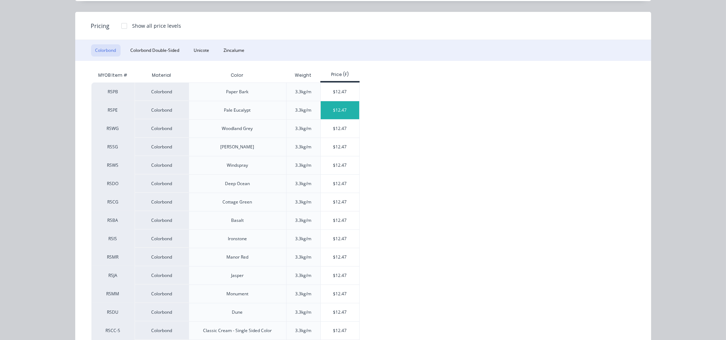
scroll to position [96, 0]
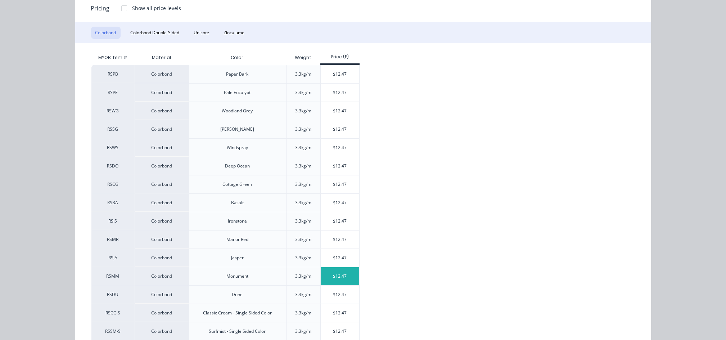
click at [336, 277] on div "$12.47" at bounding box center [340, 276] width 39 height 18
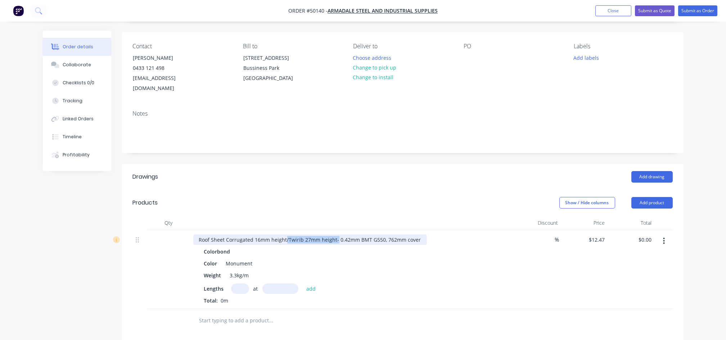
drag, startPoint x: 285, startPoint y: 230, endPoint x: 335, endPoint y: 230, distance: 49.3
click at [335, 234] on div "Roof Sheet Corrugated 16mm height/Twirib 27mm height- 0.42mm BMT G550, 762mm co…" at bounding box center [310, 239] width 234 height 10
click at [244, 283] on input "text" at bounding box center [240, 288] width 18 height 10
type input "8"
click at [268, 283] on input "text" at bounding box center [280, 288] width 36 height 10
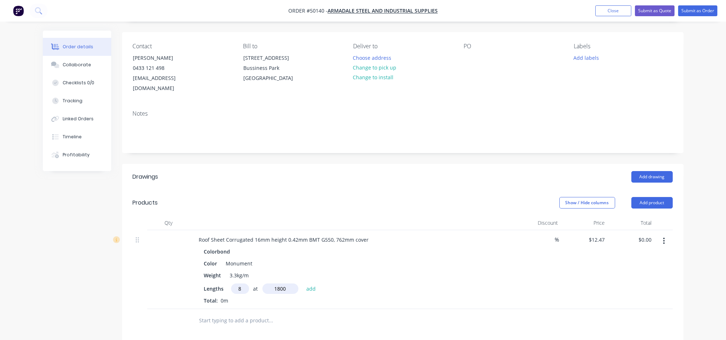
type input "1800"
click at [303, 283] on button "add" at bounding box center [311, 288] width 17 height 10
type input "$179.57"
click at [238, 283] on input "text" at bounding box center [240, 288] width 18 height 10
type input "15"
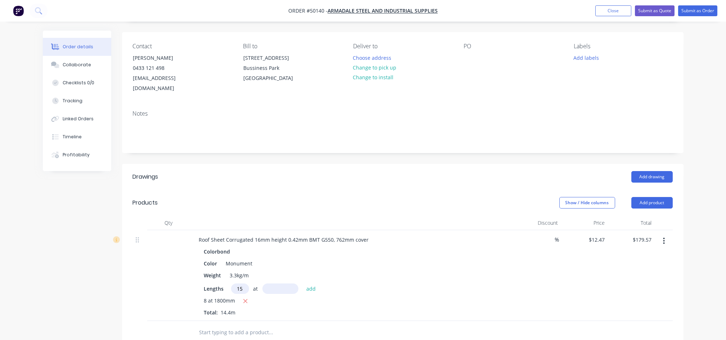
click at [273, 283] on input "text" at bounding box center [280, 288] width 36 height 10
type input "1600"
click at [303, 283] on button "add" at bounding box center [311, 288] width 17 height 10
type input "$478.85"
click at [242, 283] on input "text" at bounding box center [240, 288] width 18 height 10
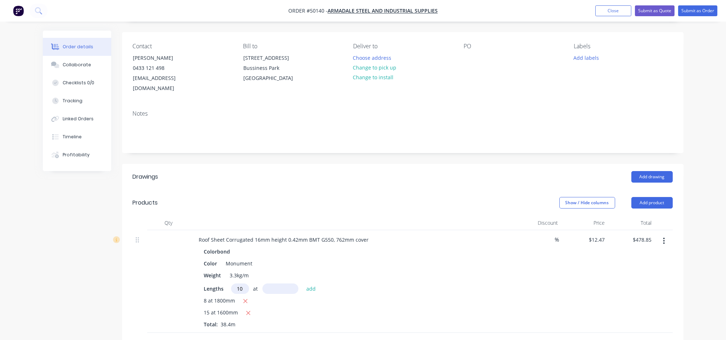
type input "10"
click at [277, 283] on input "text" at bounding box center [280, 288] width 36 height 10
type input "1700"
click at [303, 283] on button "add" at bounding box center [311, 288] width 17 height 10
type input "$690.84"
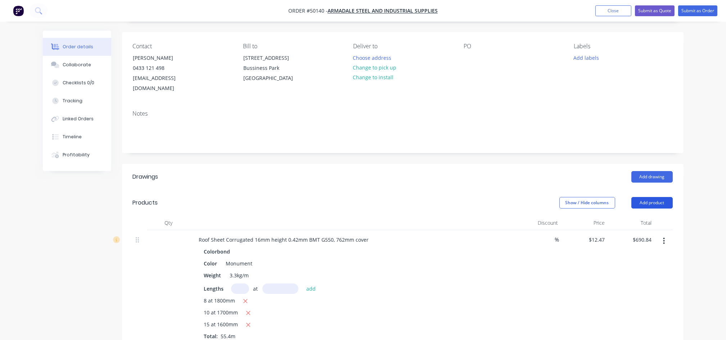
click at [646, 197] on button "Add product" at bounding box center [651, 203] width 41 height 12
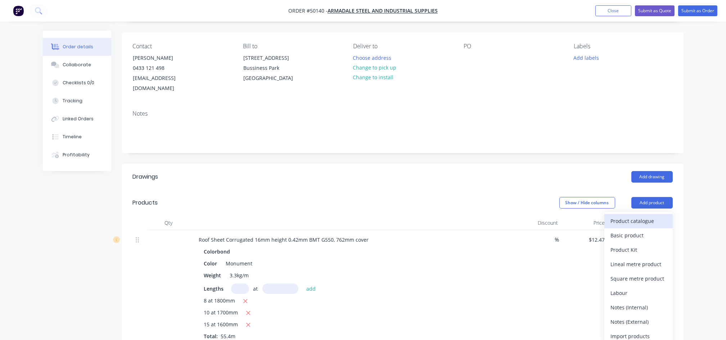
click at [620, 216] on div "Product catalogue" at bounding box center [638, 221] width 55 height 10
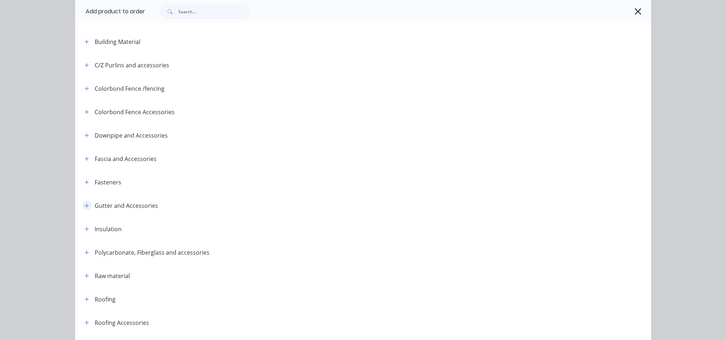
click at [85, 203] on icon "button" at bounding box center [87, 205] width 4 height 5
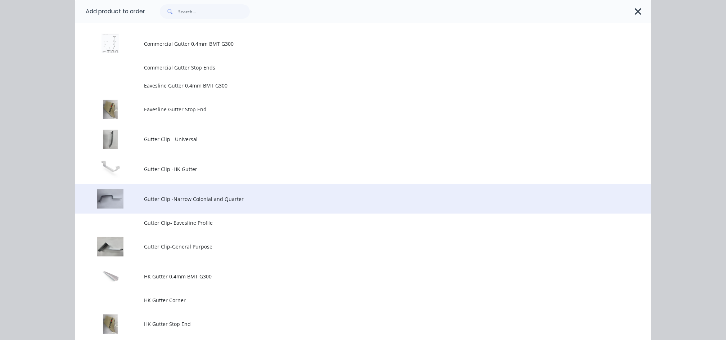
scroll to position [288, 0]
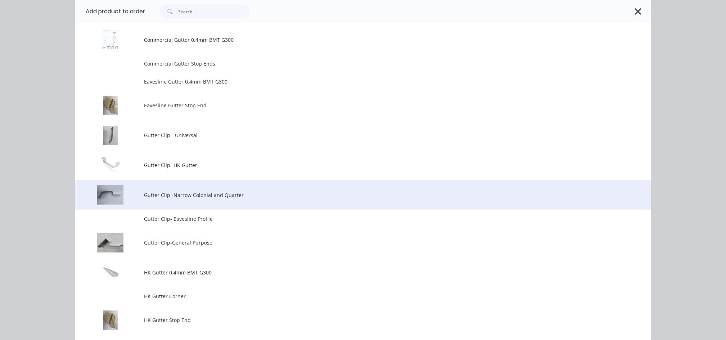
click at [195, 199] on td "Gutter Clip -Narrow Colonial and Quarter" at bounding box center [397, 195] width 507 height 30
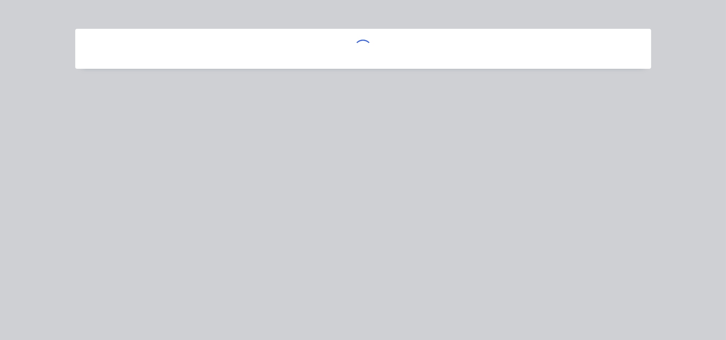
scroll to position [0, 0]
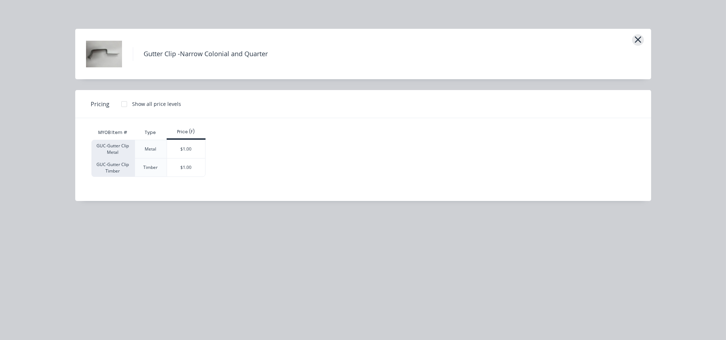
click at [632, 41] on button "button" at bounding box center [638, 40] width 12 height 12
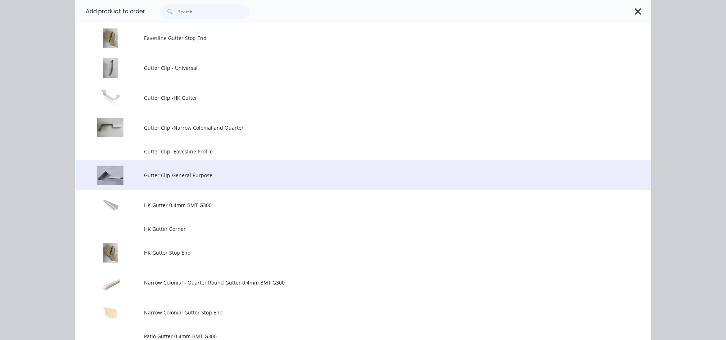
scroll to position [433, 0]
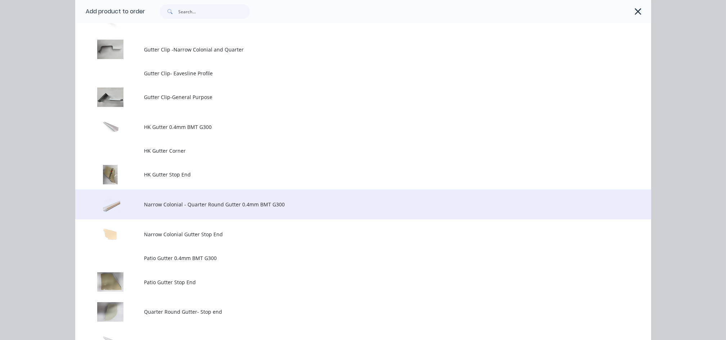
click at [199, 207] on span "Narrow Colonial - Quarter Round Gutter 0.4mm BMT G300" at bounding box center [346, 204] width 405 height 8
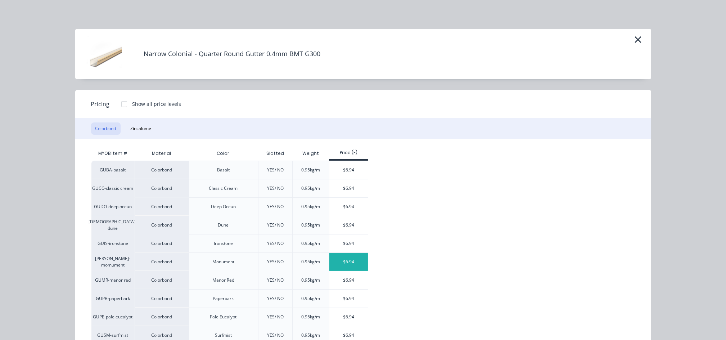
click at [342, 267] on div "$6.94" at bounding box center [348, 262] width 39 height 18
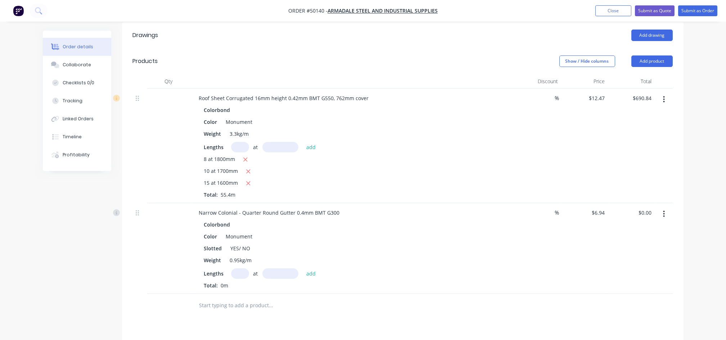
scroll to position [192, 0]
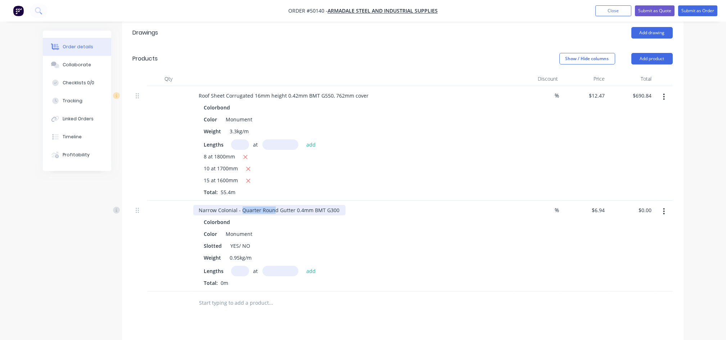
drag, startPoint x: 274, startPoint y: 199, endPoint x: 242, endPoint y: 197, distance: 32.1
click at [242, 205] on div "Narrow Colonial - Quarter Round Gutter 0.4mm BMT G300" at bounding box center [269, 210] width 152 height 10
click at [248, 240] on div "YES/ NO" at bounding box center [241, 245] width 26 height 10
click at [242, 240] on div "YES/ NO" at bounding box center [241, 245] width 26 height 10
click at [244, 266] on input "text" at bounding box center [240, 271] width 18 height 10
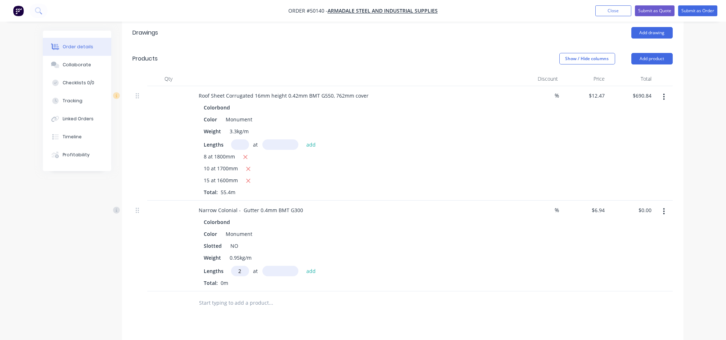
type input "2"
click at [283, 266] on input "text" at bounding box center [280, 271] width 36 height 10
type input "7000"
click at [303, 266] on button "add" at bounding box center [311, 271] width 17 height 10
type input "$97.16"
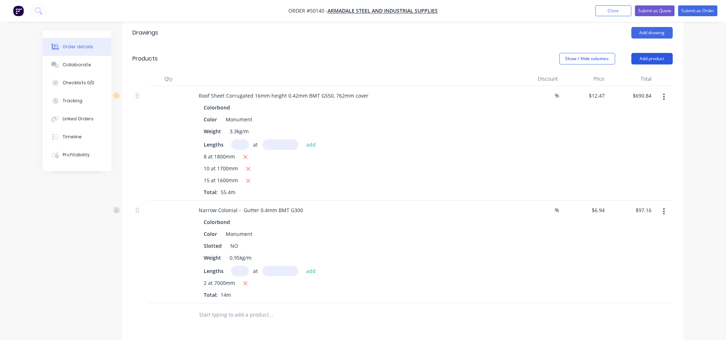
click at [646, 53] on button "Add product" at bounding box center [651, 59] width 41 height 12
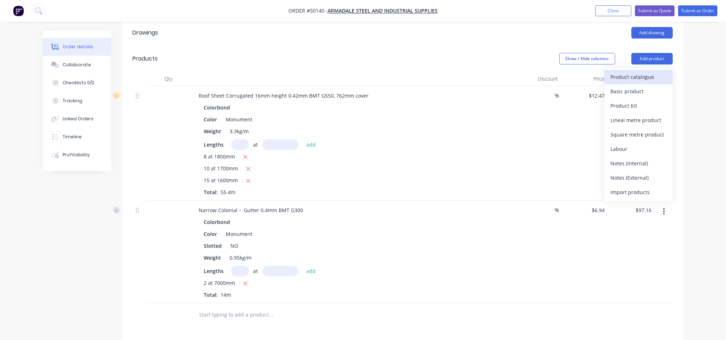
click at [631, 72] on div "Product catalogue" at bounding box center [638, 77] width 55 height 10
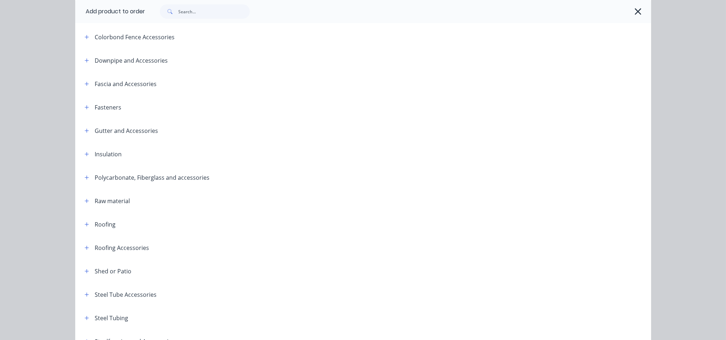
scroll to position [167, 0]
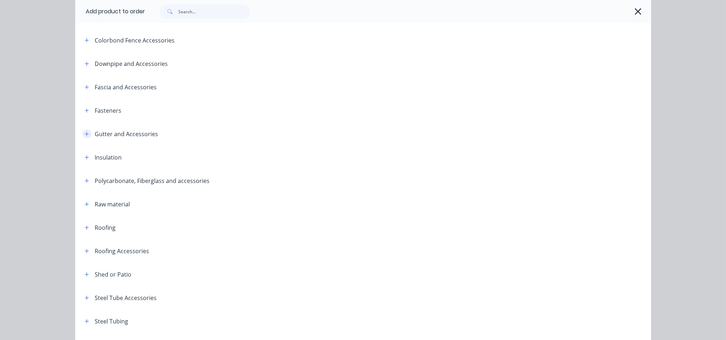
click at [84, 137] on button "button" at bounding box center [86, 133] width 9 height 9
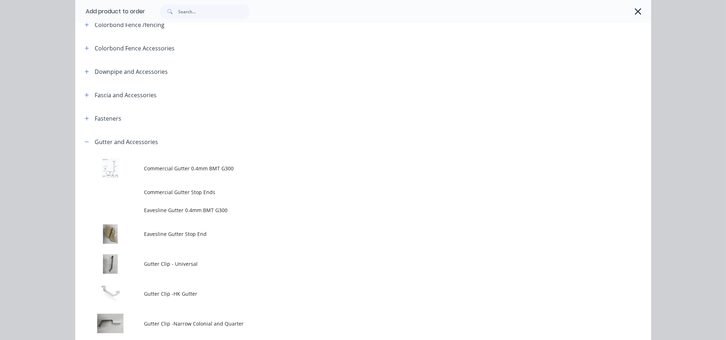
scroll to position [119, 0]
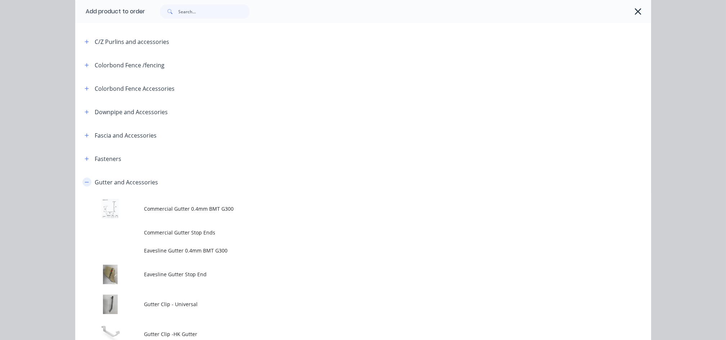
click at [85, 181] on icon "button" at bounding box center [87, 182] width 4 height 5
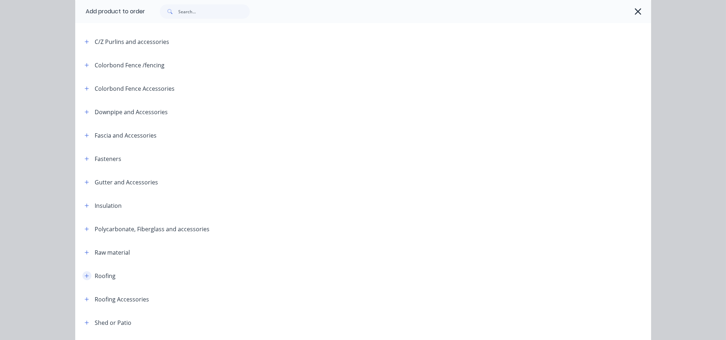
click at [85, 276] on icon "button" at bounding box center [87, 275] width 4 height 5
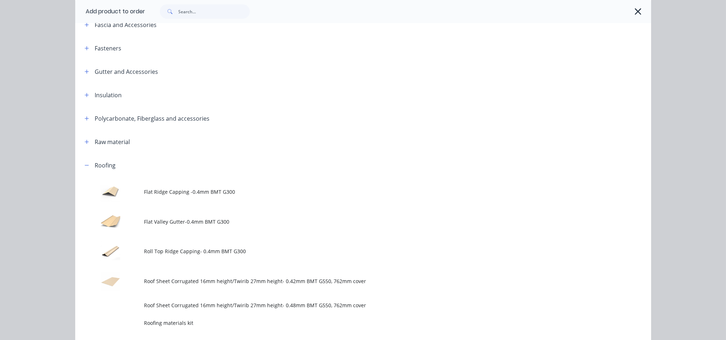
scroll to position [311, 0]
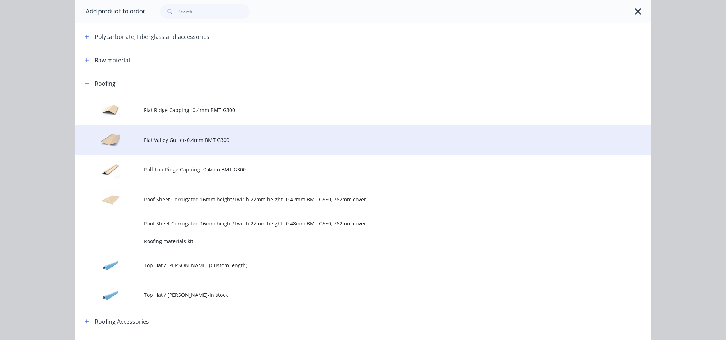
click at [202, 141] on span "Flat Valley Gutter-0.4mm BMT G300" at bounding box center [346, 140] width 405 height 8
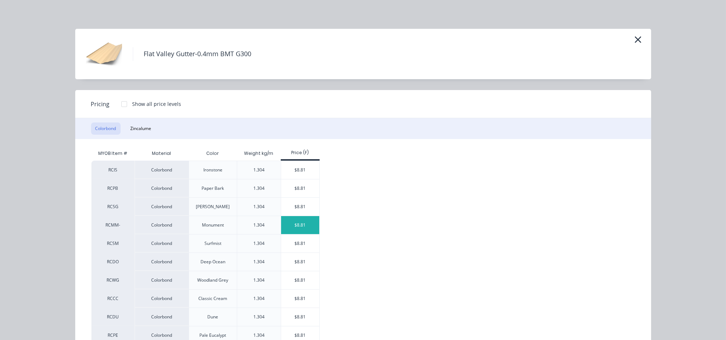
click at [285, 221] on div "$8.81" at bounding box center [300, 225] width 39 height 18
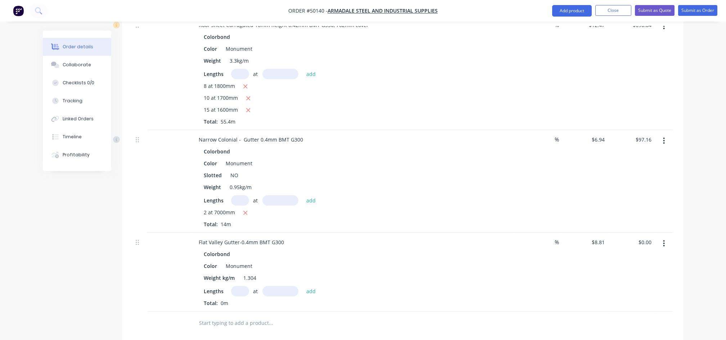
scroll to position [288, 0]
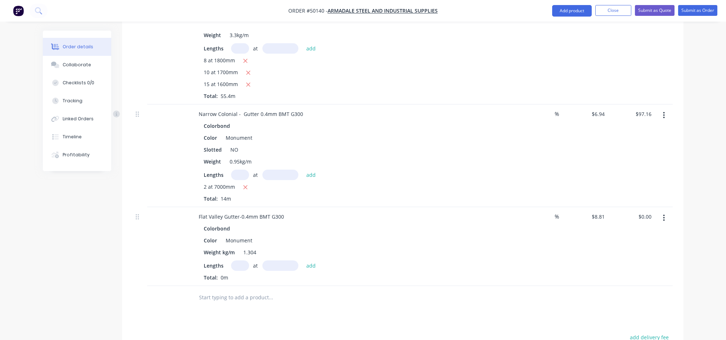
click at [241, 260] on input "text" at bounding box center [240, 265] width 18 height 10
type input "1"
click at [277, 260] on input "text" at bounding box center [280, 265] width 36 height 10
type input "2100"
click at [303, 260] on button "add" at bounding box center [311, 265] width 17 height 10
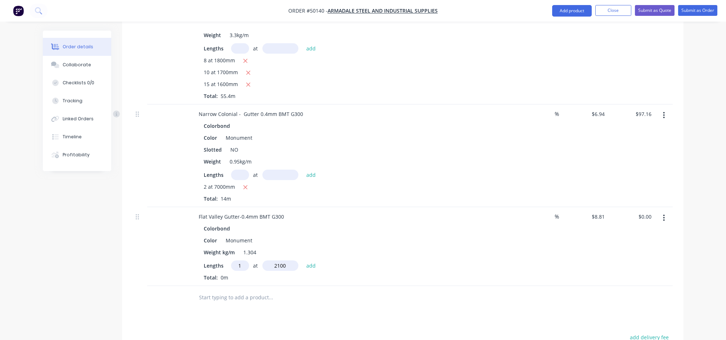
type input "$18.50"
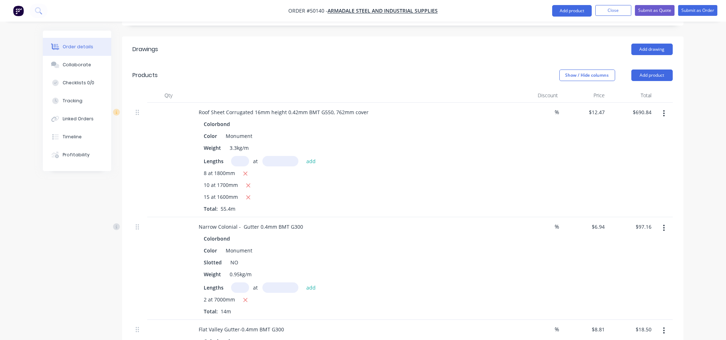
scroll to position [144, 0]
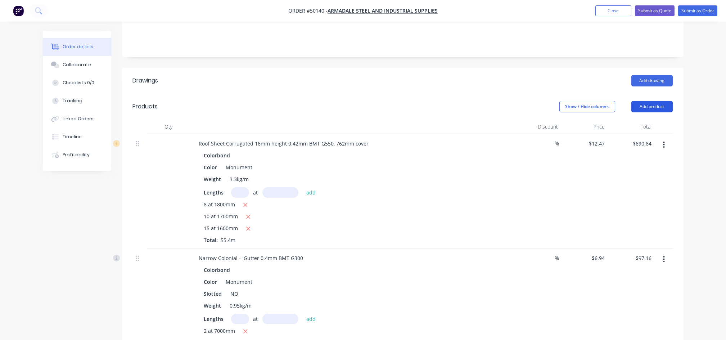
click at [661, 101] on button "Add product" at bounding box center [651, 107] width 41 height 12
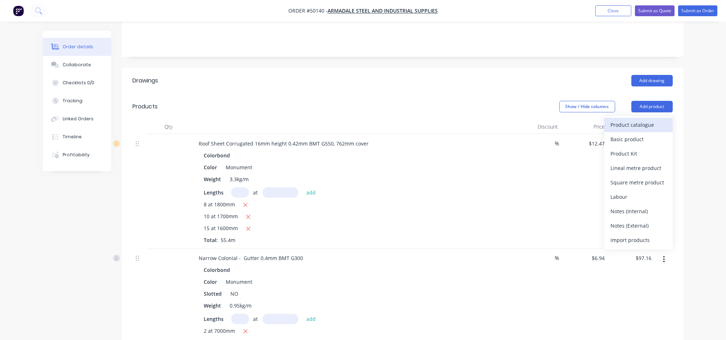
click at [626, 119] on div "Product catalogue" at bounding box center [638, 124] width 55 height 10
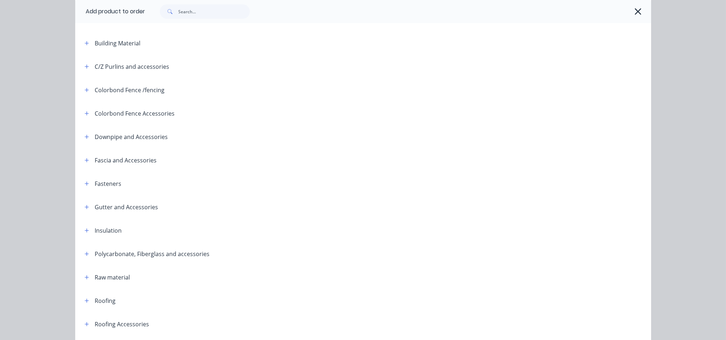
scroll to position [96, 0]
click at [85, 298] on icon "button" at bounding box center [87, 299] width 4 height 4
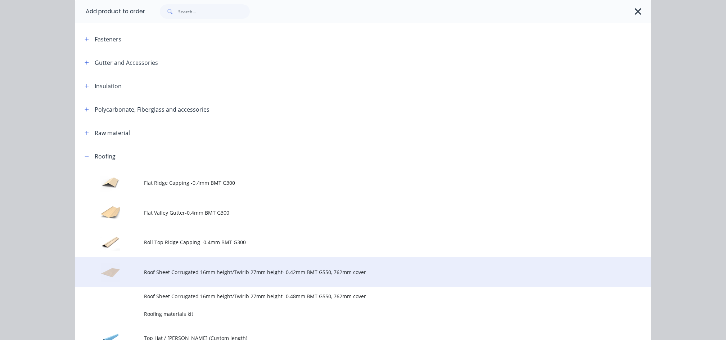
scroll to position [240, 0]
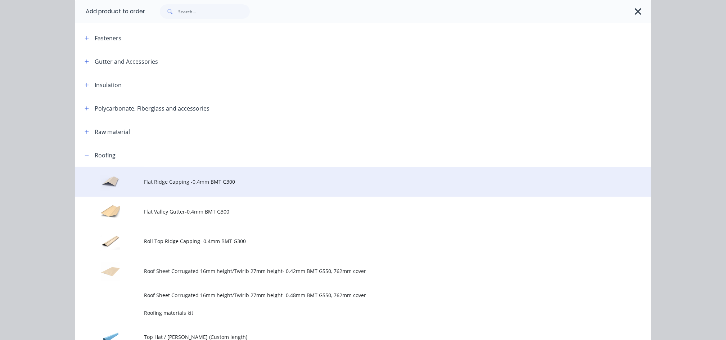
click at [189, 182] on span "Flat Ridge Capping -0.4mm BMT G300" at bounding box center [346, 182] width 405 height 8
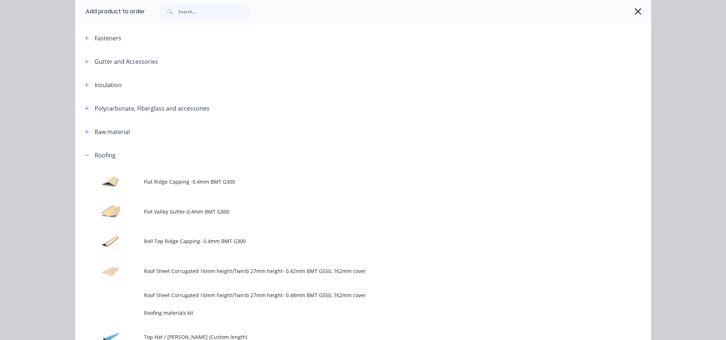
scroll to position [0, 0]
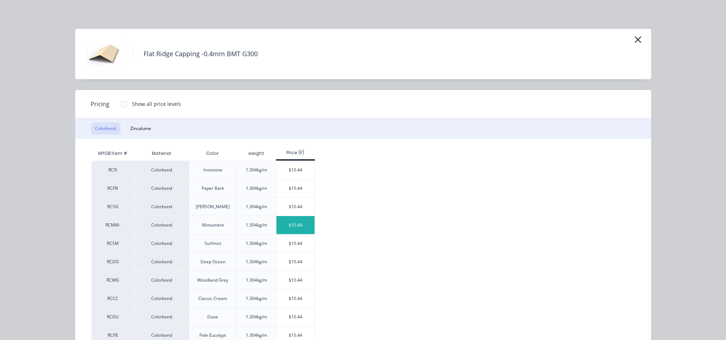
click at [286, 225] on div "$10.44" at bounding box center [295, 225] width 39 height 18
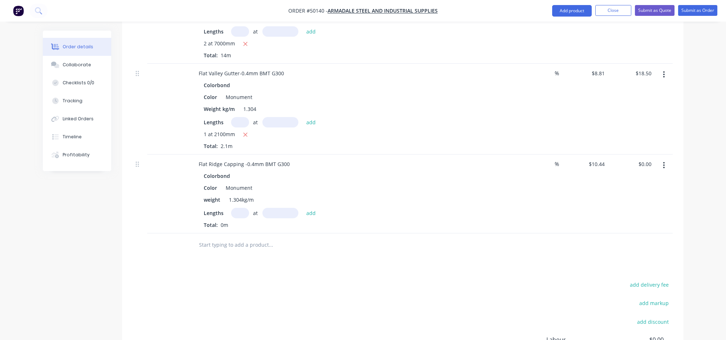
scroll to position [432, 0]
click at [235, 207] on input "text" at bounding box center [240, 212] width 18 height 10
type input "1"
click at [290, 207] on input "text" at bounding box center [280, 212] width 36 height 10
type input "2400"
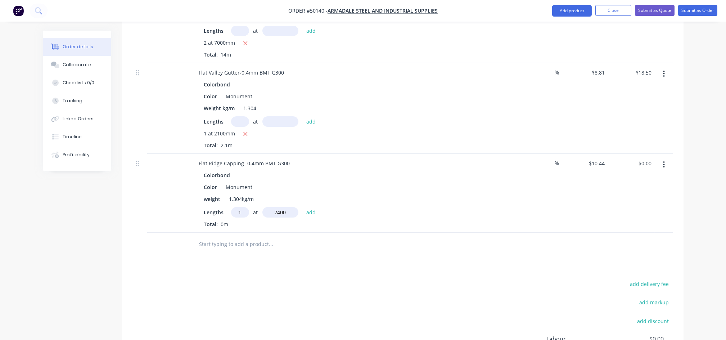
click at [303, 207] on button "add" at bounding box center [311, 212] width 17 height 10
type input "$25.06"
click at [241, 207] on input "text" at bounding box center [240, 212] width 18 height 10
type input "1"
click at [274, 207] on input "text" at bounding box center [280, 212] width 36 height 10
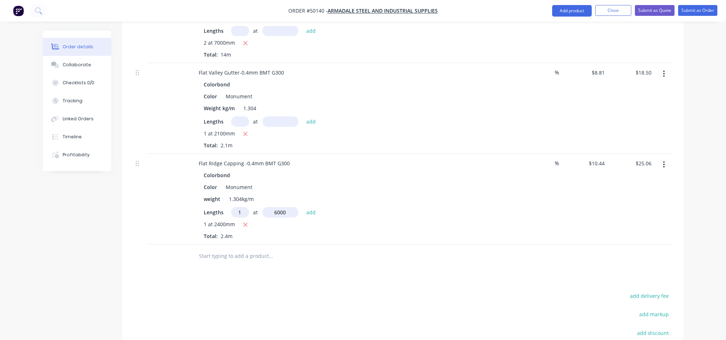
type input "6000"
click at [303, 207] on button "add" at bounding box center [311, 212] width 17 height 10
type input "$87.70"
click at [240, 207] on input "text" at bounding box center [240, 212] width 18 height 10
type input "1"
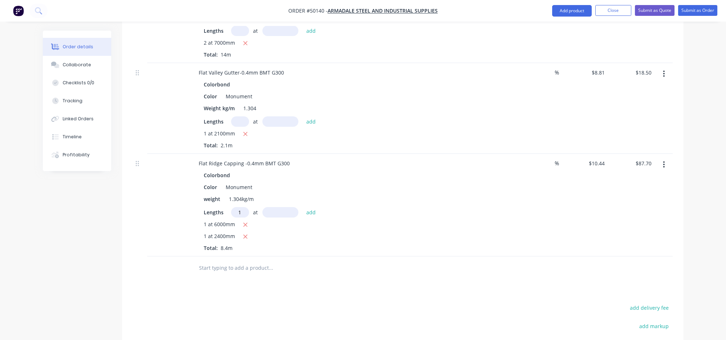
click at [270, 207] on input "text" at bounding box center [280, 212] width 36 height 10
type input "4200"
click at [303, 207] on button "add" at bounding box center [311, 212] width 17 height 10
type input "$131.54"
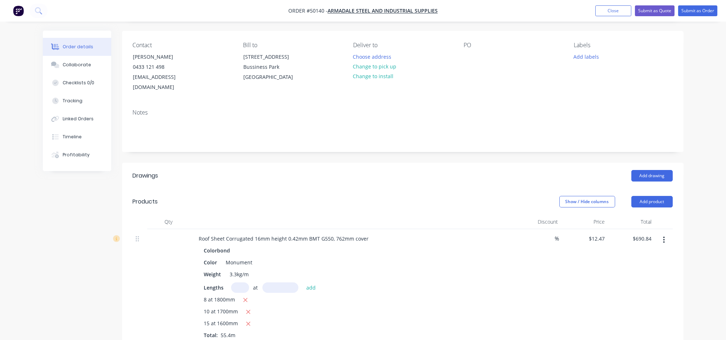
scroll to position [48, 0]
click at [641, 197] on button "Add product" at bounding box center [651, 203] width 41 height 12
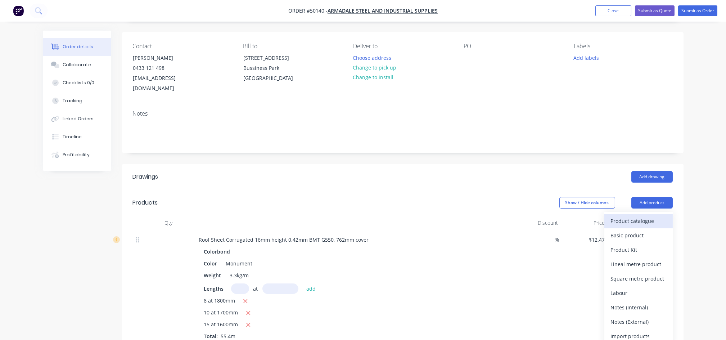
click at [617, 216] on div "Product catalogue" at bounding box center [638, 221] width 55 height 10
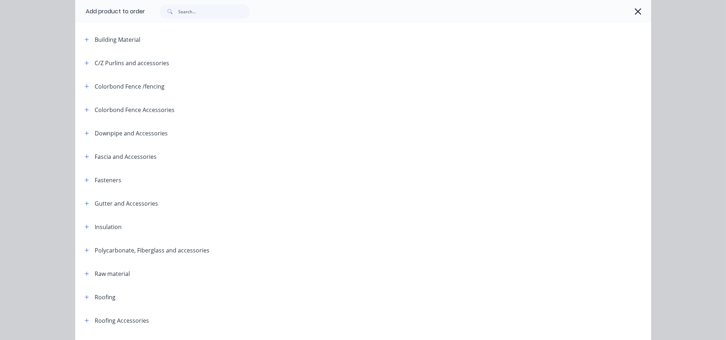
scroll to position [96, 0]
click at [85, 135] on icon "button" at bounding box center [87, 135] width 4 height 5
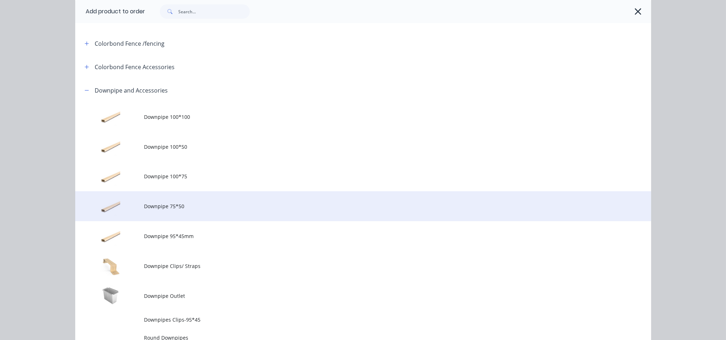
scroll to position [144, 0]
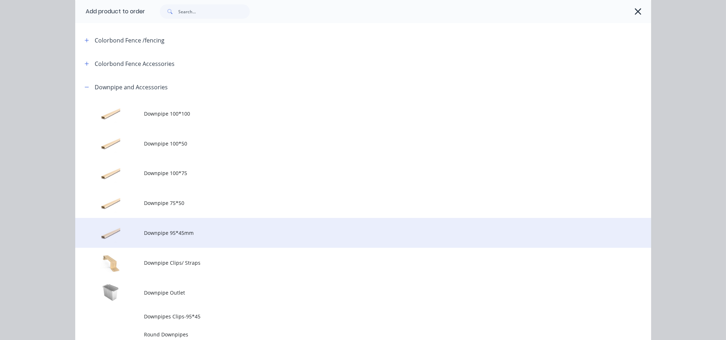
click at [200, 236] on span "Downpipe 95*45mm" at bounding box center [346, 233] width 405 height 8
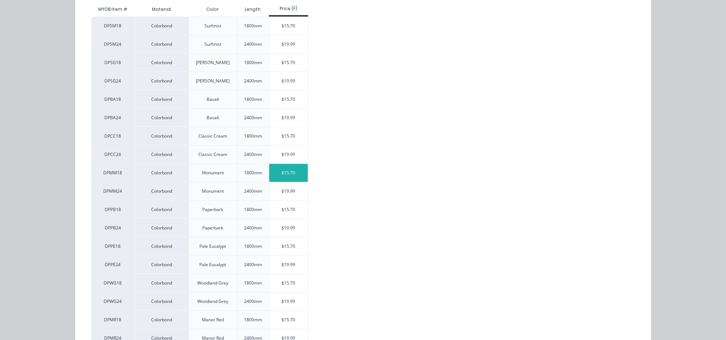
click at [272, 171] on div "$15.70" at bounding box center [288, 173] width 39 height 18
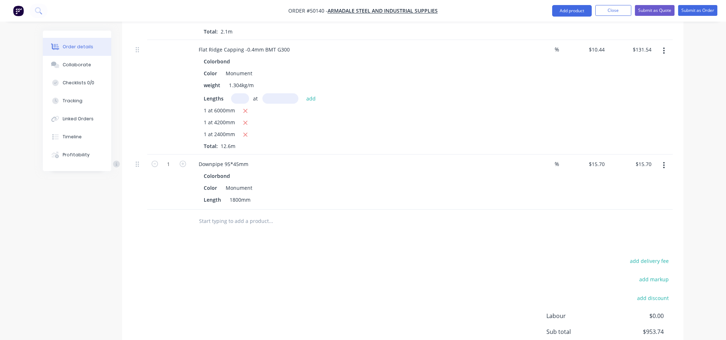
scroll to position [576, 0]
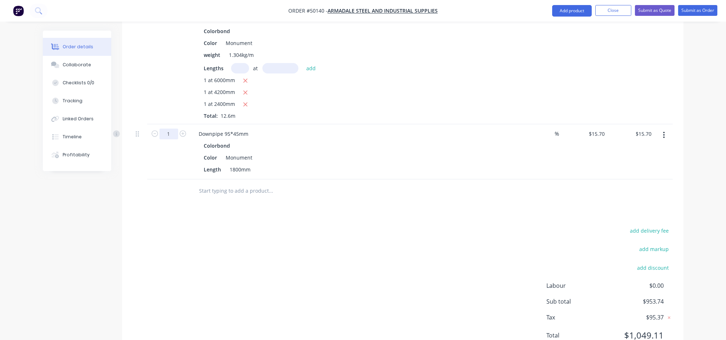
click at [169, 129] on input "1" at bounding box center [168, 133] width 19 height 11
type input "2"
type input "$31.40"
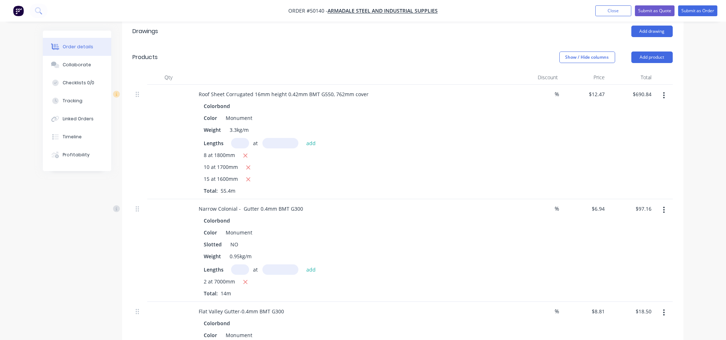
scroll to position [192, 0]
click at [654, 53] on button "Add product" at bounding box center [651, 59] width 41 height 12
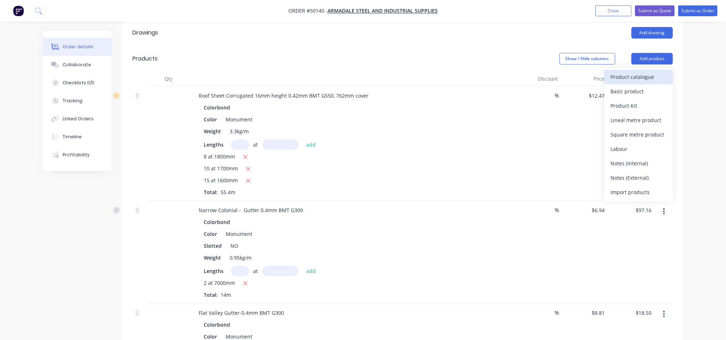
click at [634, 72] on div "Product catalogue" at bounding box center [638, 77] width 55 height 10
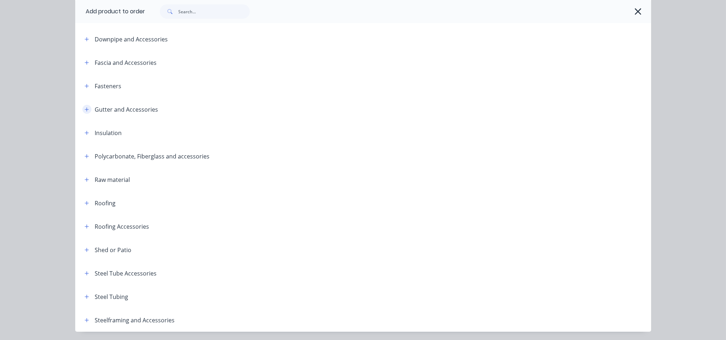
click at [85, 110] on icon "button" at bounding box center [87, 109] width 4 height 4
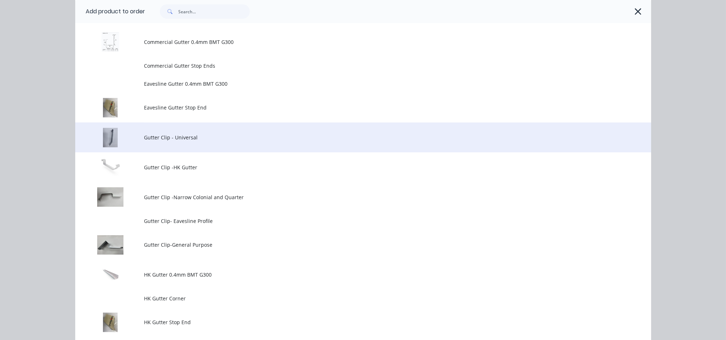
scroll to position [336, 0]
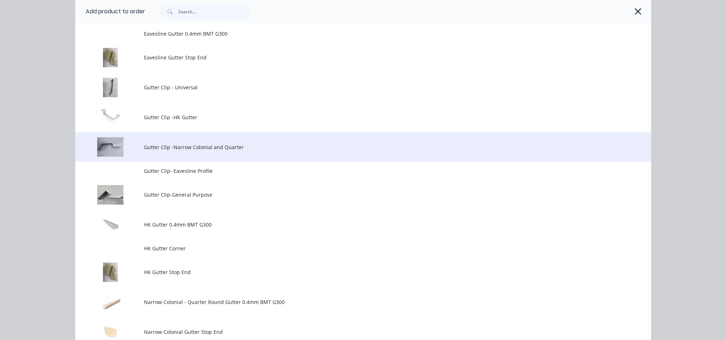
click at [199, 150] on span "Gutter Clip -Narrow Colonial and Quarter" at bounding box center [346, 147] width 405 height 8
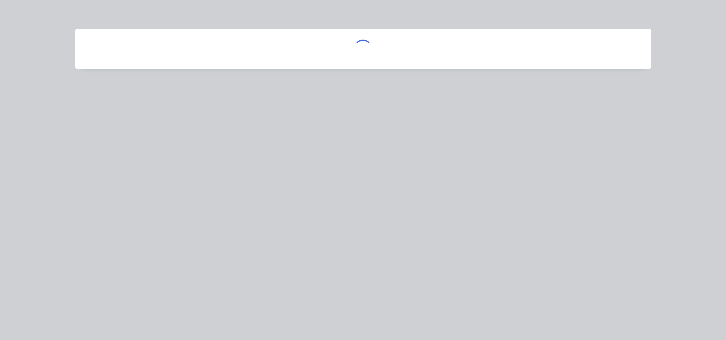
scroll to position [0, 0]
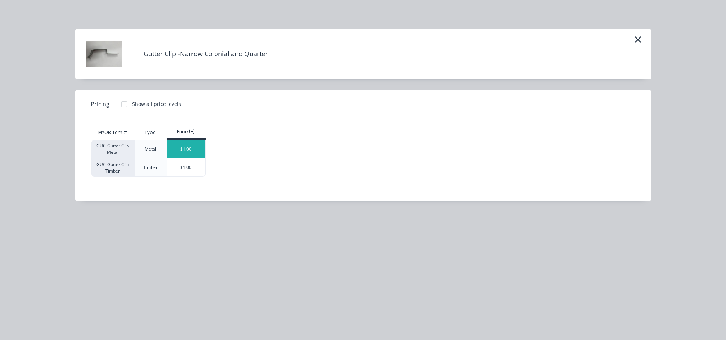
click at [190, 151] on div "$1.00" at bounding box center [186, 149] width 39 height 18
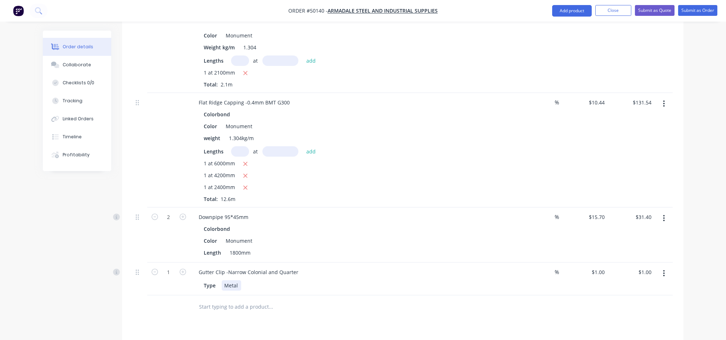
scroll to position [528, 0]
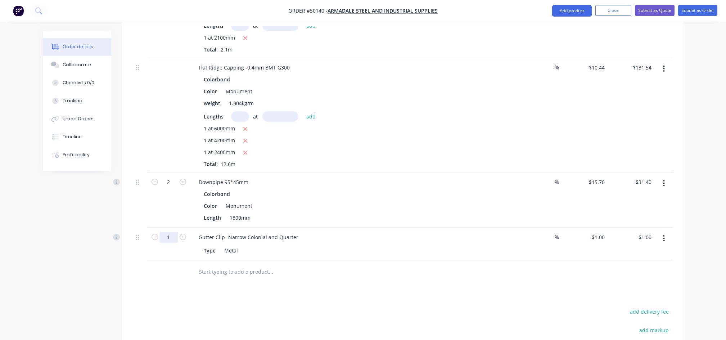
click at [177, 232] on input "1" at bounding box center [168, 237] width 19 height 11
type input "12"
type input "$12.00"
click at [324, 290] on div "Drawings Add drawing Products Show / Hide columns Add product Qty Discount Pric…" at bounding box center [402, 62] width 561 height 757
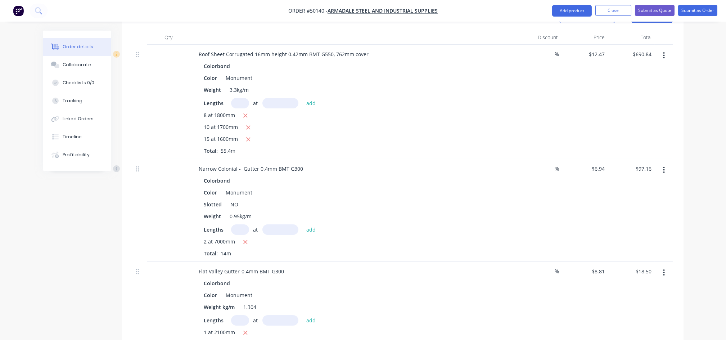
scroll to position [192, 0]
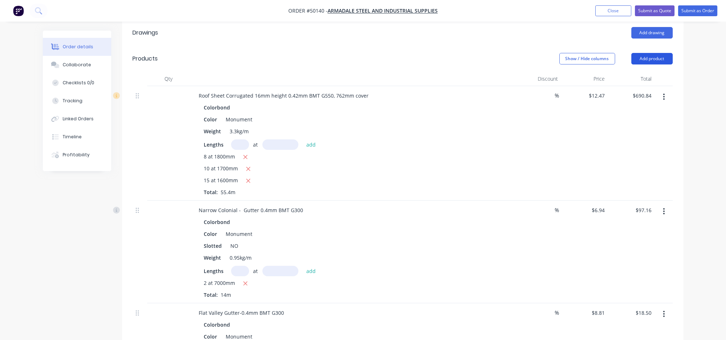
click at [650, 53] on button "Add product" at bounding box center [651, 59] width 41 height 12
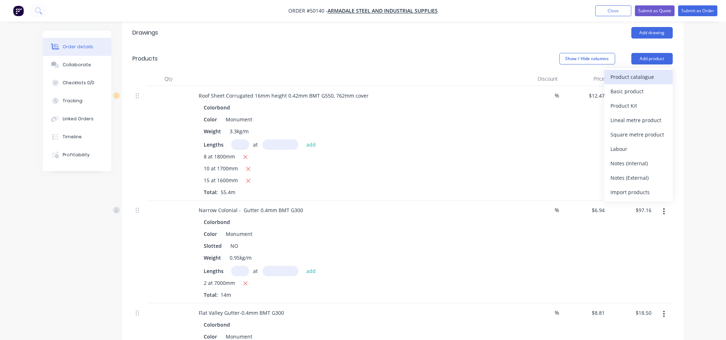
click at [639, 72] on div "Product catalogue" at bounding box center [638, 77] width 55 height 10
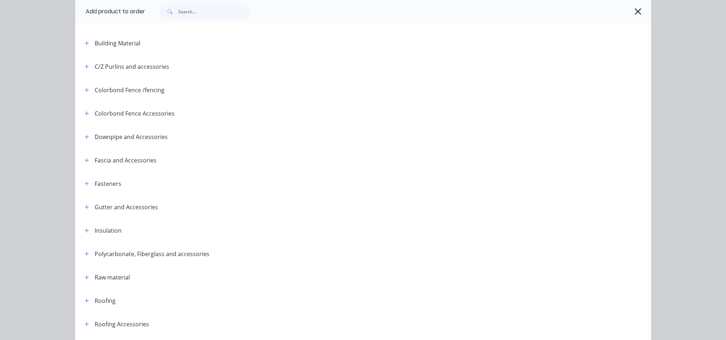
scroll to position [96, 0]
click at [85, 204] on icon "button" at bounding box center [87, 205] width 4 height 5
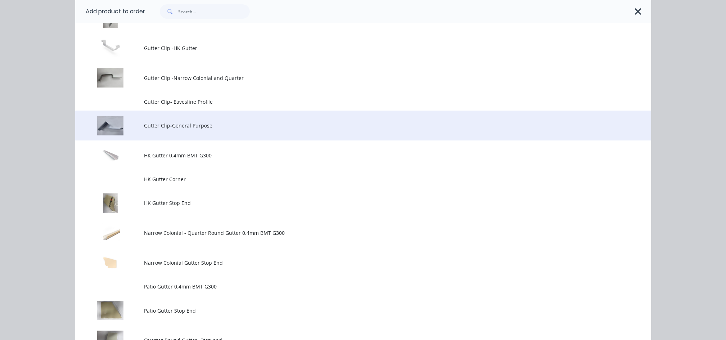
scroll to position [432, 0]
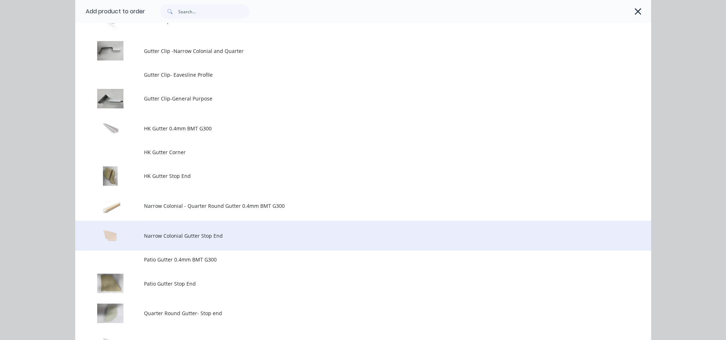
click at [198, 234] on span "Narrow Colonial Gutter Stop End" at bounding box center [346, 236] width 405 height 8
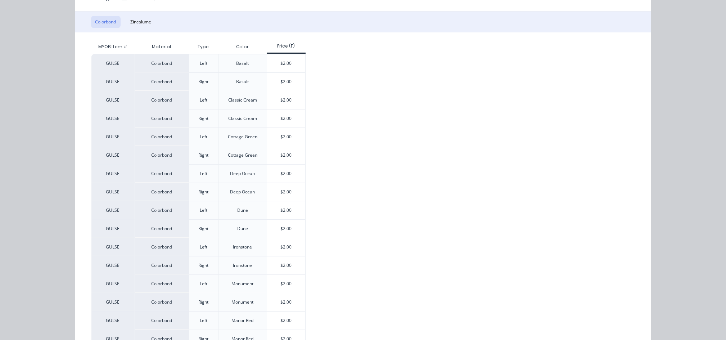
scroll to position [144, 0]
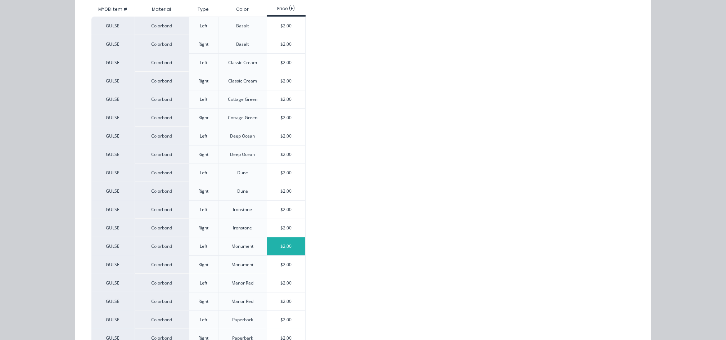
click at [291, 243] on div "$2.00" at bounding box center [286, 246] width 39 height 18
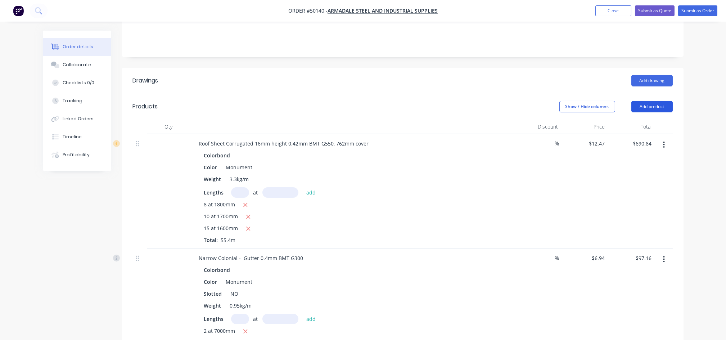
click at [649, 101] on button "Add product" at bounding box center [651, 107] width 41 height 12
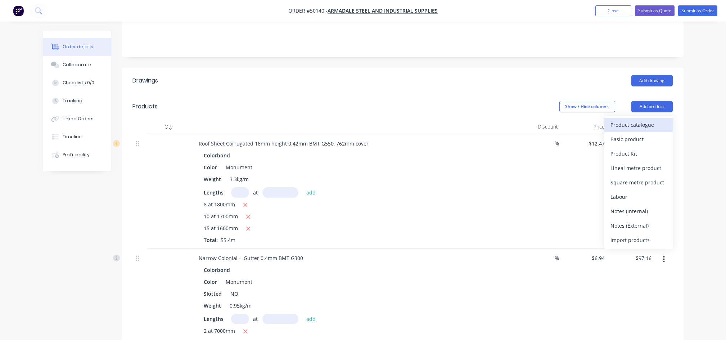
click at [613, 119] on div "Product catalogue" at bounding box center [638, 124] width 55 height 10
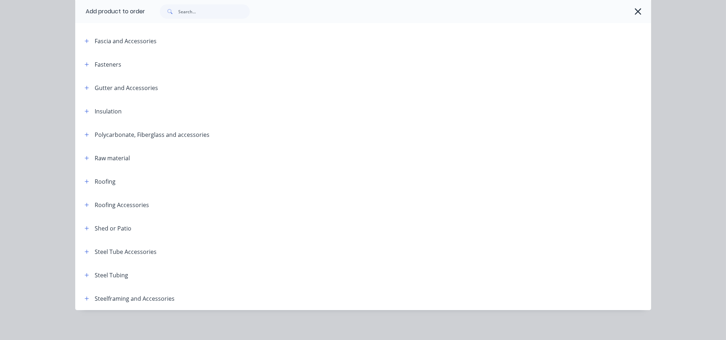
scroll to position [215, 0]
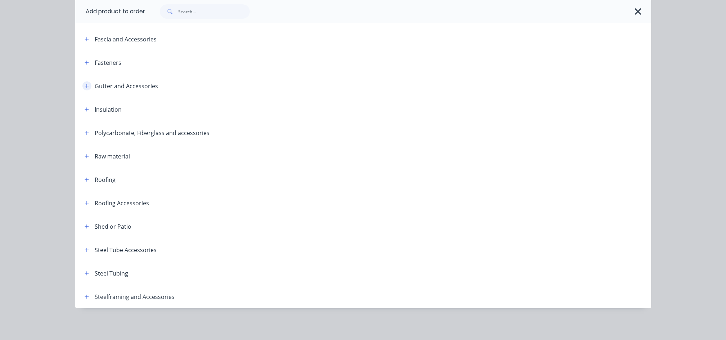
click at [85, 86] on icon "button" at bounding box center [87, 85] width 4 height 5
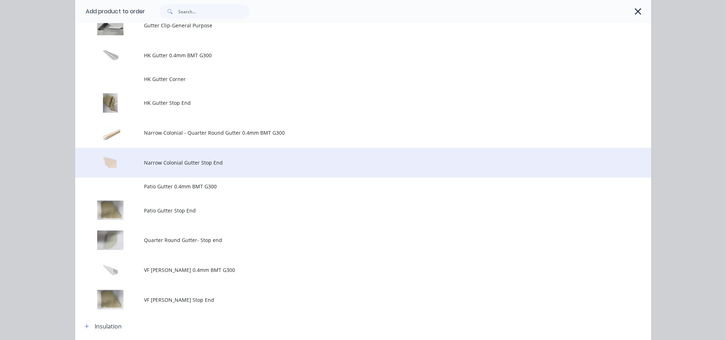
scroll to position [503, 0]
click at [185, 164] on span "Narrow Colonial Gutter Stop End" at bounding box center [346, 165] width 405 height 8
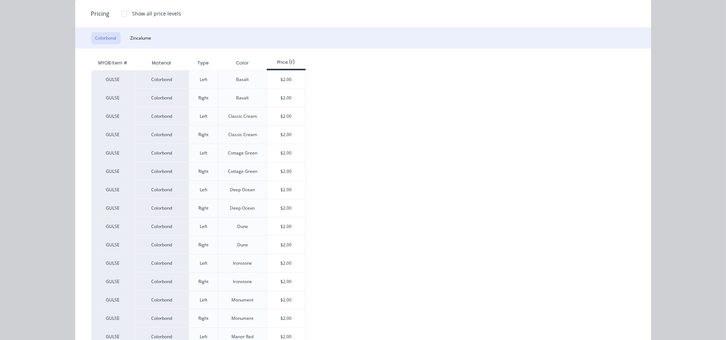
scroll to position [144, 0]
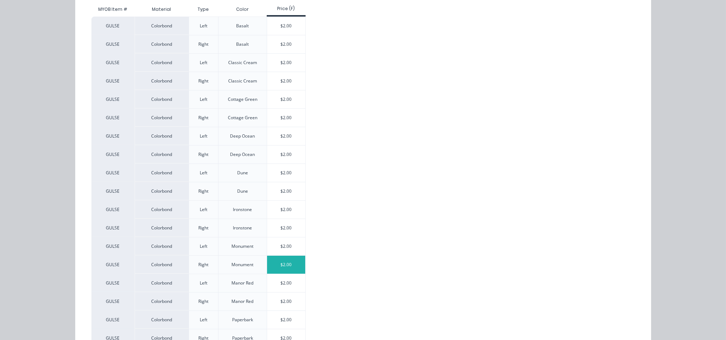
click at [284, 261] on div "$2.00" at bounding box center [286, 265] width 39 height 18
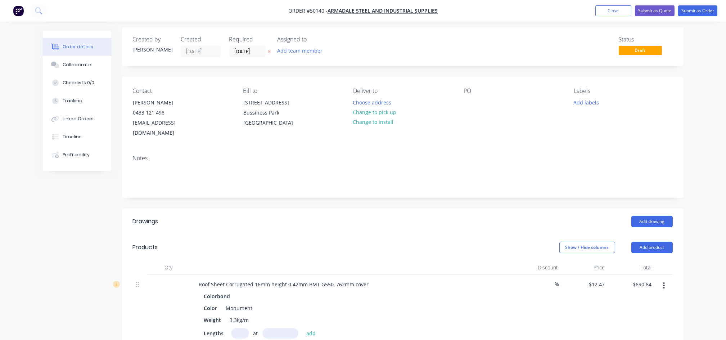
scroll to position [0, 0]
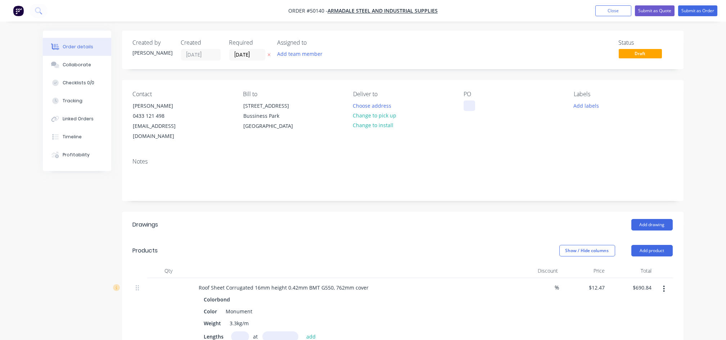
click at [468, 110] on div at bounding box center [470, 105] width 12 height 10
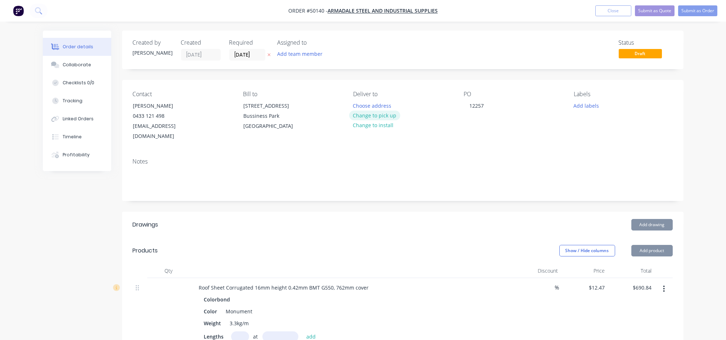
click at [383, 116] on button "Change to pick up" at bounding box center [374, 115] width 51 height 10
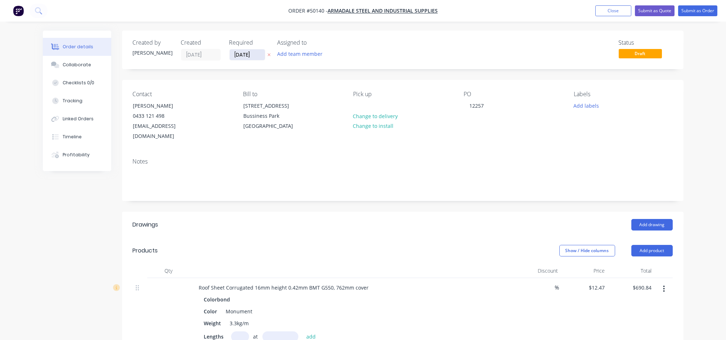
click at [259, 54] on input "[DATE]" at bounding box center [247, 54] width 35 height 11
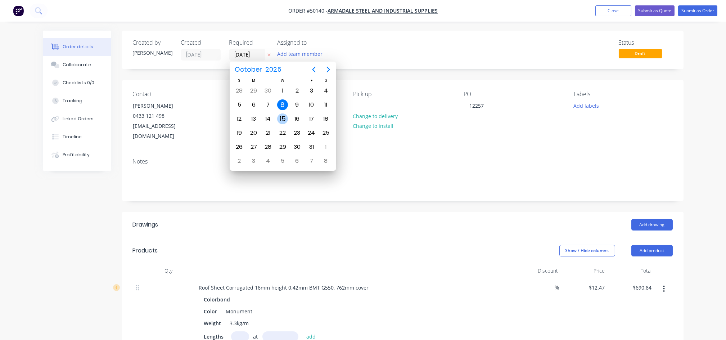
click at [278, 116] on div "15" at bounding box center [282, 118] width 11 height 11
type input "[DATE]"
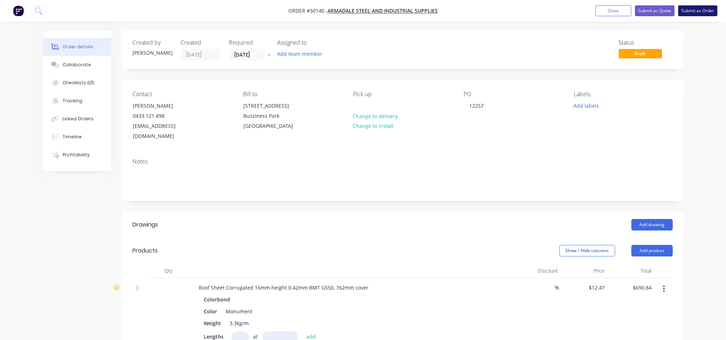
click at [687, 11] on button "Submit as Order" at bounding box center [697, 10] width 39 height 11
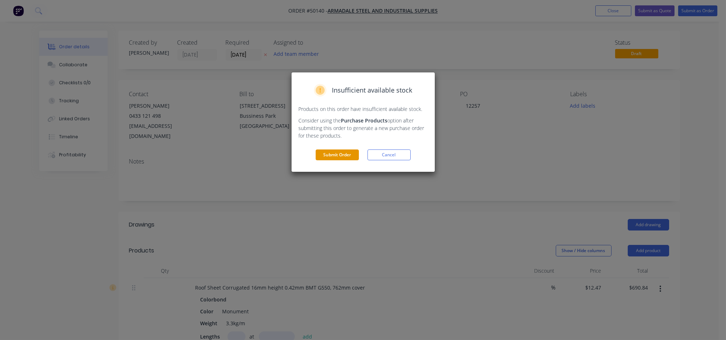
click at [339, 157] on button "Submit Order" at bounding box center [337, 154] width 43 height 11
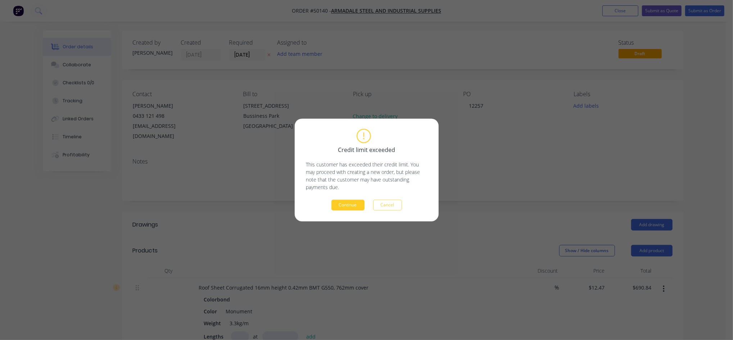
click at [346, 206] on button "Continue" at bounding box center [347, 205] width 33 height 11
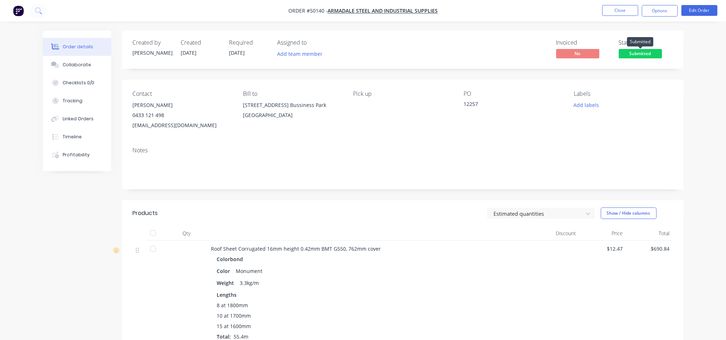
click at [631, 54] on span "Submitted" at bounding box center [640, 53] width 43 height 9
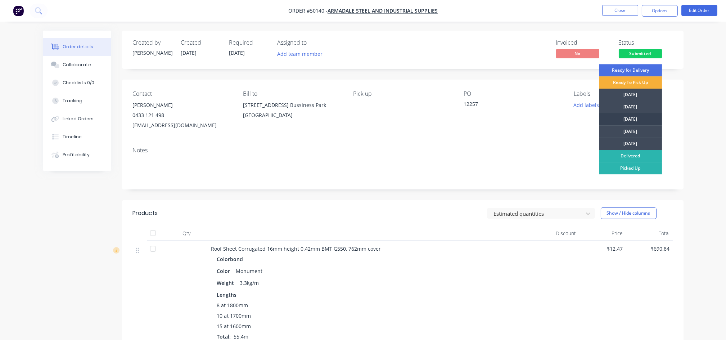
click at [631, 120] on div "[DATE]" at bounding box center [630, 119] width 63 height 12
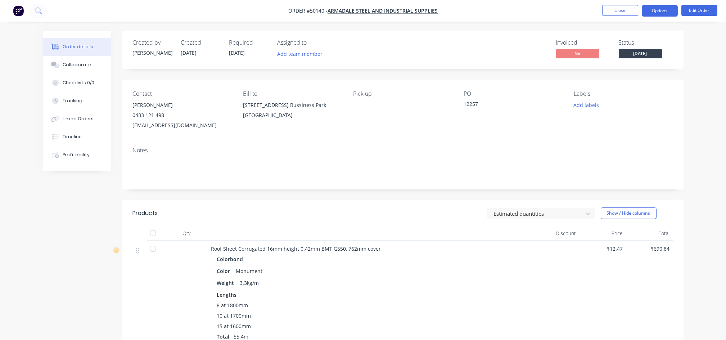
click at [659, 10] on button "Options" at bounding box center [660, 11] width 36 height 12
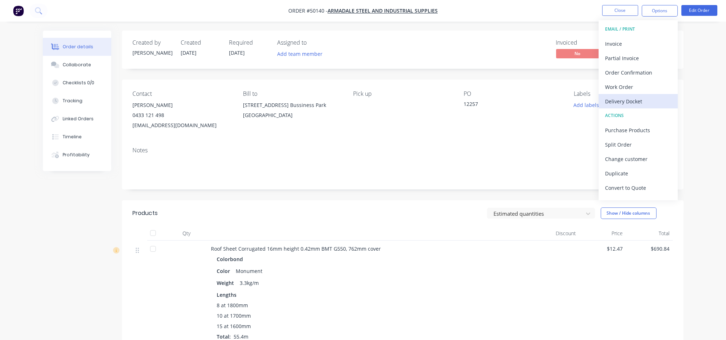
click at [620, 101] on div "Delivery Docket" at bounding box center [638, 101] width 66 height 10
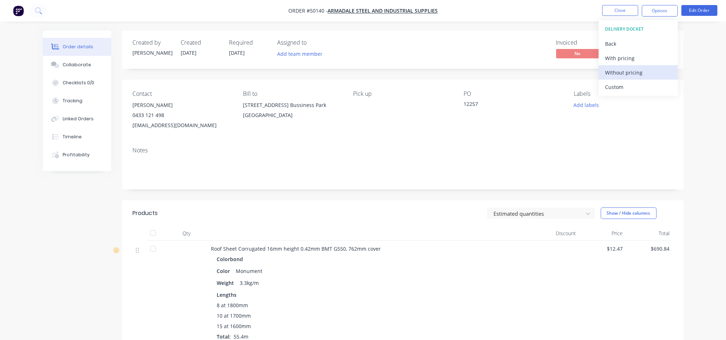
click at [618, 73] on div "Without pricing" at bounding box center [638, 72] width 66 height 10
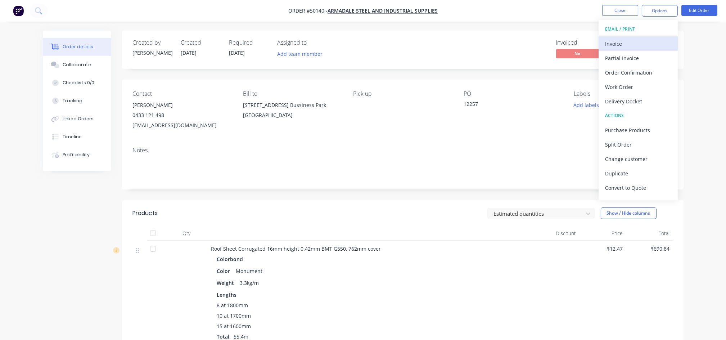
click at [615, 44] on div "Invoice" at bounding box center [638, 44] width 66 height 10
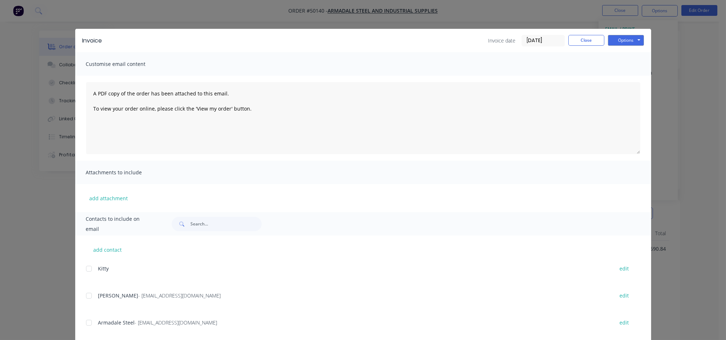
click at [87, 297] on div at bounding box center [89, 295] width 14 height 14
click at [615, 39] on button "Options" at bounding box center [626, 40] width 36 height 11
click at [618, 78] on button "Email" at bounding box center [631, 77] width 46 height 12
click at [590, 41] on button "Close" at bounding box center [586, 40] width 36 height 11
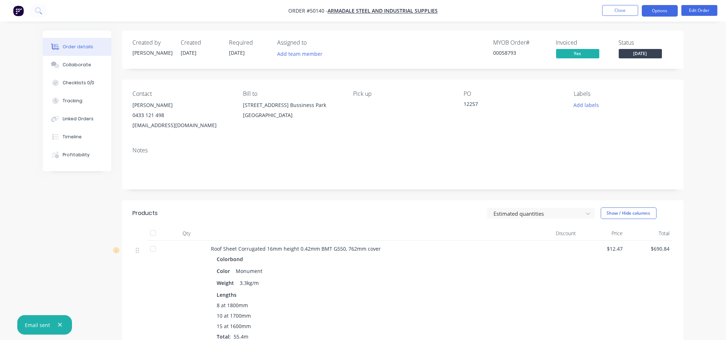
click at [655, 13] on button "Options" at bounding box center [660, 11] width 36 height 12
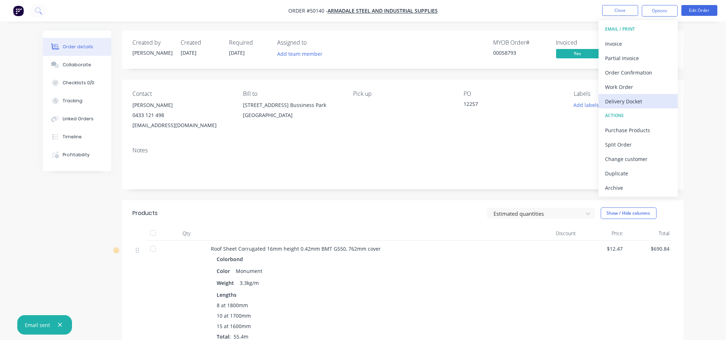
click at [615, 99] on div "Delivery Docket" at bounding box center [638, 101] width 66 height 10
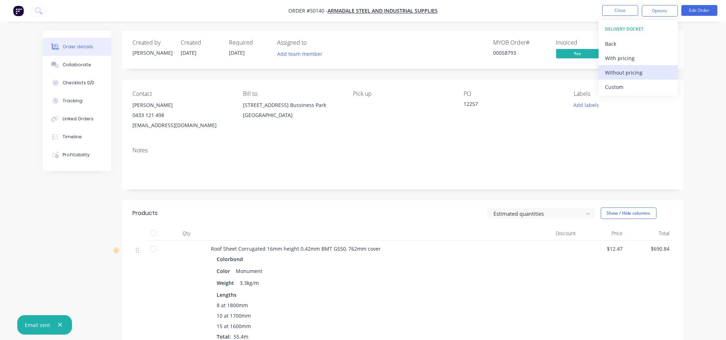
click at [619, 72] on div "Without pricing" at bounding box center [638, 72] width 66 height 10
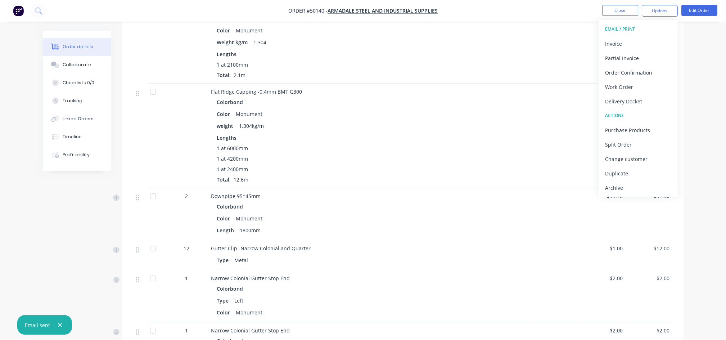
scroll to position [480, 0]
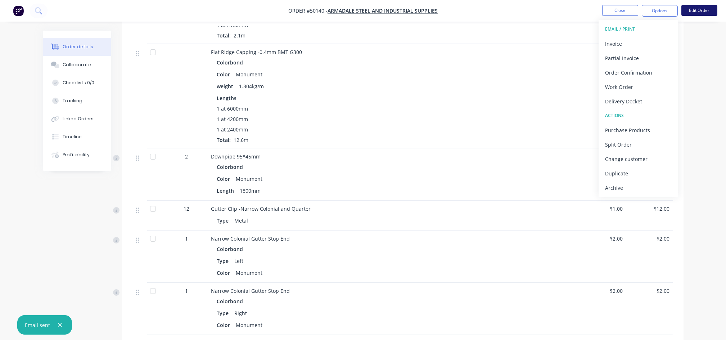
click at [706, 8] on button "Edit Order" at bounding box center [699, 10] width 36 height 11
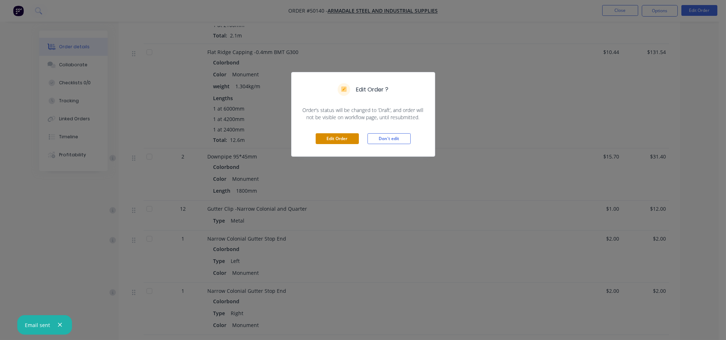
click at [334, 140] on button "Edit Order" at bounding box center [337, 138] width 43 height 11
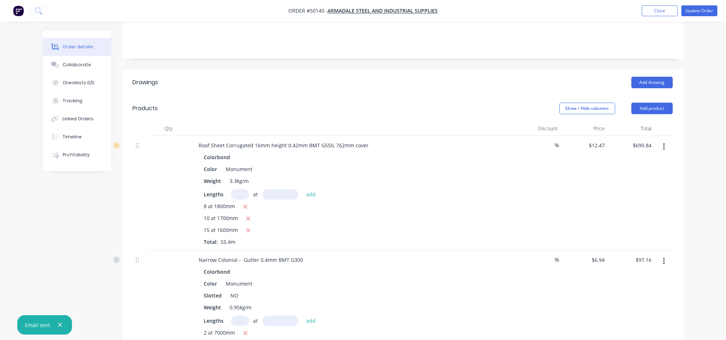
scroll to position [96, 0]
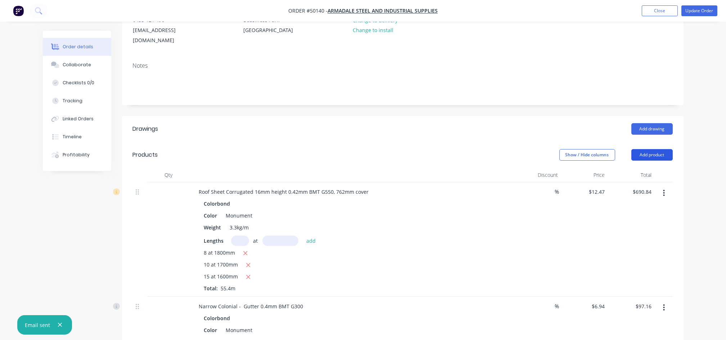
click at [644, 149] on button "Add product" at bounding box center [651, 155] width 41 height 12
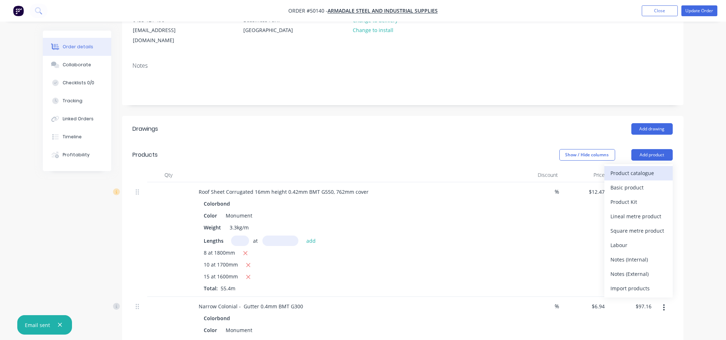
click at [622, 168] on div "Product catalogue" at bounding box center [638, 173] width 55 height 10
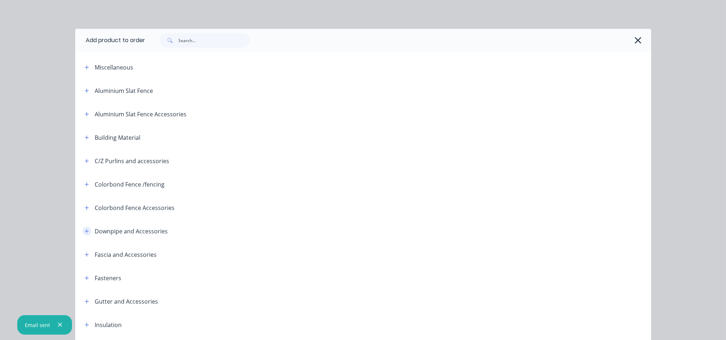
click at [82, 233] on button "button" at bounding box center [86, 230] width 9 height 9
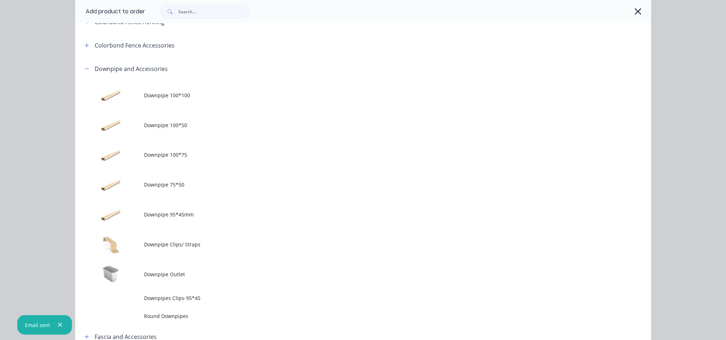
scroll to position [192, 0]
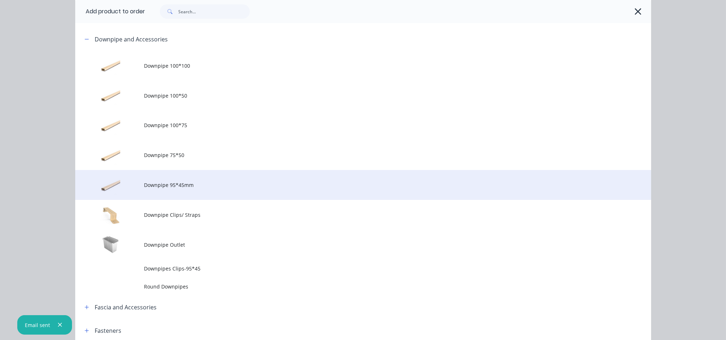
click at [172, 181] on span "Downpipe 95*45mm" at bounding box center [346, 185] width 405 height 8
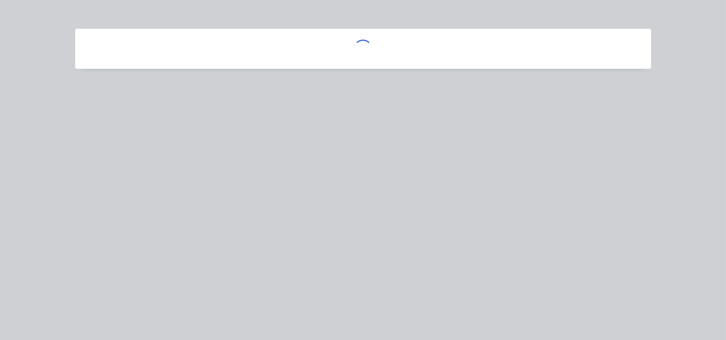
scroll to position [0, 0]
click at [172, 181] on div at bounding box center [363, 170] width 726 height 340
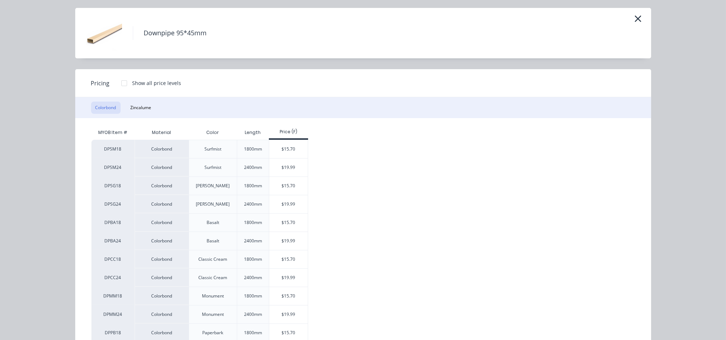
scroll to position [192, 0]
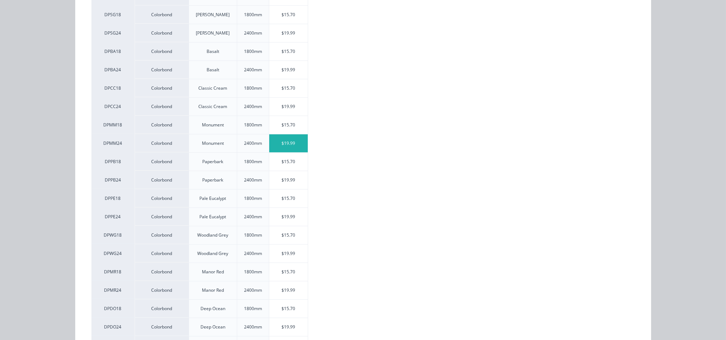
click at [283, 145] on div "$19.99" at bounding box center [288, 143] width 39 height 18
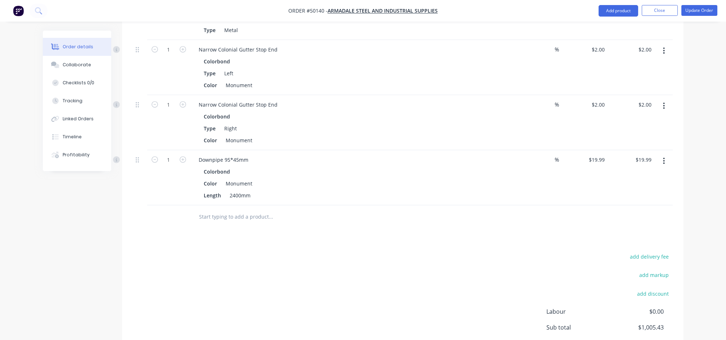
scroll to position [795, 0]
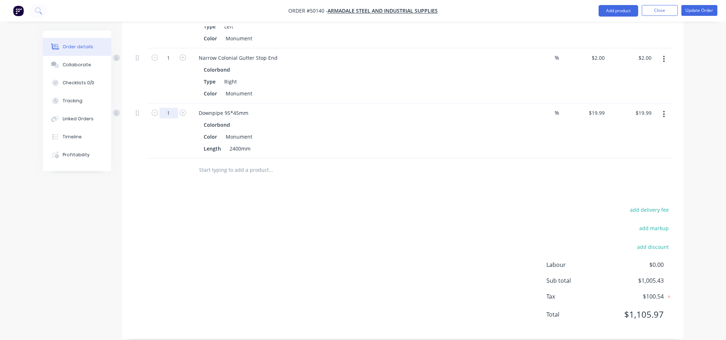
click at [170, 108] on input "1" at bounding box center [168, 113] width 19 height 11
type input "2"
type input "$39.98"
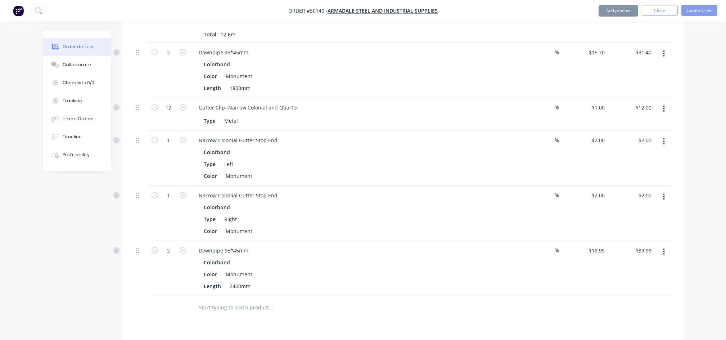
scroll to position [602, 0]
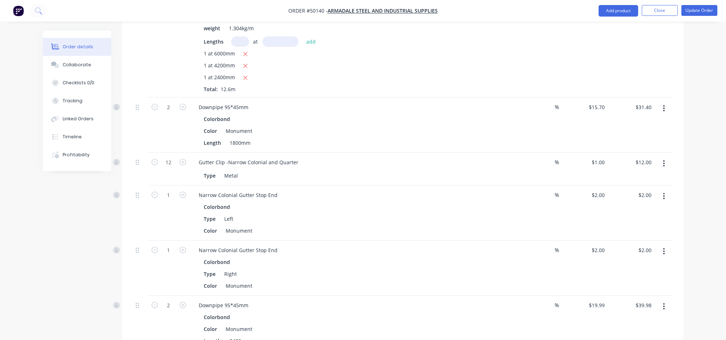
click at [663, 104] on icon "button" at bounding box center [664, 108] width 2 height 8
click at [622, 165] on div "Delete" at bounding box center [638, 170] width 55 height 10
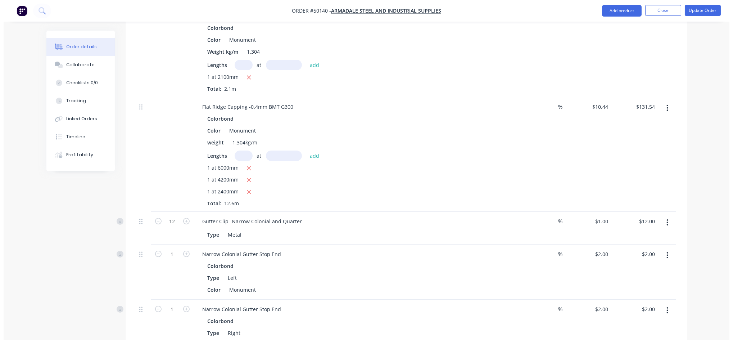
scroll to position [459, 0]
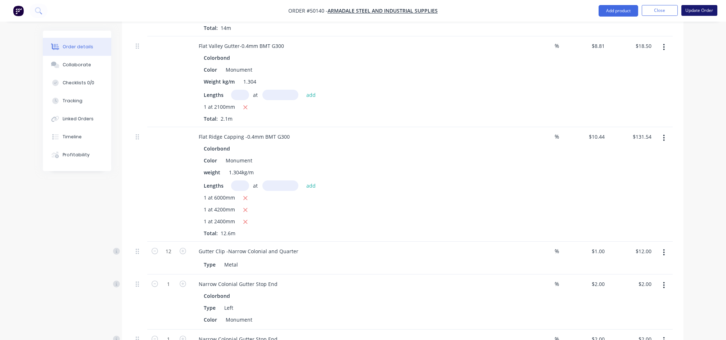
click at [706, 12] on button "Update Order" at bounding box center [699, 10] width 36 height 11
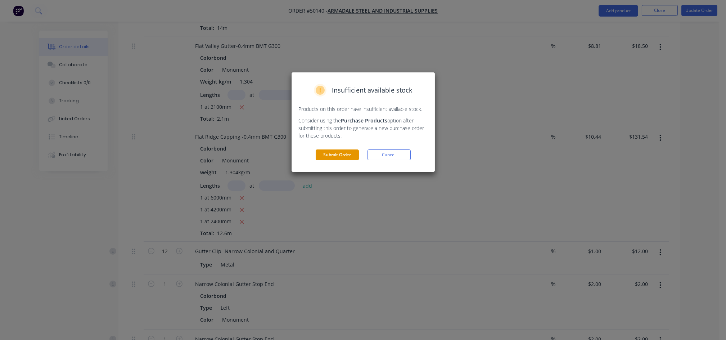
click at [346, 155] on button "Submit Order" at bounding box center [337, 154] width 43 height 11
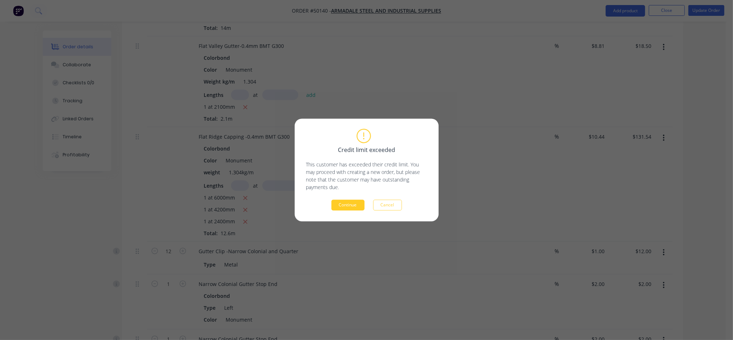
click at [343, 205] on button "Continue" at bounding box center [347, 205] width 33 height 11
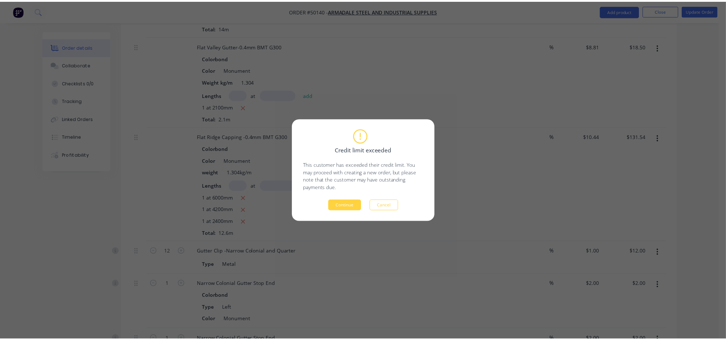
scroll to position [0, 0]
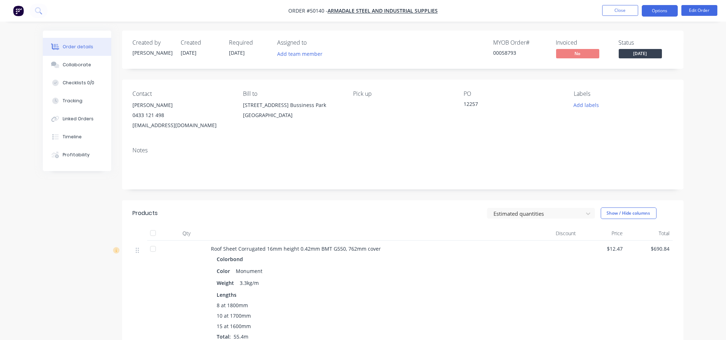
click at [653, 10] on button "Options" at bounding box center [660, 11] width 36 height 12
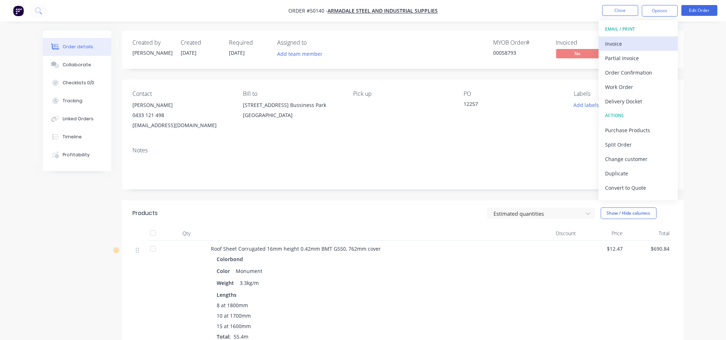
click at [628, 41] on div "Invoice" at bounding box center [638, 44] width 66 height 10
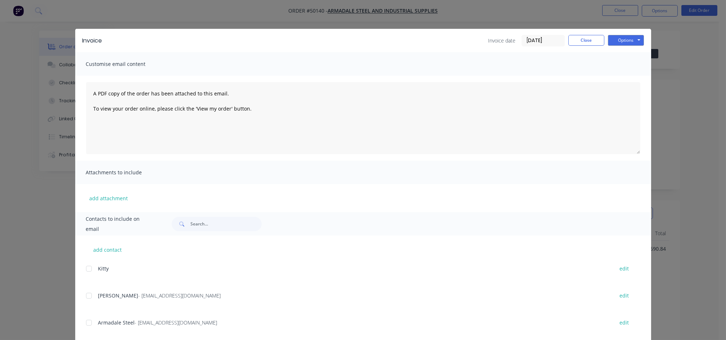
click at [84, 297] on div at bounding box center [89, 295] width 14 height 14
click at [628, 39] on button "Options" at bounding box center [626, 40] width 36 height 11
click at [621, 78] on button "Email" at bounding box center [631, 77] width 46 height 12
click at [575, 38] on button "Close" at bounding box center [586, 40] width 36 height 11
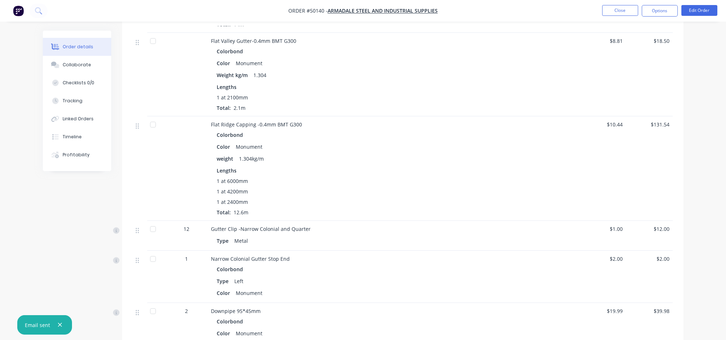
scroll to position [396, 0]
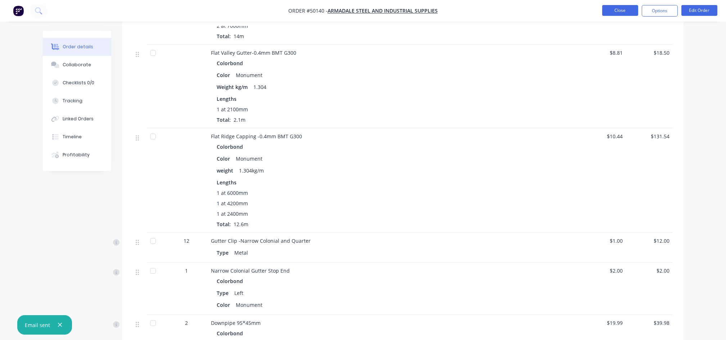
click at [624, 11] on button "Close" at bounding box center [620, 10] width 36 height 11
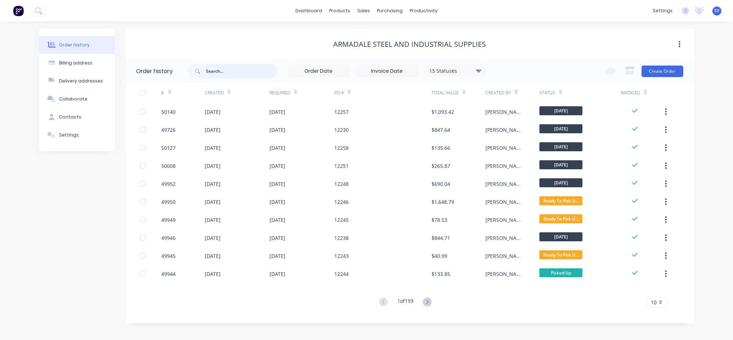
click at [217, 68] on input "text" at bounding box center [241, 71] width 71 height 14
type input "12250"
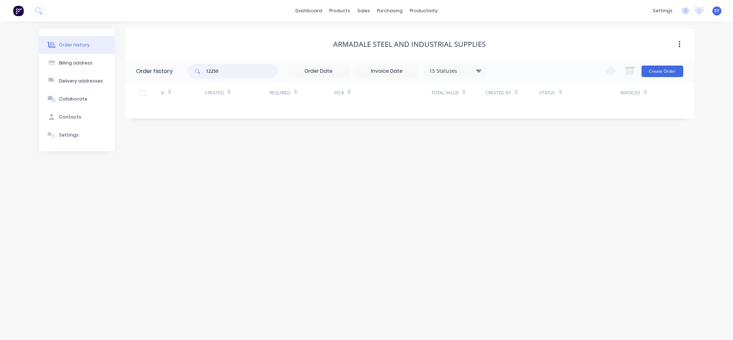
click at [243, 75] on input "12250" at bounding box center [241, 71] width 71 height 14
click at [366, 9] on div "sales" at bounding box center [364, 10] width 20 height 11
click at [386, 35] on div "Sales Orders" at bounding box center [391, 34] width 30 height 6
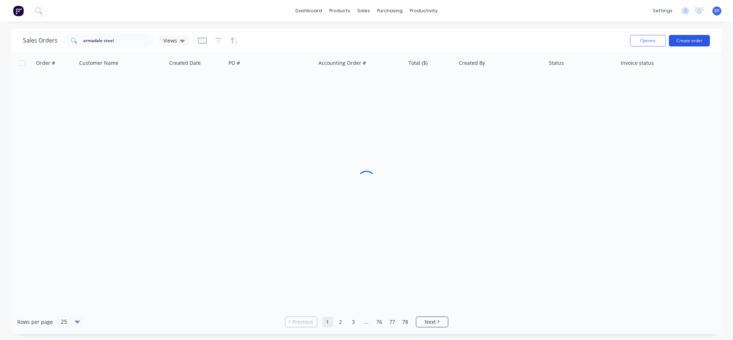
click at [696, 39] on button "Create order" at bounding box center [689, 41] width 41 height 12
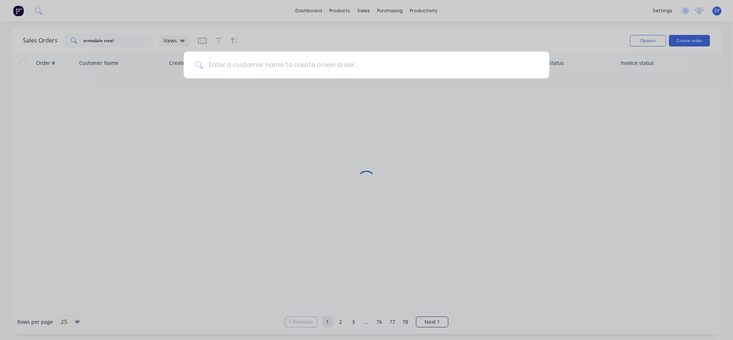
click at [242, 73] on input at bounding box center [370, 64] width 335 height 27
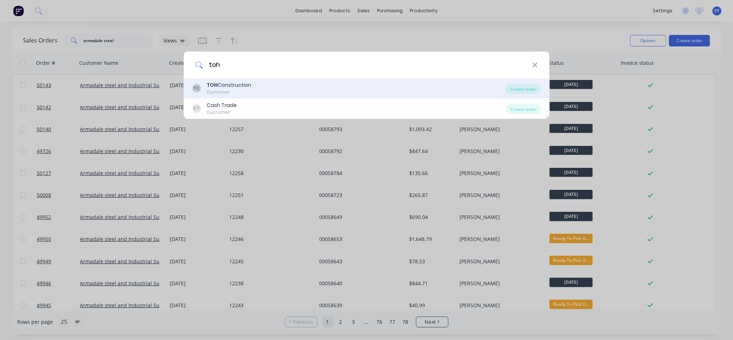
type input "toh"
click at [243, 89] on div "Customer" at bounding box center [229, 92] width 45 height 6
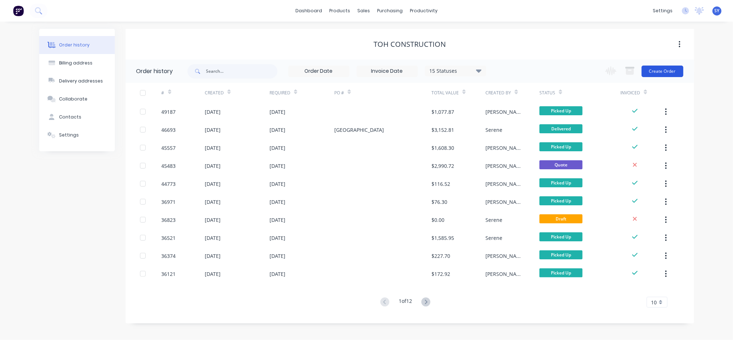
click at [671, 72] on button "Create Order" at bounding box center [663, 72] width 42 height 12
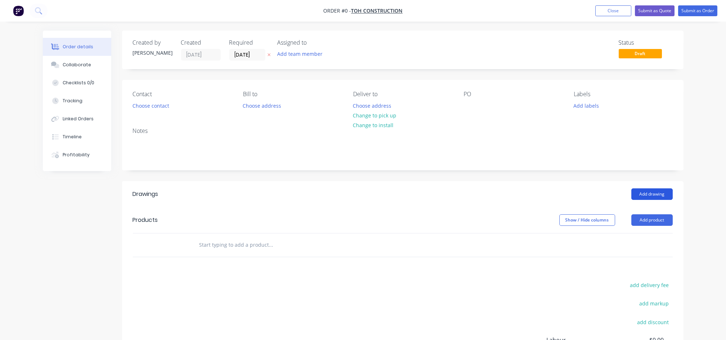
click at [662, 190] on button "Add drawing" at bounding box center [651, 194] width 41 height 12
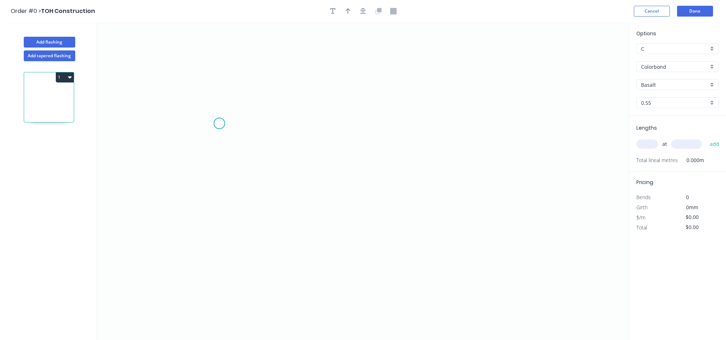
click at [219, 123] on icon "0" at bounding box center [363, 180] width 532 height 317
click at [692, 12] on button "Done" at bounding box center [695, 11] width 36 height 11
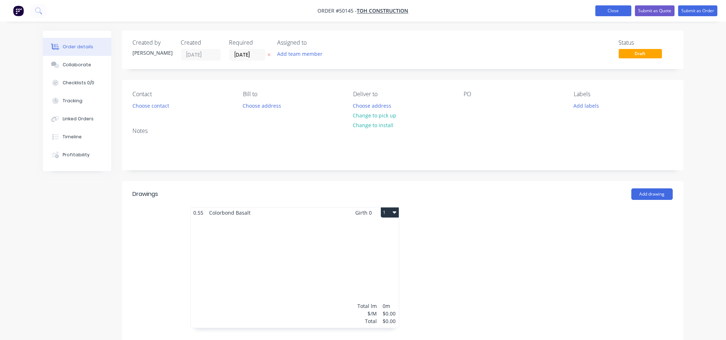
click at [615, 15] on button "Close" at bounding box center [613, 10] width 36 height 11
